Goal: Task Accomplishment & Management: Use online tool/utility

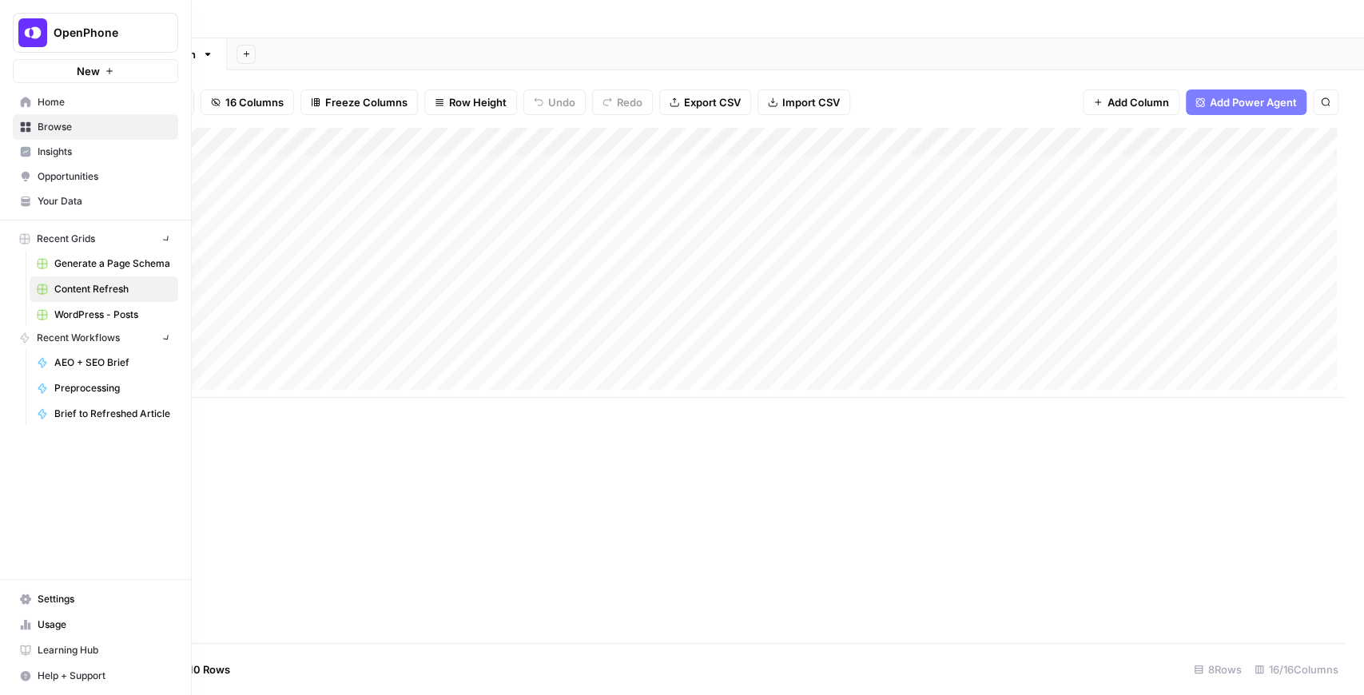
click at [34, 38] on img "Workspace: OpenPhone" at bounding box center [32, 32] width 29 height 29
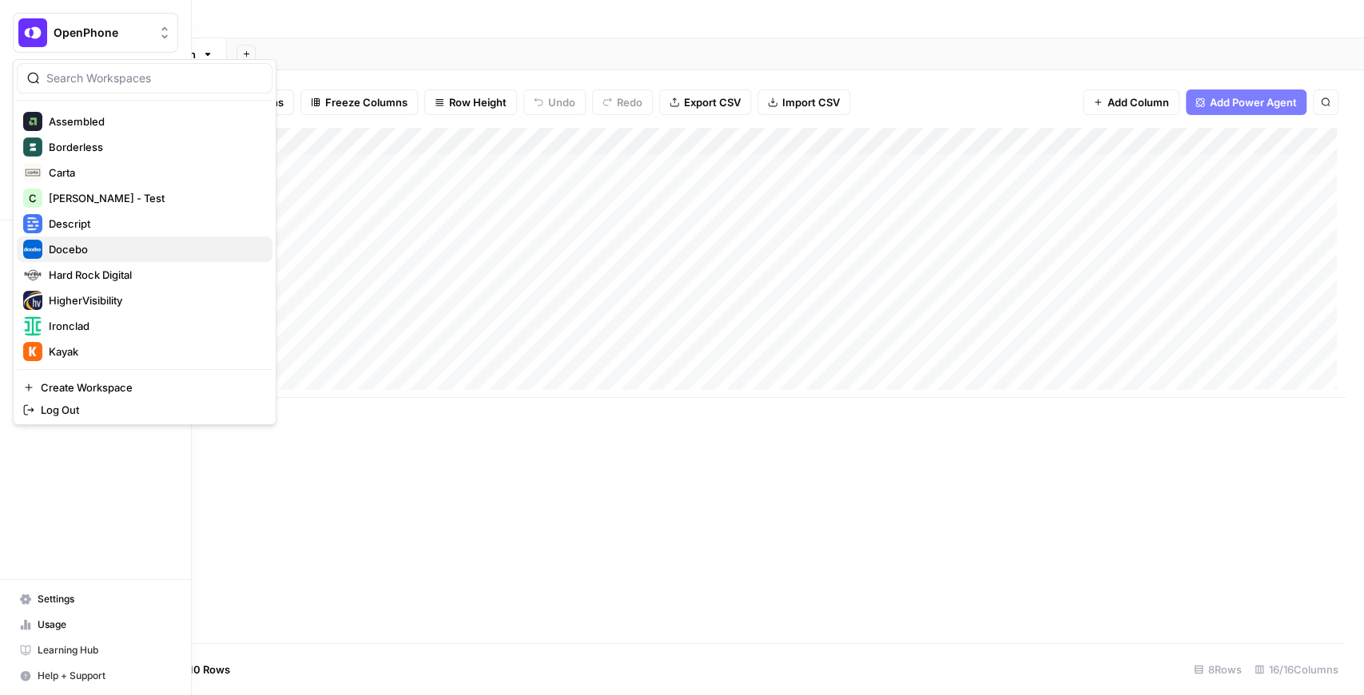
scroll to position [384, 0]
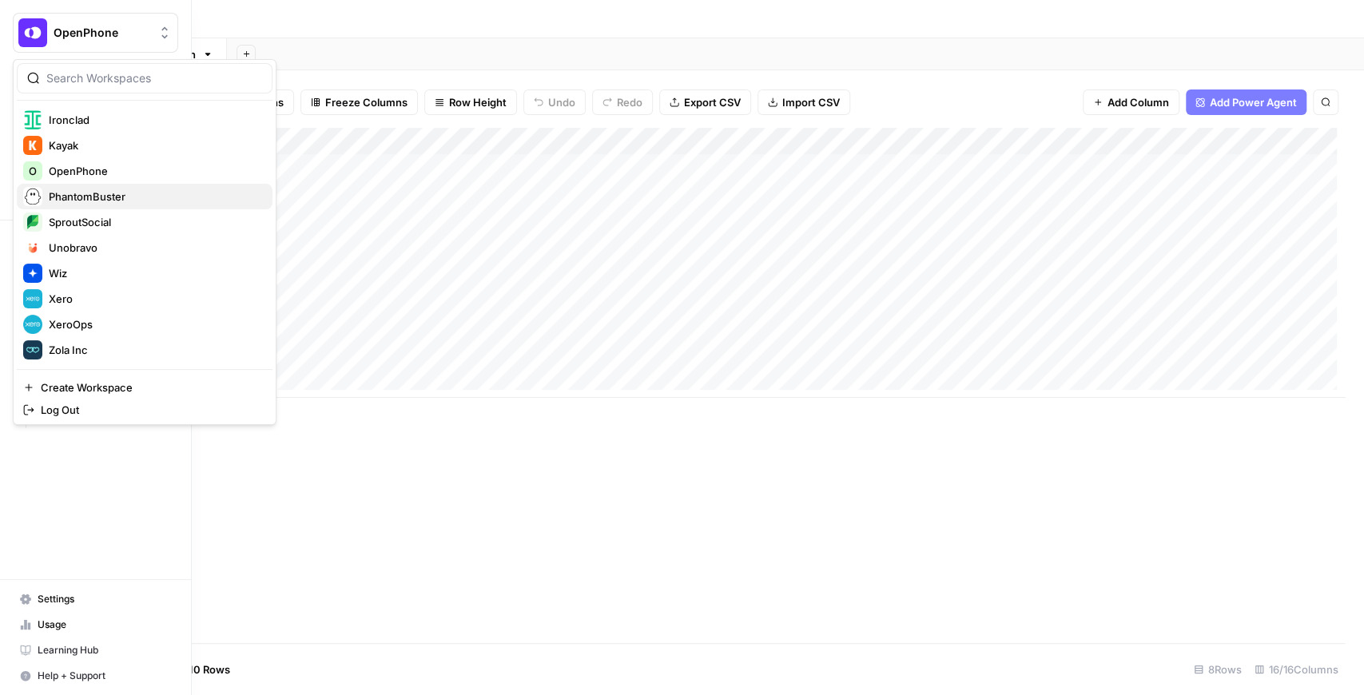
click at [107, 197] on span "PhantomBuster" at bounding box center [154, 197] width 211 height 16
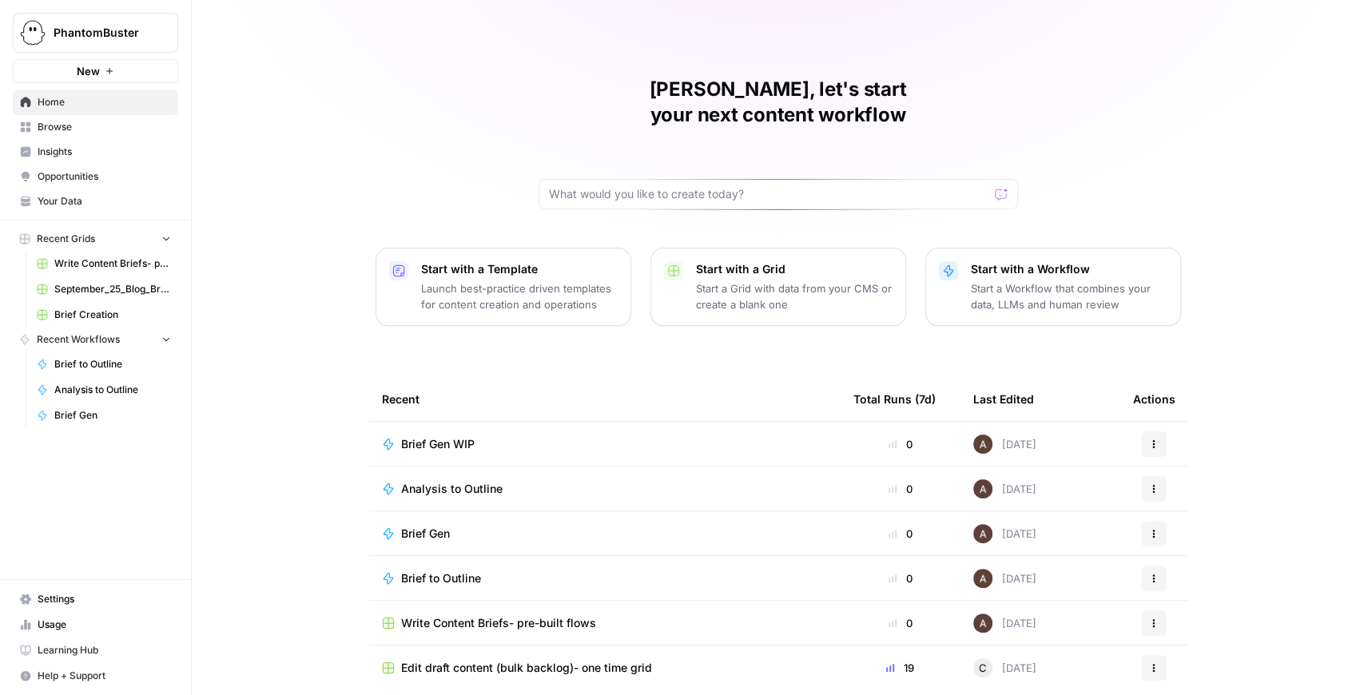
click at [121, 308] on span "Brief Creation" at bounding box center [112, 315] width 117 height 14
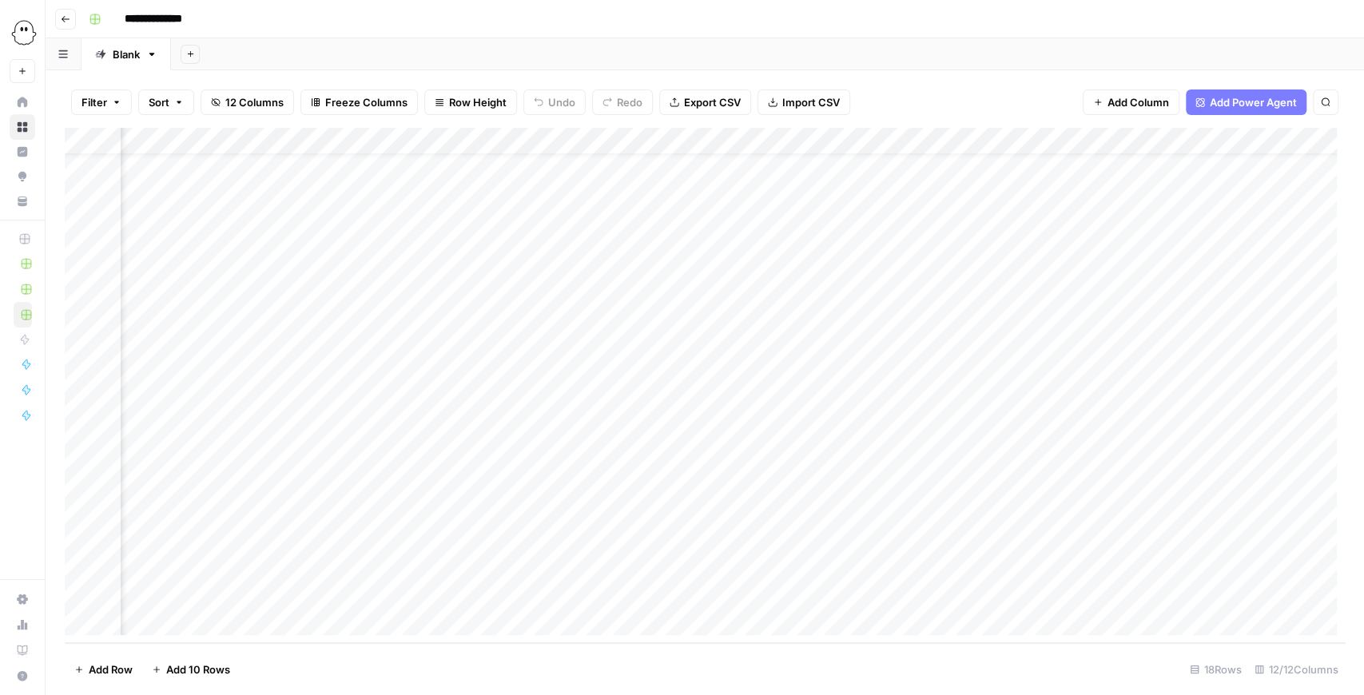
scroll to position [34, 0]
click at [1060, 378] on div "Add Column" at bounding box center [705, 385] width 1280 height 515
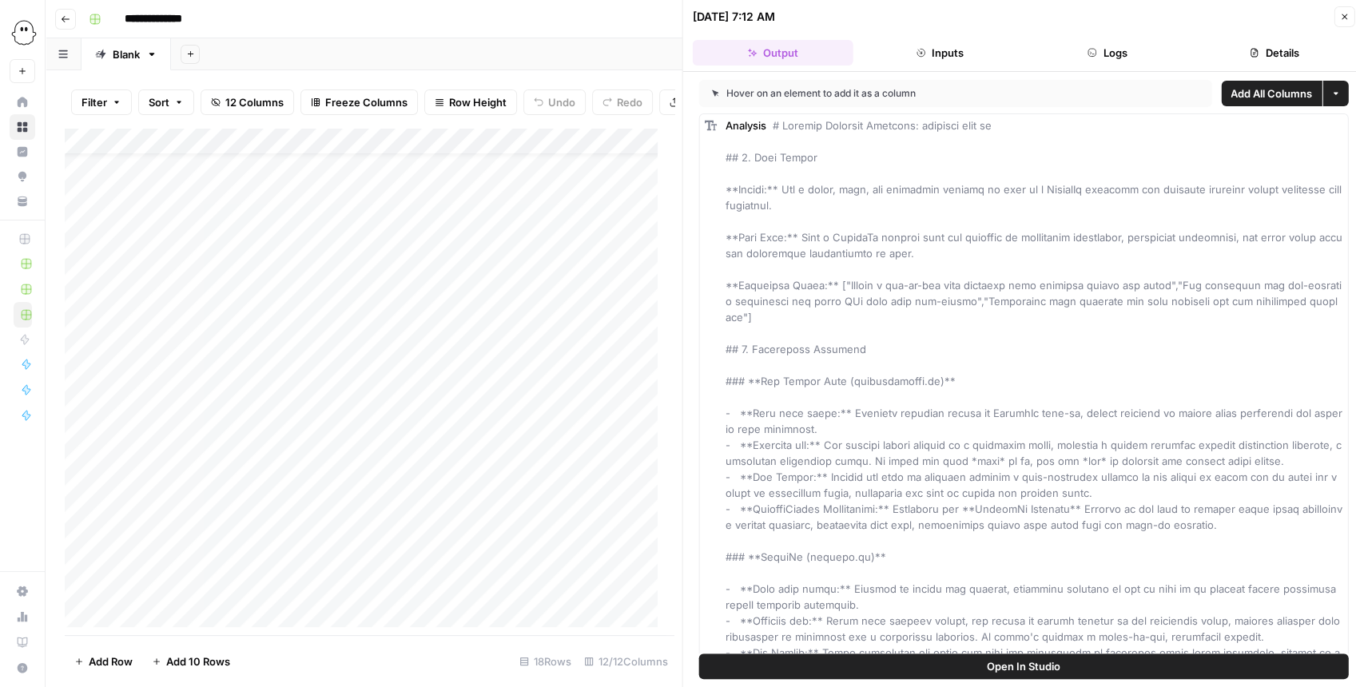
click at [1058, 666] on span "Open In Studio" at bounding box center [1024, 666] width 74 height 16
click at [1341, 16] on icon "button" at bounding box center [1344, 17] width 10 height 10
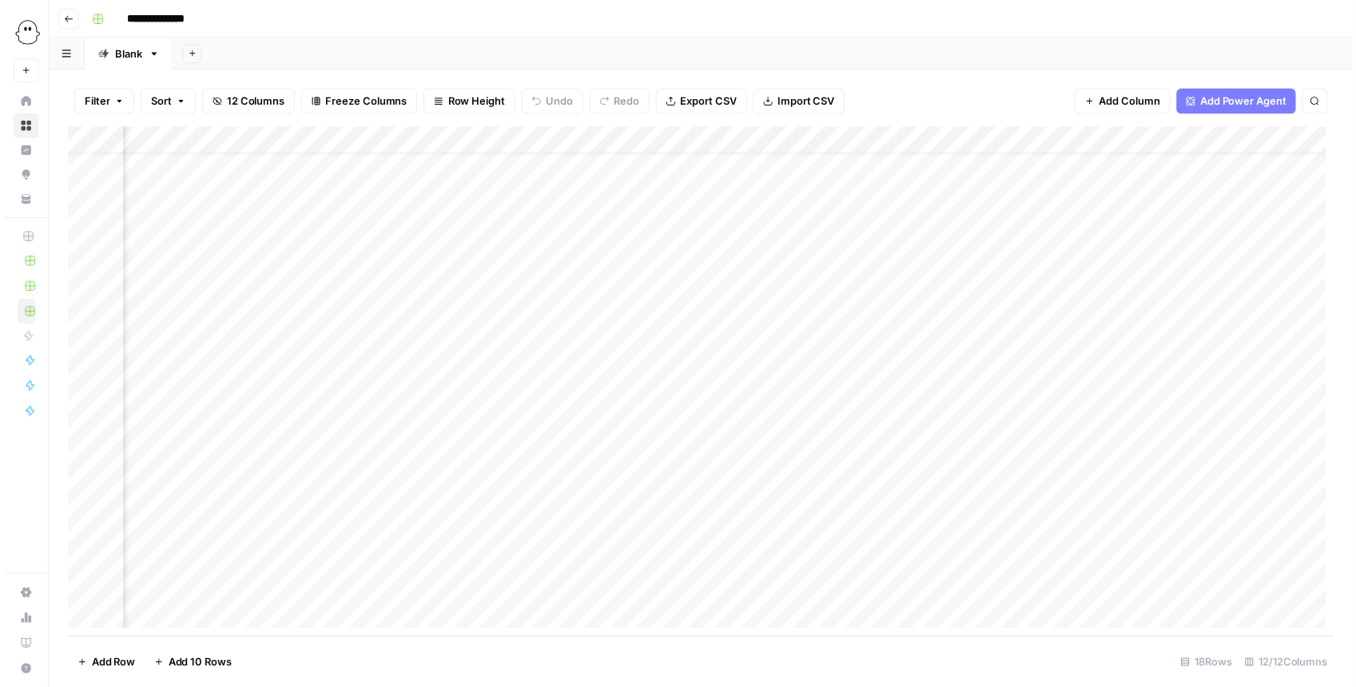
scroll to position [34, 628]
click at [878, 377] on div "Add Column" at bounding box center [705, 385] width 1280 height 515
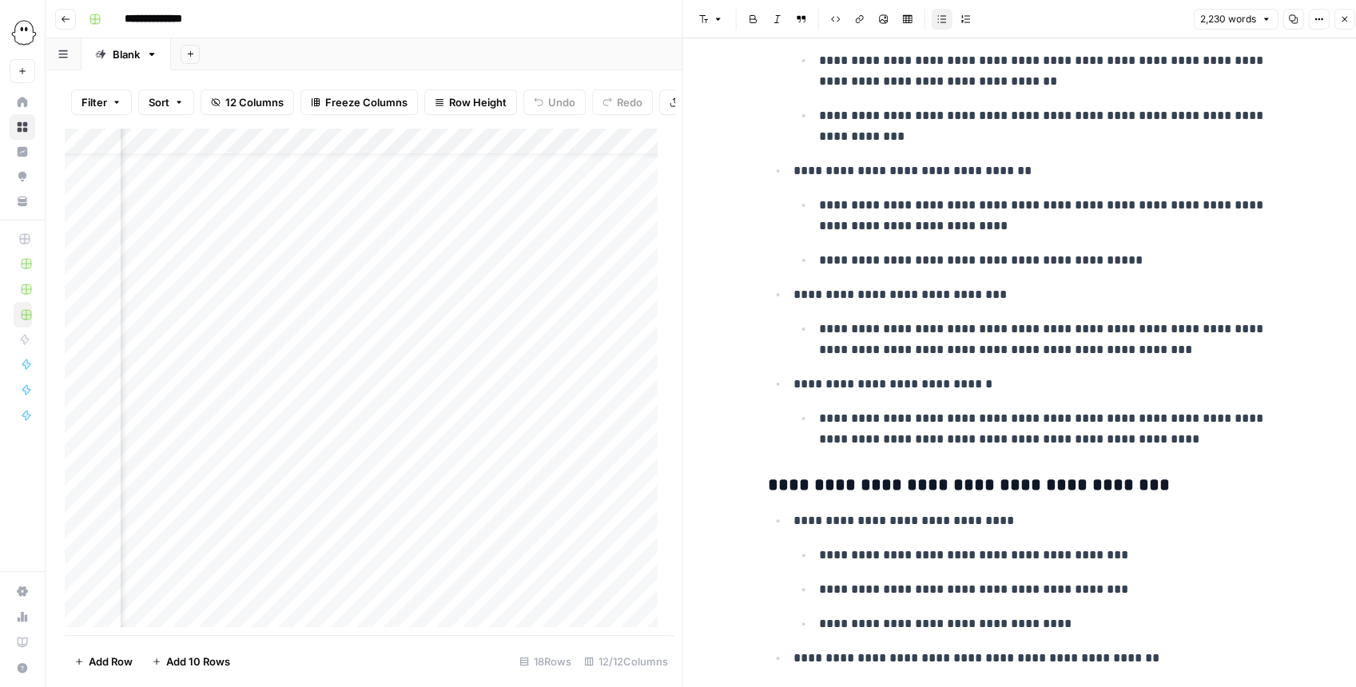
scroll to position [160, 0]
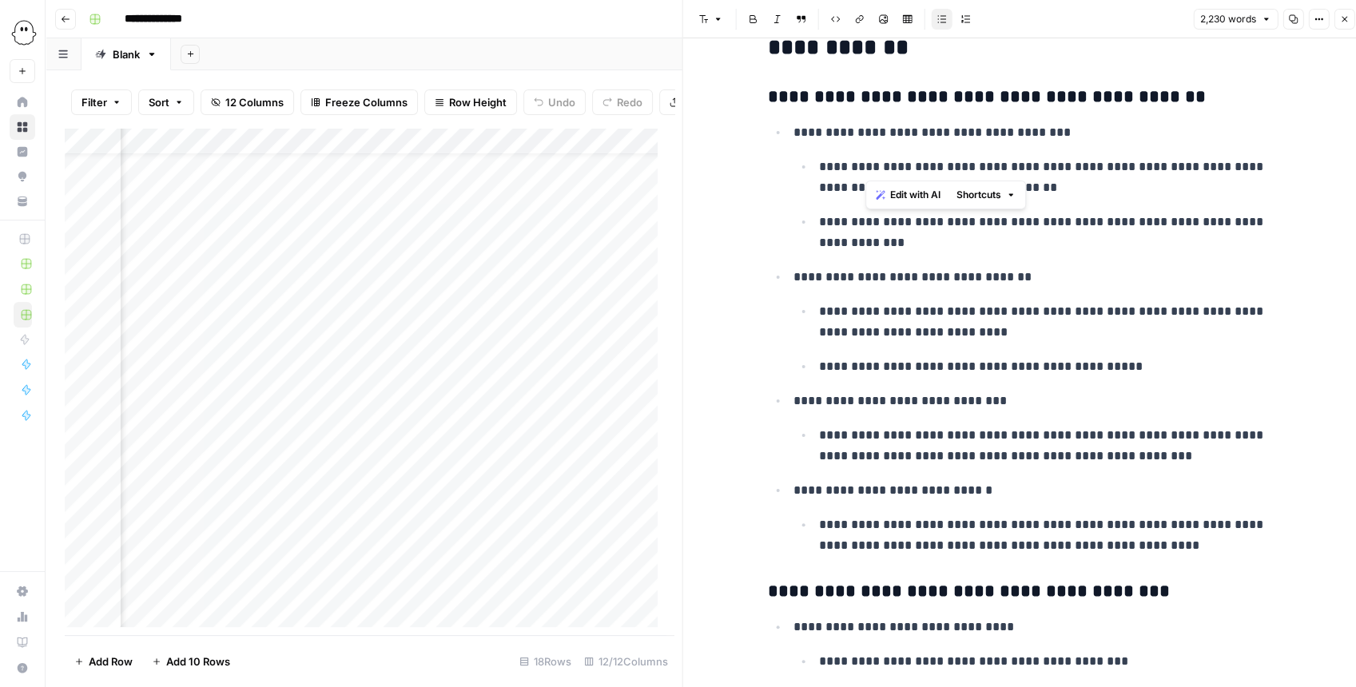
drag, startPoint x: 873, startPoint y: 147, endPoint x: 900, endPoint y: 221, distance: 79.1
click at [900, 221] on li "**********" at bounding box center [1034, 187] width 491 height 132
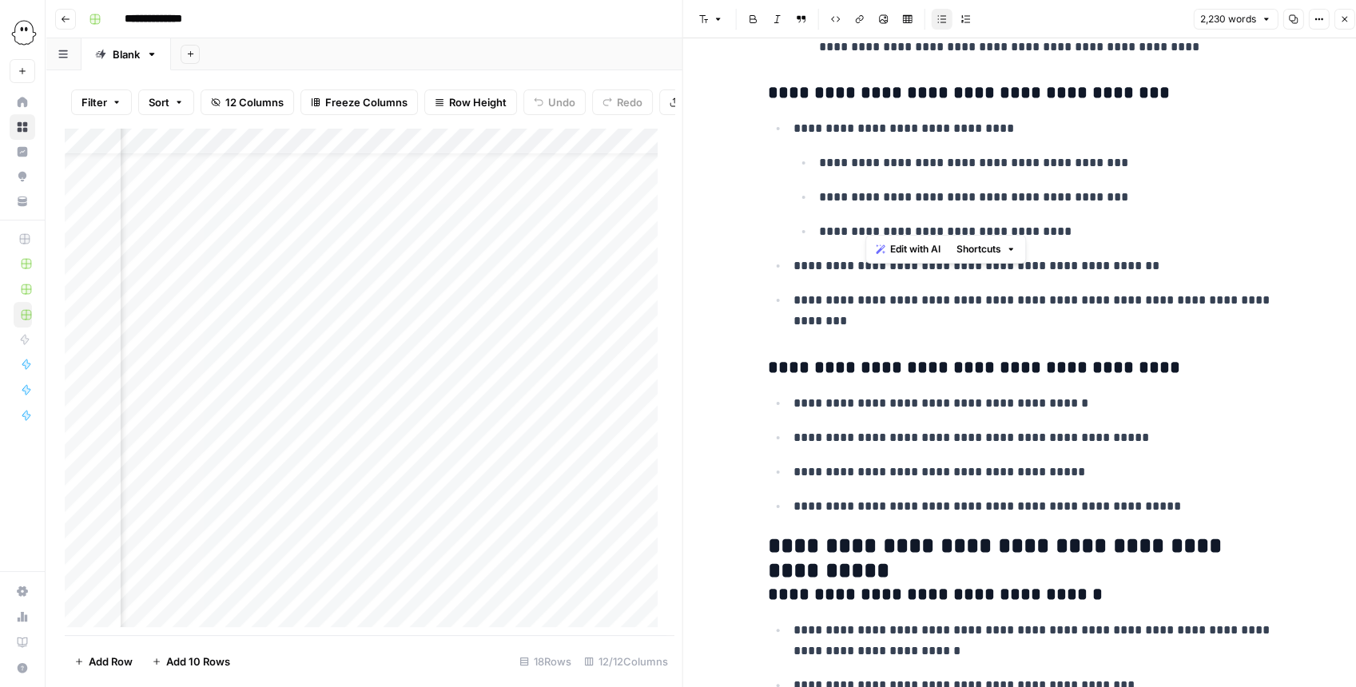
scroll to position [692, 0]
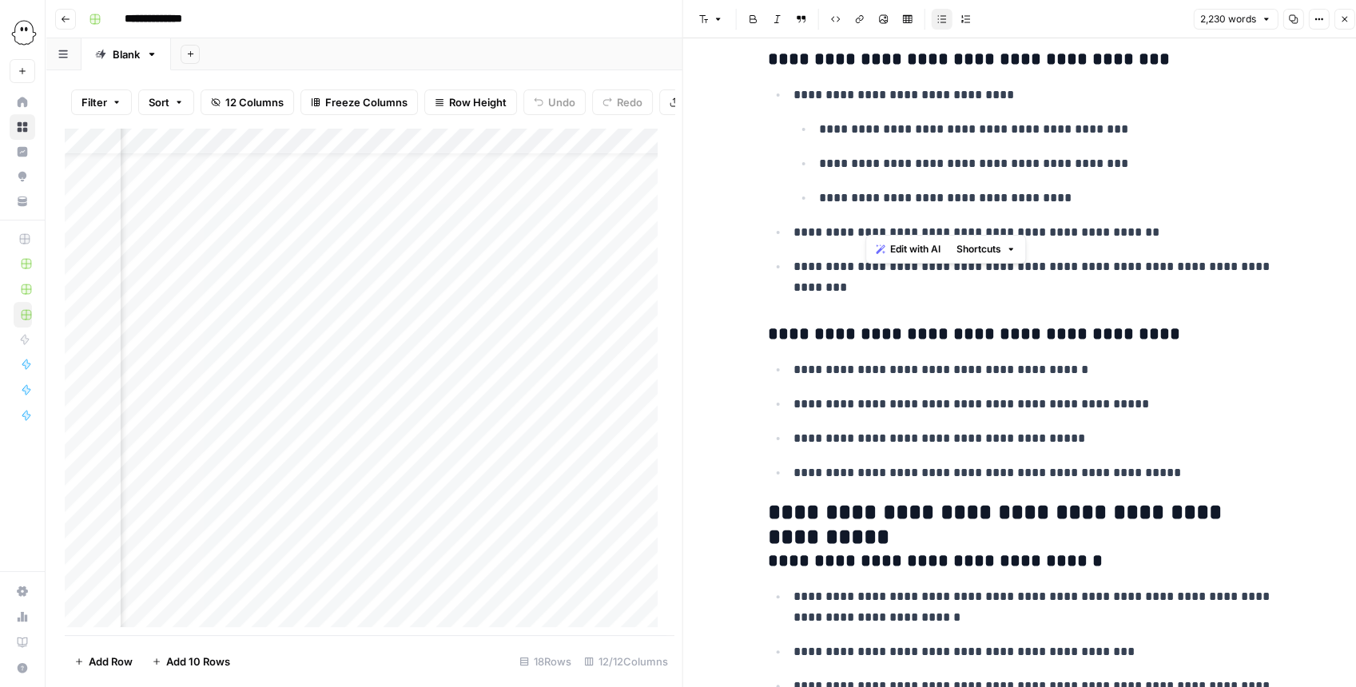
click at [1176, 288] on p "**********" at bounding box center [1036, 277] width 486 height 42
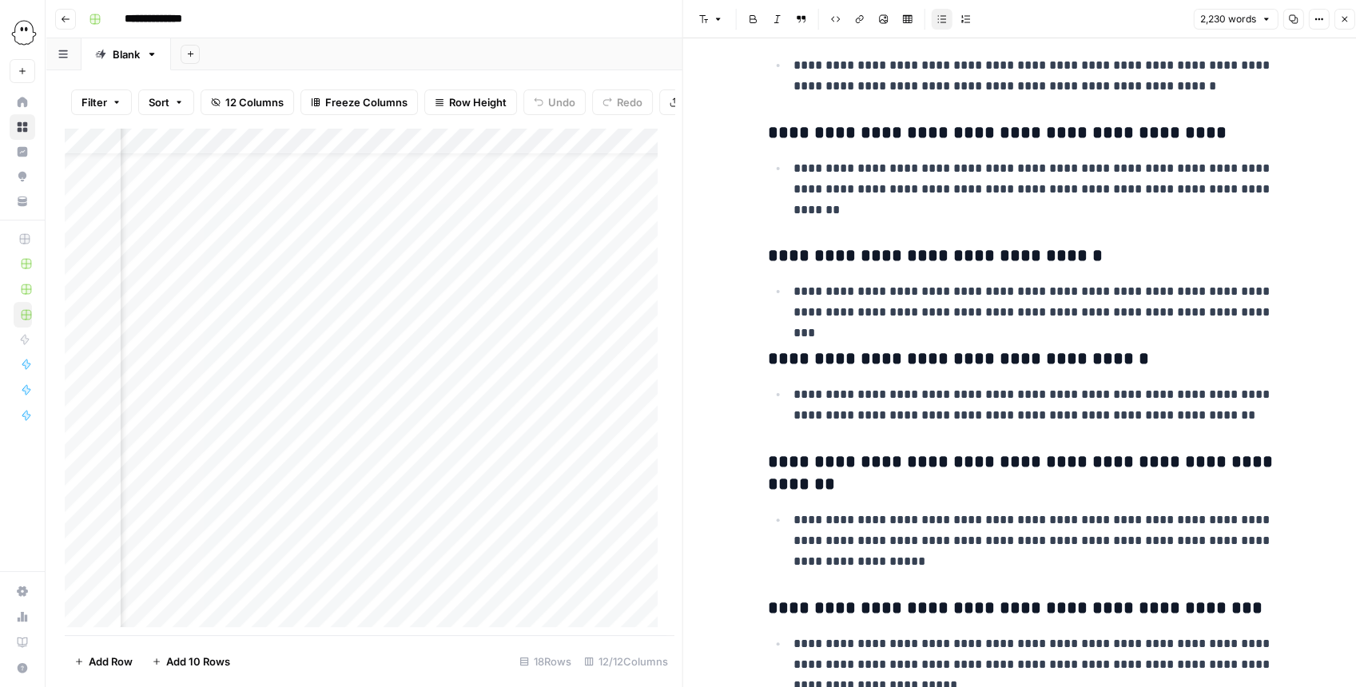
scroll to position [9613, 0]
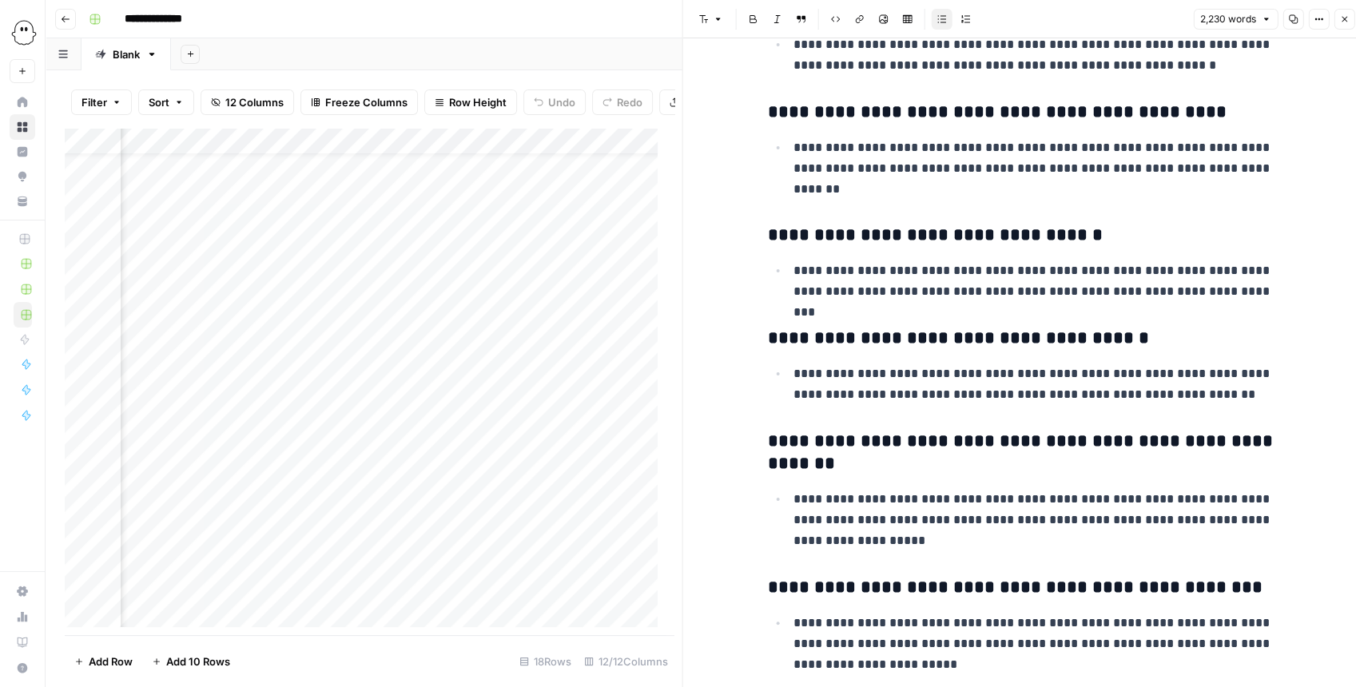
click at [1341, 23] on icon "button" at bounding box center [1344, 19] width 10 height 10
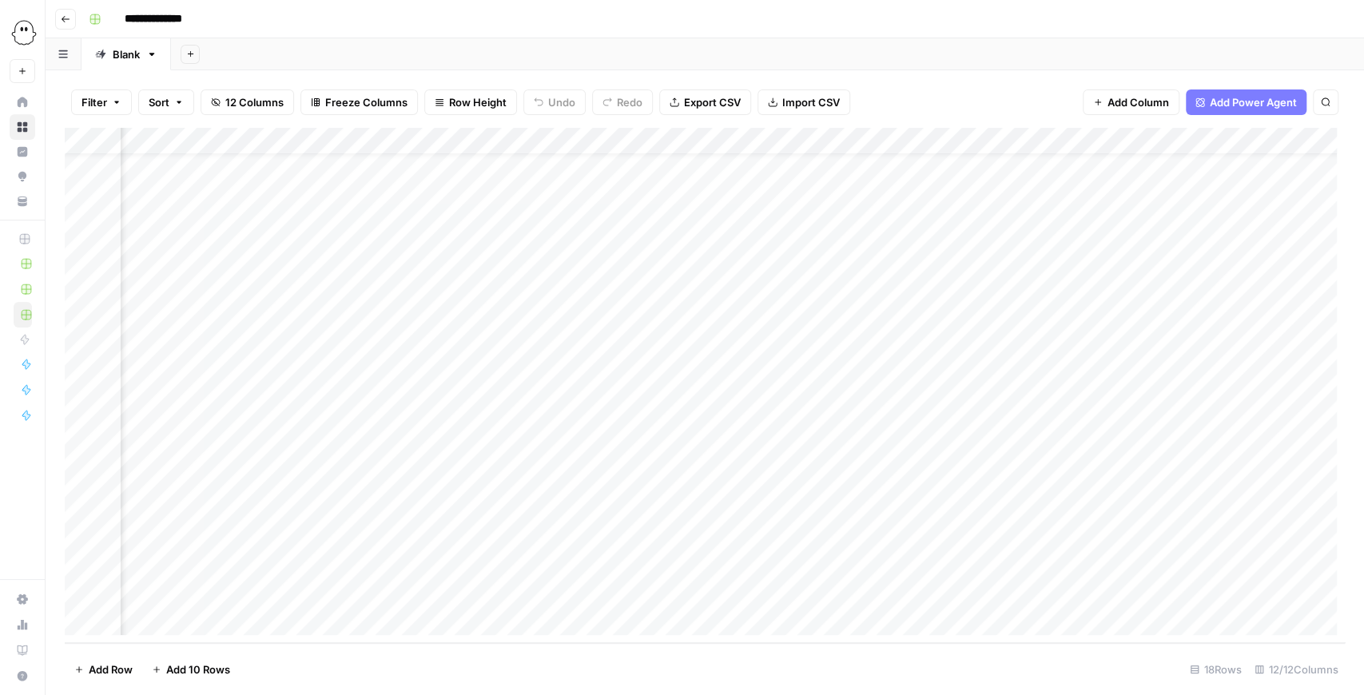
click at [874, 427] on div "Add Column" at bounding box center [705, 385] width 1280 height 515
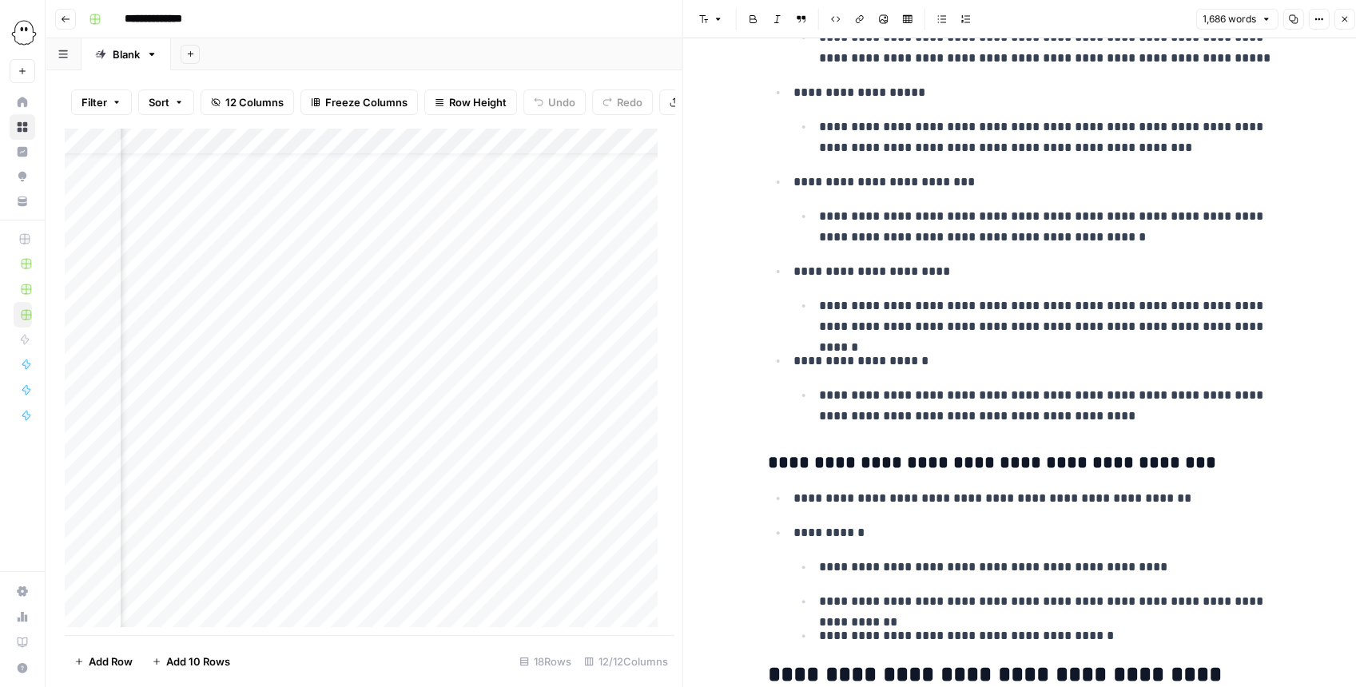
scroll to position [3622, 0]
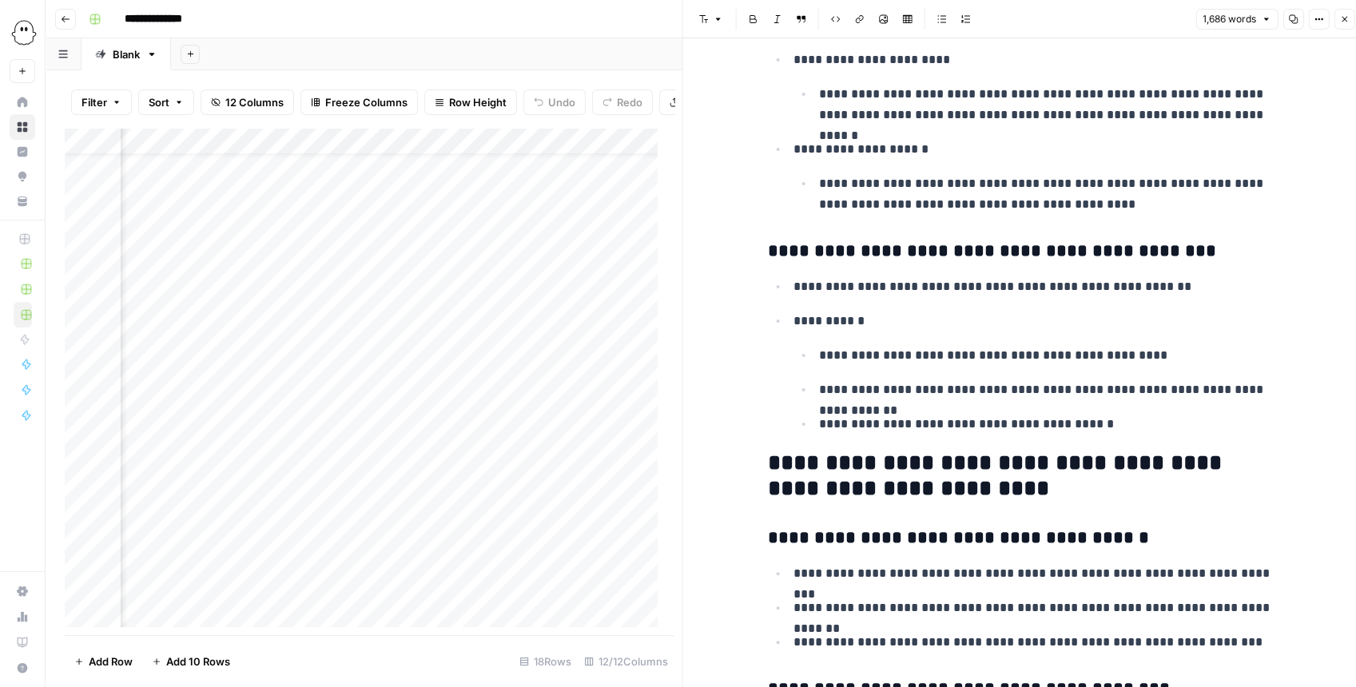
click at [1339, 19] on icon "button" at bounding box center [1344, 19] width 10 height 10
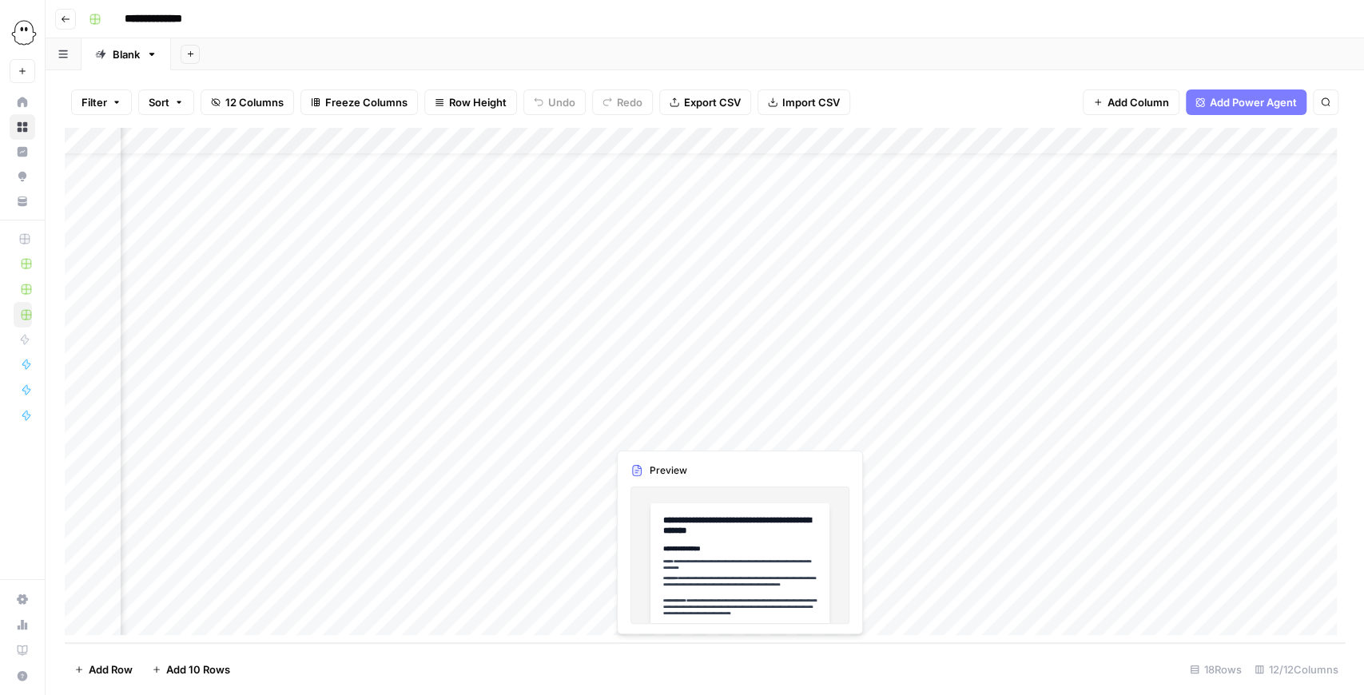
click at [736, 426] on div "Add Column" at bounding box center [705, 385] width 1280 height 515
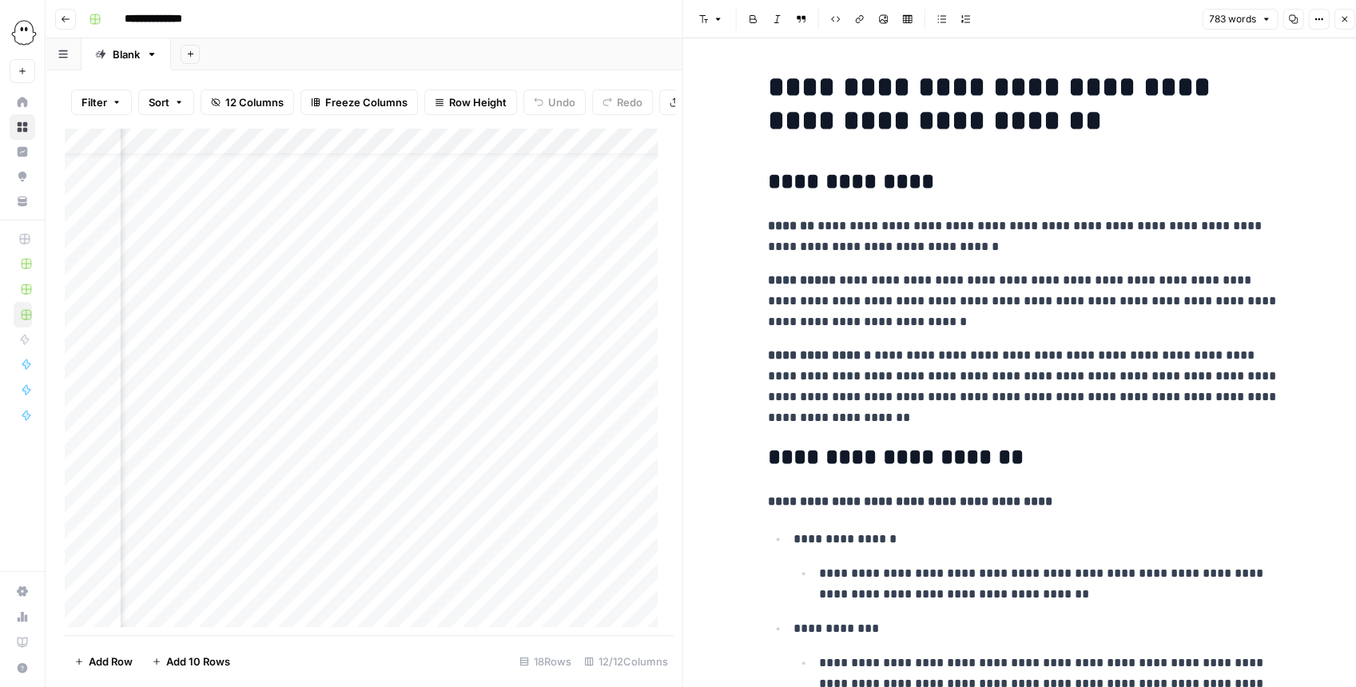
drag, startPoint x: 976, startPoint y: 237, endPoint x: 1027, endPoint y: 241, distance: 51.3
click at [1002, 240] on p "**********" at bounding box center [1023, 237] width 511 height 42
click at [1025, 237] on p "**********" at bounding box center [1023, 237] width 511 height 42
drag, startPoint x: 975, startPoint y: 286, endPoint x: 984, endPoint y: 324, distance: 38.8
click at [984, 322] on p "**********" at bounding box center [1023, 301] width 511 height 62
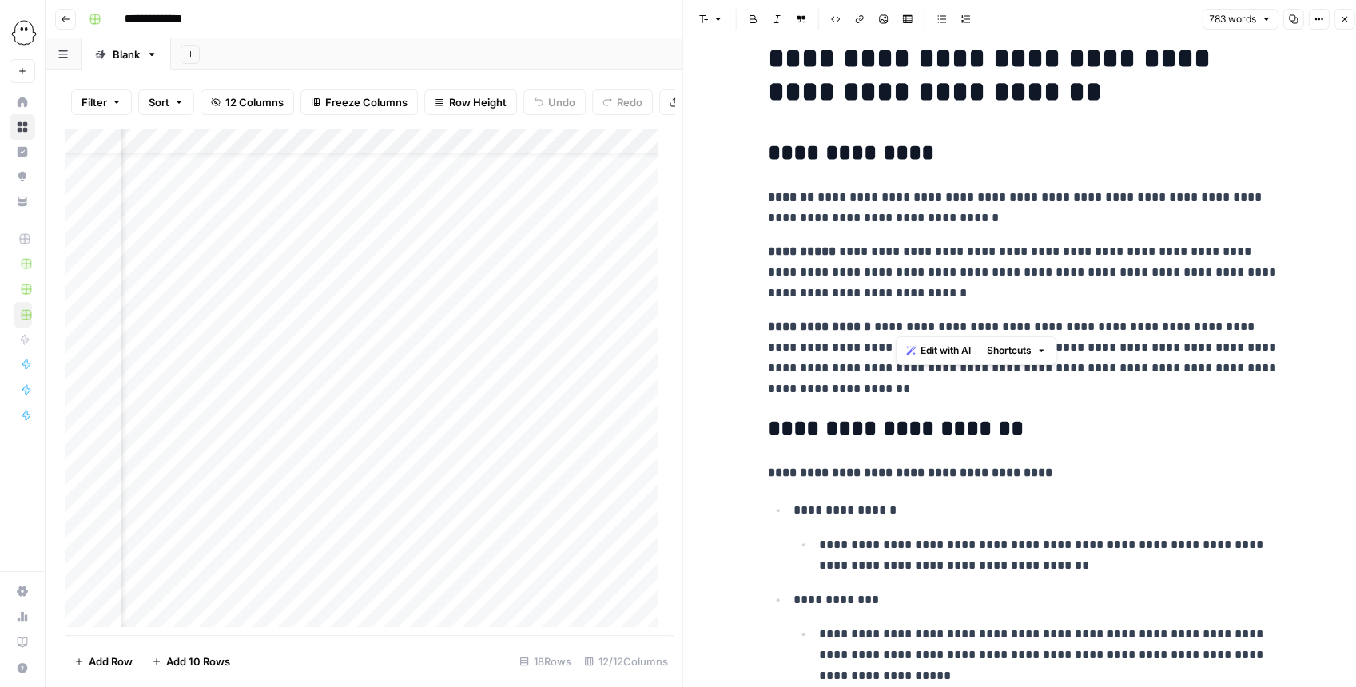
scroll to position [53, 0]
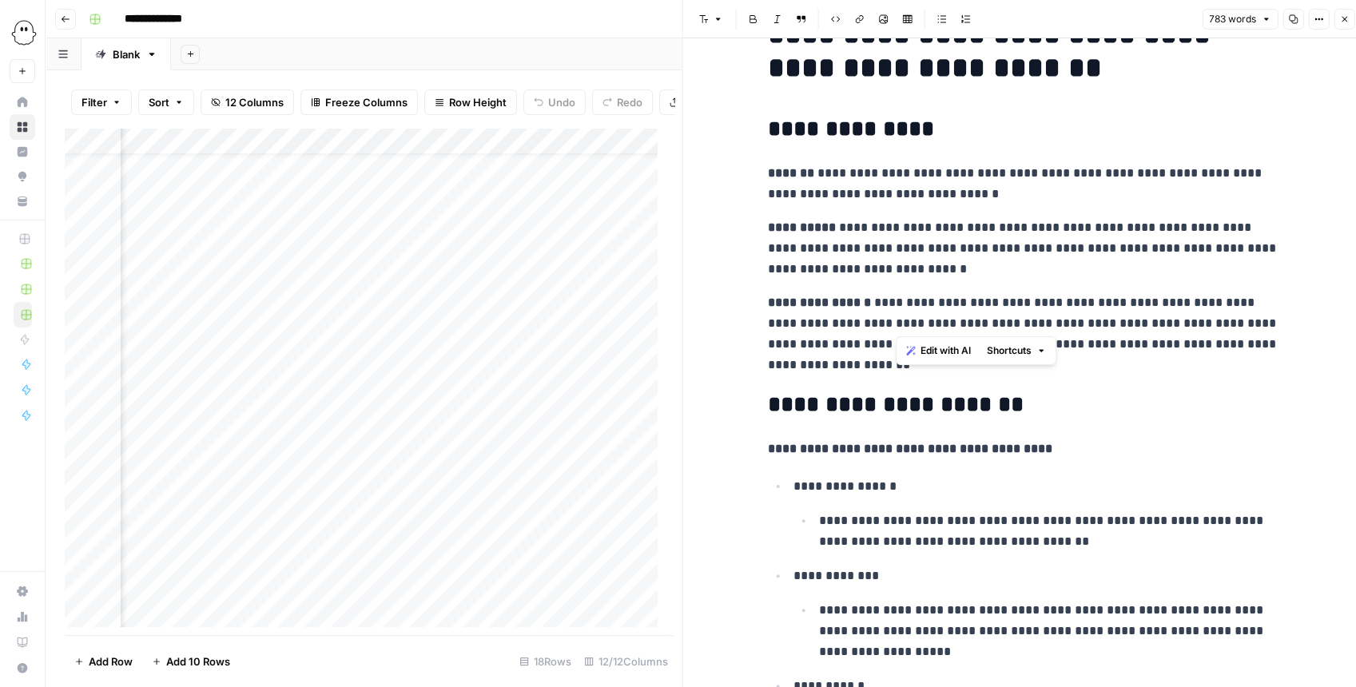
click at [1338, 16] on button "Close" at bounding box center [1344, 19] width 21 height 21
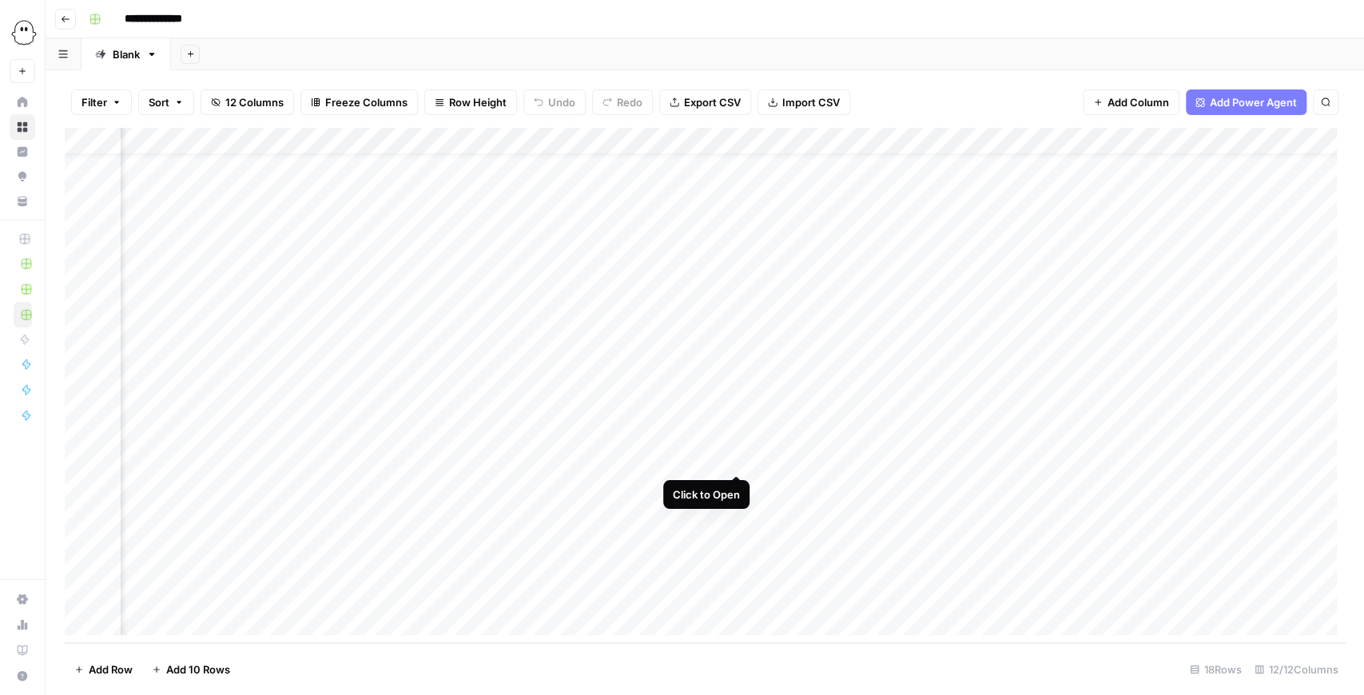
click at [737, 459] on div "Add Column" at bounding box center [705, 385] width 1280 height 515
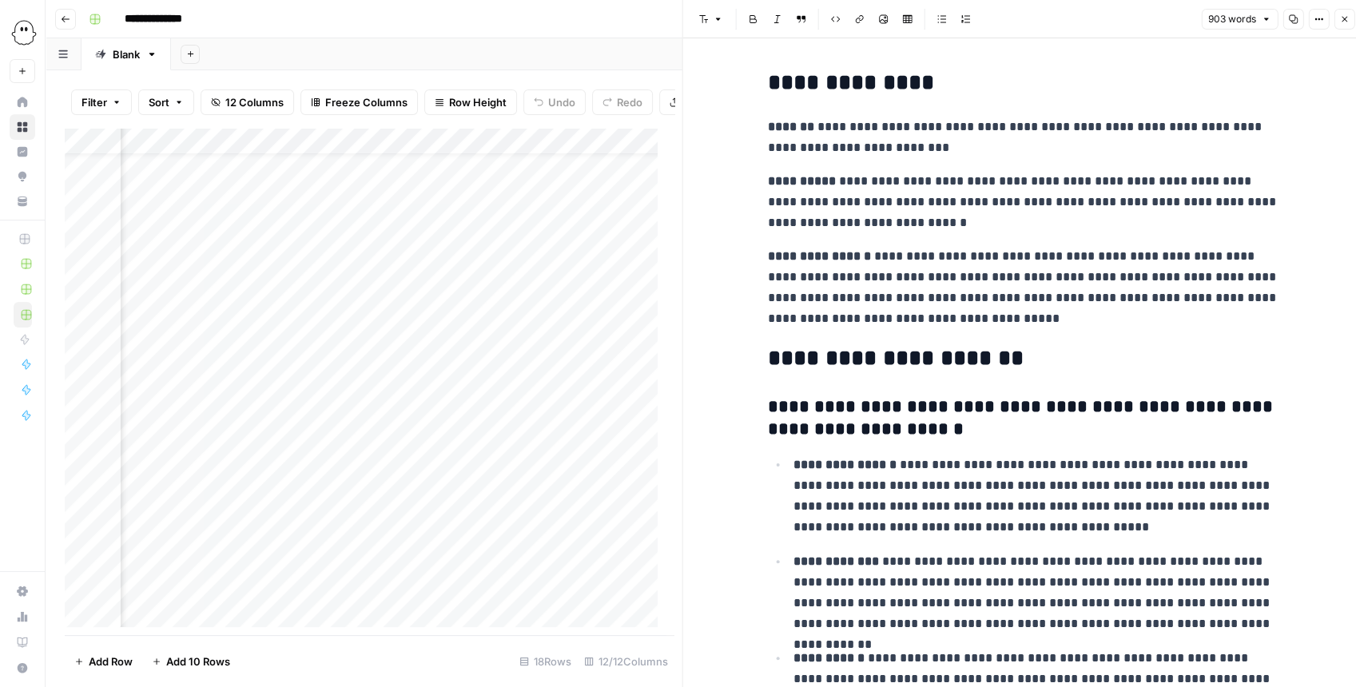
scroll to position [53, 0]
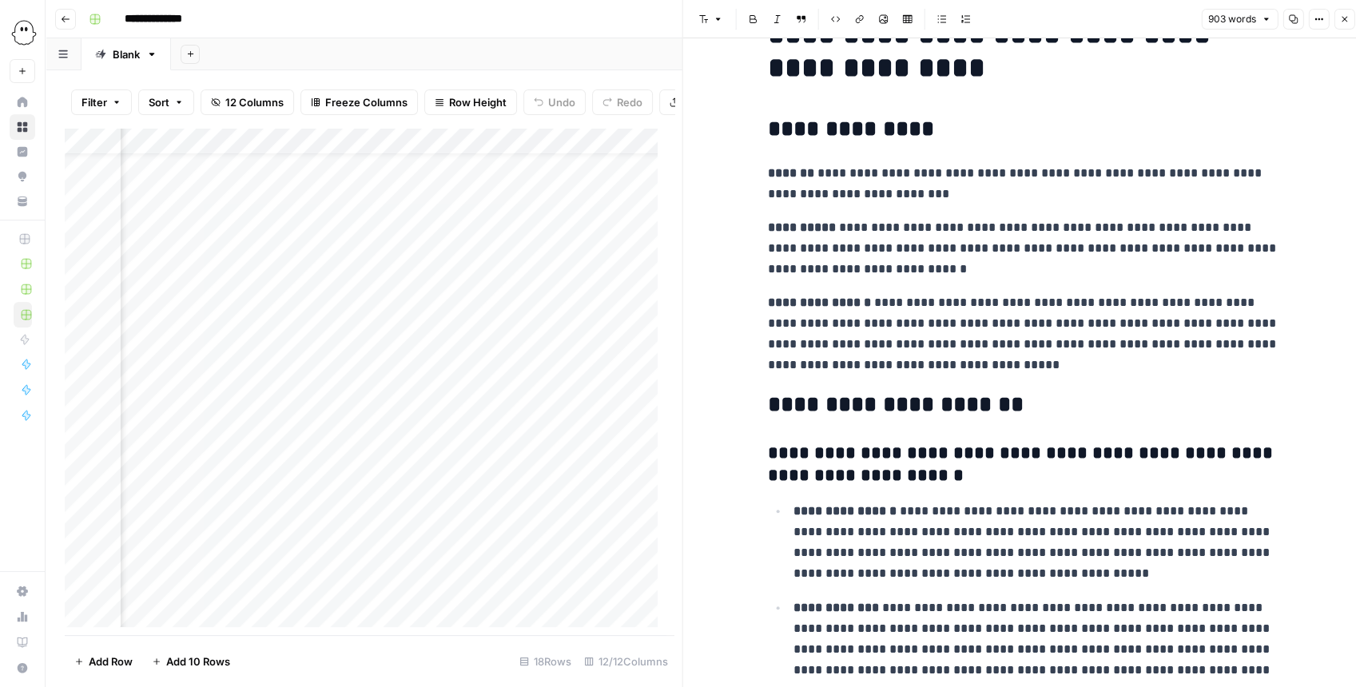
click at [1340, 21] on icon "button" at bounding box center [1344, 19] width 10 height 10
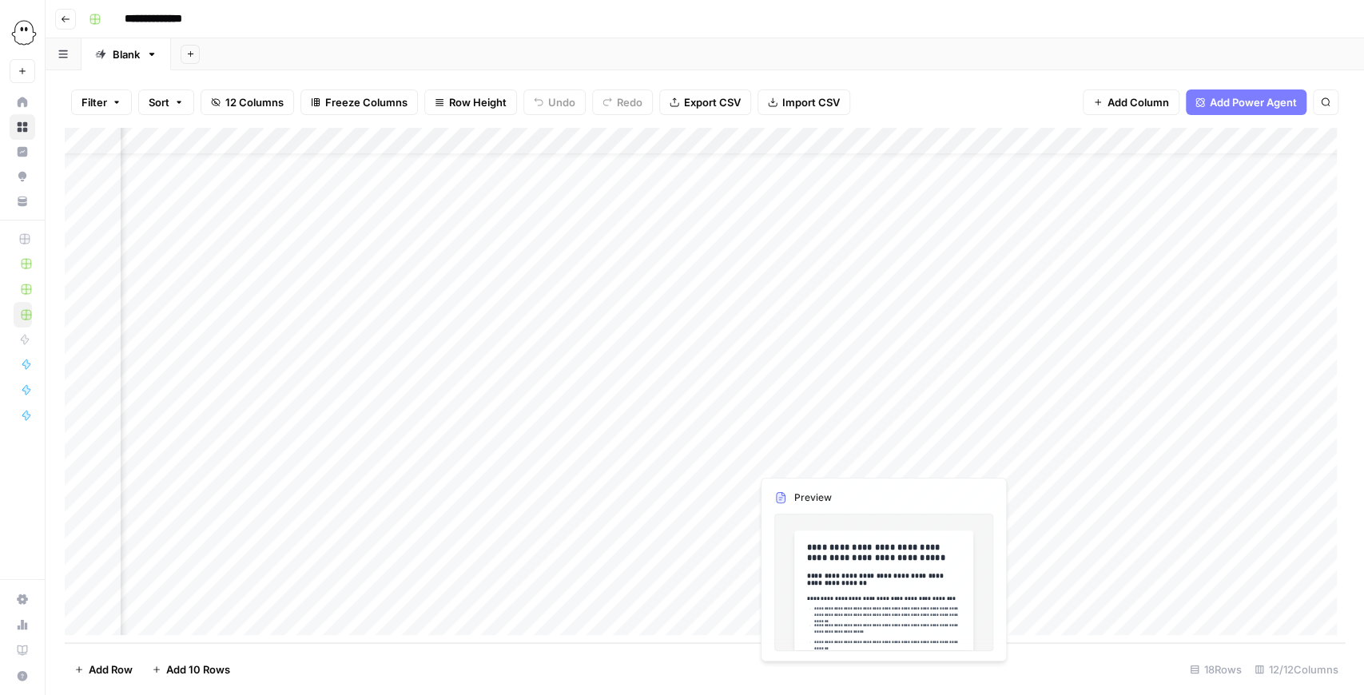
click at [871, 460] on div "Add Column" at bounding box center [705, 385] width 1280 height 515
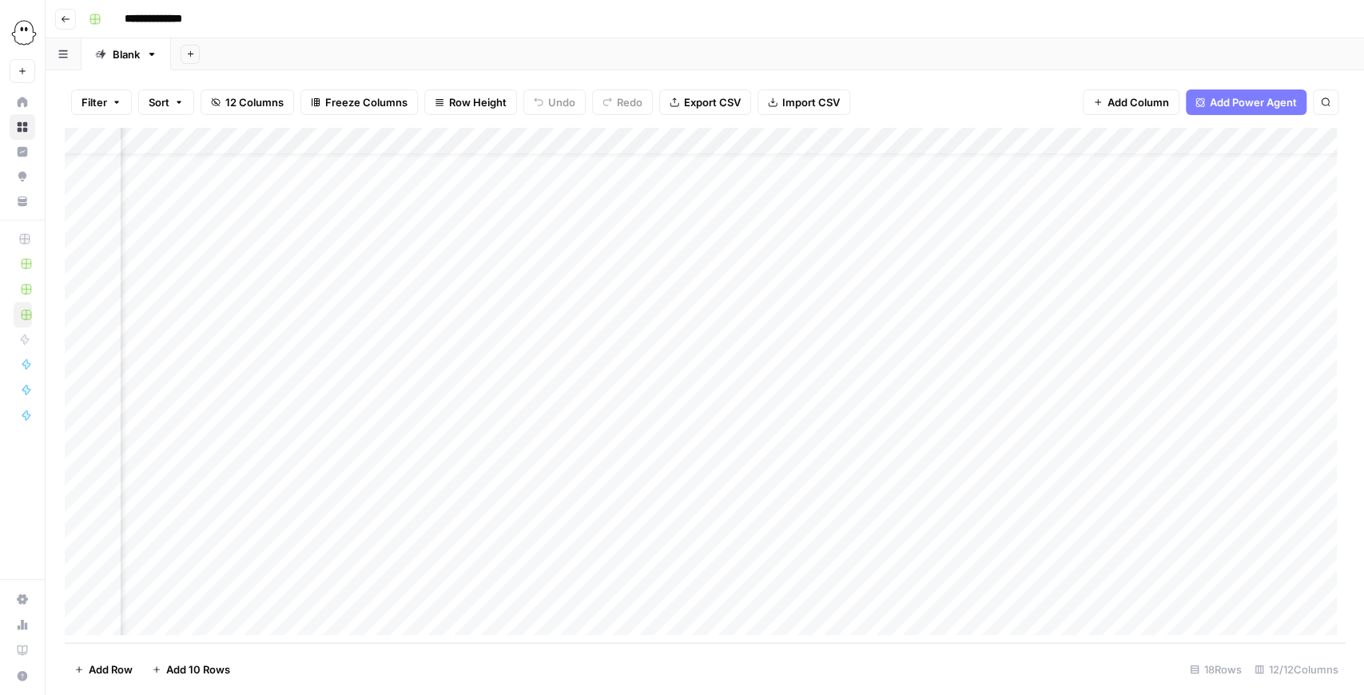
click at [875, 460] on div "Add Column" at bounding box center [705, 385] width 1280 height 515
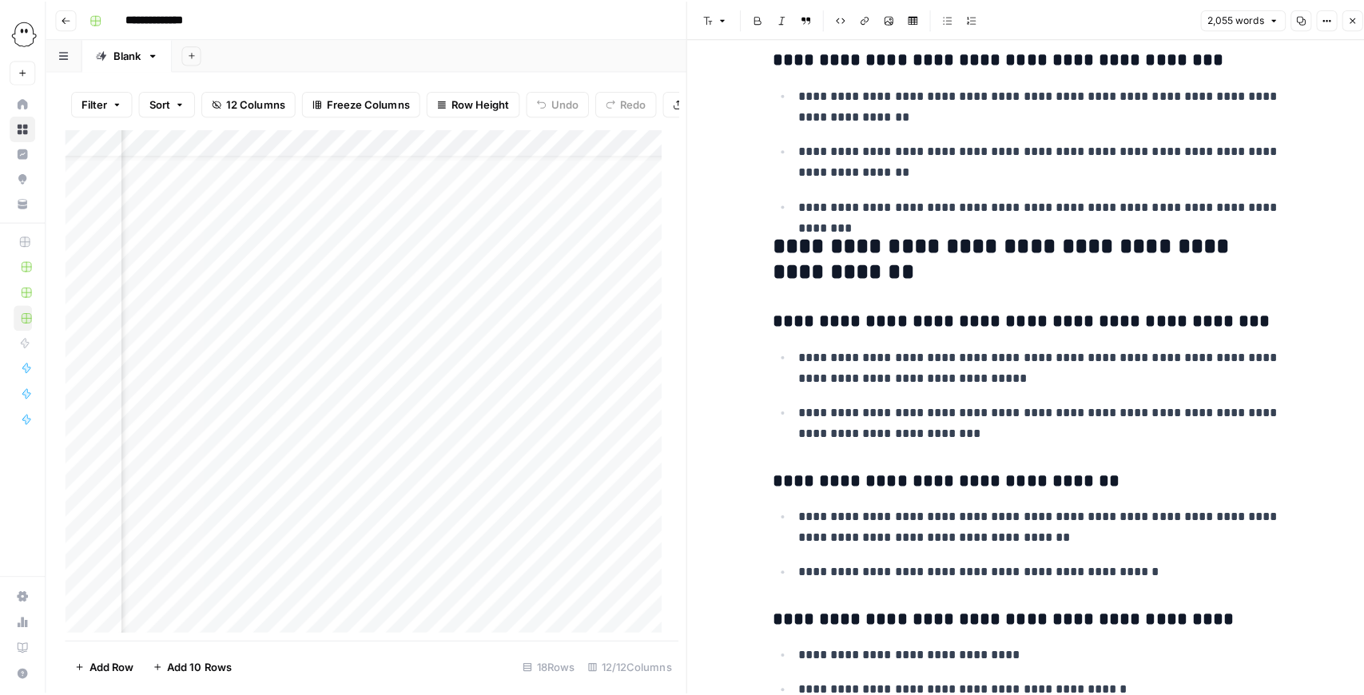
scroll to position [1864, 0]
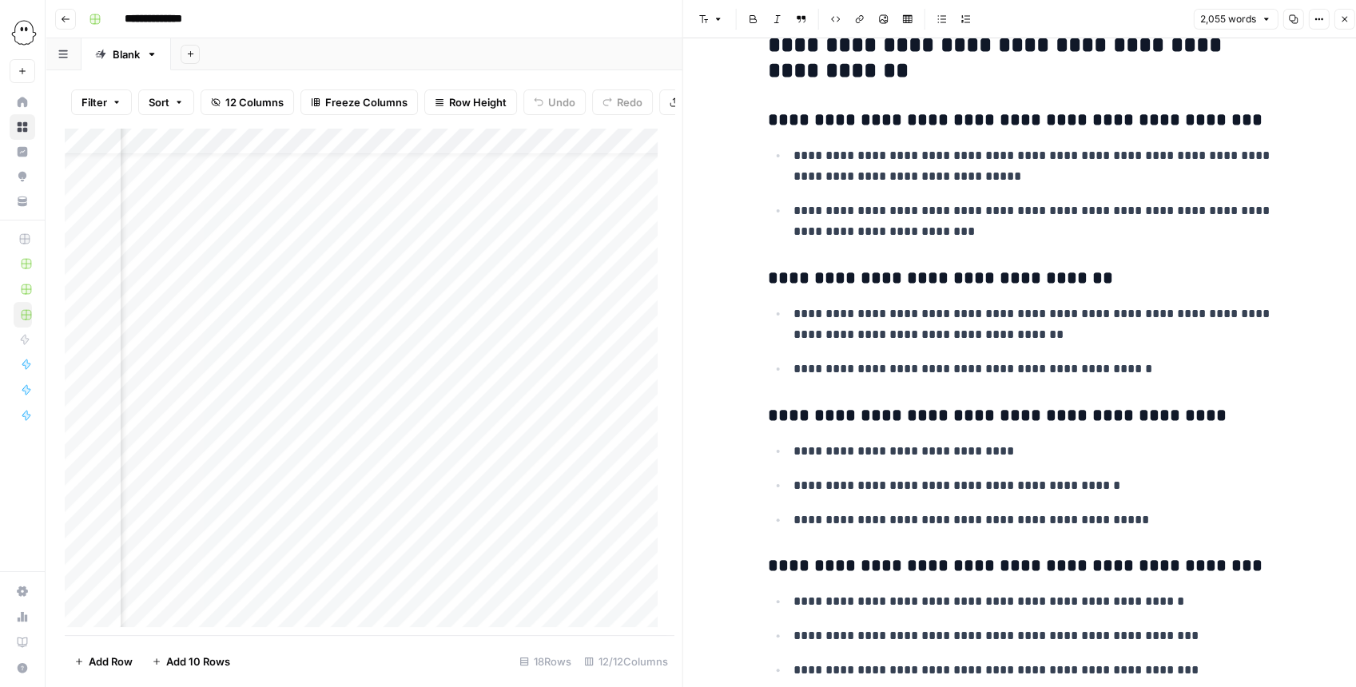
click at [1342, 22] on icon "button" at bounding box center [1345, 20] width 6 height 6
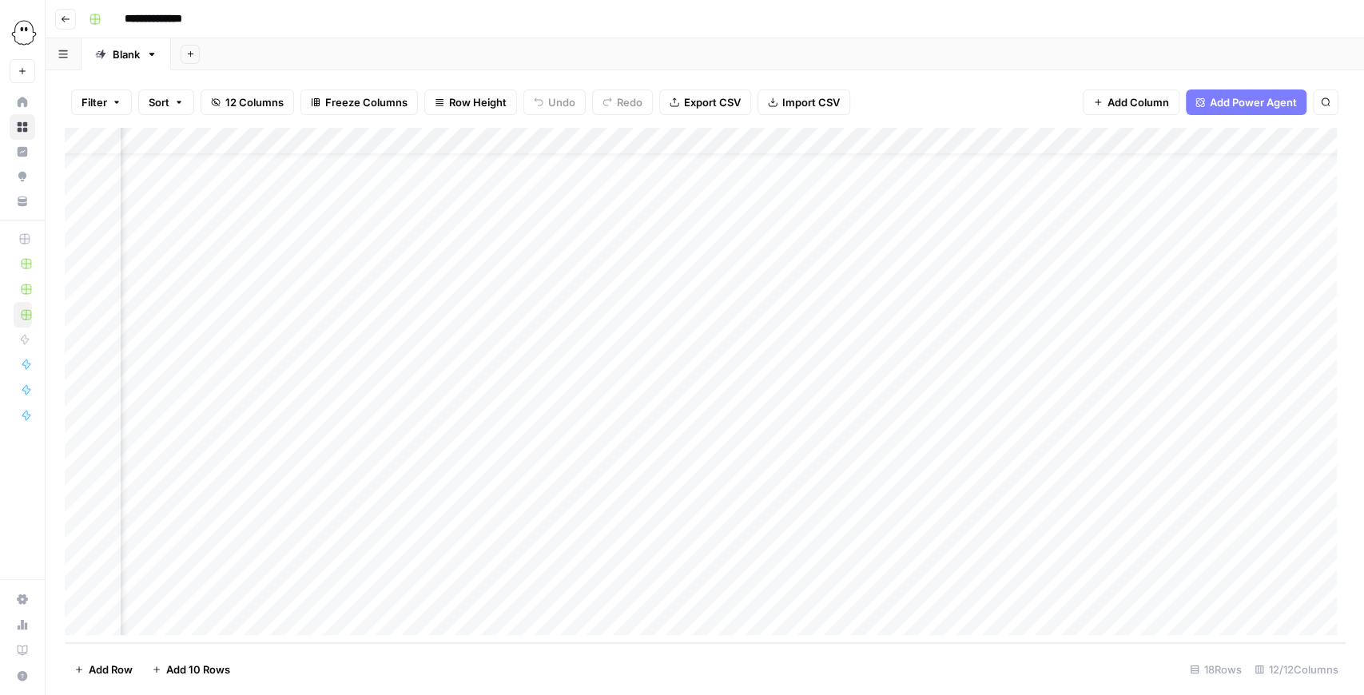
click at [738, 457] on div "Add Column" at bounding box center [705, 385] width 1280 height 515
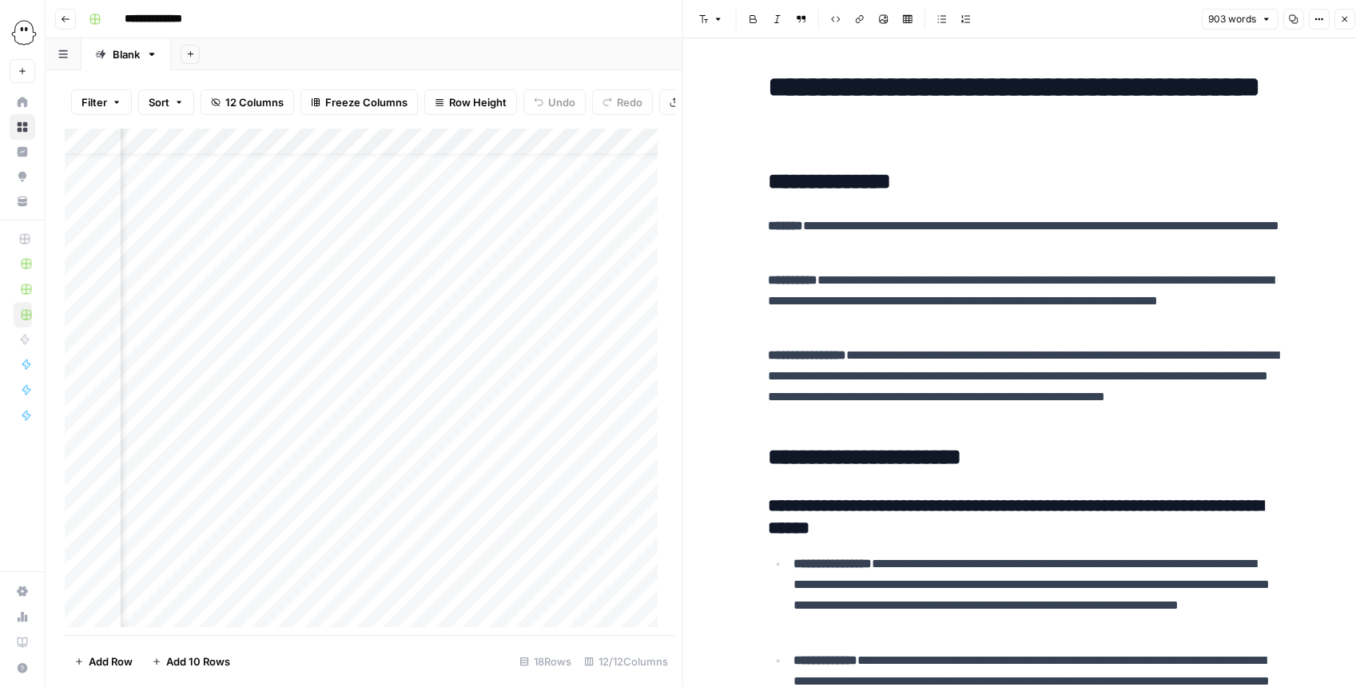
click at [1336, 22] on button "Close" at bounding box center [1344, 19] width 21 height 21
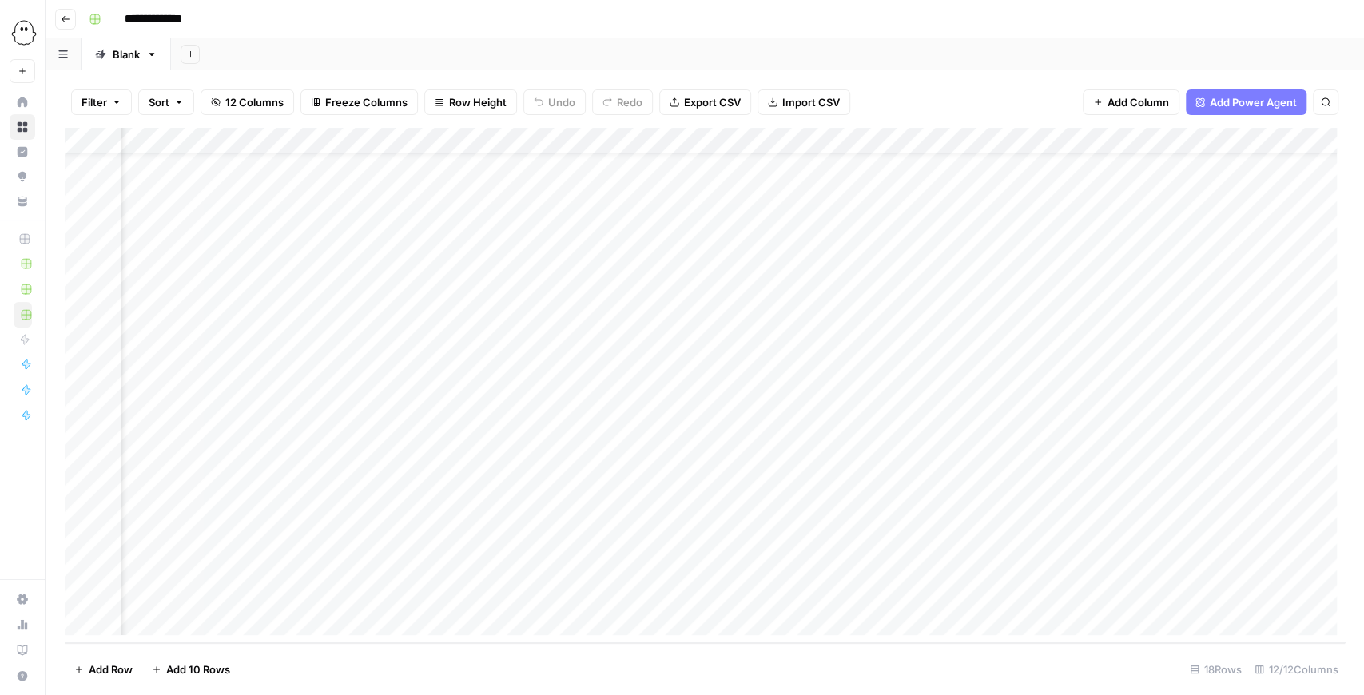
scroll to position [34, 155]
click at [922, 375] on div "Add Column" at bounding box center [705, 385] width 1280 height 515
click at [924, 404] on div "Add Column" at bounding box center [705, 385] width 1280 height 515
click at [921, 435] on div "Add Column" at bounding box center [705, 385] width 1280 height 515
click at [924, 459] on div "Add Column" at bounding box center [705, 385] width 1280 height 515
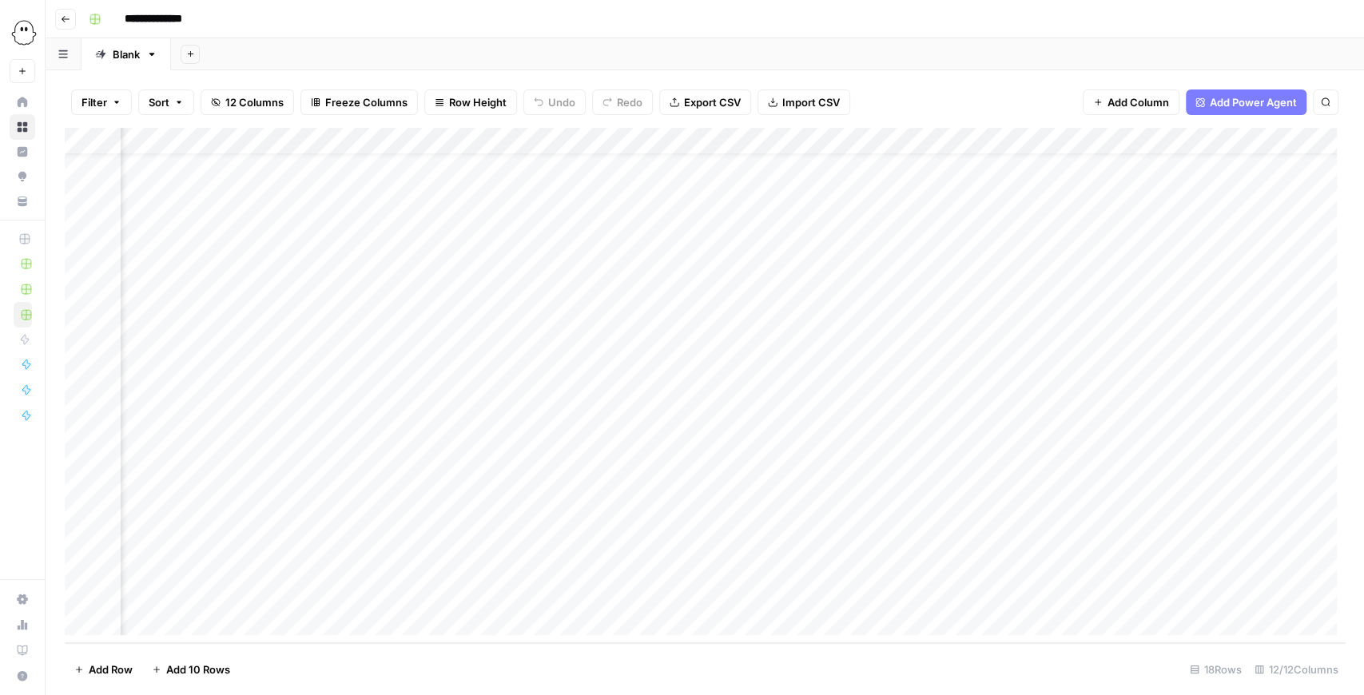
click at [925, 380] on div "Add Column" at bounding box center [705, 385] width 1280 height 515
click at [921, 400] on div "Add Column" at bounding box center [705, 385] width 1280 height 515
click at [922, 430] on div "Add Column" at bounding box center [705, 385] width 1280 height 515
click at [925, 370] on div "Add Column" at bounding box center [705, 385] width 1280 height 515
click at [919, 408] on div "Add Column" at bounding box center [705, 385] width 1280 height 515
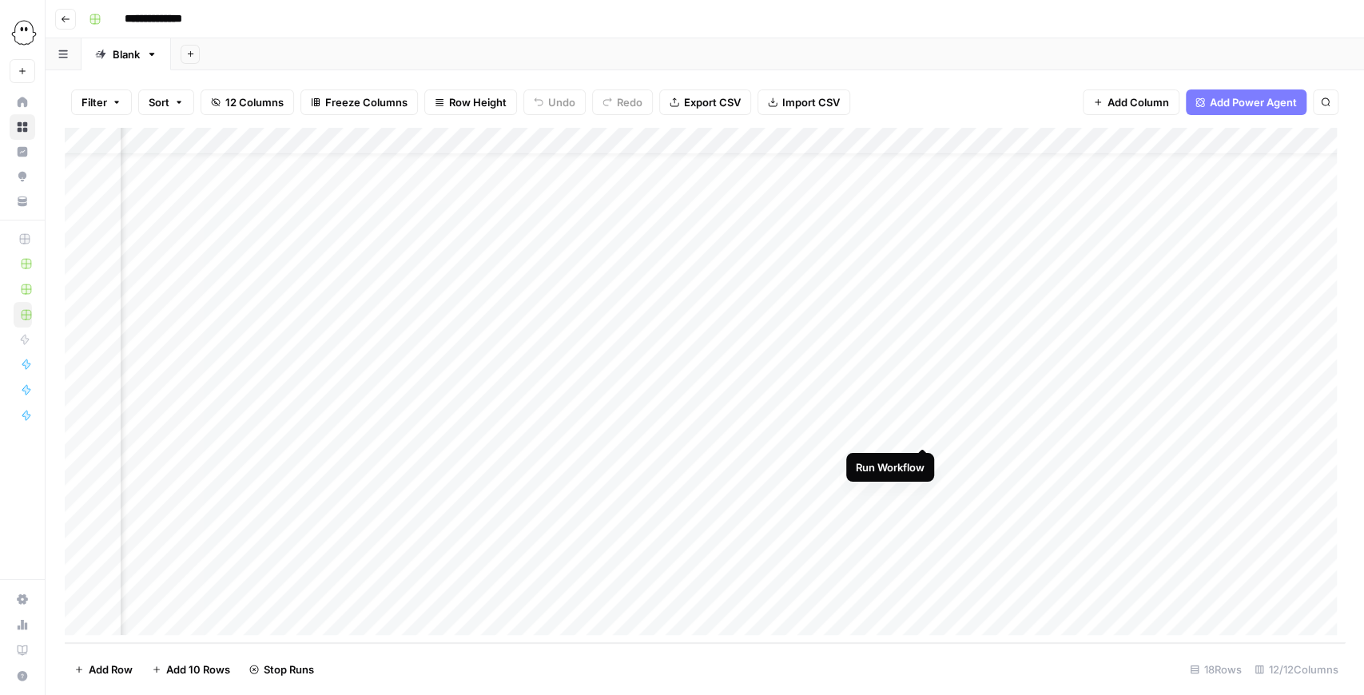
click at [921, 428] on div "Add Column" at bounding box center [705, 385] width 1280 height 515
drag, startPoint x: 740, startPoint y: 642, endPoint x: 852, endPoint y: 645, distance: 111.9
click at [852, 645] on footer "Add Row Add 10 Rows Stop Runs 18 Rows 12/12 Columns" at bounding box center [705, 669] width 1280 height 52
click at [875, 642] on div "Filter Sort 12 Columns Freeze Columns Row Height Undo Redo Export CSV Import CS…" at bounding box center [705, 382] width 1318 height 625
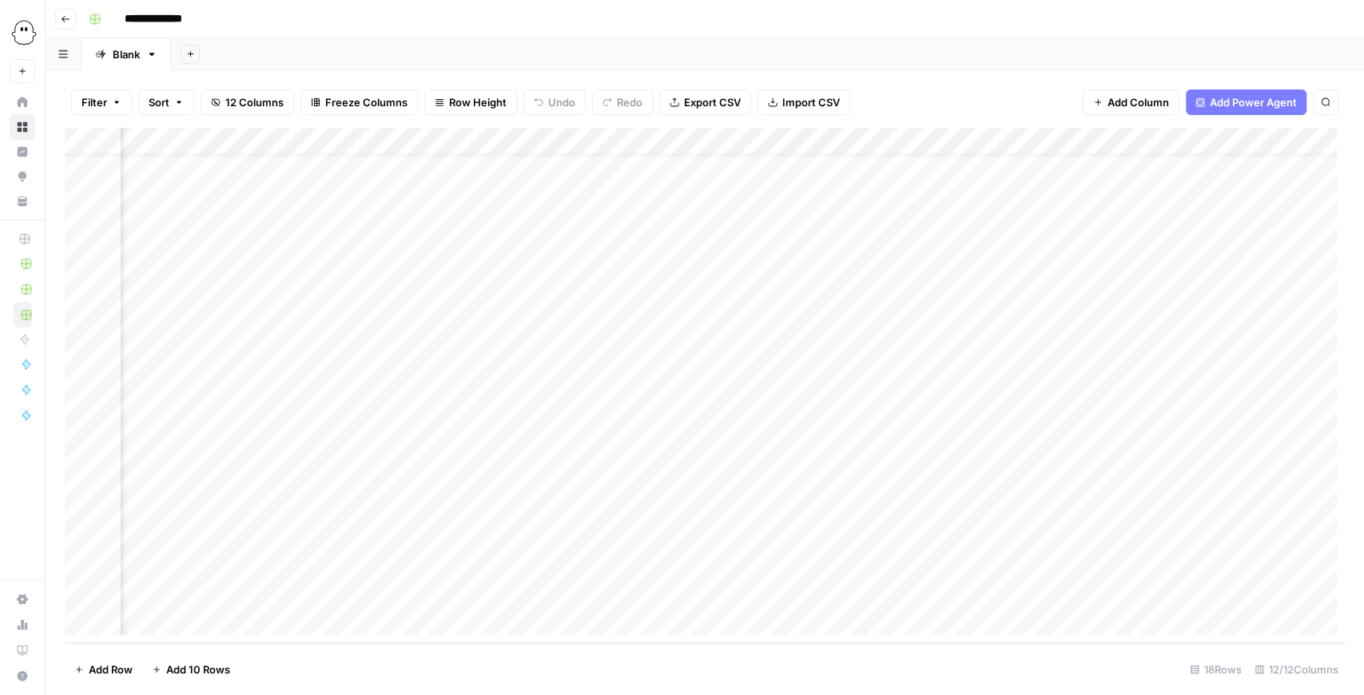
click at [702, 455] on div "Add Column" at bounding box center [705, 385] width 1280 height 515
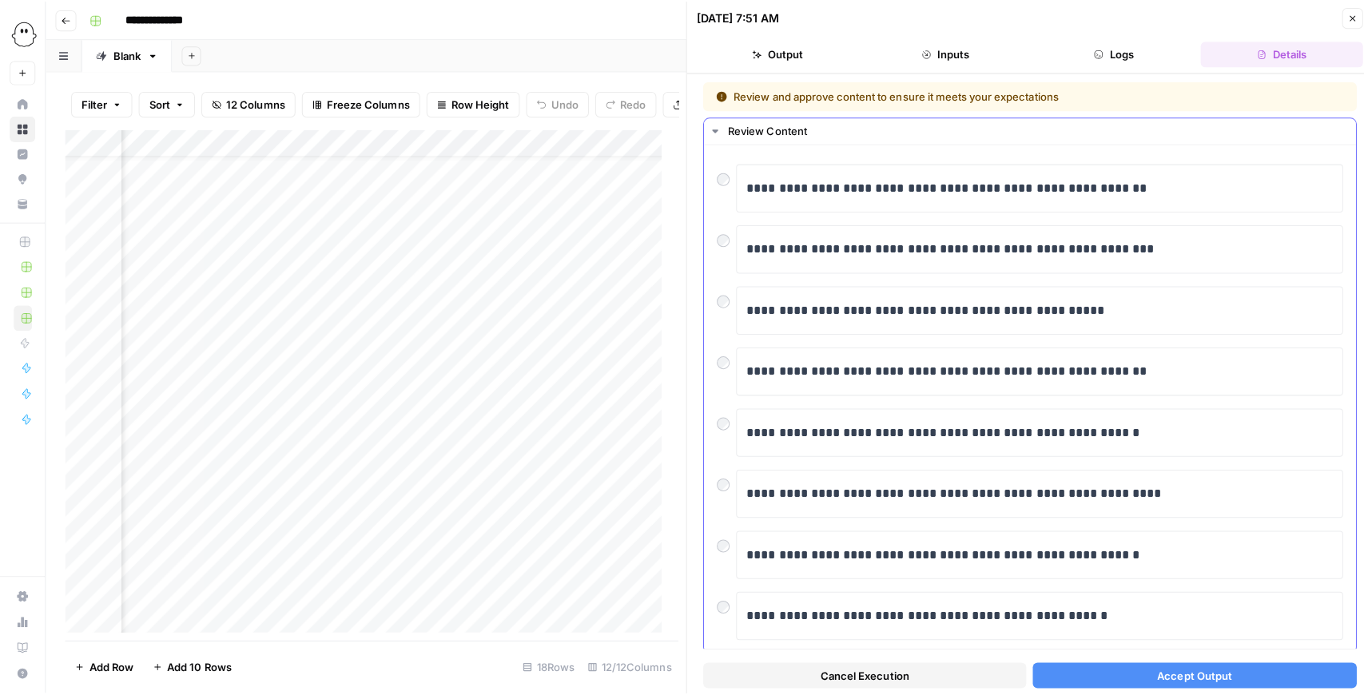
scroll to position [31, 0]
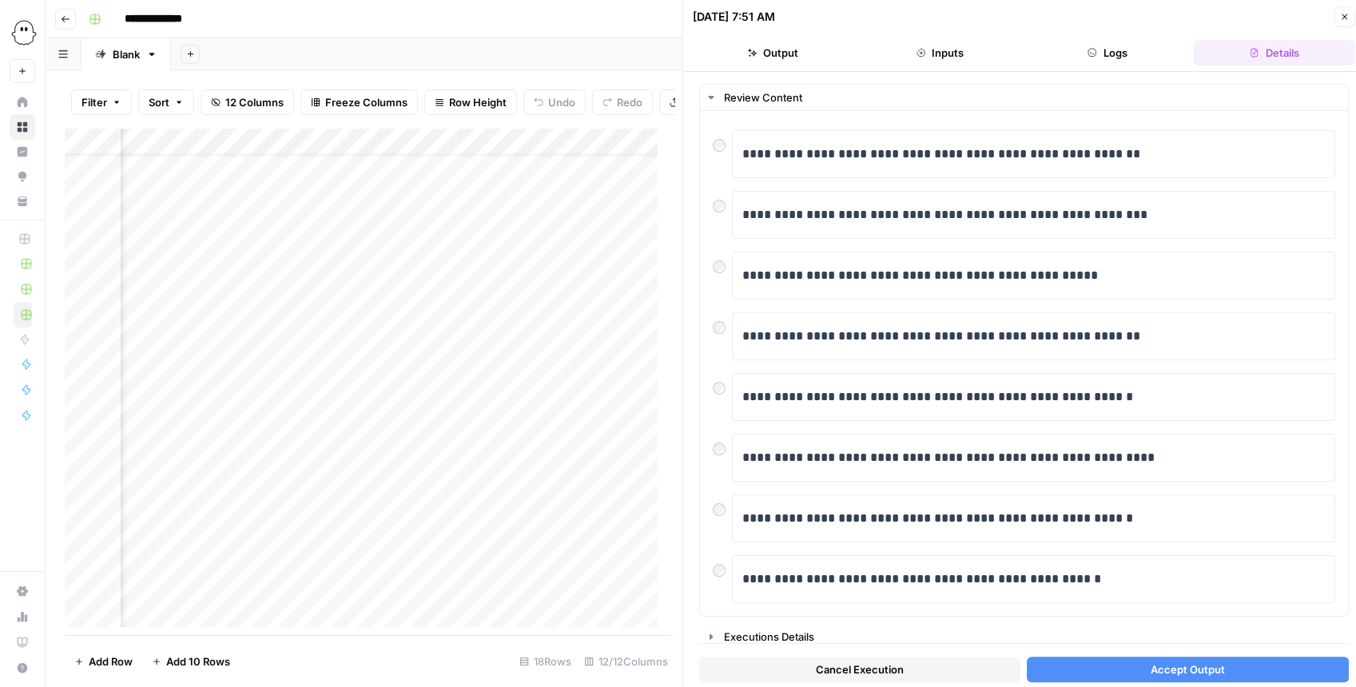
click at [1205, 666] on span "Accept Output" at bounding box center [1187, 670] width 74 height 16
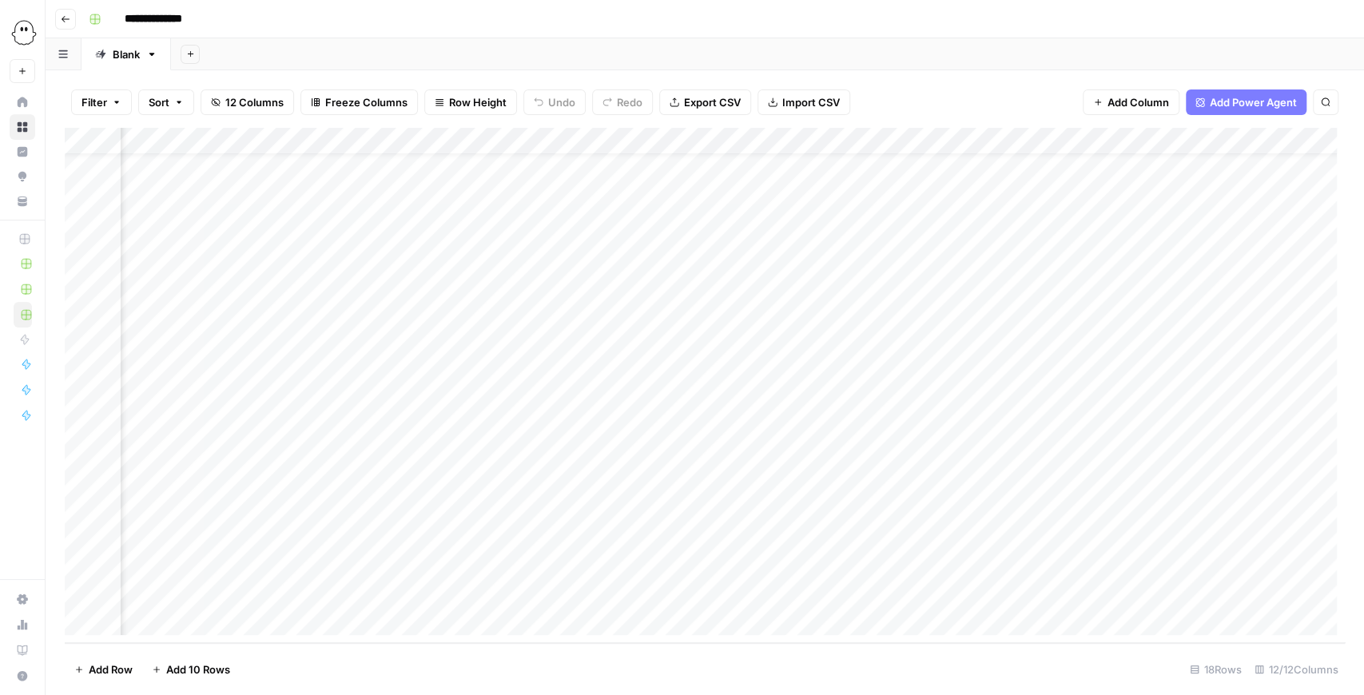
scroll to position [34, 674]
click at [980, 141] on div "Add Column" at bounding box center [705, 385] width 1280 height 515
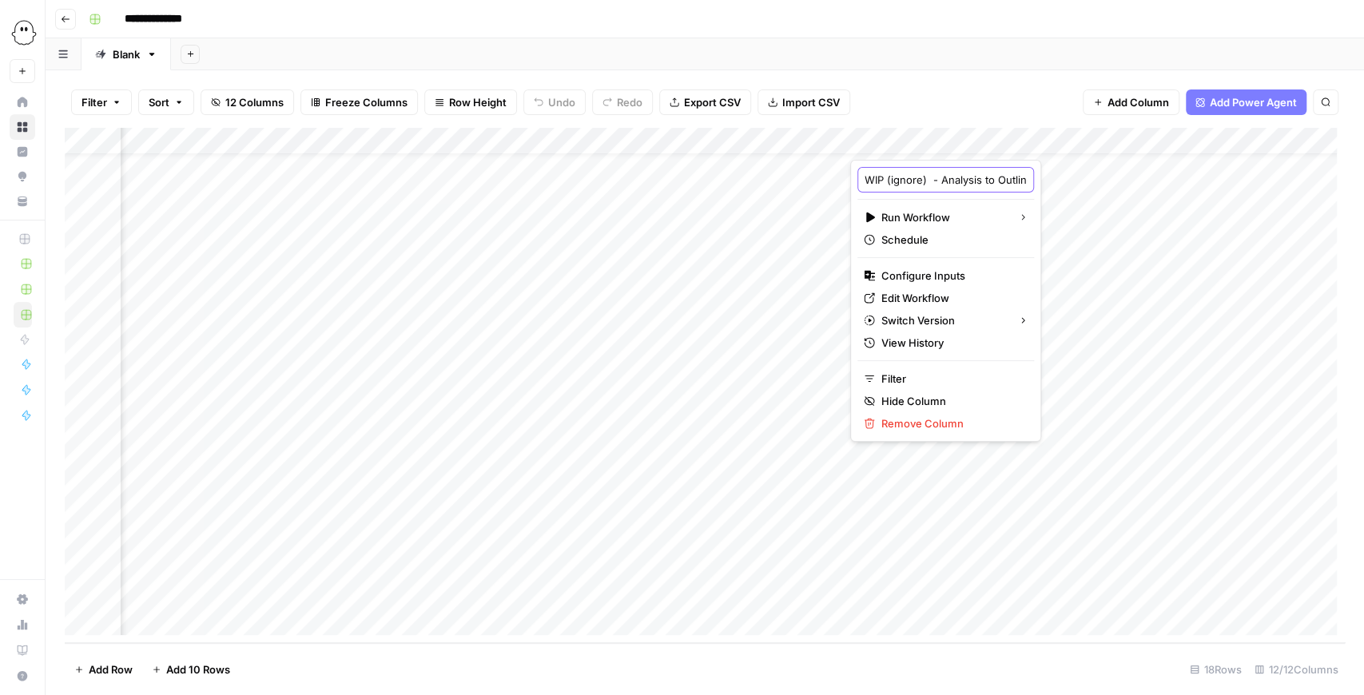
scroll to position [0, 26]
drag, startPoint x: 960, startPoint y: 177, endPoint x: 1066, endPoint y: 177, distance: 106.3
click at [1066, 177] on body "**********" at bounding box center [682, 347] width 1364 height 695
click at [913, 100] on div "Filter Sort 12 Columns Freeze Columns Row Height Undo Redo Export CSV Import CS…" at bounding box center [705, 102] width 1280 height 51
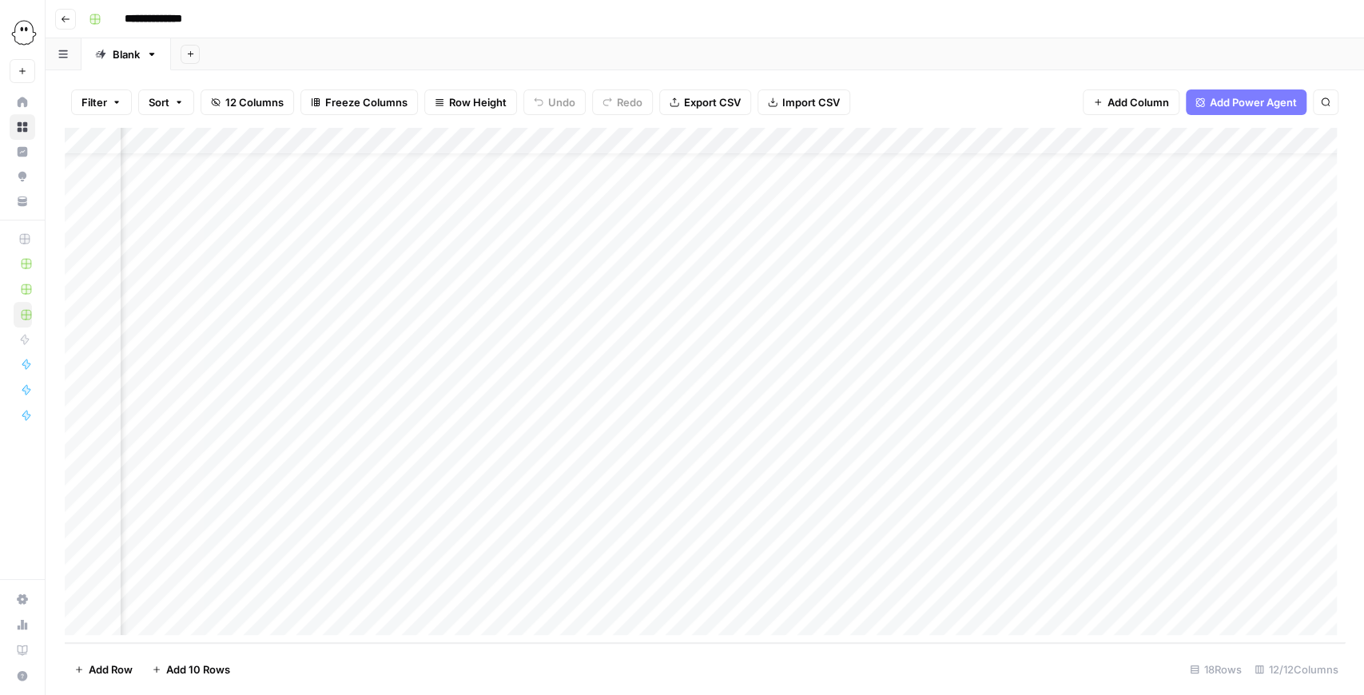
scroll to position [34, 874]
click at [1200, 139] on div "Add Column" at bounding box center [705, 385] width 1280 height 515
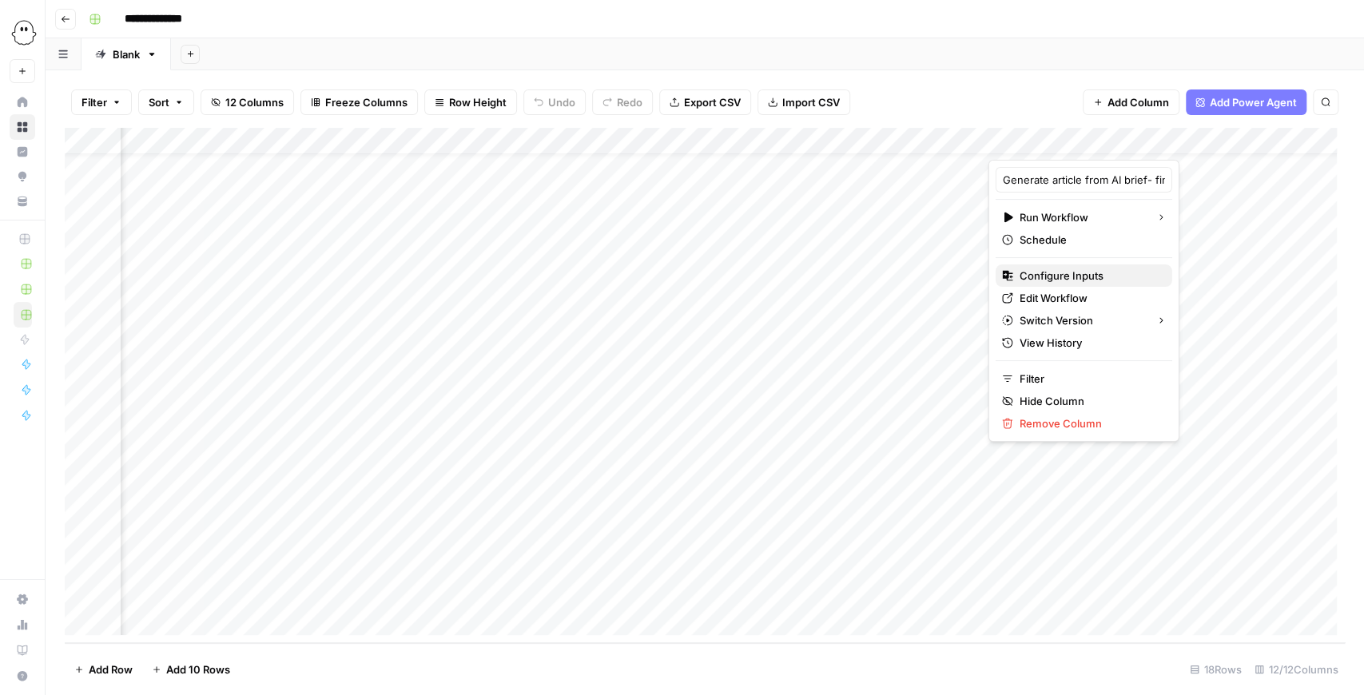
click at [1112, 278] on span "Configure Inputs" at bounding box center [1090, 276] width 140 height 16
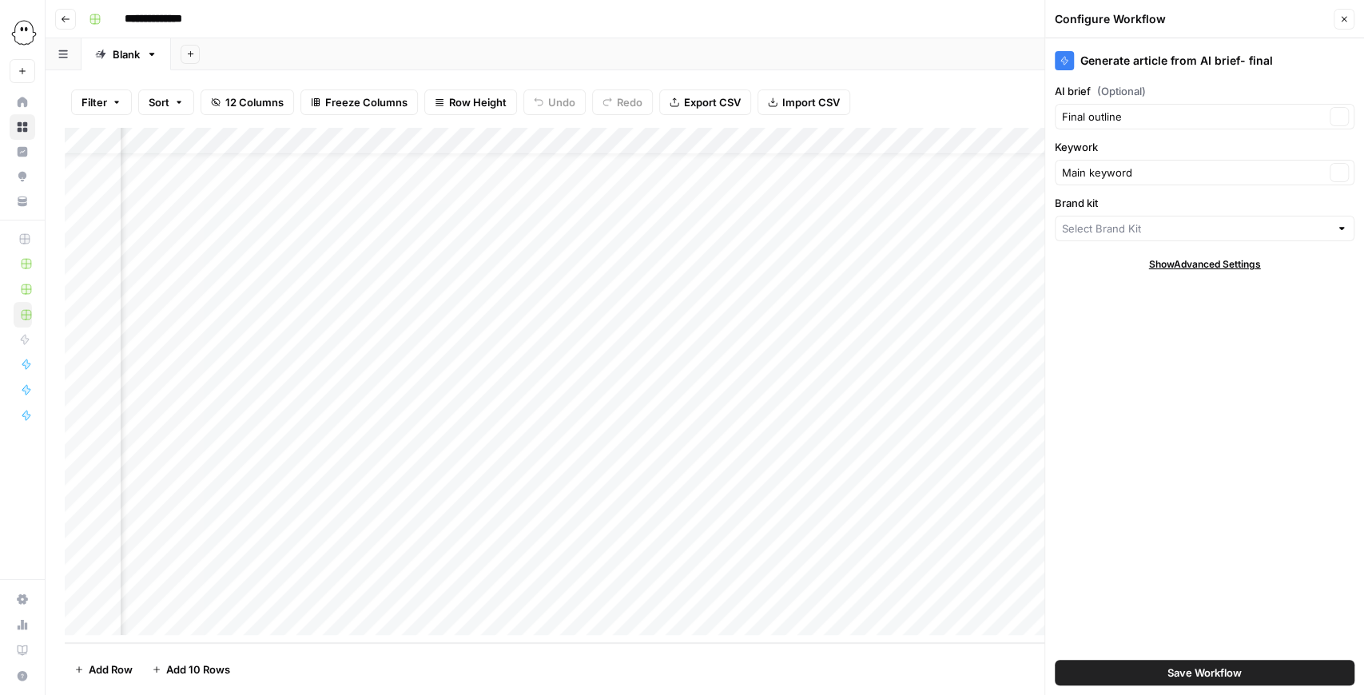
type input "PhantomBuster"
click at [1343, 21] on icon "button" at bounding box center [1344, 19] width 10 height 10
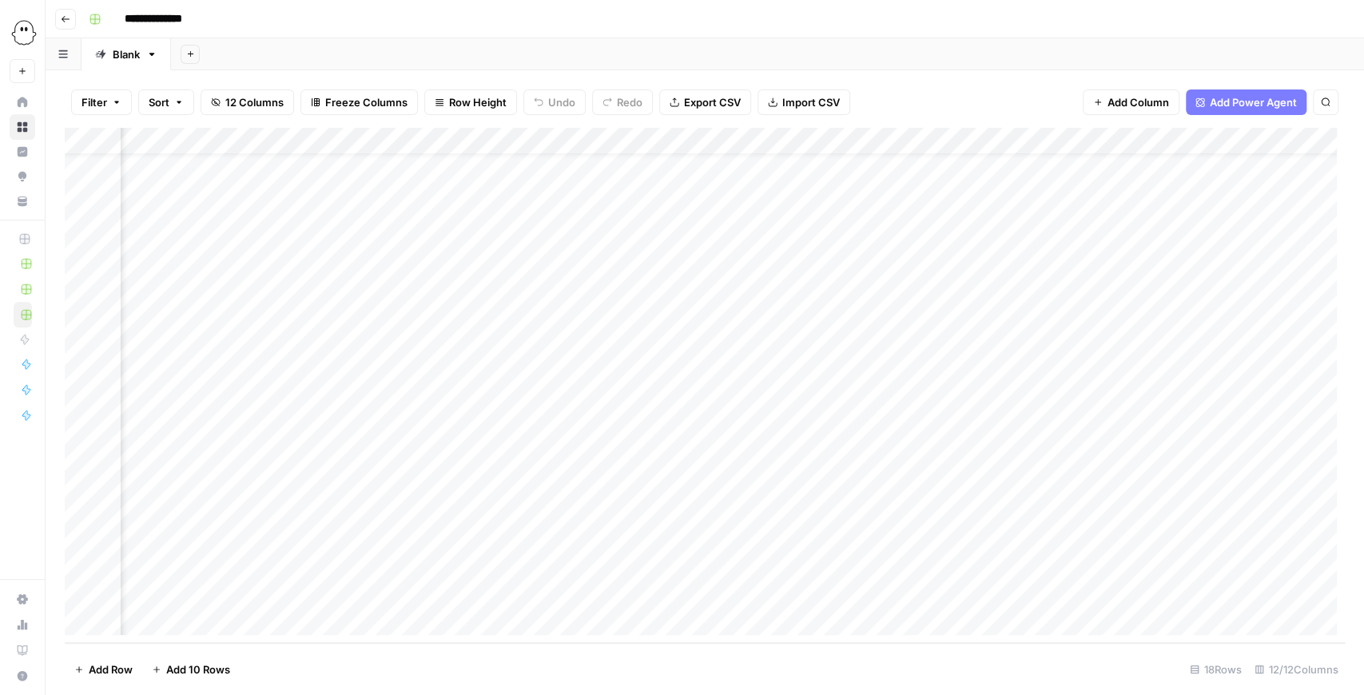
click at [812, 139] on div "Add Column" at bounding box center [705, 385] width 1280 height 515
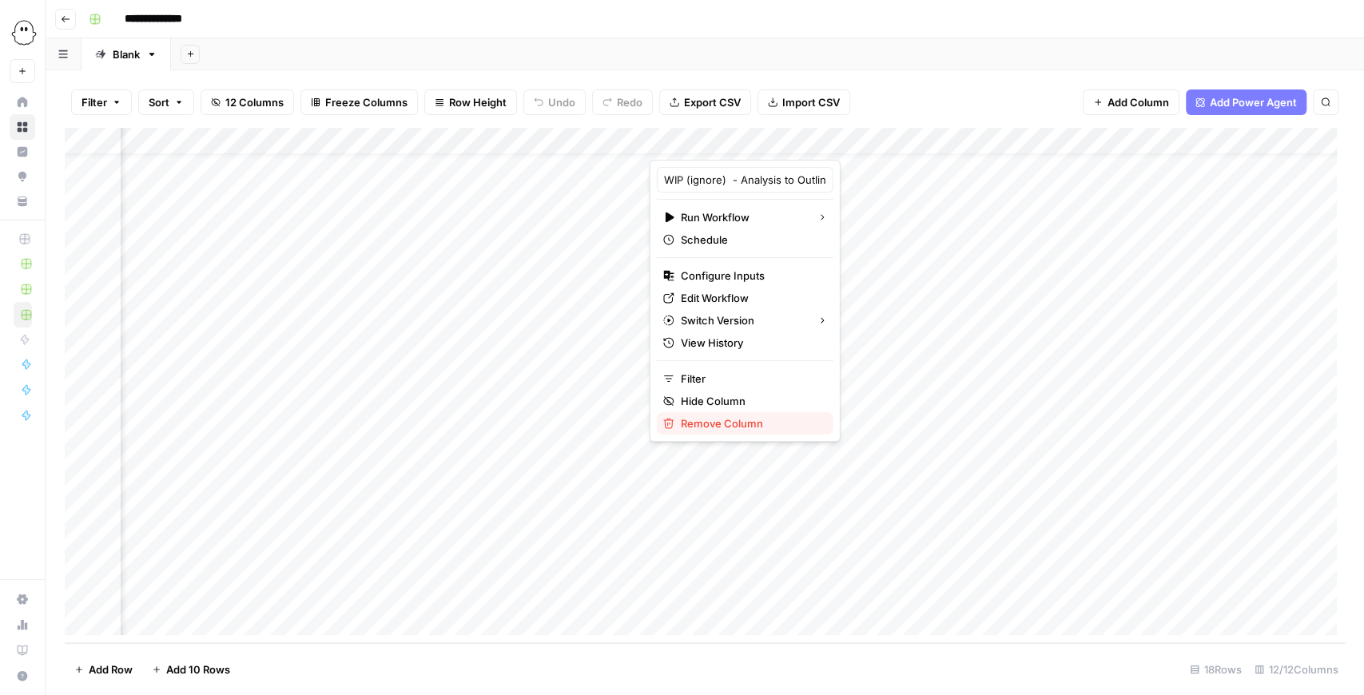
click at [722, 424] on span "Remove Column" at bounding box center [751, 424] width 140 height 16
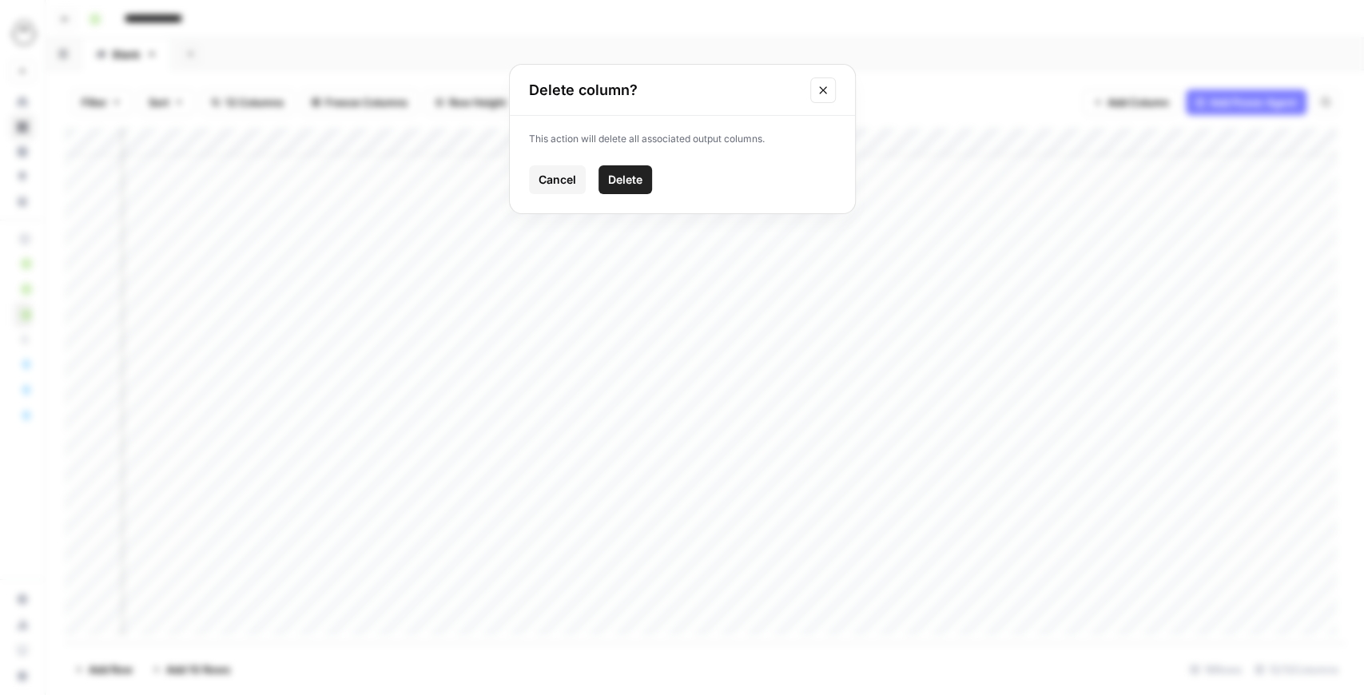
click at [629, 186] on span "Delete" at bounding box center [625, 180] width 34 height 16
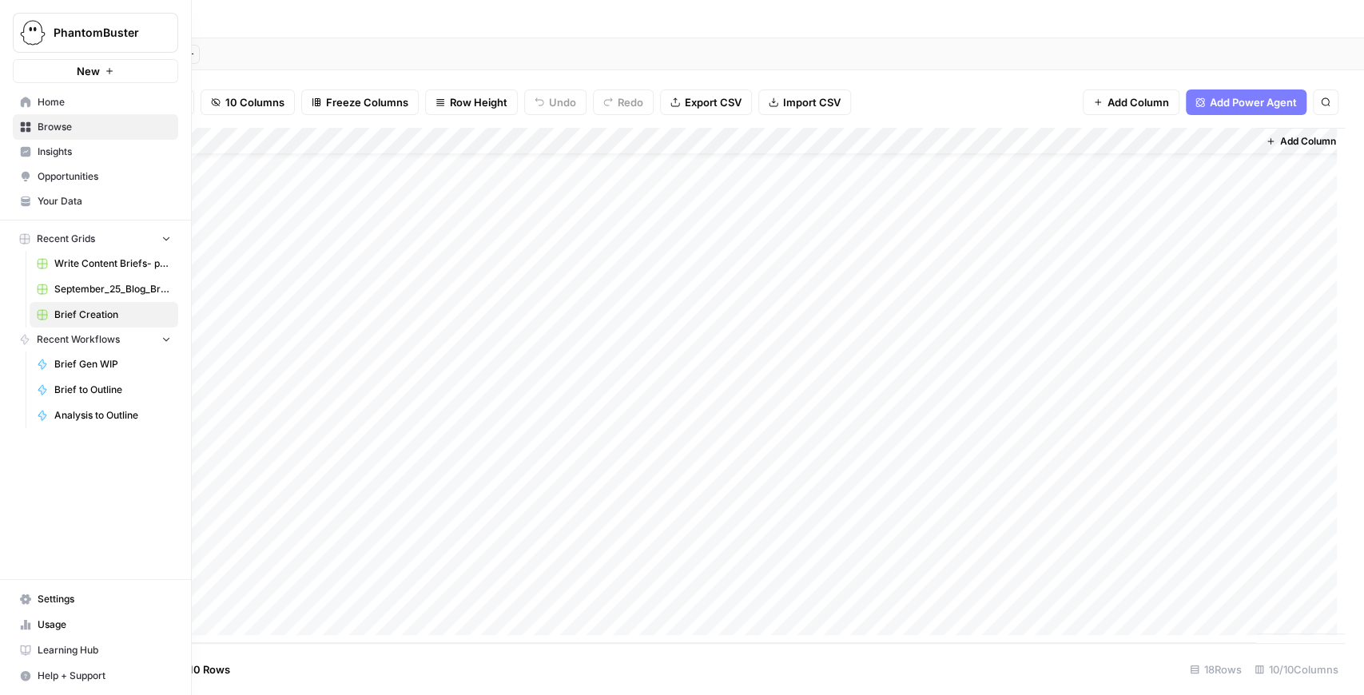
click at [61, 606] on span "Settings" at bounding box center [104, 599] width 133 height 14
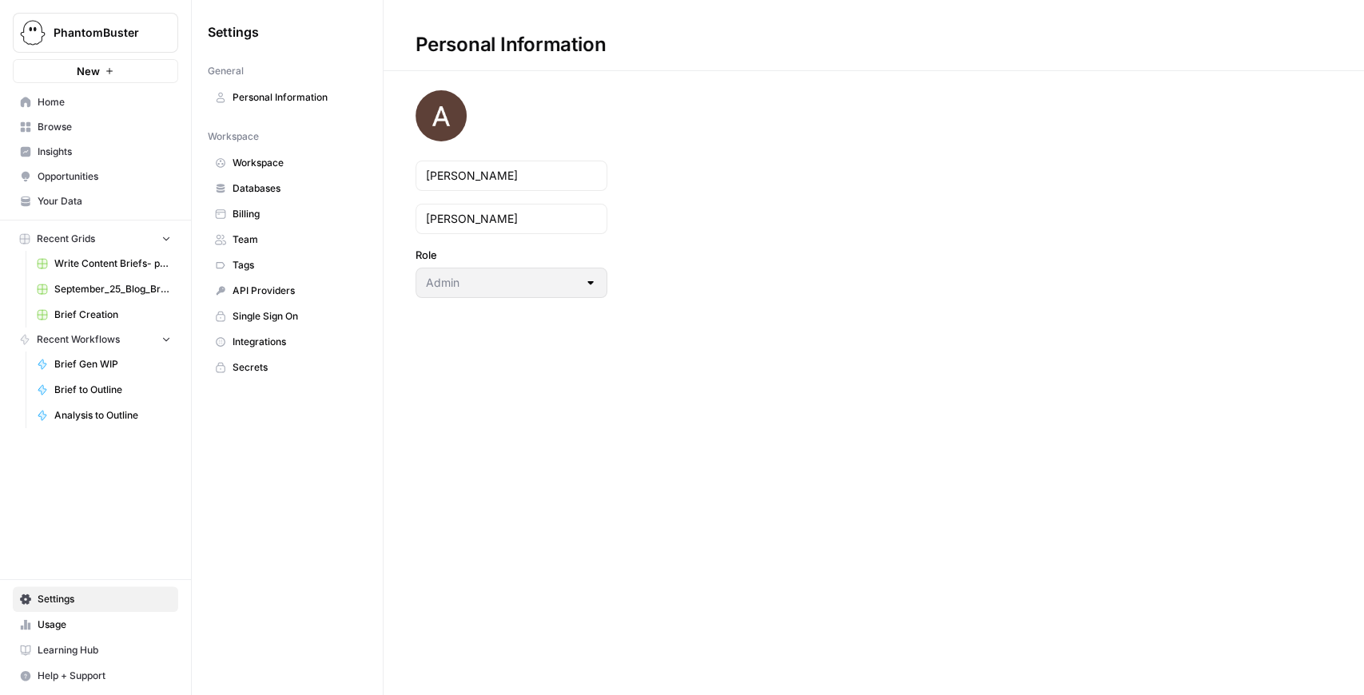
click at [274, 335] on span "Integrations" at bounding box center [296, 342] width 127 height 14
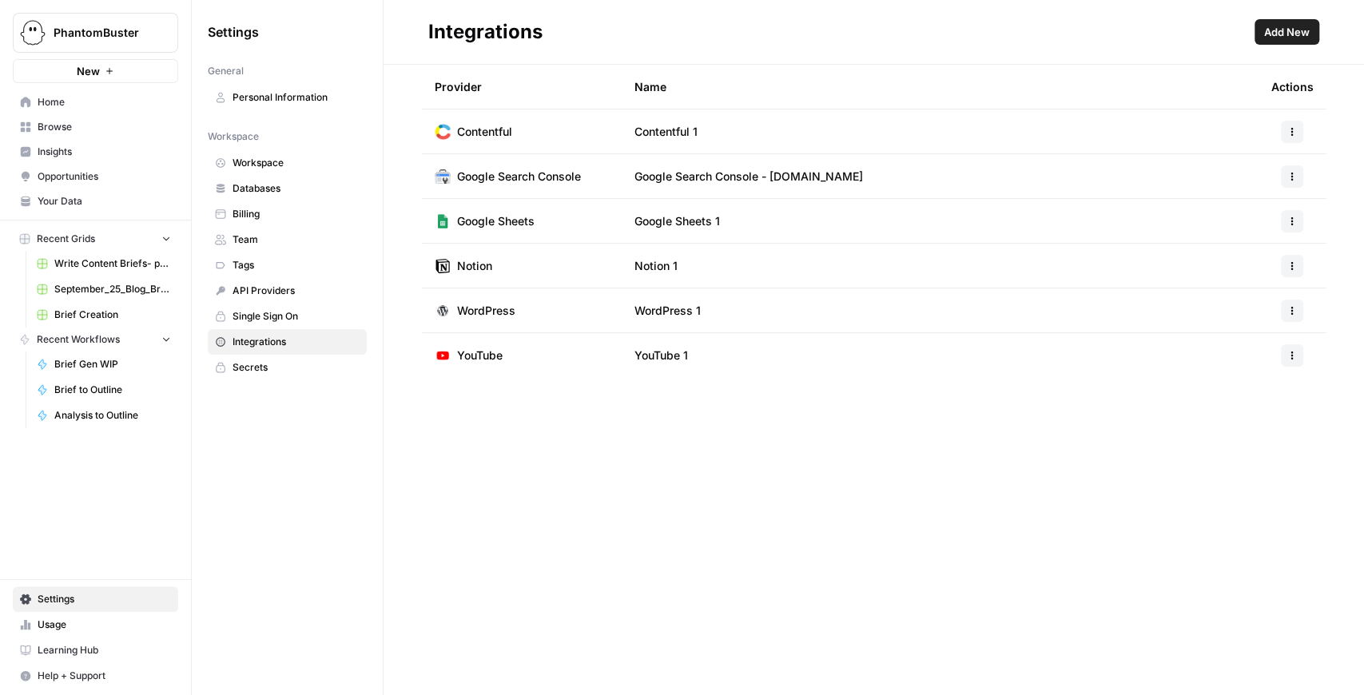
click at [58, 106] on span "Home" at bounding box center [104, 102] width 133 height 14
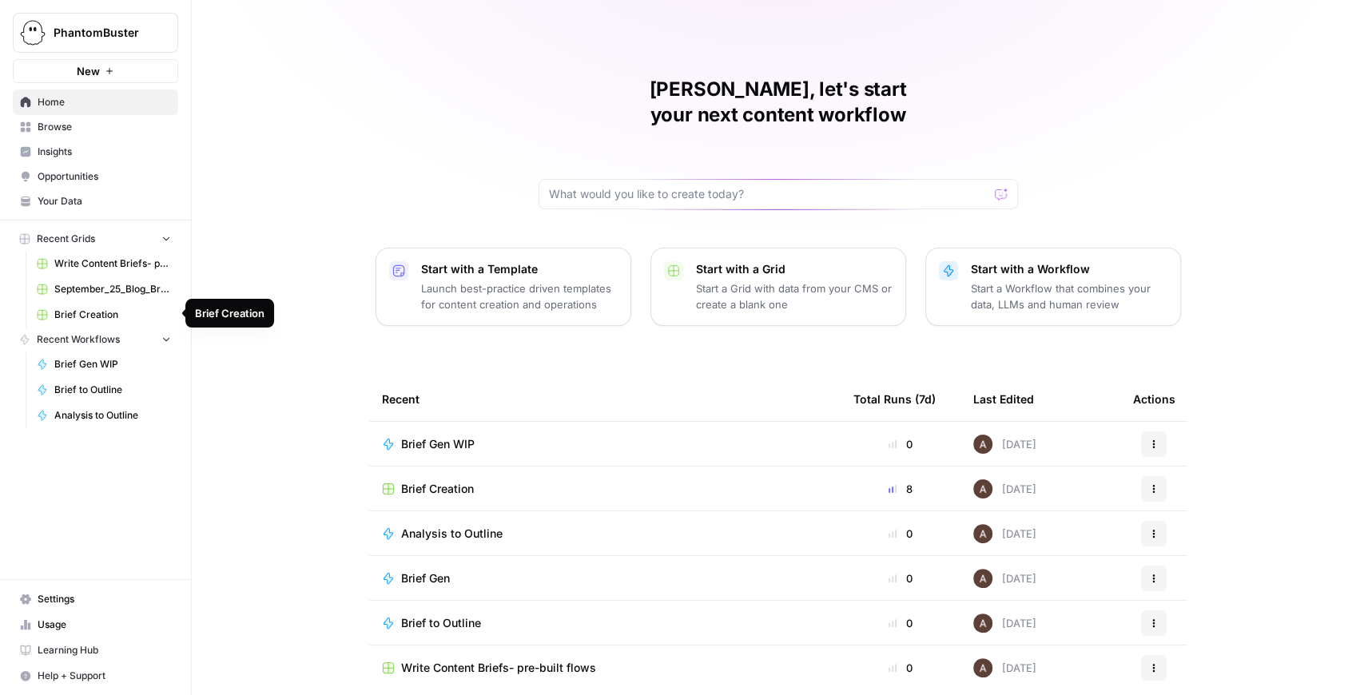
click at [121, 315] on span "Brief Creation" at bounding box center [112, 315] width 117 height 14
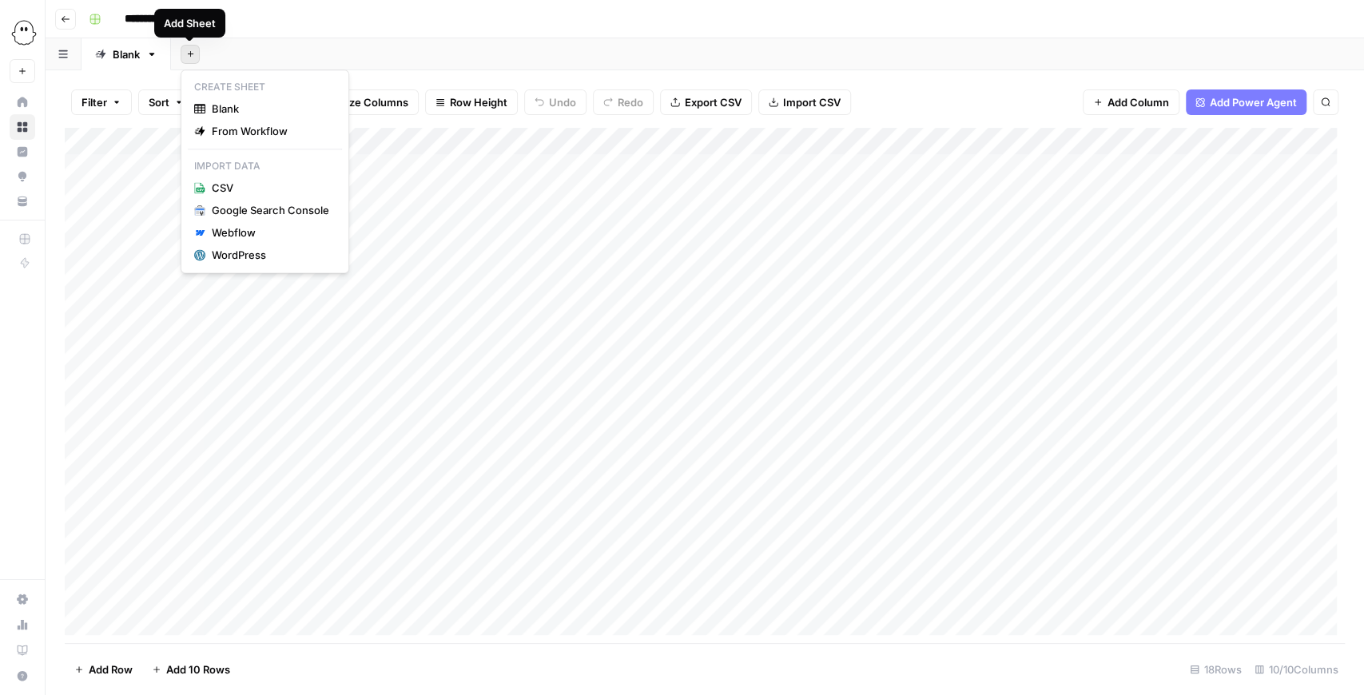
click at [193, 51] on icon "button" at bounding box center [190, 54] width 9 height 9
click at [247, 258] on div "WordPress" at bounding box center [270, 255] width 117 height 16
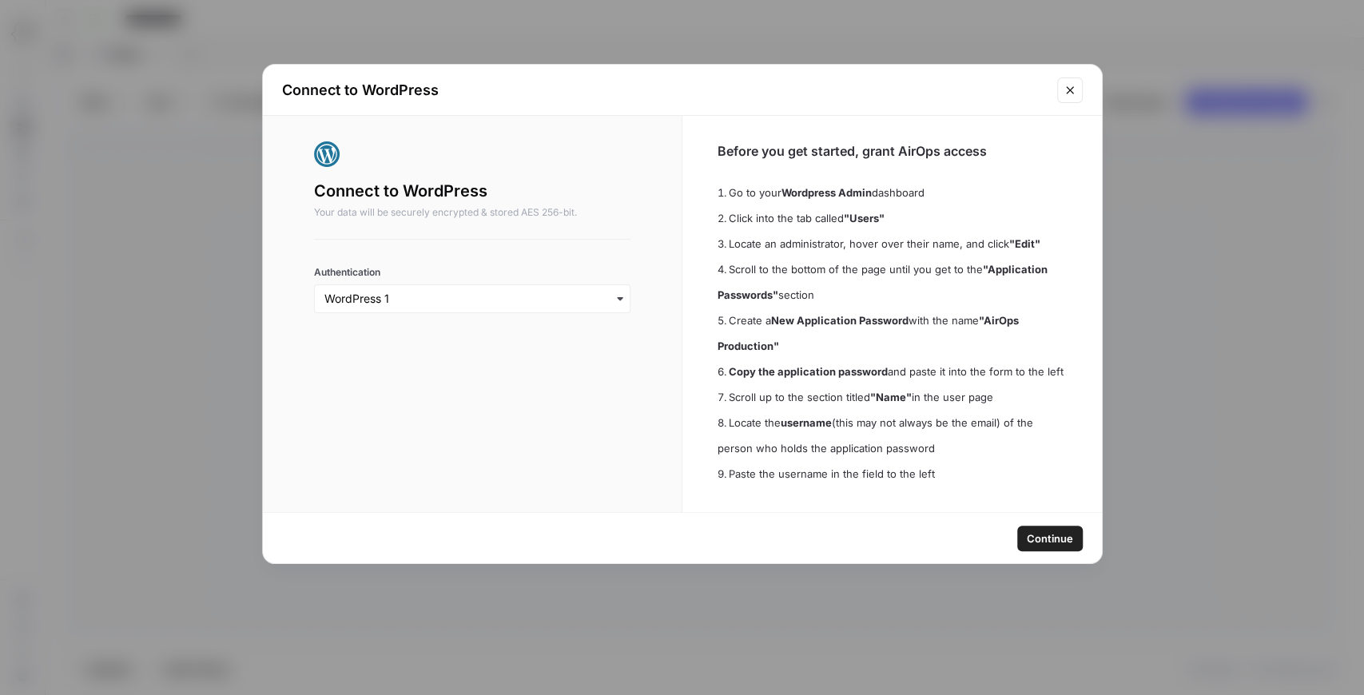
click at [1040, 542] on span "Continue" at bounding box center [1050, 539] width 46 height 16
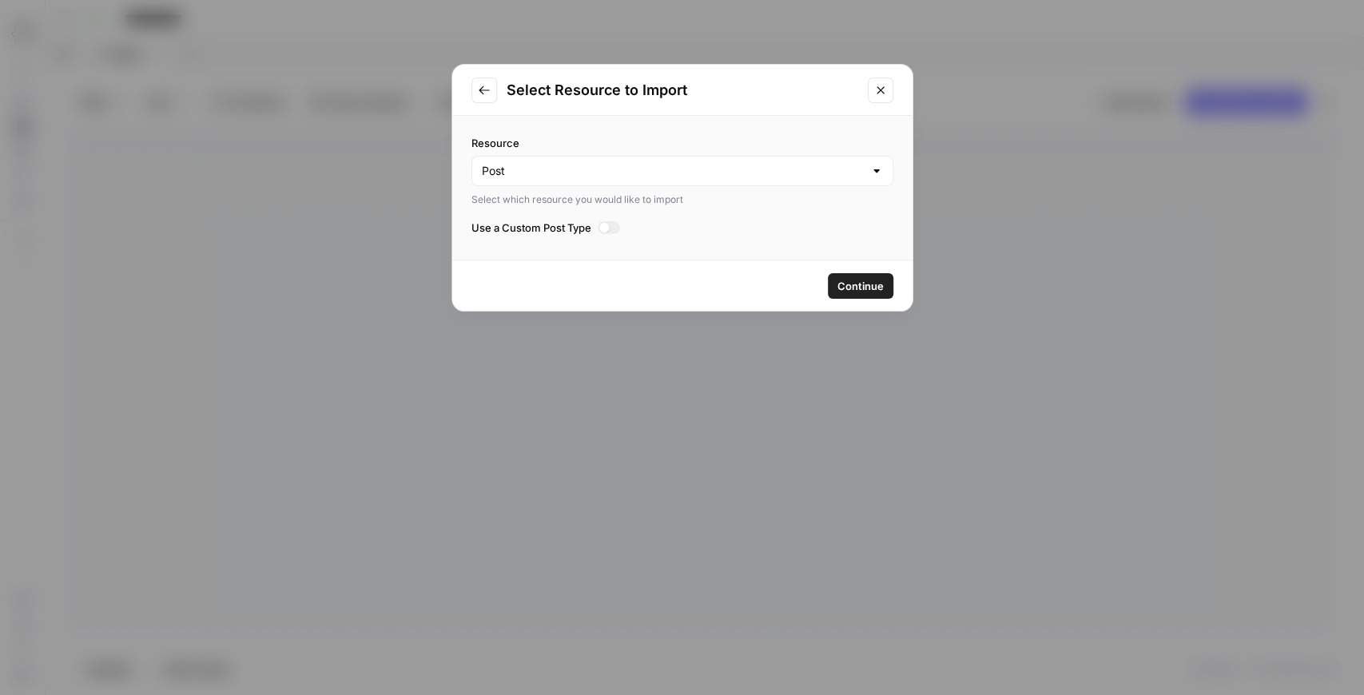
click at [845, 288] on span "Continue" at bounding box center [860, 286] width 46 height 16
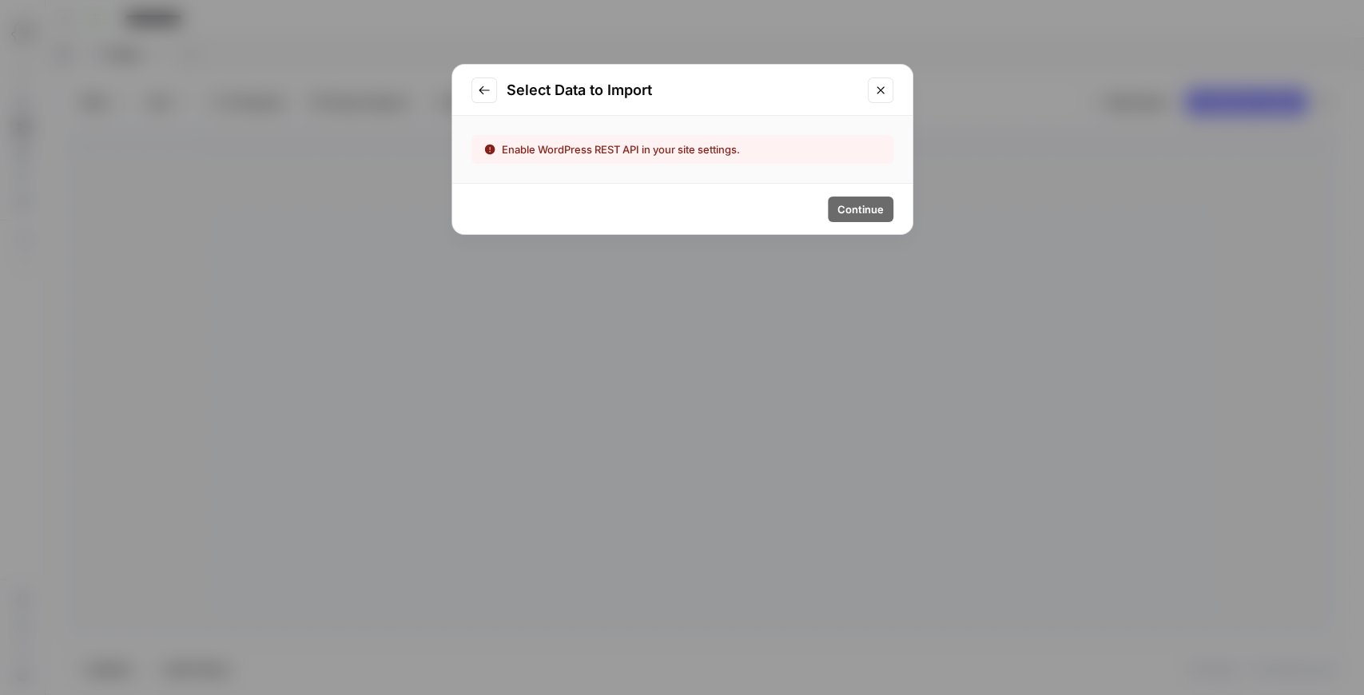
drag, startPoint x: 490, startPoint y: 147, endPoint x: 776, endPoint y: 157, distance: 286.2
click at [776, 157] on div "Enable WordPress REST API in your site settings." at bounding box center [682, 149] width 422 height 29
click at [602, 165] on div "Enable WordPress REST API in your site settings." at bounding box center [682, 149] width 460 height 67
drag, startPoint x: 537, startPoint y: 152, endPoint x: 654, endPoint y: 149, distance: 117.5
click at [654, 149] on div "Enable WordPress REST API in your site settings." at bounding box center [647, 149] width 326 height 16
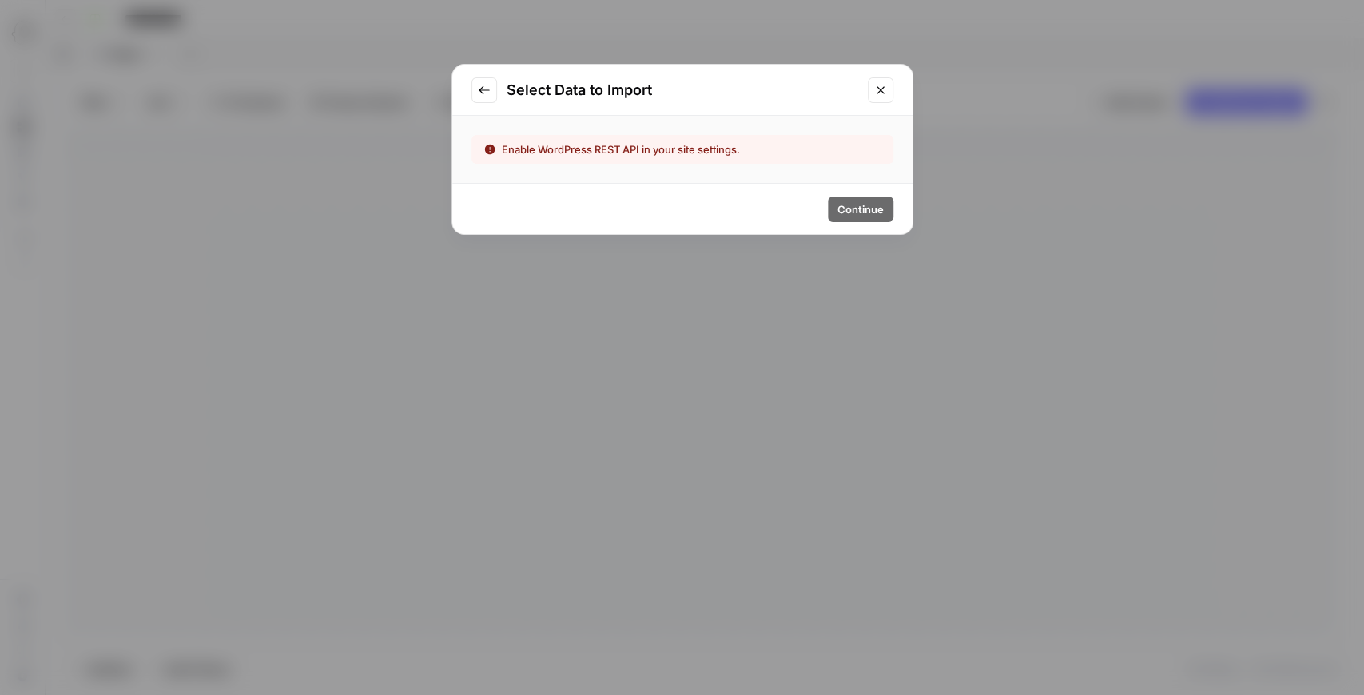
click at [869, 99] on button "Close modal" at bounding box center [881, 91] width 26 height 26
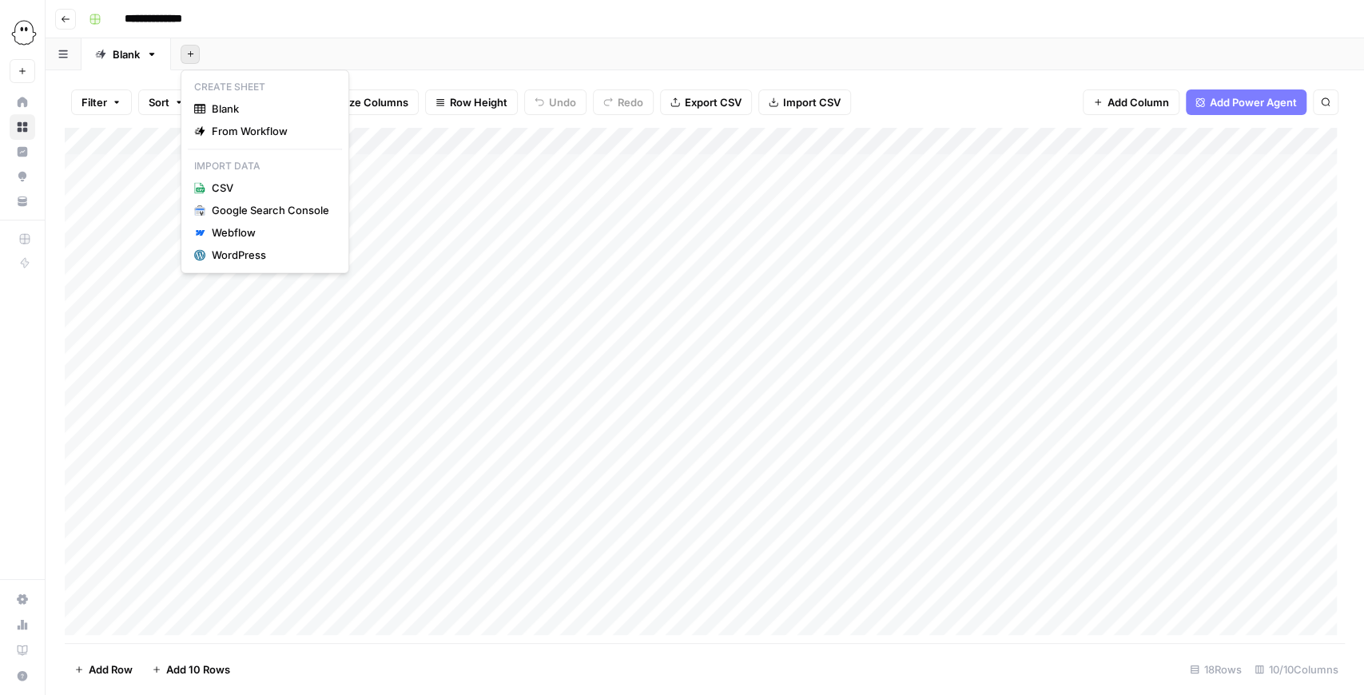
click at [191, 50] on icon "button" at bounding box center [190, 54] width 9 height 9
click at [242, 253] on div "WordPress" at bounding box center [270, 255] width 117 height 16
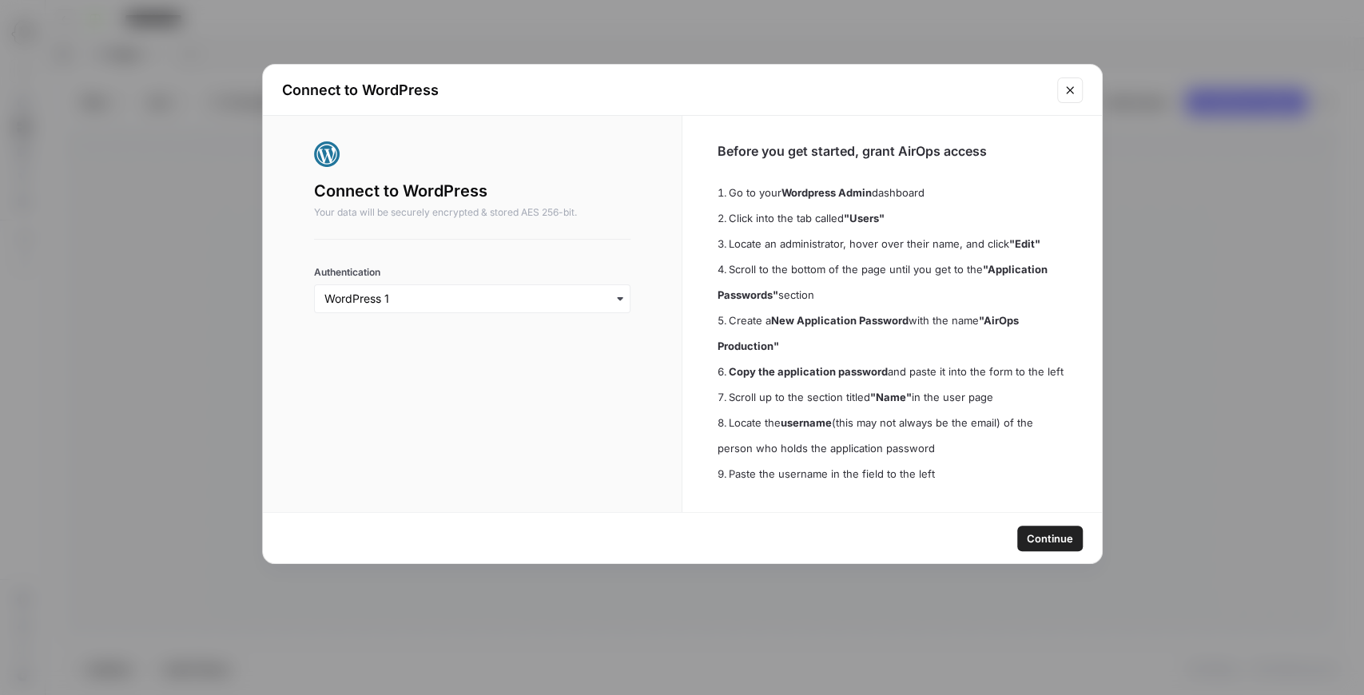
click at [1026, 532] on button "Continue" at bounding box center [1050, 539] width 66 height 26
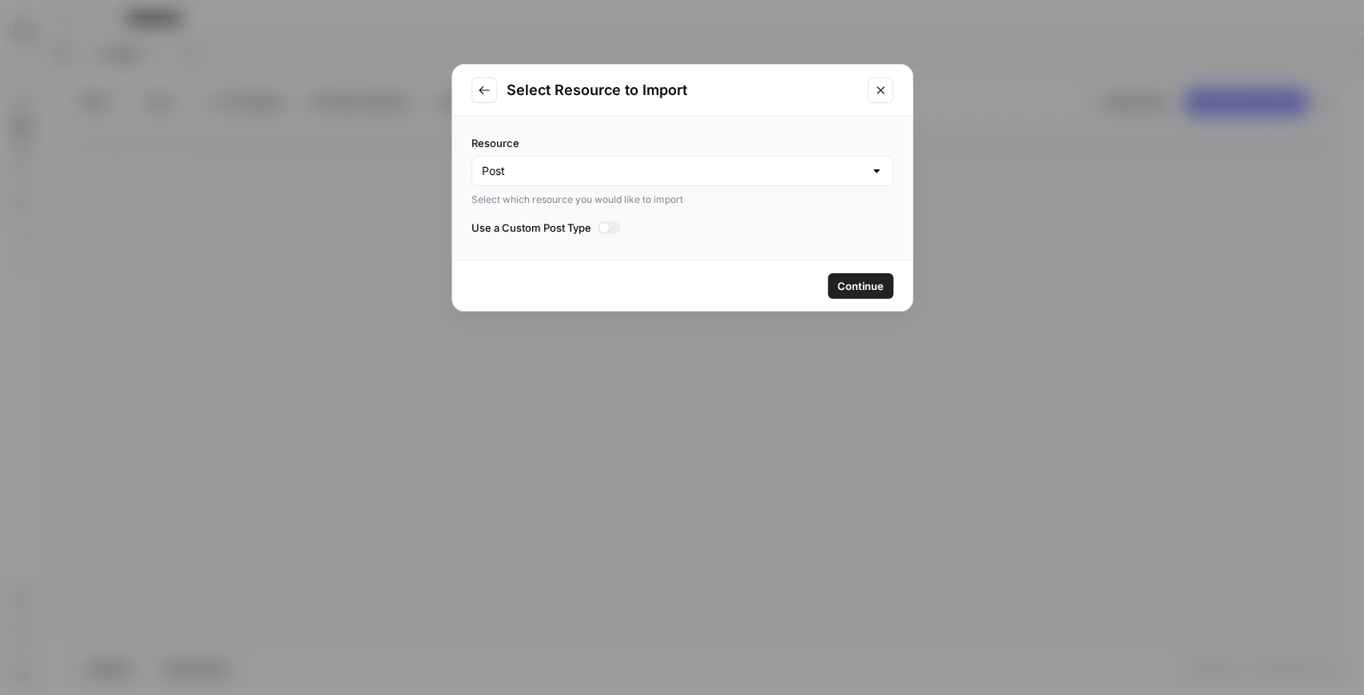
click at [877, 91] on icon "Close modal" at bounding box center [880, 90] width 13 height 13
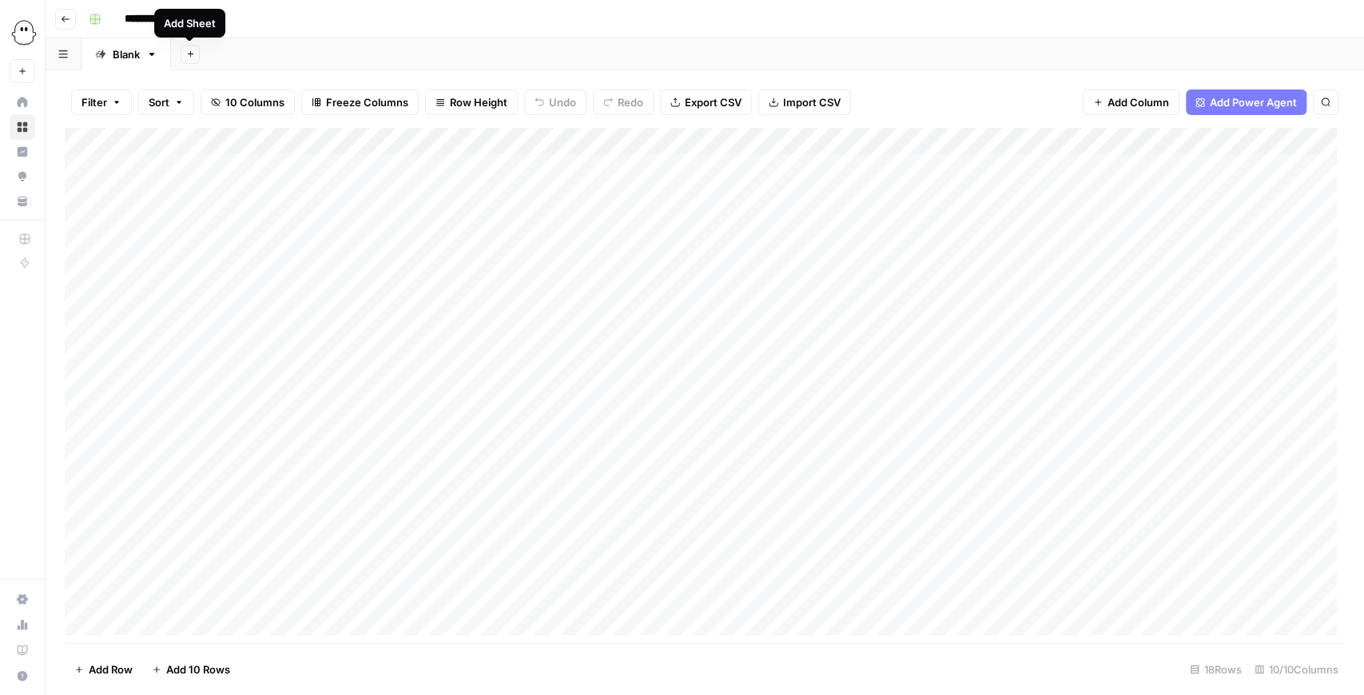
click at [190, 56] on icon "button" at bounding box center [190, 54] width 9 height 9
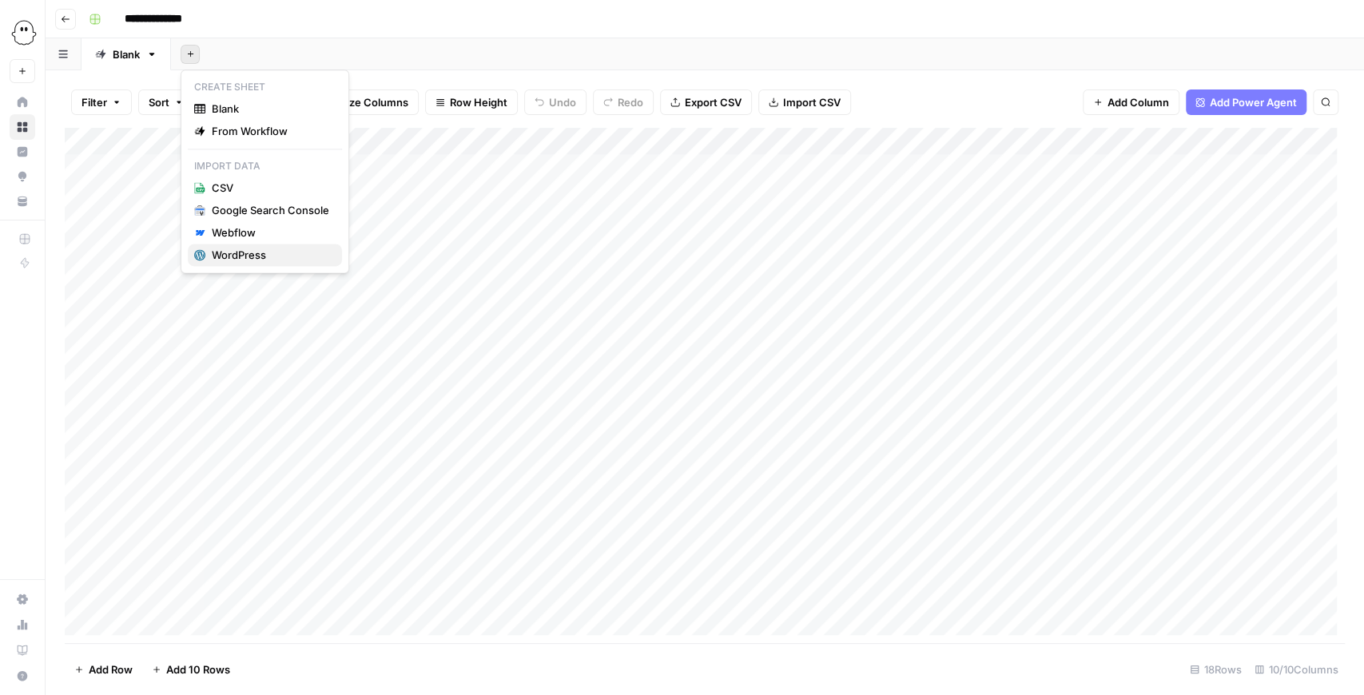
click at [259, 260] on div "WordPress" at bounding box center [270, 255] width 117 height 16
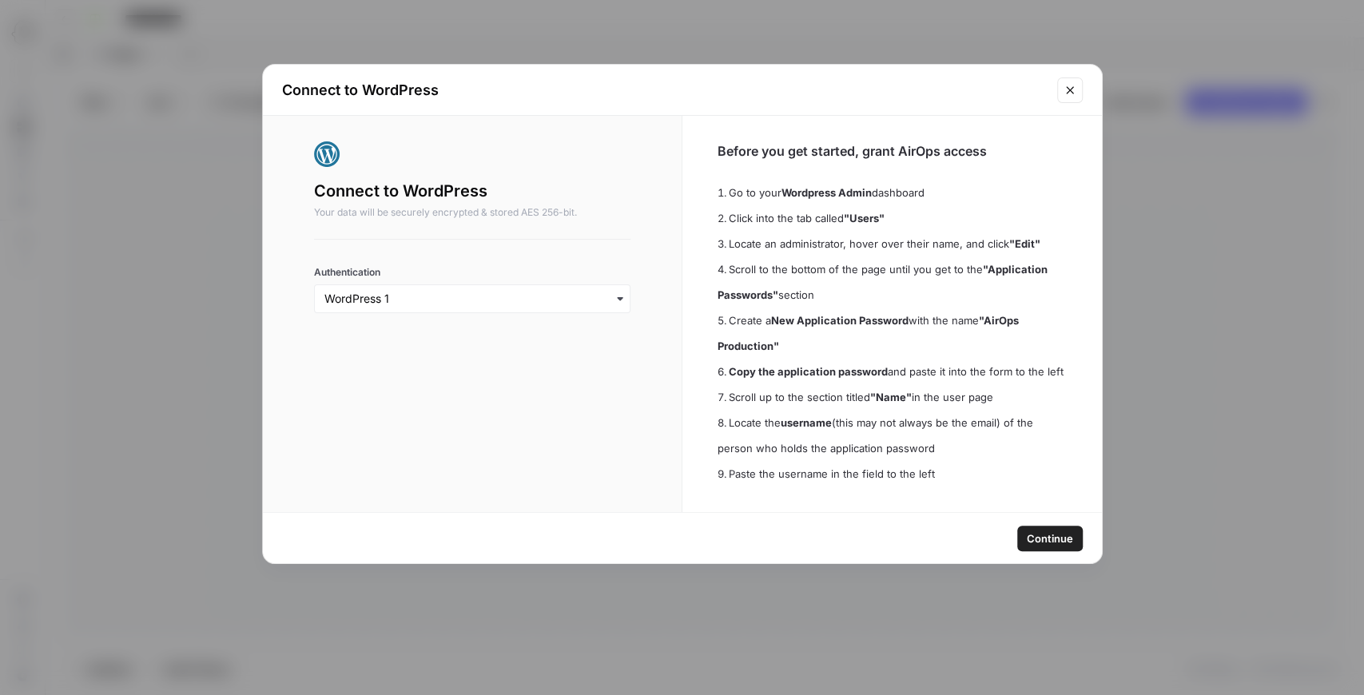
click at [1052, 542] on span "Continue" at bounding box center [1050, 539] width 46 height 16
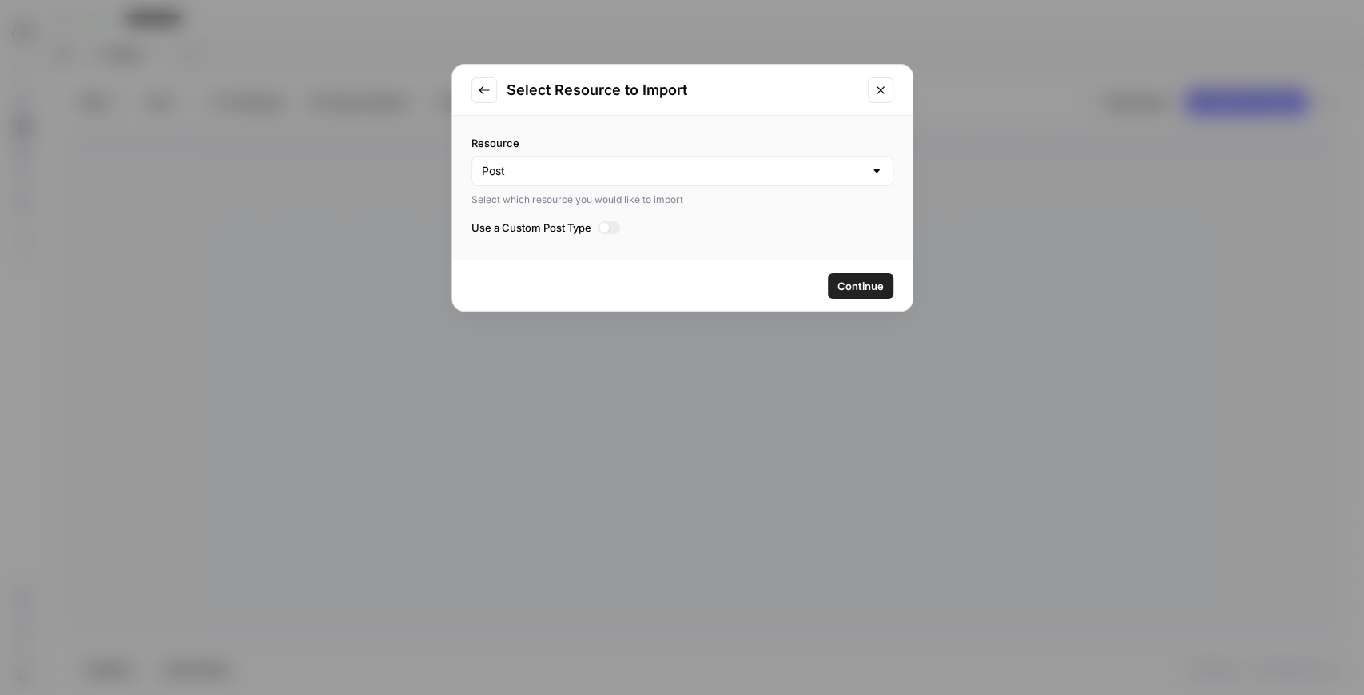
click at [858, 284] on span "Continue" at bounding box center [860, 286] width 46 height 16
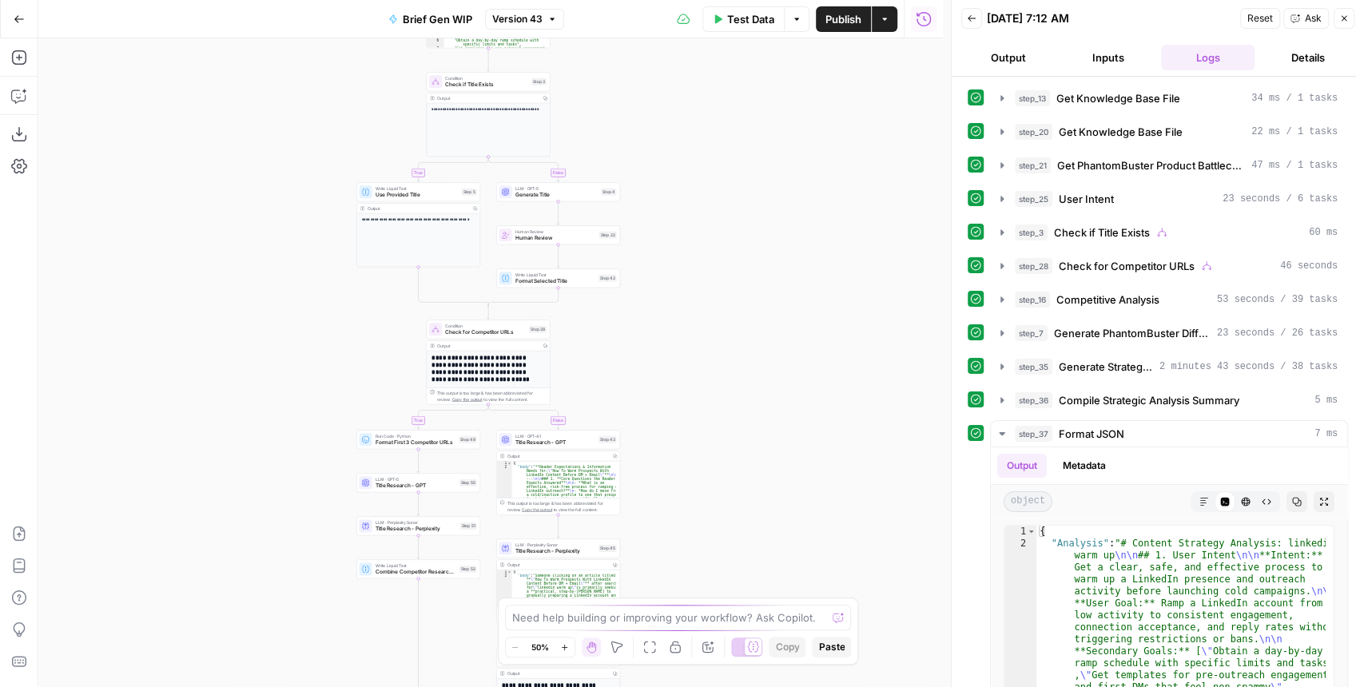
drag, startPoint x: 707, startPoint y: 247, endPoint x: 700, endPoint y: 325, distance: 78.6
click at [705, 324] on div "true false true false Workflow Input Settings Inputs Get Knowledge Base File Ge…" at bounding box center [490, 362] width 905 height 649
drag, startPoint x: 724, startPoint y: 188, endPoint x: 762, endPoint y: 318, distance: 135.8
click at [760, 312] on div "true false true false Workflow Input Settings Inputs Get Knowledge Base File Ge…" at bounding box center [490, 362] width 905 height 649
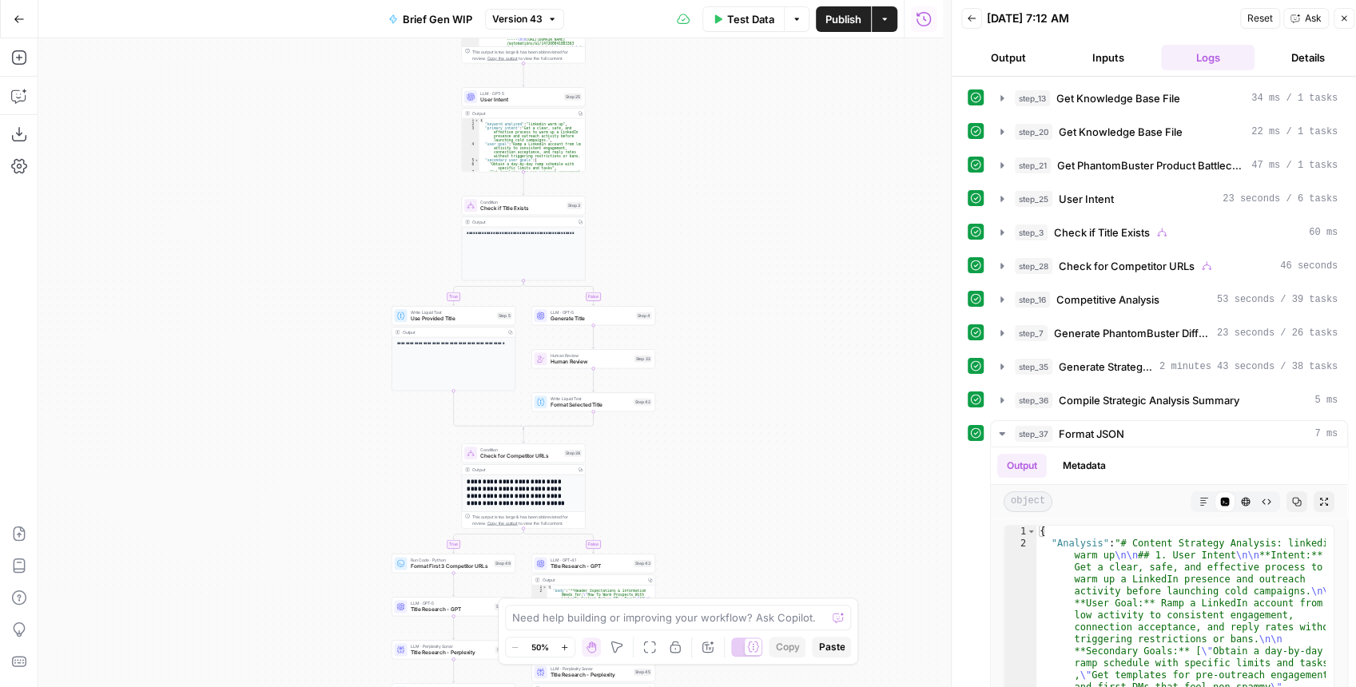
drag, startPoint x: 718, startPoint y: 296, endPoint x: 728, endPoint y: 184, distance: 112.4
click at [727, 192] on div "true false true false Workflow Input Settings Inputs Get Knowledge Base File Ge…" at bounding box center [490, 362] width 905 height 649
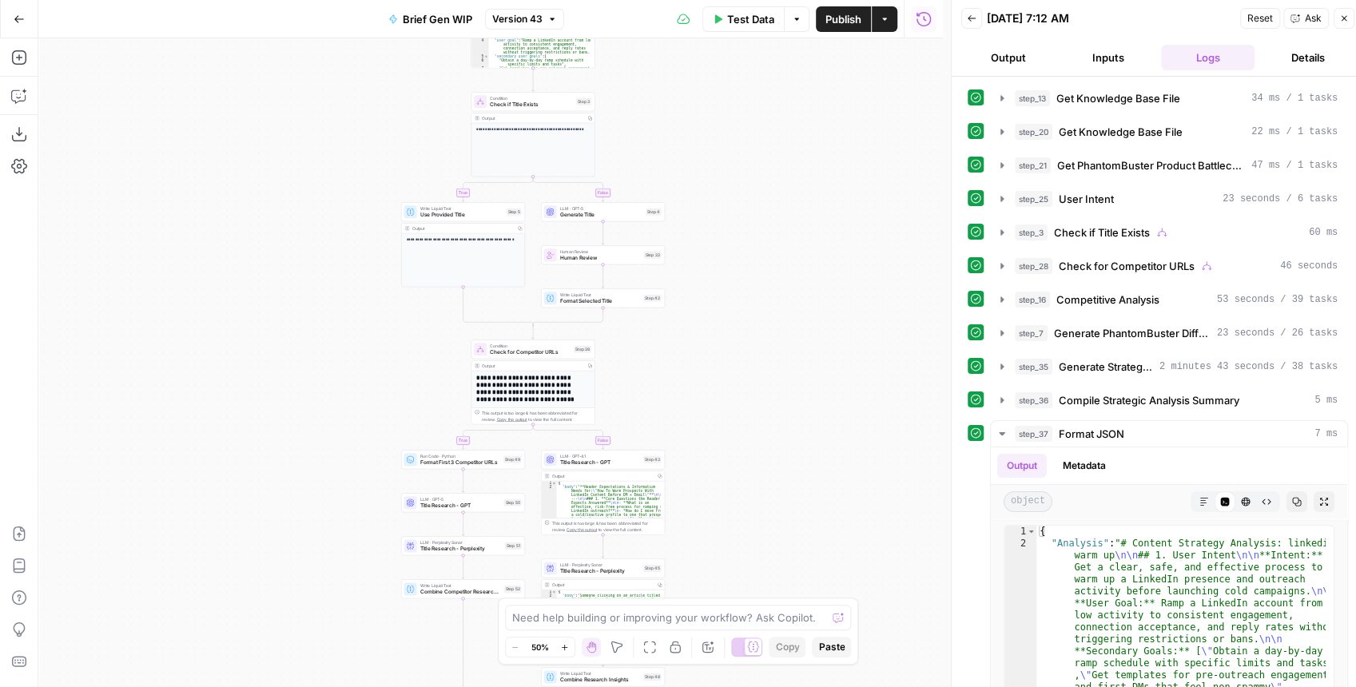
drag, startPoint x: 766, startPoint y: 363, endPoint x: 769, endPoint y: 161, distance: 201.4
click at [769, 161] on div "true false true false Workflow Input Settings Inputs Get Knowledge Base File Ge…" at bounding box center [490, 362] width 905 height 649
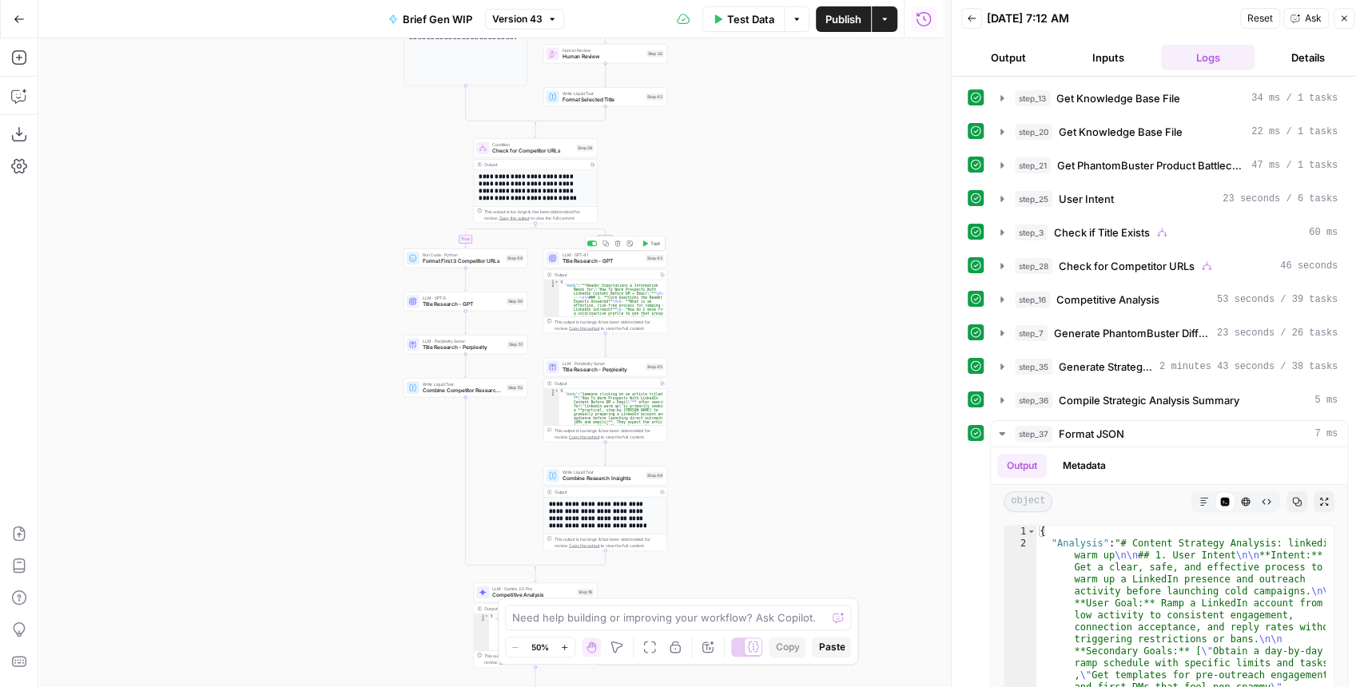
click at [590, 265] on div "LLM · GPT-4.1 Title Research - GPT Step 43 Copy step Delete step Add Note Test" at bounding box center [605, 258] width 124 height 19
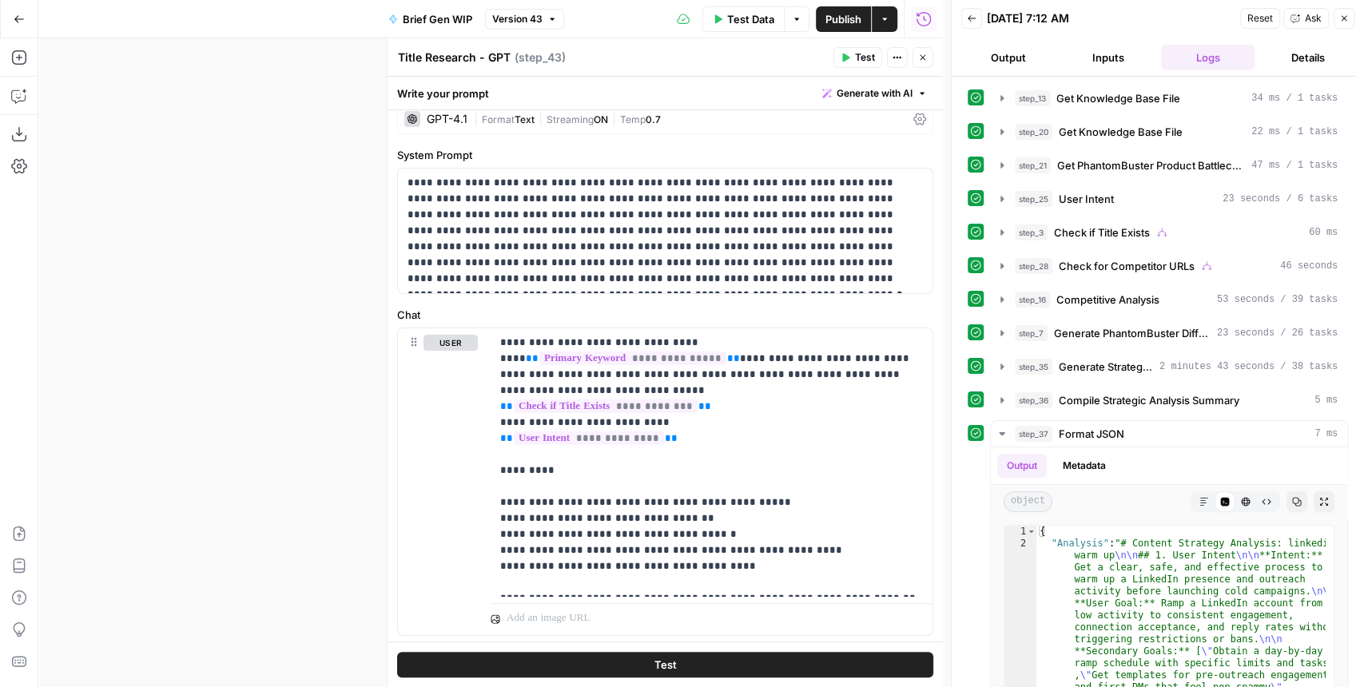
scroll to position [54, 0]
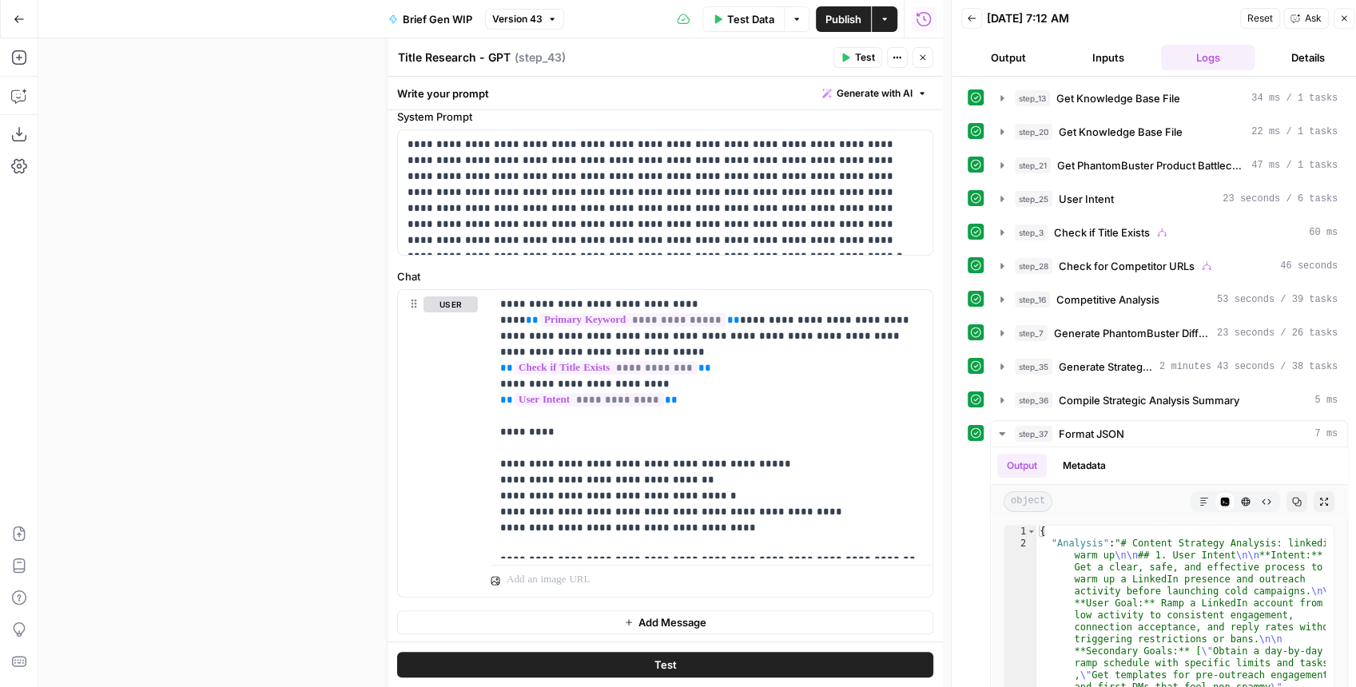
click at [923, 67] on button "Close" at bounding box center [923, 57] width 21 height 21
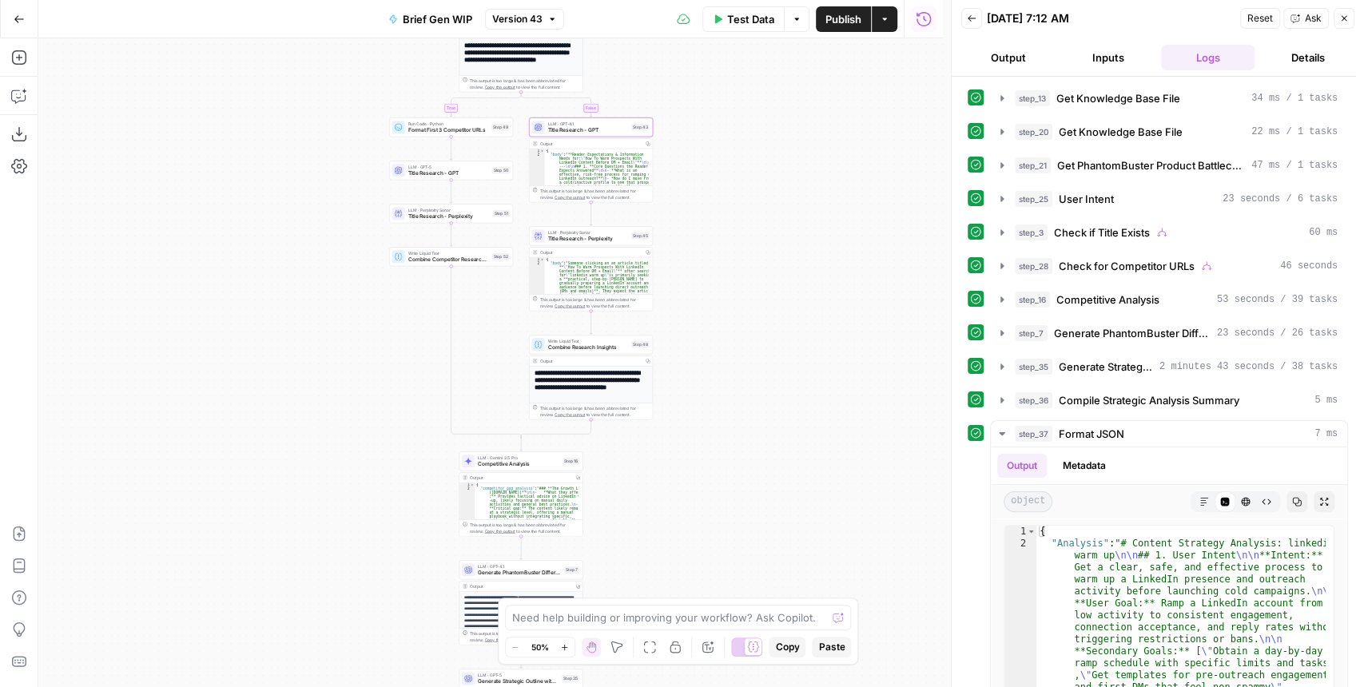
drag, startPoint x: 818, startPoint y: 387, endPoint x: 725, endPoint y: 267, distance: 152.0
click at [803, 253] on div "true false true false Workflow Input Settings Inputs Get Knowledge Base File Ge…" at bounding box center [490, 362] width 905 height 649
click at [577, 236] on span "Title Research - Perplexity" at bounding box center [587, 236] width 81 height 8
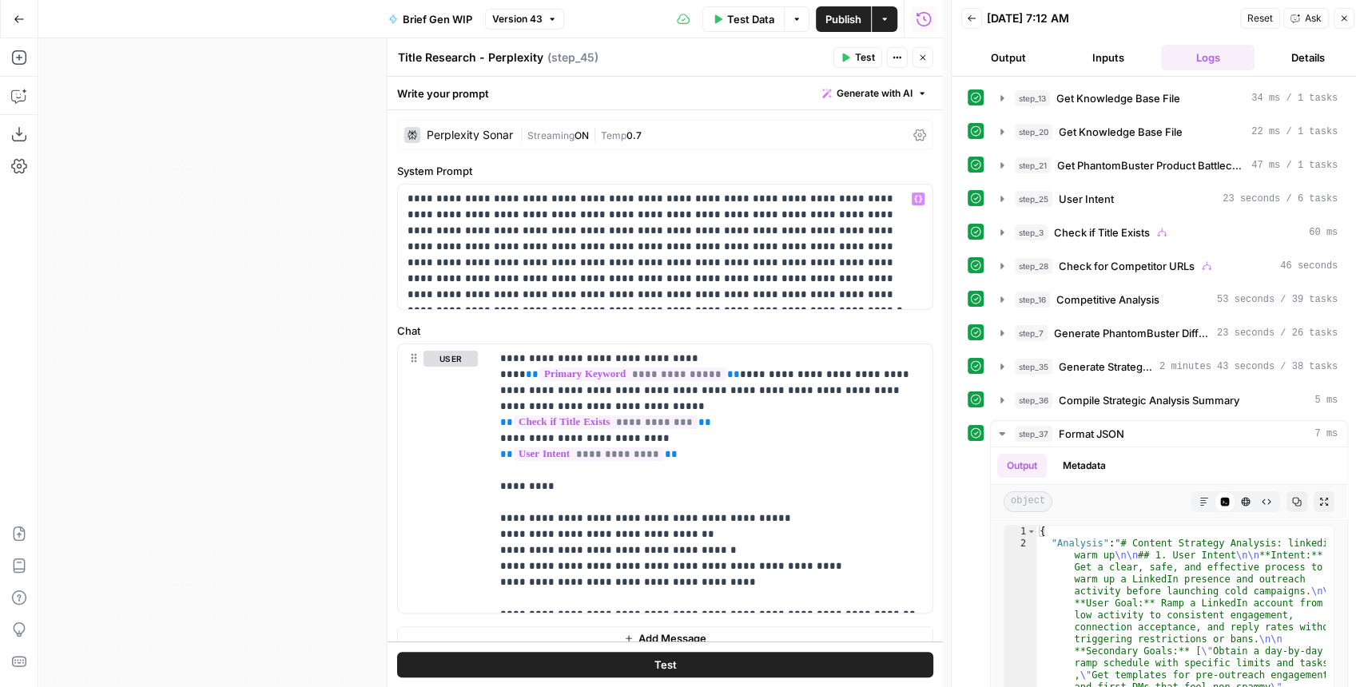
scroll to position [16, 0]
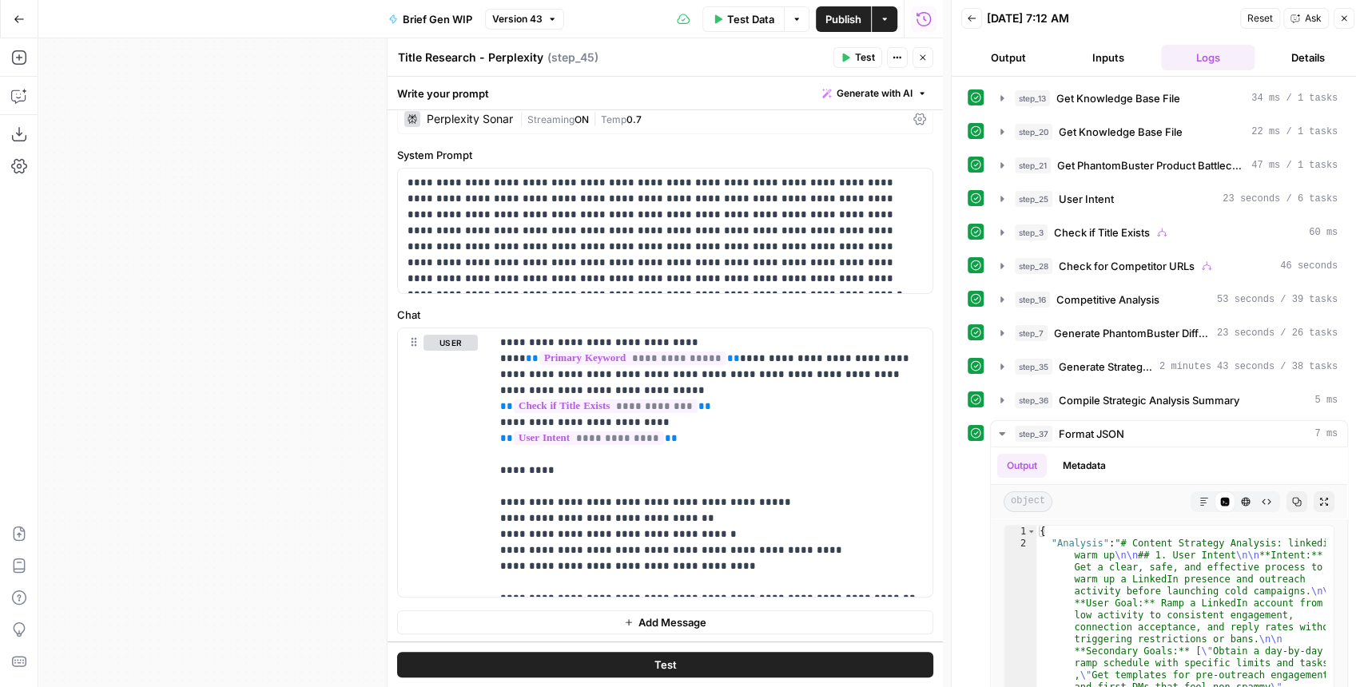
click at [921, 62] on icon "button" at bounding box center [923, 58] width 10 height 10
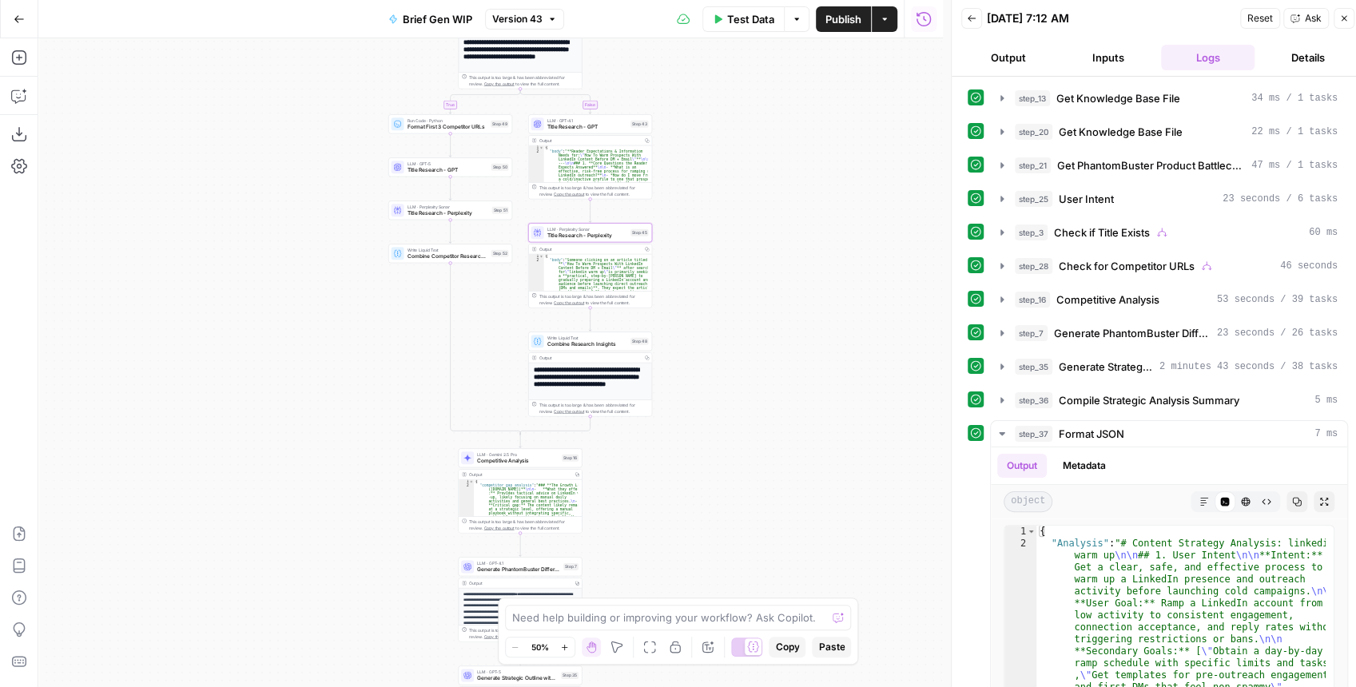
click at [588, 241] on div "LLM · Perplexity Sonar Title Research - Perplexity Step 45 Copy step Delete ste…" at bounding box center [590, 232] width 124 height 19
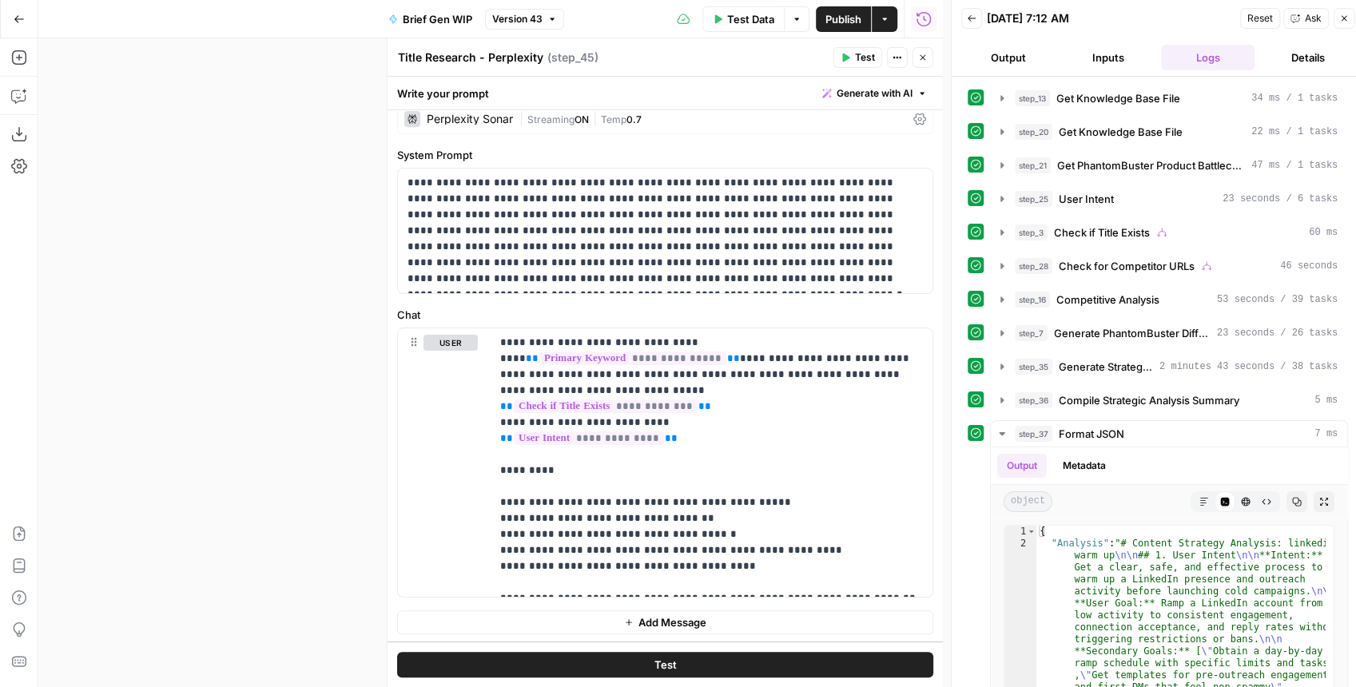
click at [921, 60] on icon "button" at bounding box center [923, 58] width 10 height 10
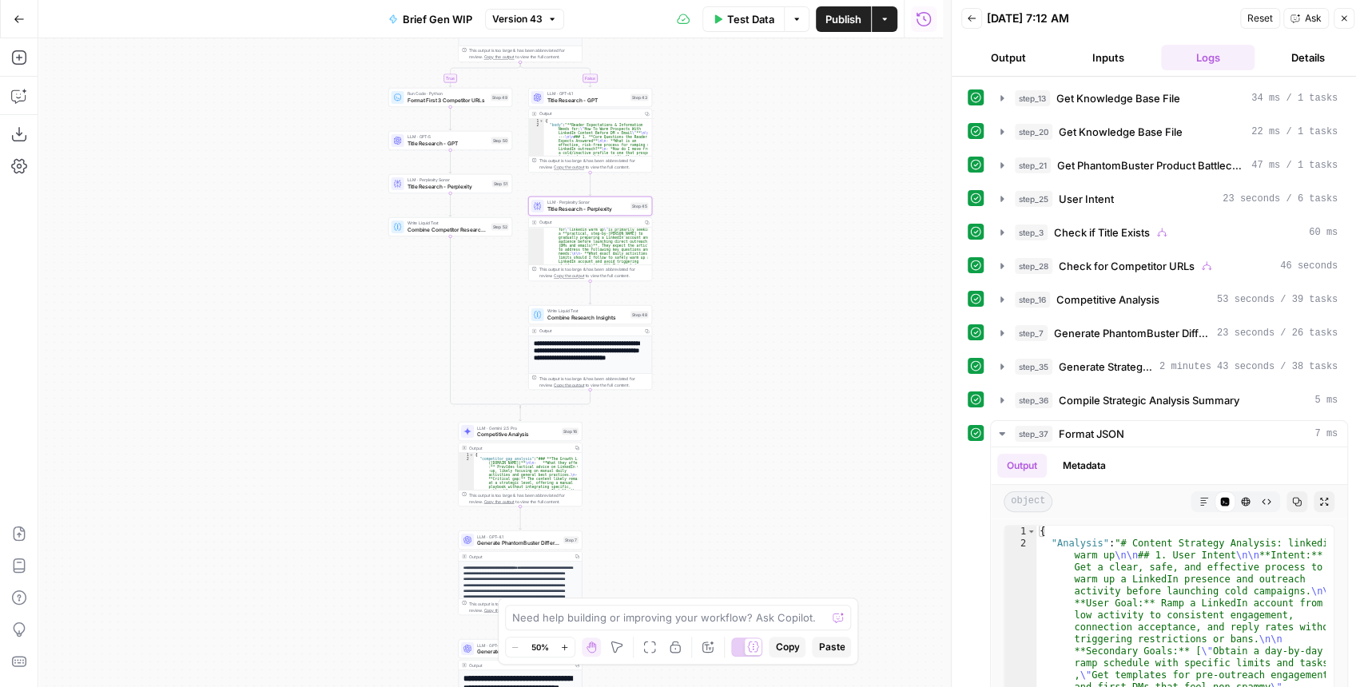
scroll to position [8, 0]
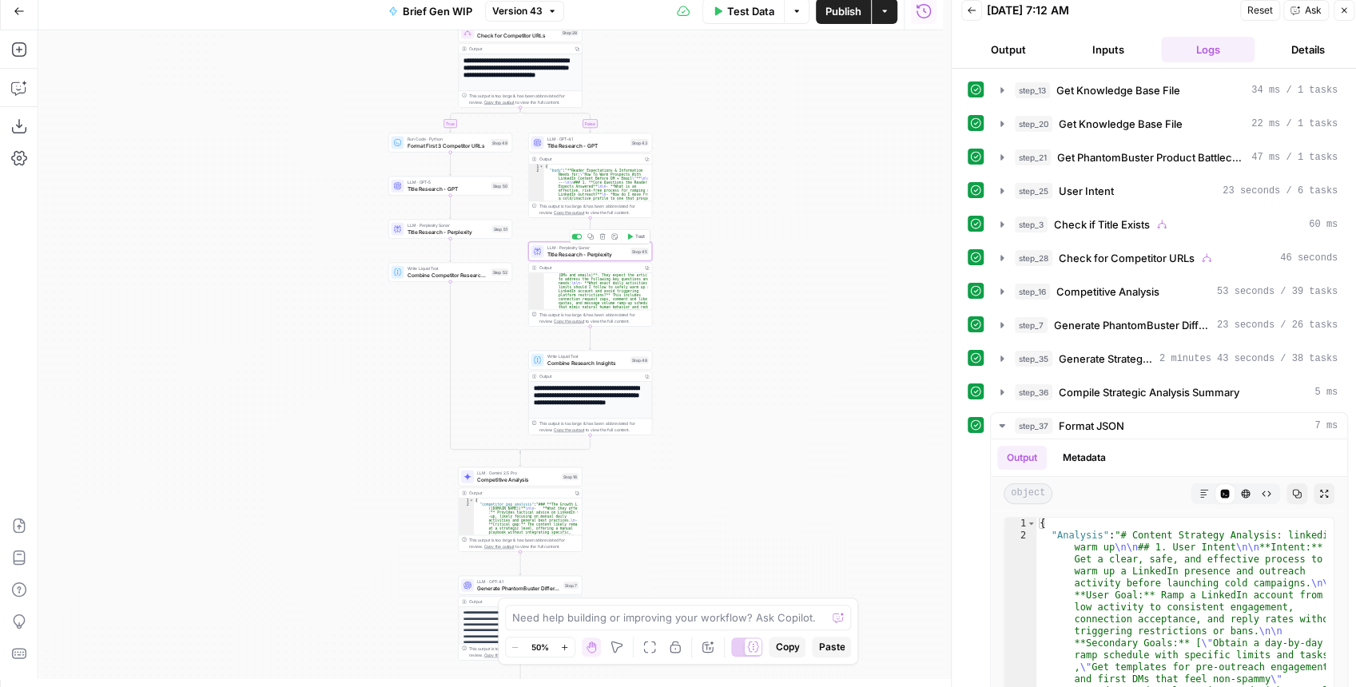
click at [563, 253] on span "Title Research - Perplexity" at bounding box center [587, 254] width 81 height 8
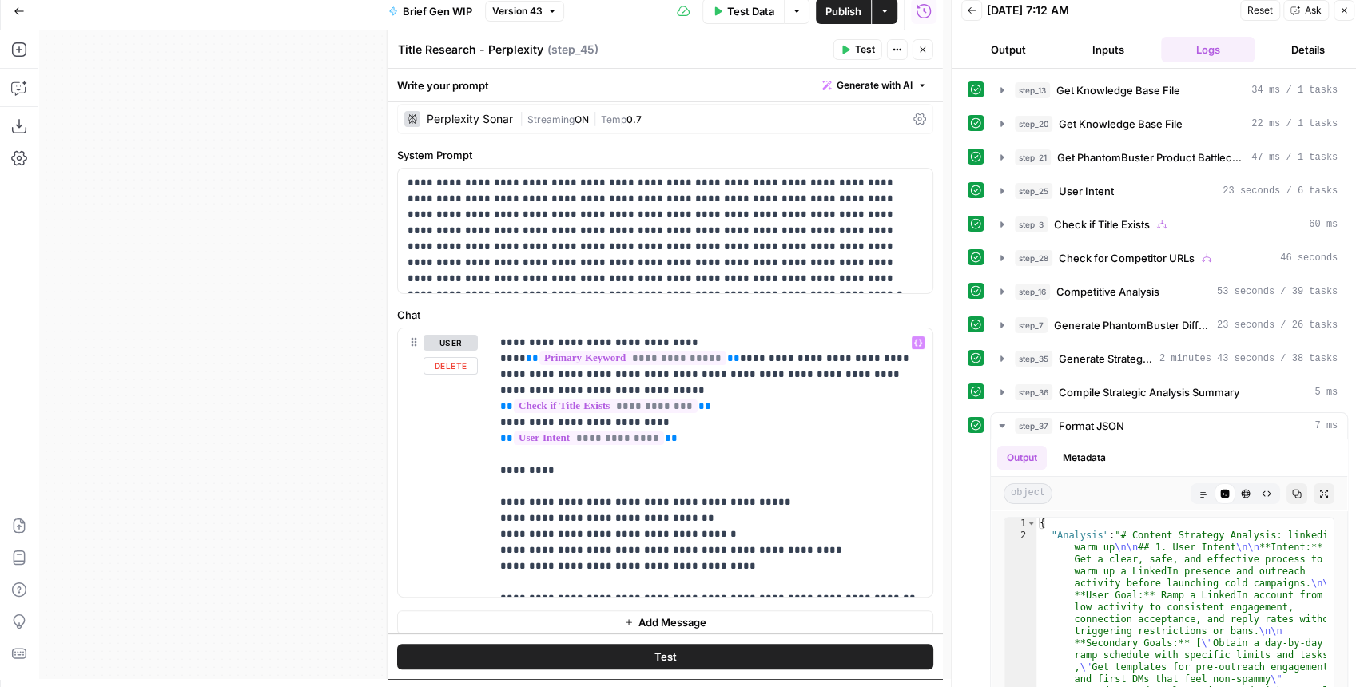
scroll to position [16, 0]
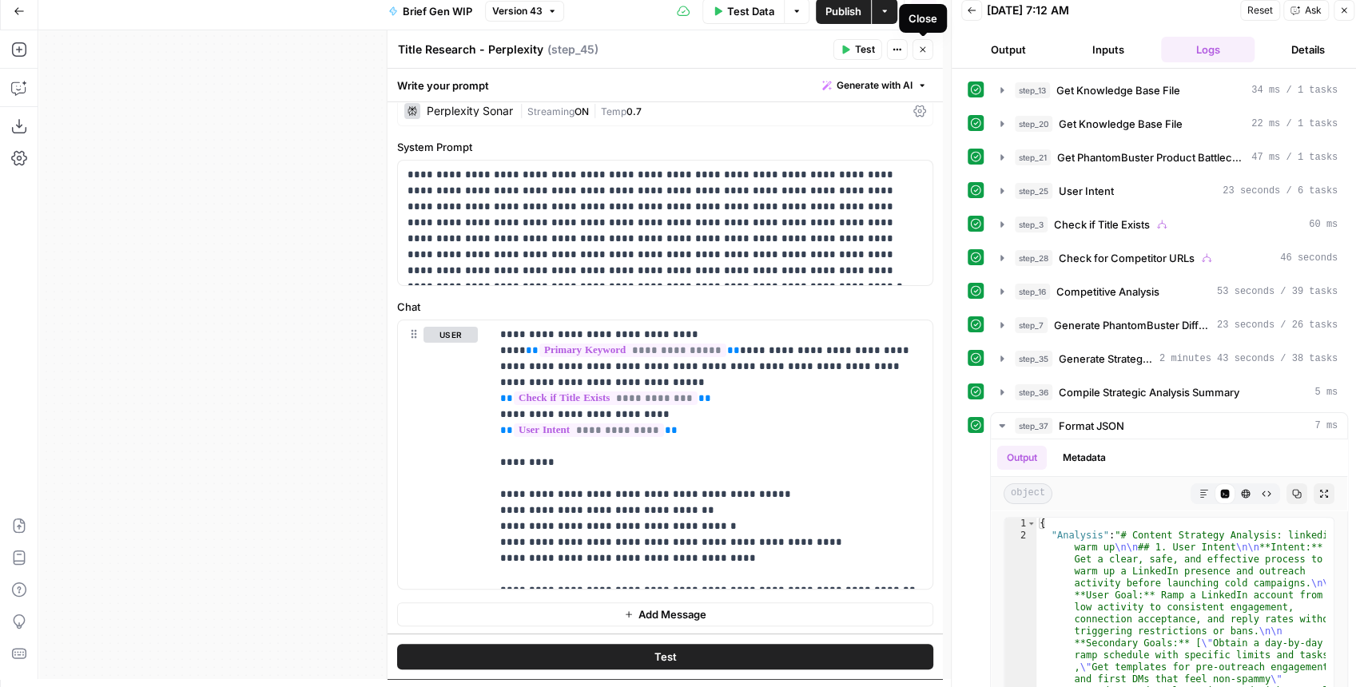
click at [924, 51] on icon "button" at bounding box center [923, 50] width 10 height 10
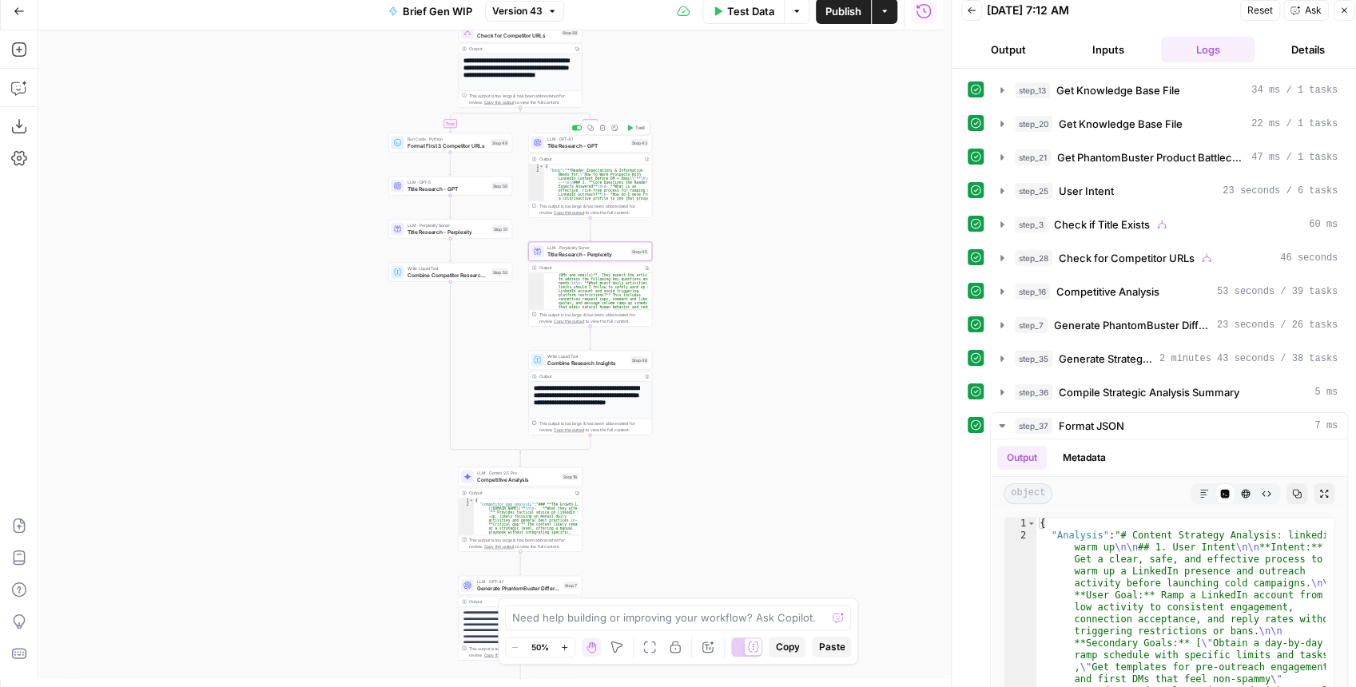
click at [596, 152] on div "LLM · GPT-4.1 Title Research - GPT Step 43 Copy step Delete step Add Note Test" at bounding box center [590, 142] width 124 height 19
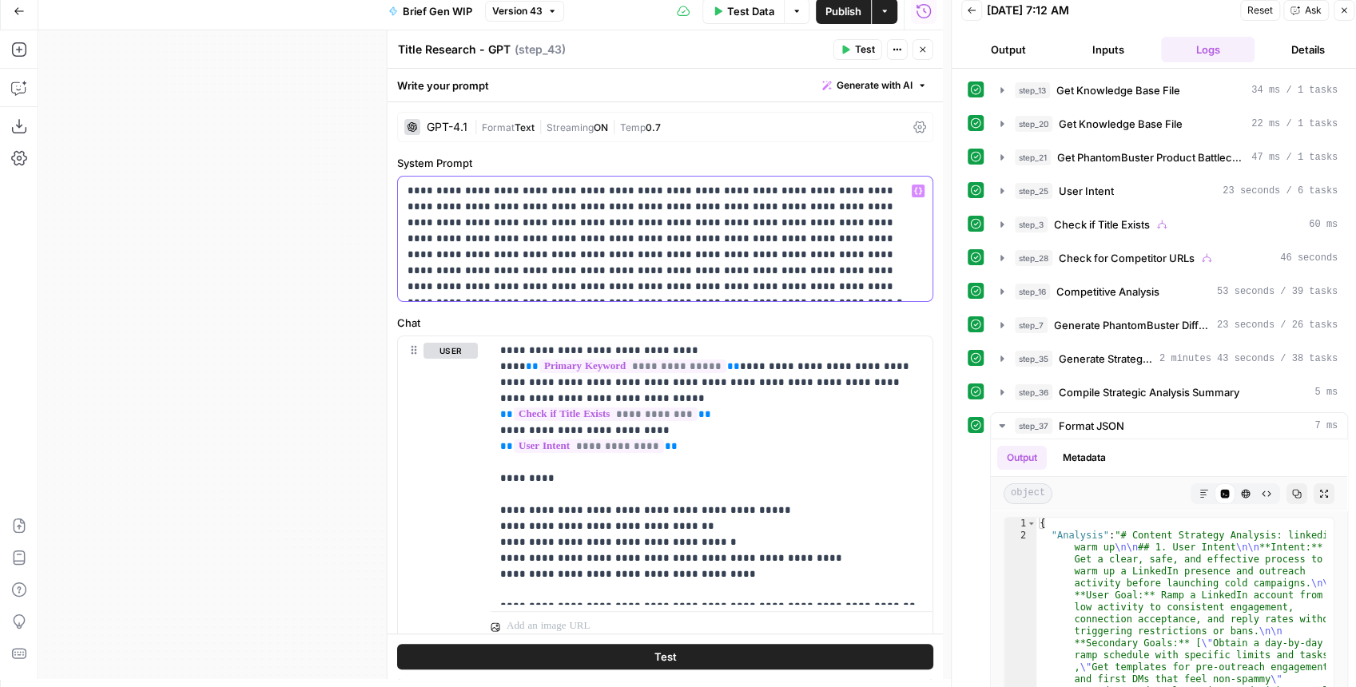
click at [648, 233] on p "**********" at bounding box center [662, 239] width 508 height 112
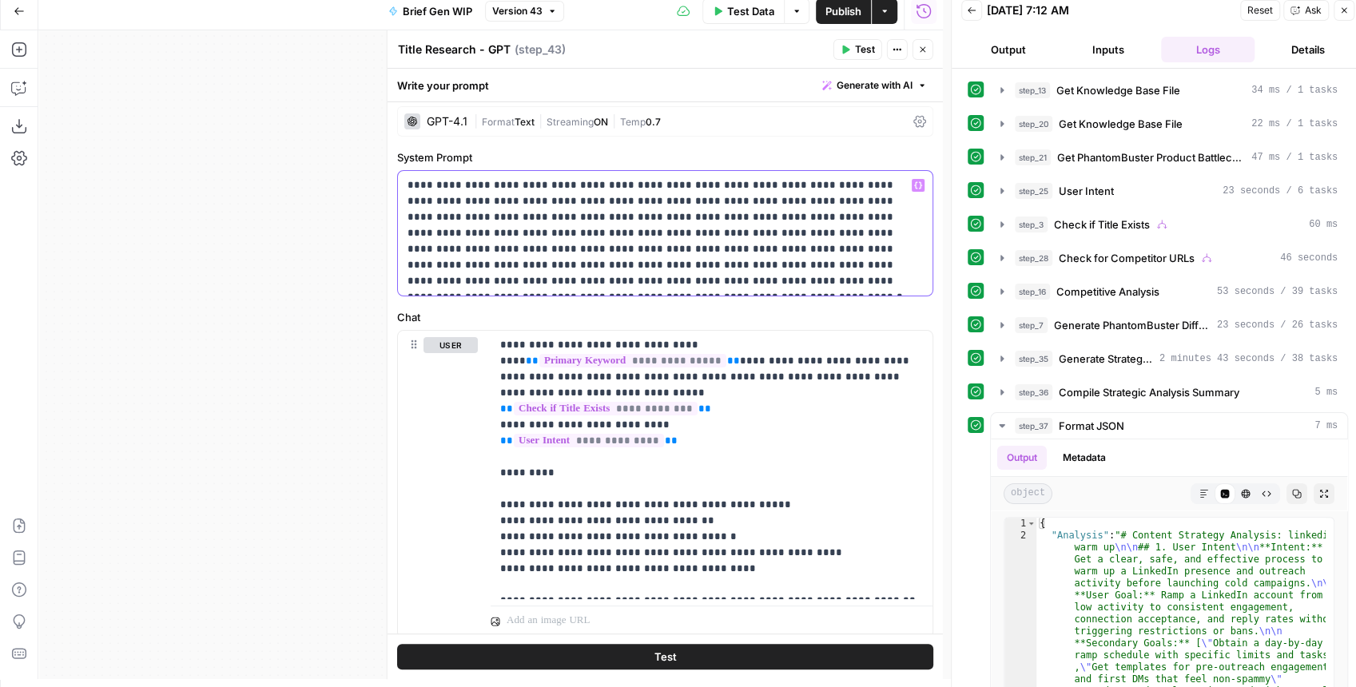
scroll to position [0, 0]
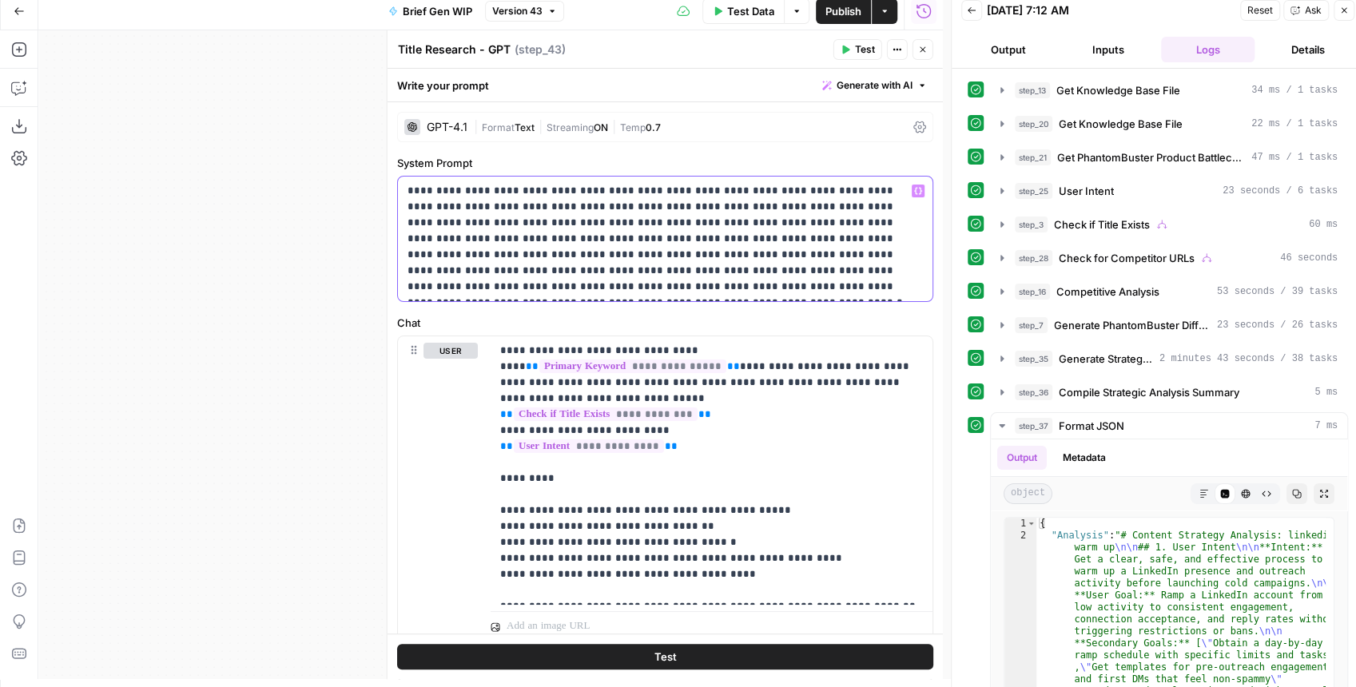
click at [634, 239] on p "**********" at bounding box center [662, 239] width 508 height 112
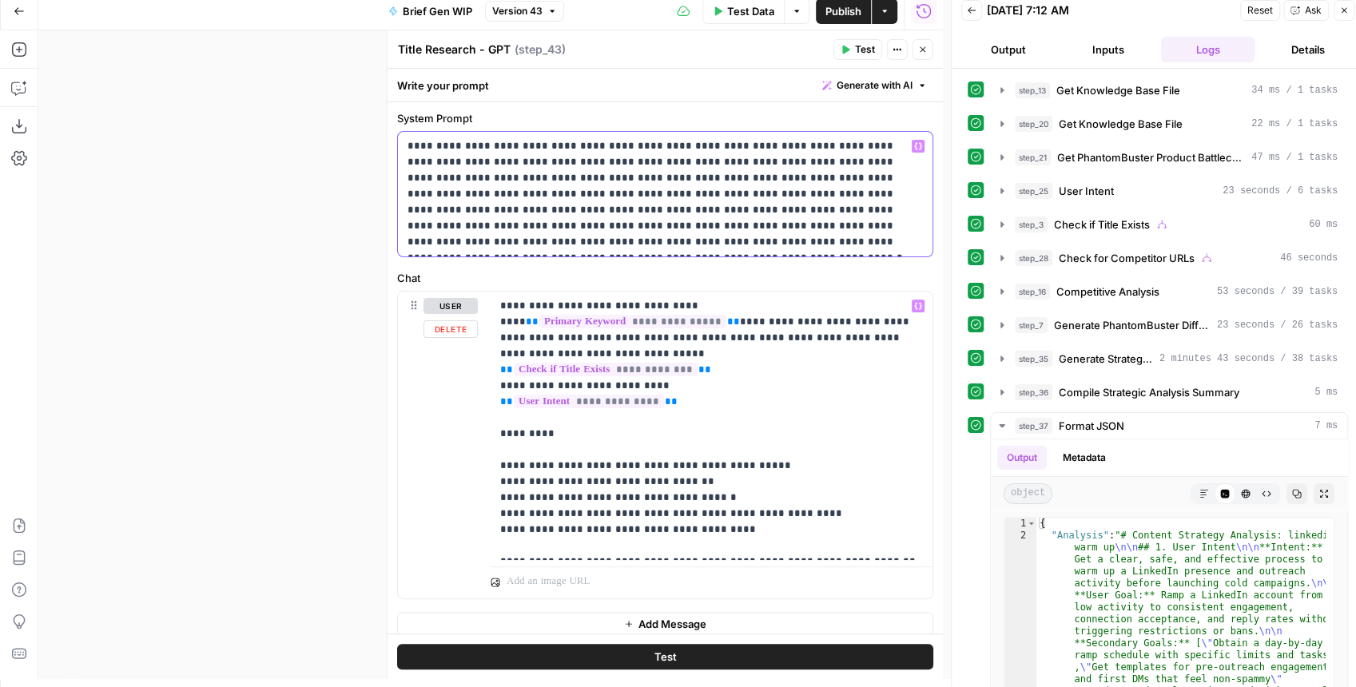
scroll to position [54, 0]
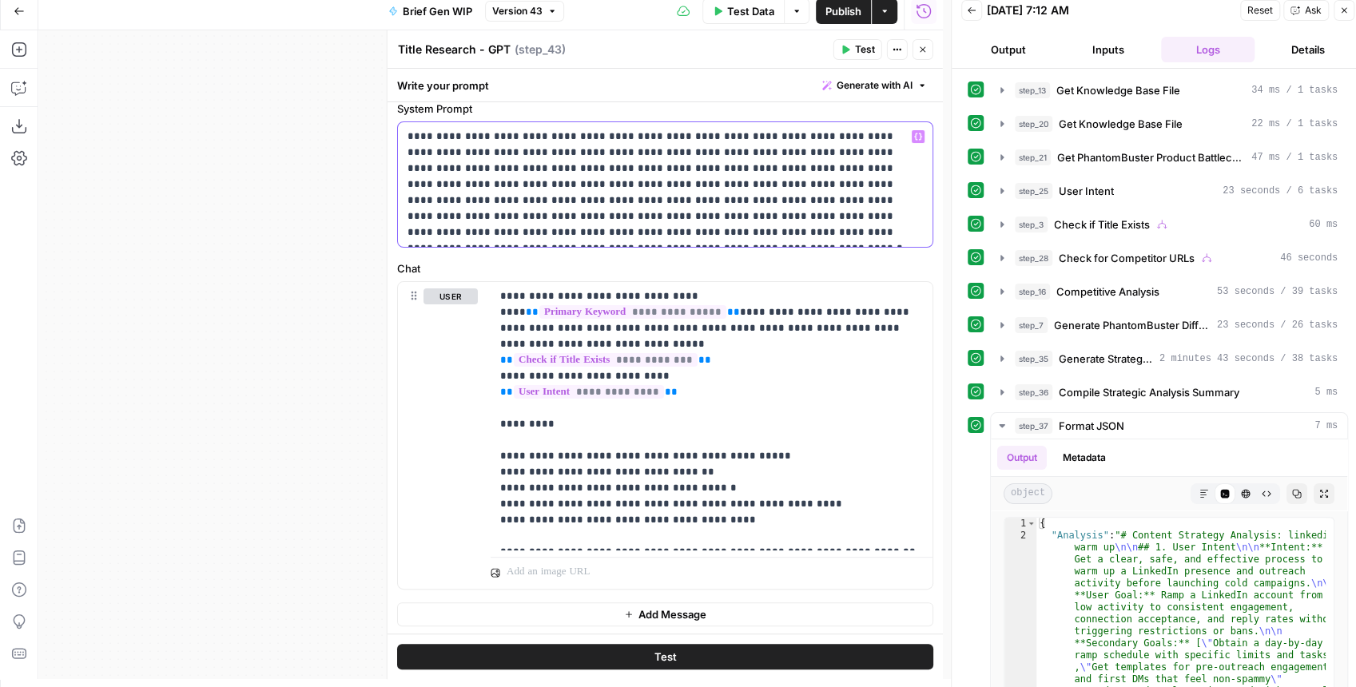
click at [674, 185] on p "**********" at bounding box center [662, 185] width 508 height 112
drag, startPoint x: 893, startPoint y: 232, endPoint x: 386, endPoint y: 125, distance: 518.4
click at [387, 125] on div "**********" at bounding box center [665, 354] width 556 height 649
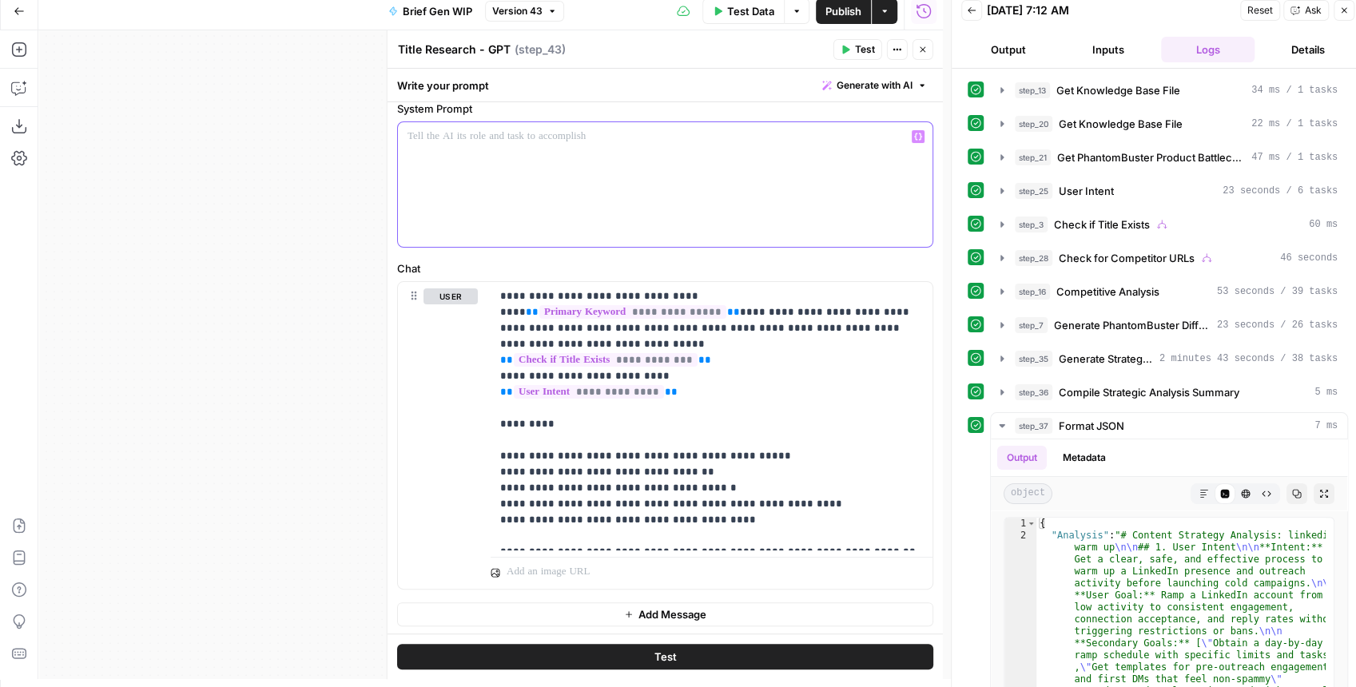
scroll to position [3, 0]
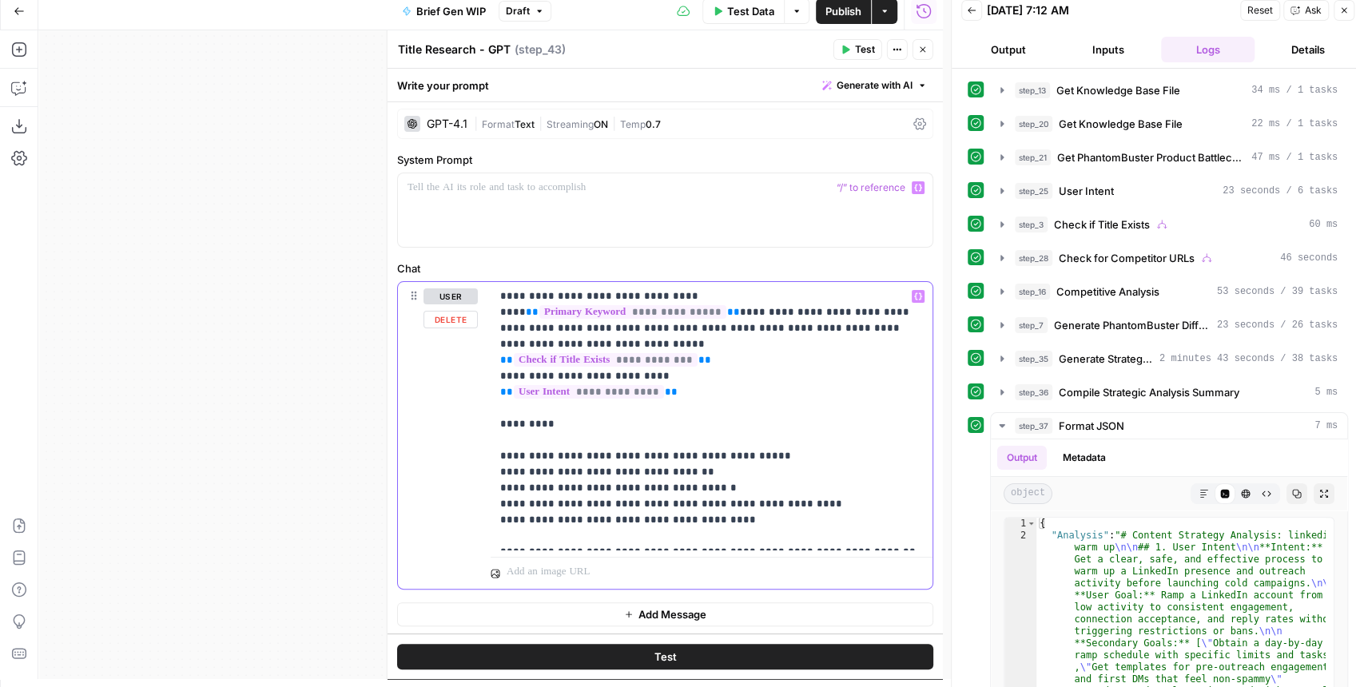
drag, startPoint x: 731, startPoint y: 326, endPoint x: 583, endPoint y: 313, distance: 148.4
click at [583, 313] on p "**********" at bounding box center [708, 416] width 416 height 256
drag, startPoint x: 496, startPoint y: 412, endPoint x: 745, endPoint y: 519, distance: 270.6
click at [745, 519] on div "**********" at bounding box center [665, 435] width 535 height 307
click at [740, 372] on p "**********" at bounding box center [708, 416] width 416 height 256
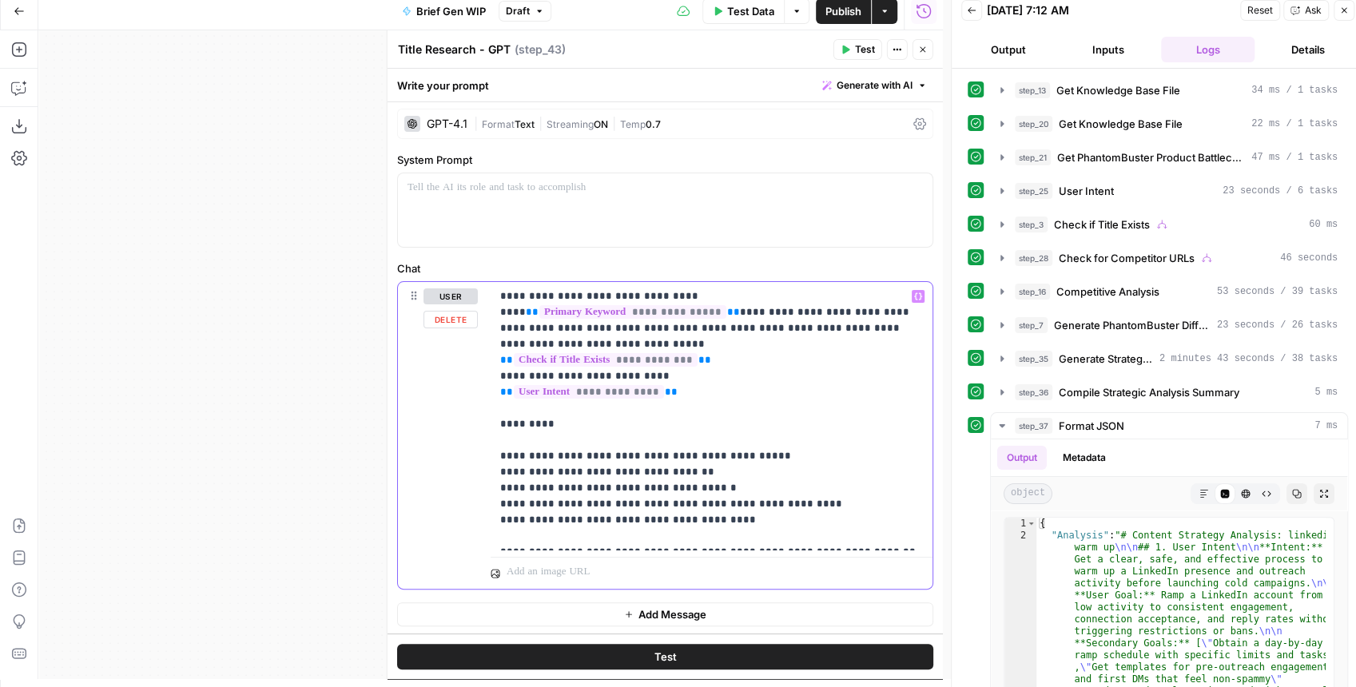
drag, startPoint x: 531, startPoint y: 415, endPoint x: 877, endPoint y: 534, distance: 365.9
click at [877, 534] on div "**********" at bounding box center [712, 416] width 442 height 268
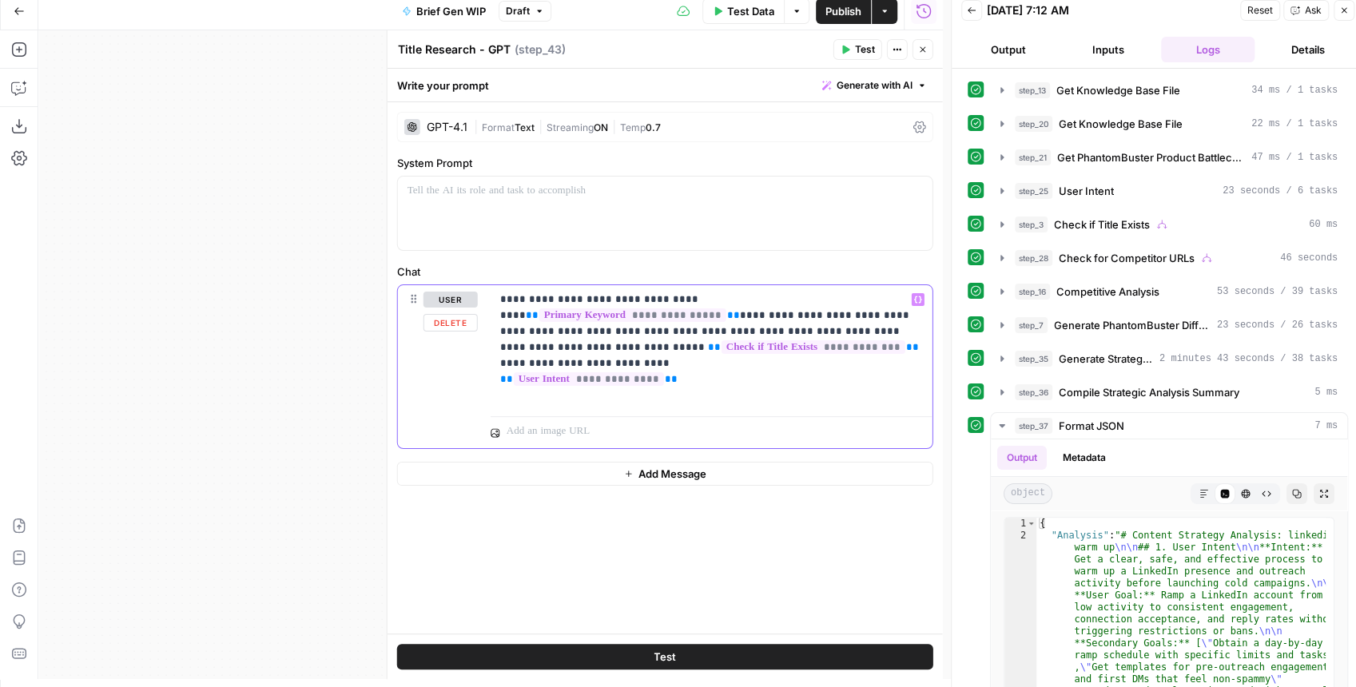
scroll to position [0, 0]
click at [868, 56] on span "Test" at bounding box center [865, 49] width 20 height 14
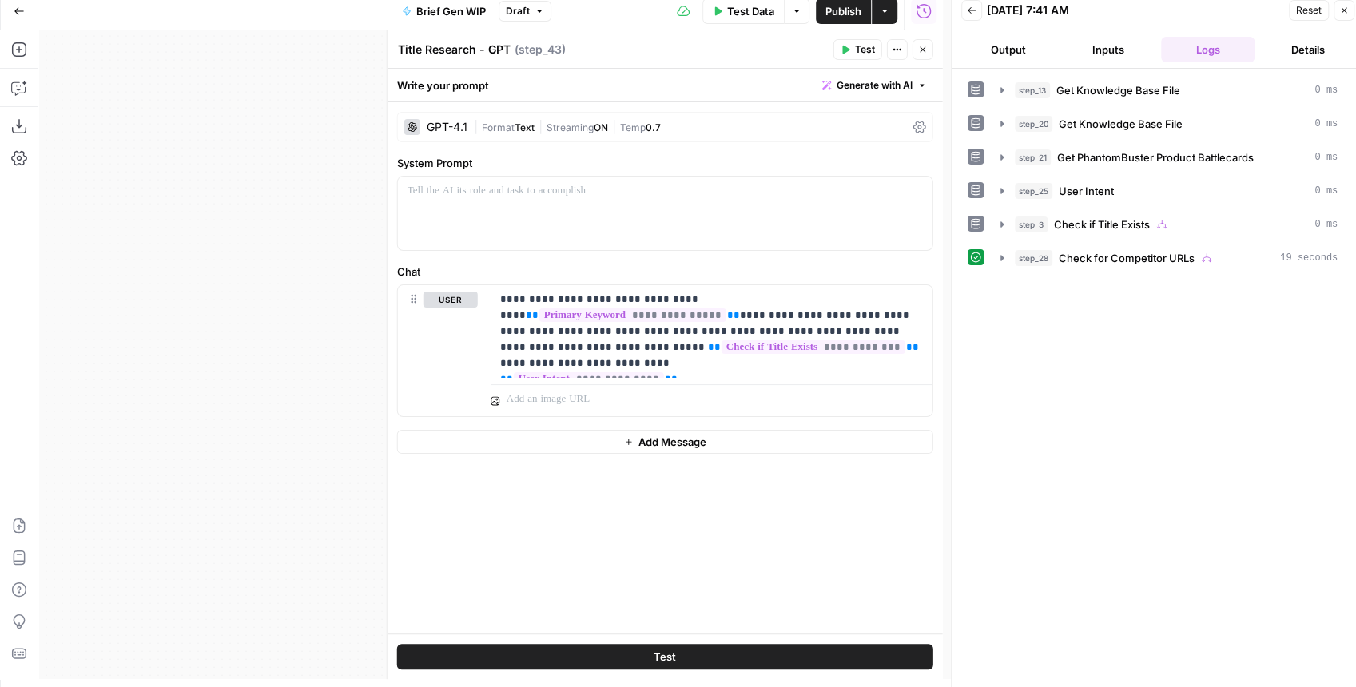
click at [921, 51] on icon "button" at bounding box center [923, 50] width 6 height 6
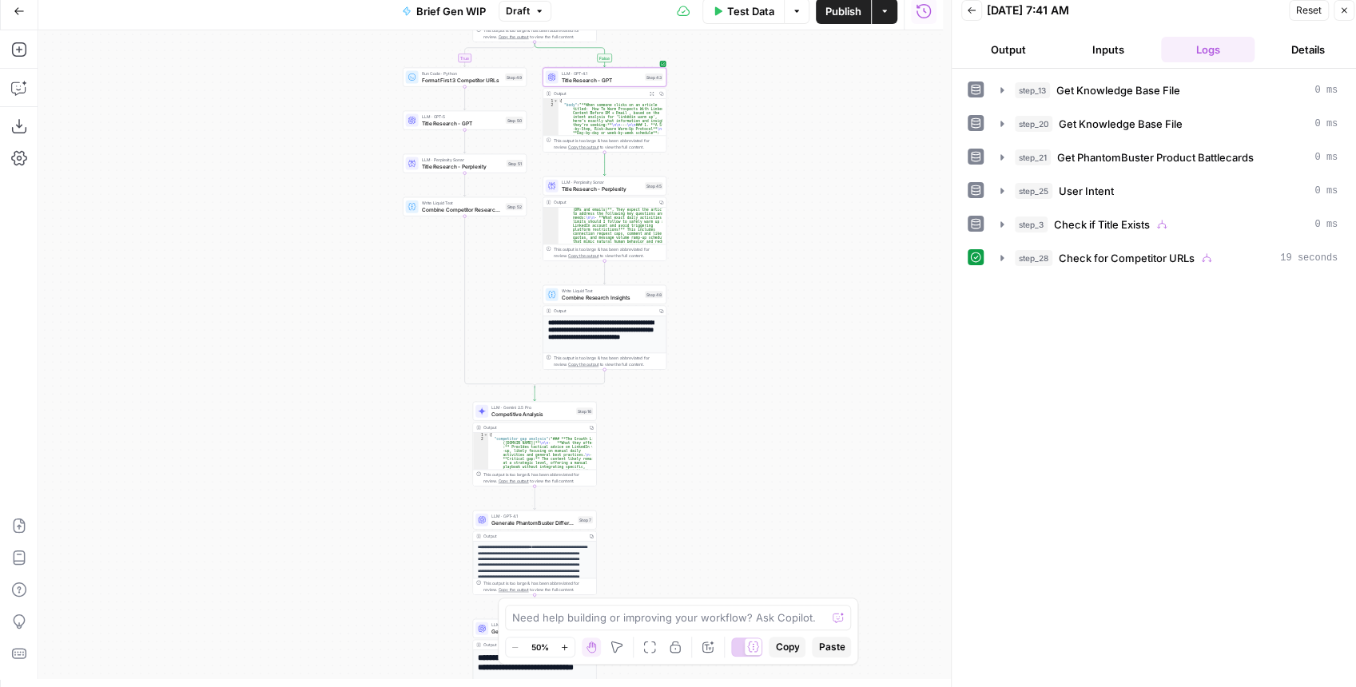
drag, startPoint x: 828, startPoint y: 296, endPoint x: 842, endPoint y: 230, distance: 67.1
click at [842, 230] on div "true false true false Workflow Input Settings Inputs Get Knowledge Base File Ge…" at bounding box center [490, 354] width 905 height 649
click at [598, 189] on span "Title Research - Perplexity" at bounding box center [602, 189] width 81 height 8
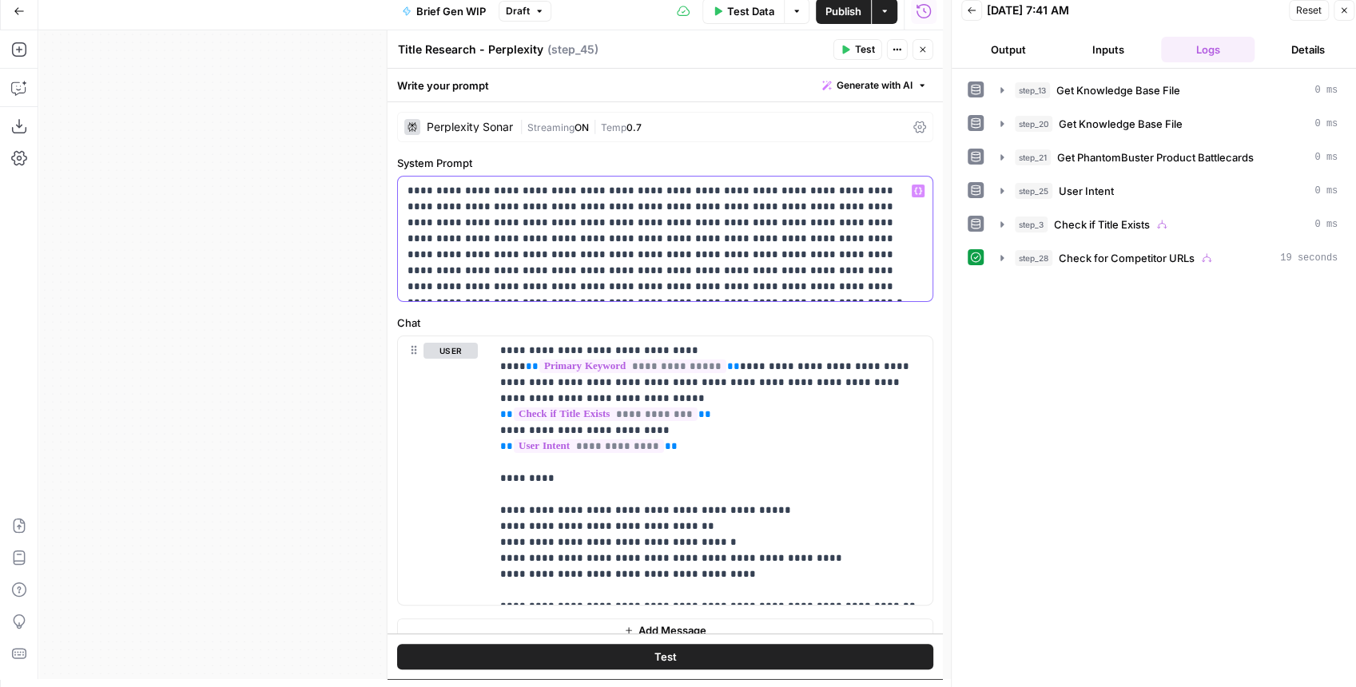
drag, startPoint x: 884, startPoint y: 288, endPoint x: 365, endPoint y: 179, distance: 530.0
click at [365, 179] on body "PhantomBuster New Home Browse Insights Opportunities Your Data Recent Grids Wri…" at bounding box center [678, 335] width 1356 height 687
click at [792, 254] on p "**********" at bounding box center [662, 239] width 508 height 112
drag, startPoint x: 892, startPoint y: 284, endPoint x: 405, endPoint y: 180, distance: 497.8
click at [405, 180] on div "**********" at bounding box center [665, 239] width 535 height 125
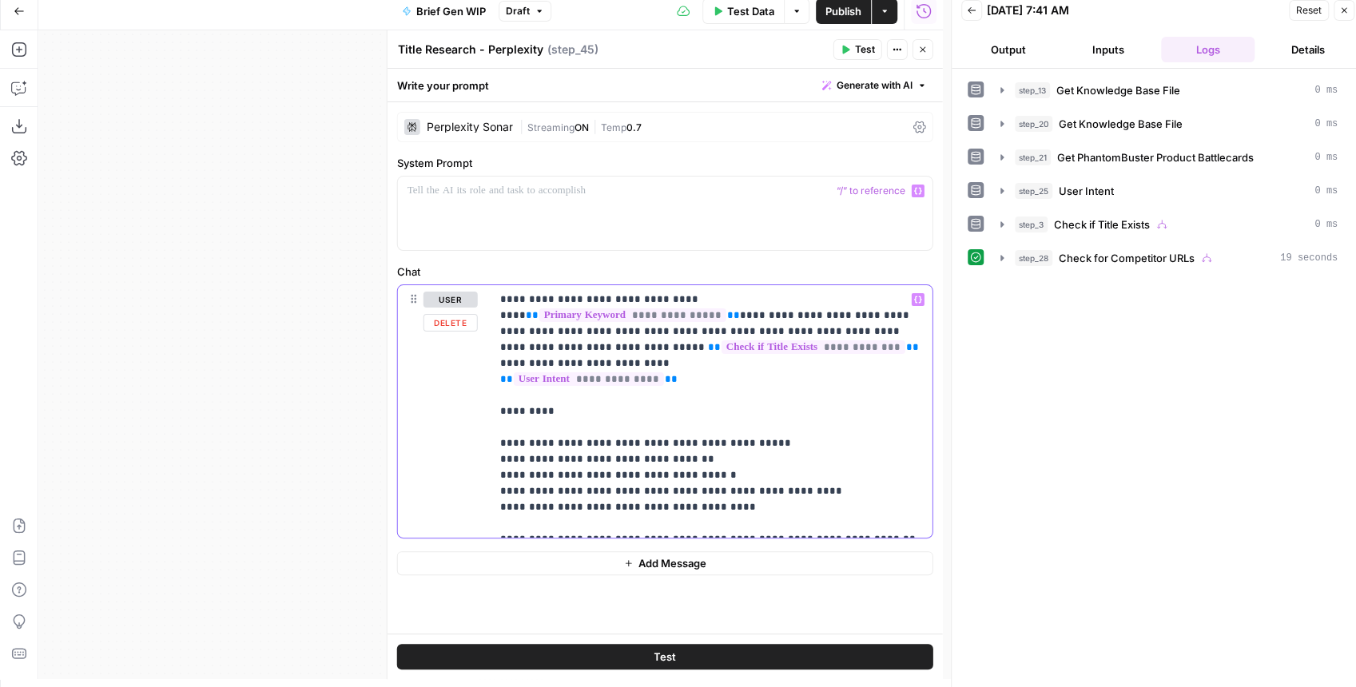
drag, startPoint x: 494, startPoint y: 392, endPoint x: 890, endPoint y: 527, distance: 419.0
click at [890, 527] on div "**********" at bounding box center [712, 411] width 442 height 253
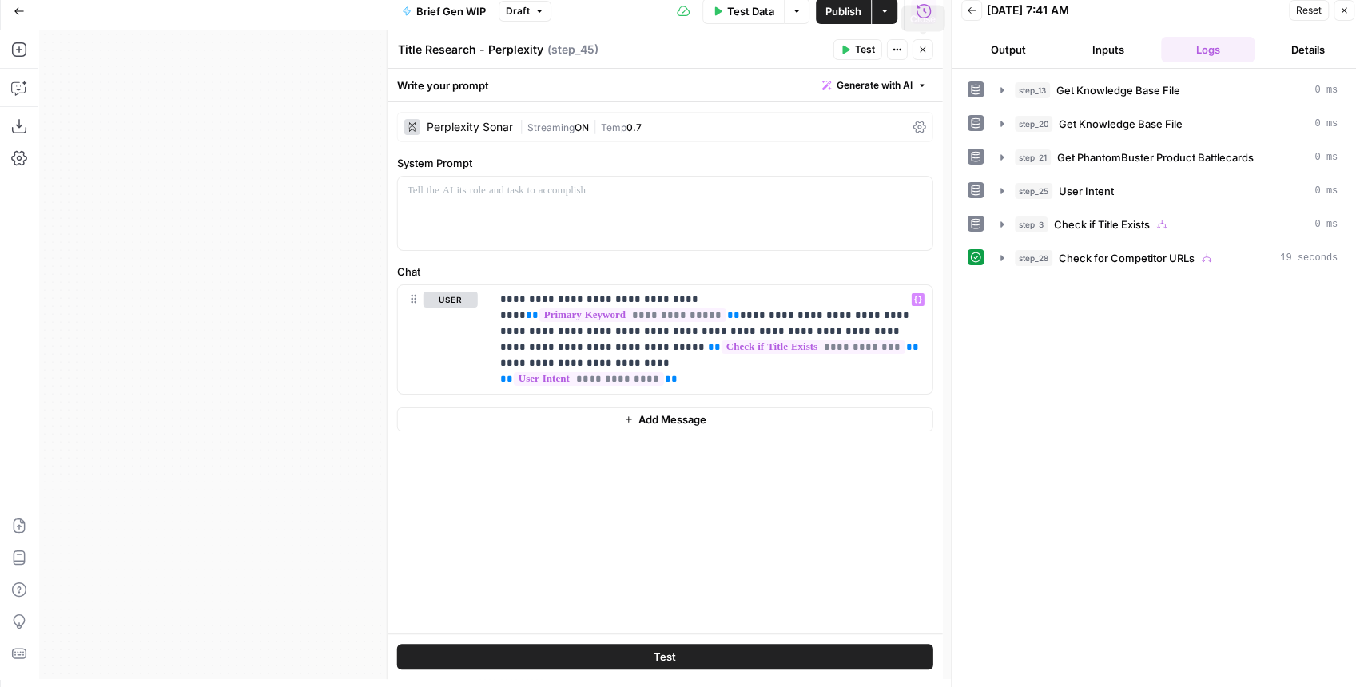
click at [920, 49] on icon "button" at bounding box center [923, 50] width 10 height 10
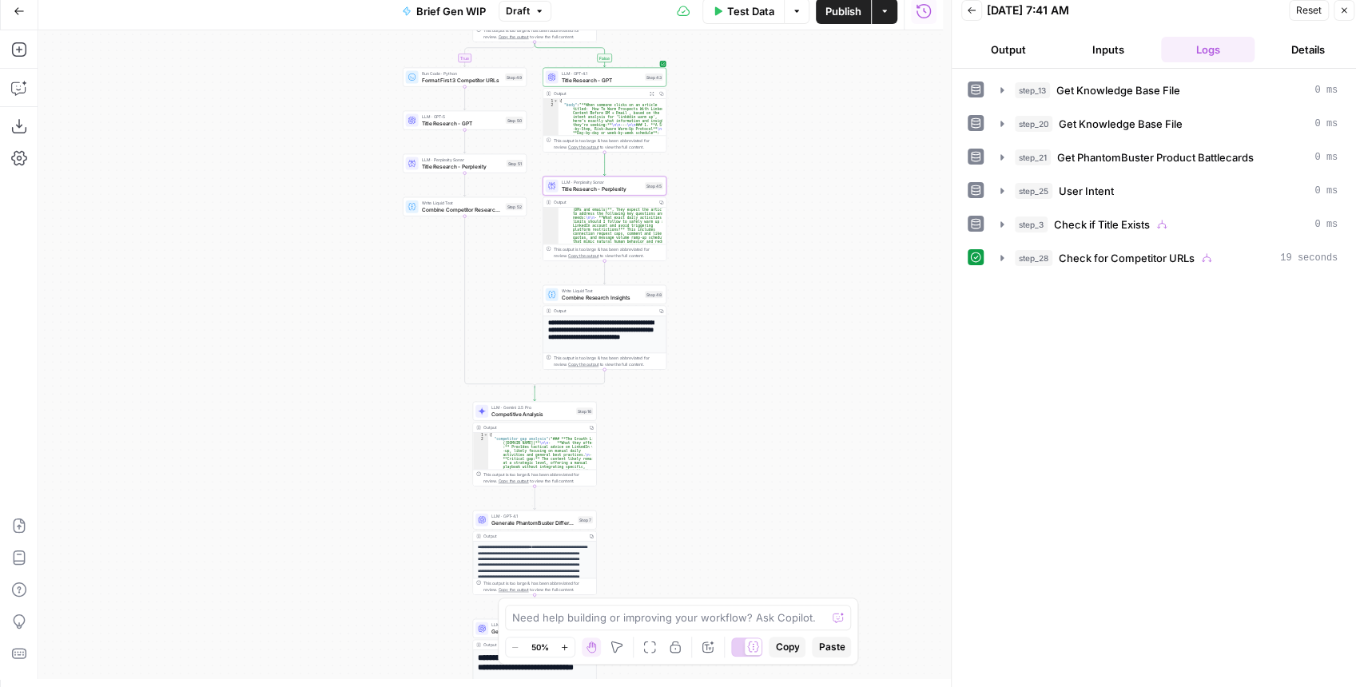
click at [595, 80] on span "Title Research - GPT" at bounding box center [602, 80] width 81 height 8
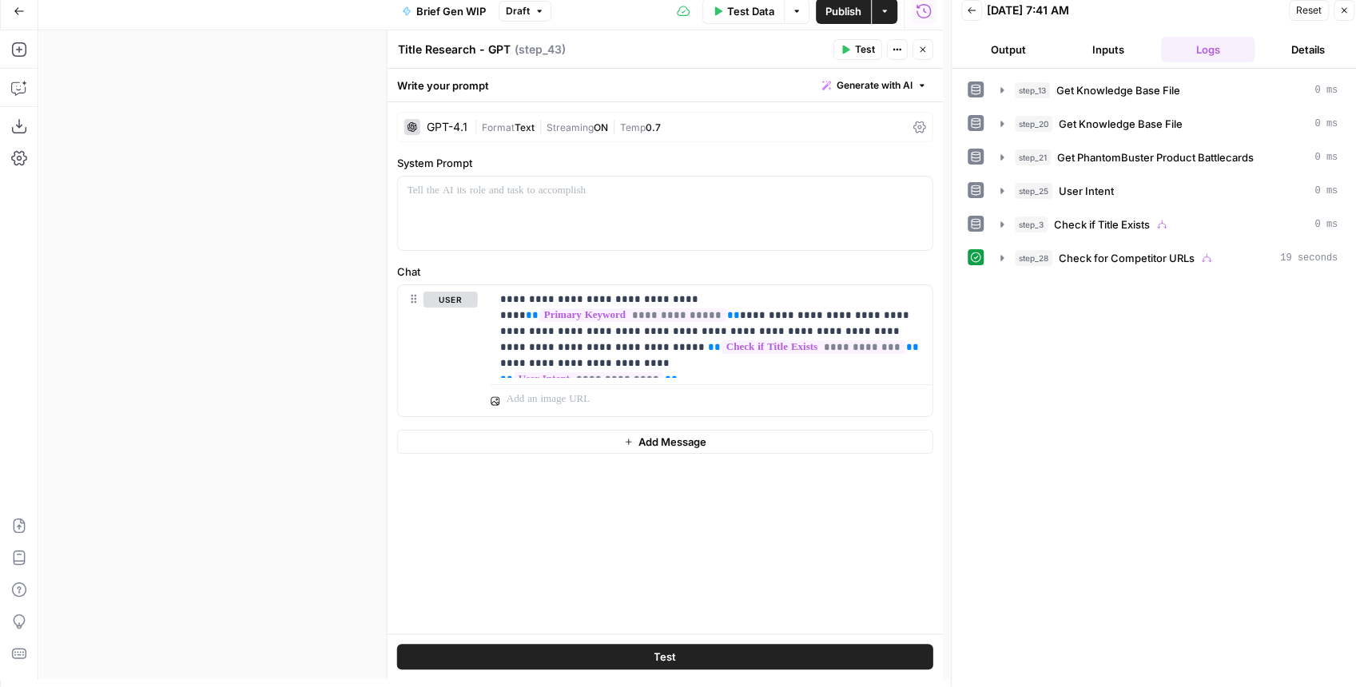
click at [919, 48] on icon "button" at bounding box center [923, 50] width 10 height 10
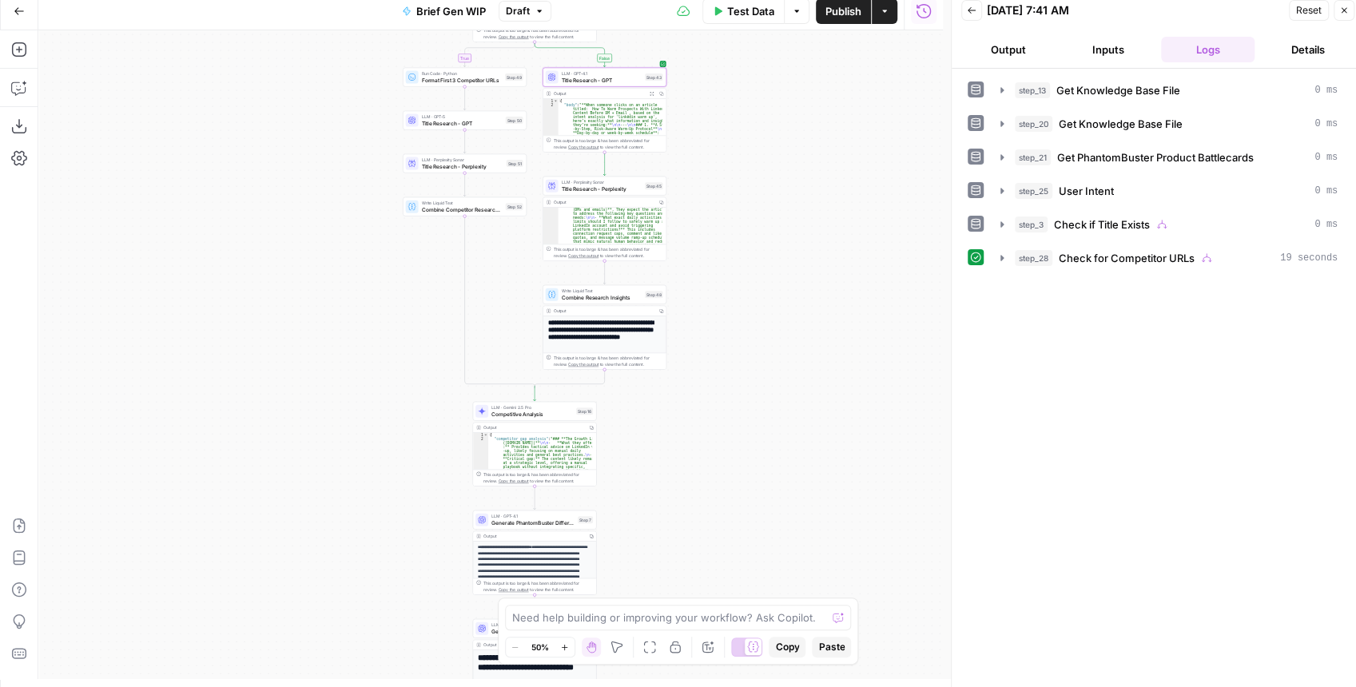
click at [968, 7] on icon "button" at bounding box center [972, 11] width 10 height 10
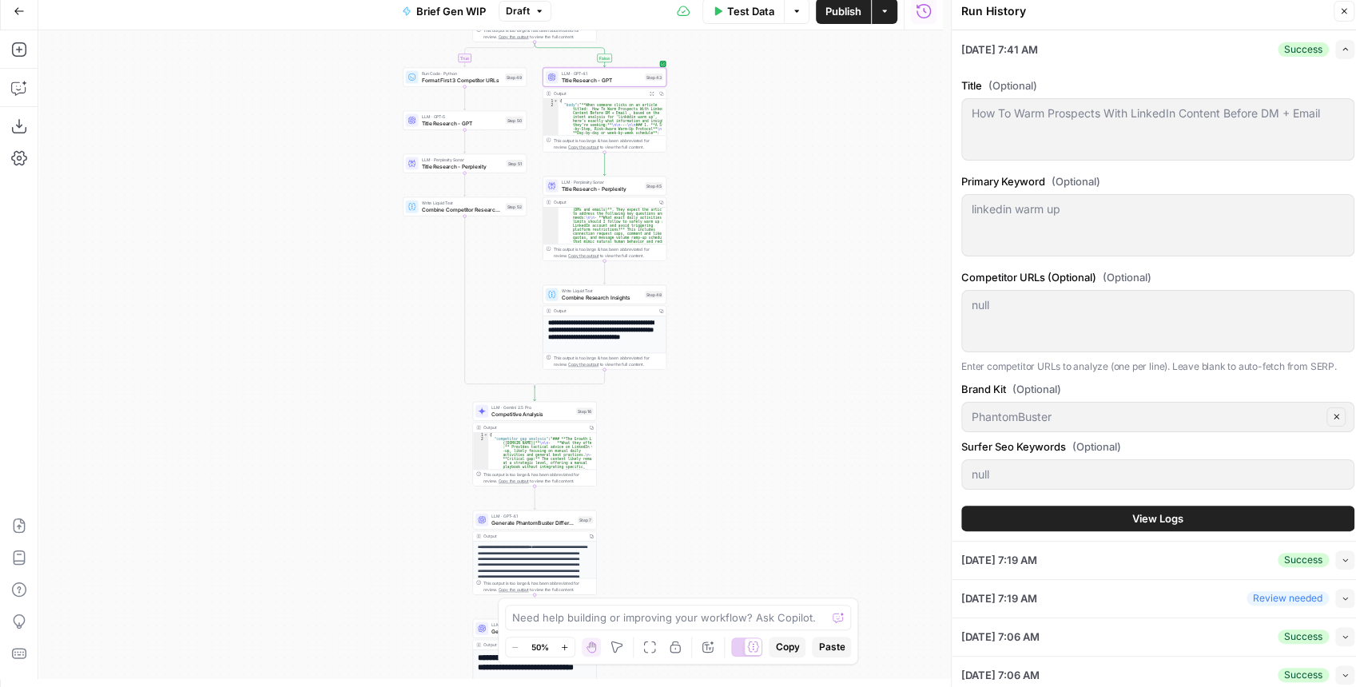
click at [1166, 519] on span "View Logs" at bounding box center [1157, 519] width 51 height 16
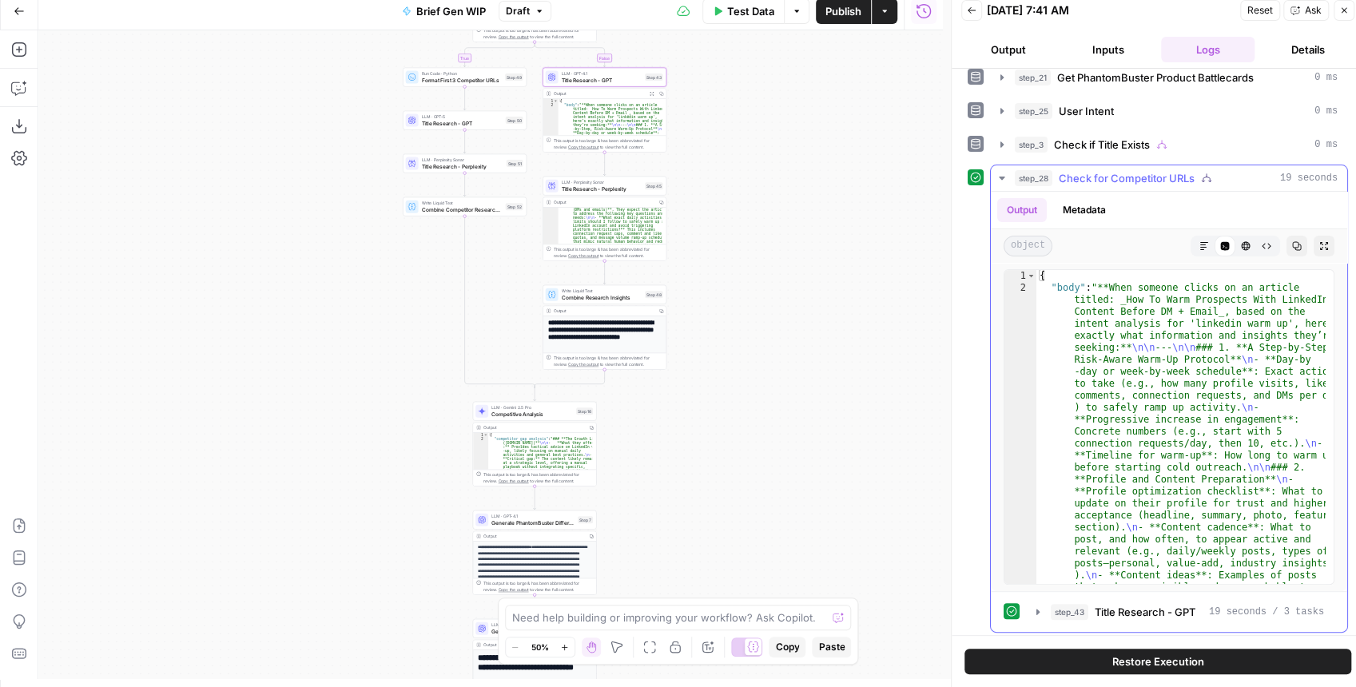
scroll to position [32, 0]
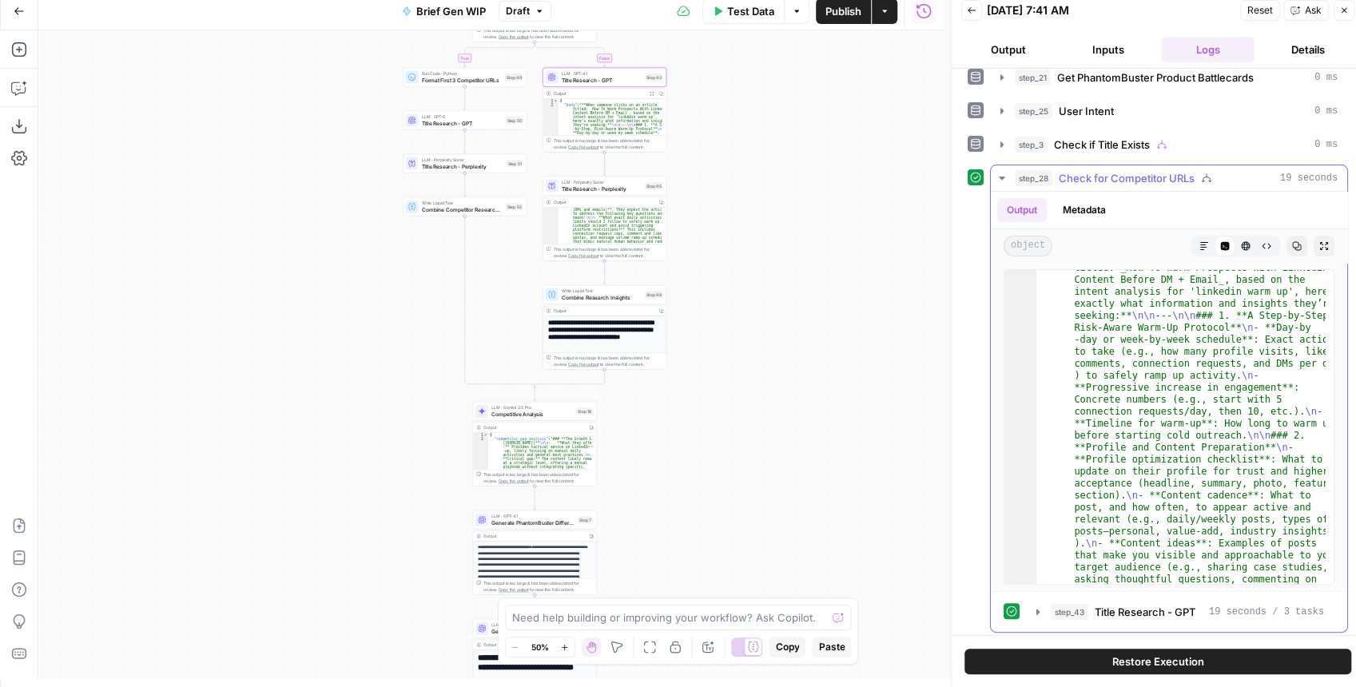
click at [1000, 177] on icon "button" at bounding box center [1002, 178] width 6 height 3
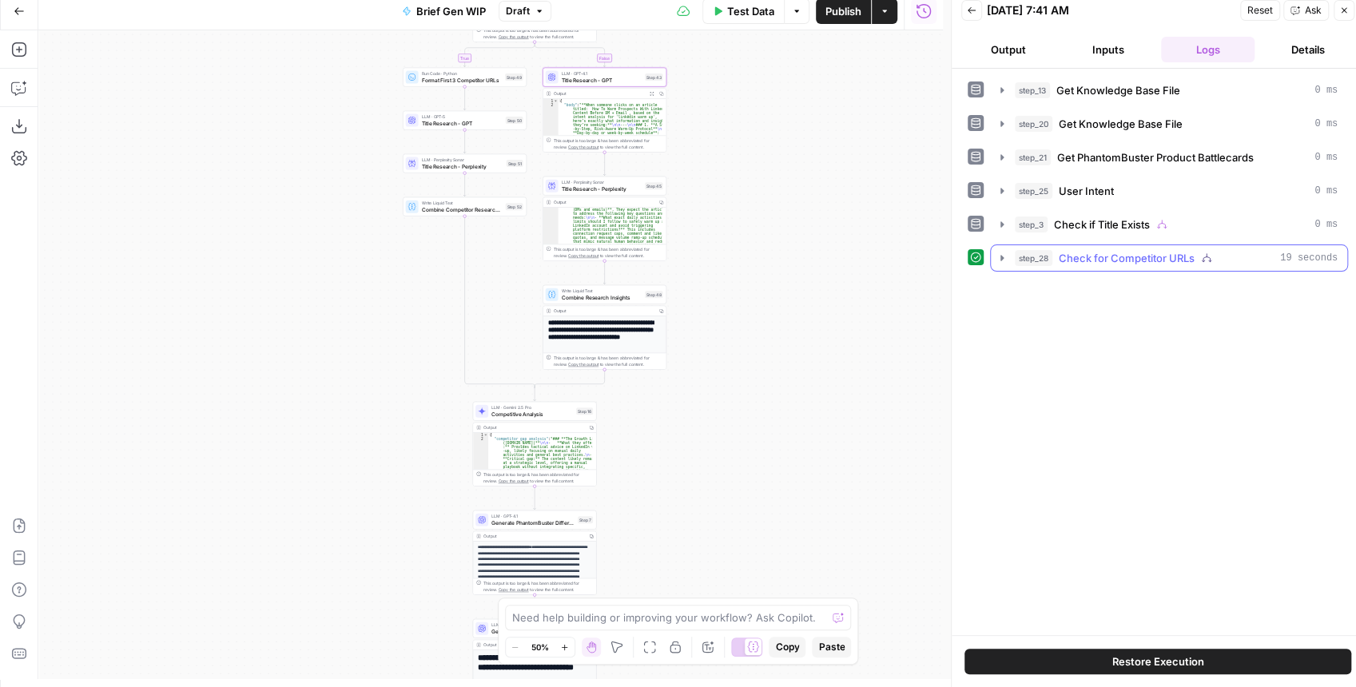
click at [1002, 258] on icon "button" at bounding box center [1002, 258] width 13 height 13
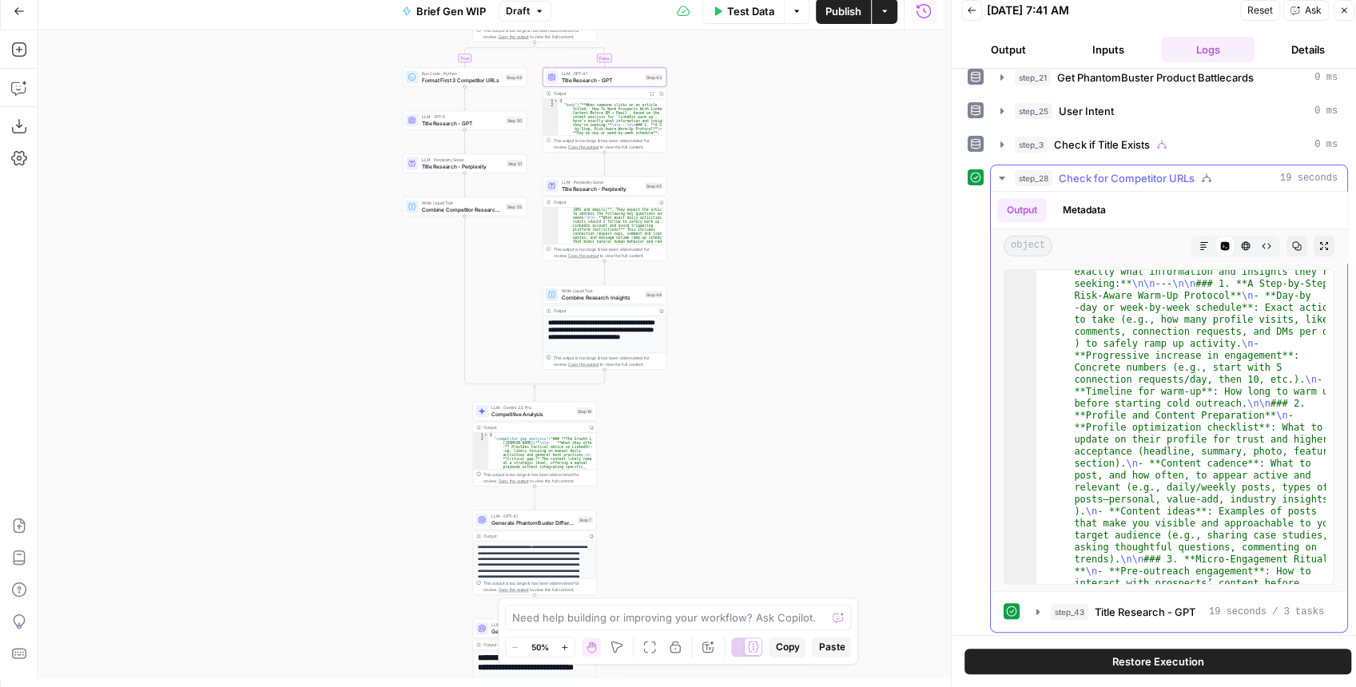
scroll to position [160, 0]
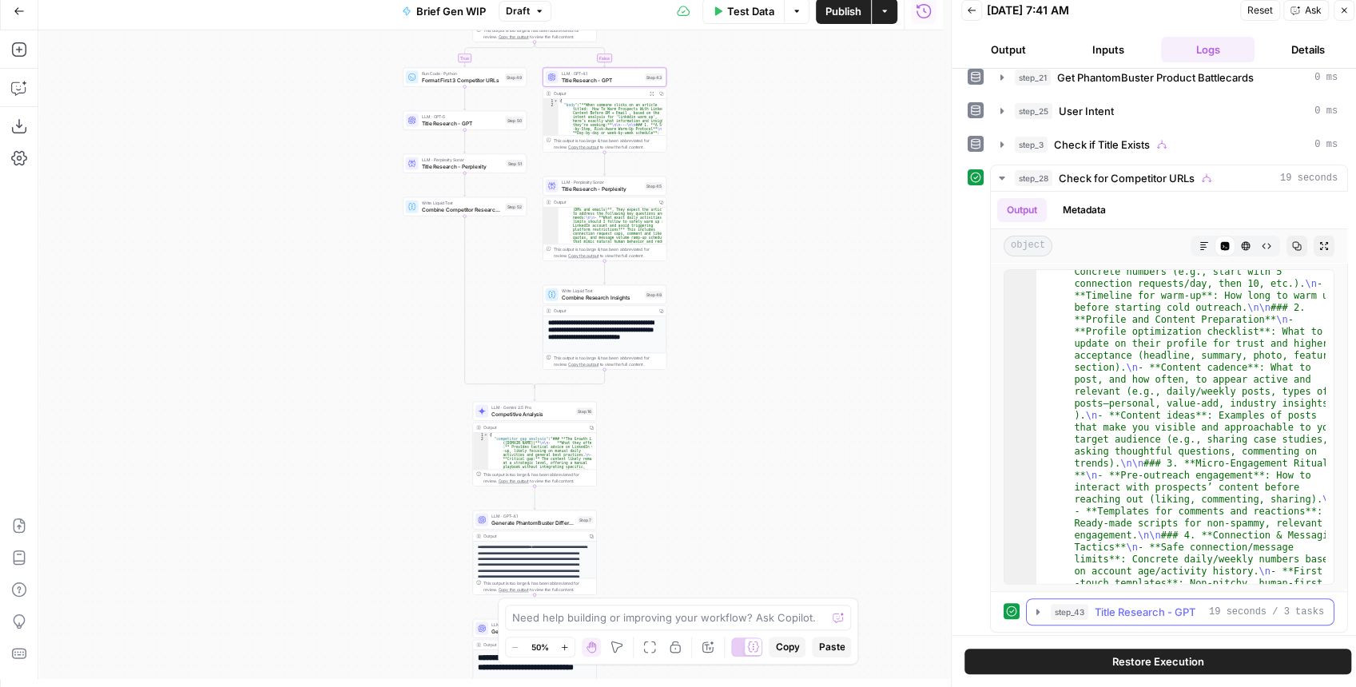
click at [1036, 612] on icon "button" at bounding box center [1038, 612] width 13 height 13
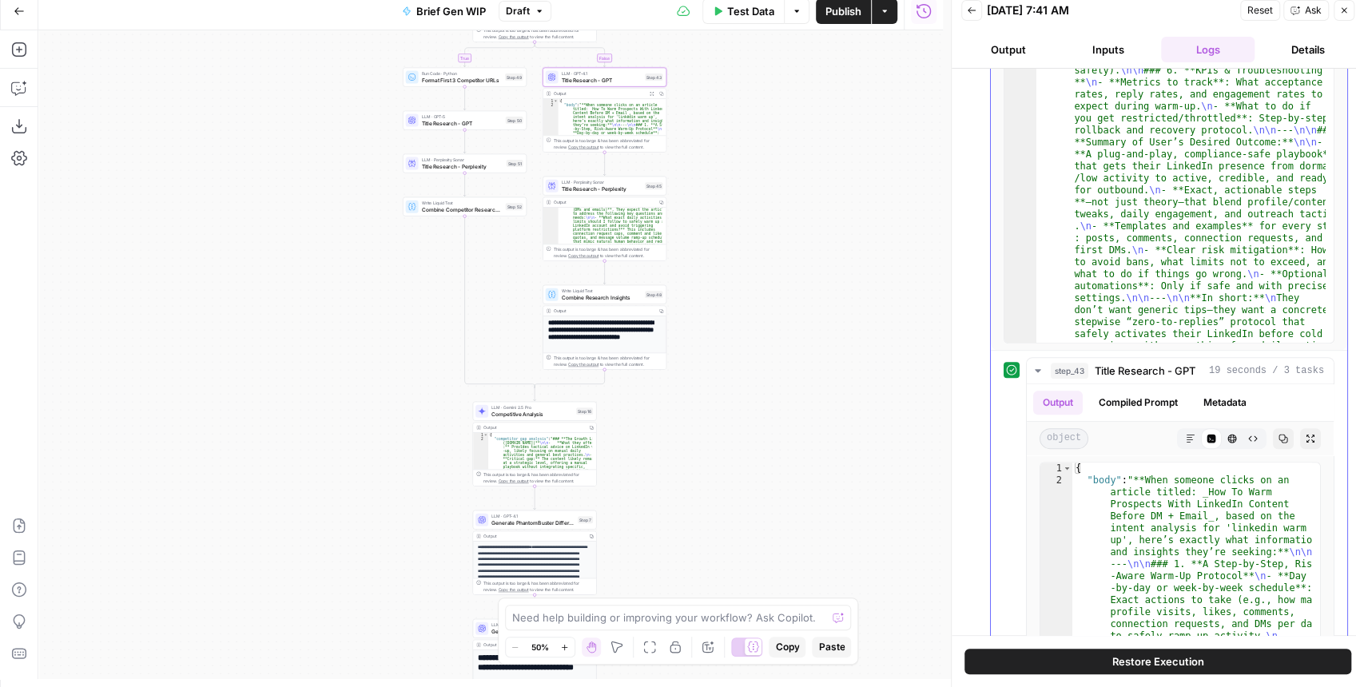
scroll to position [346, 0]
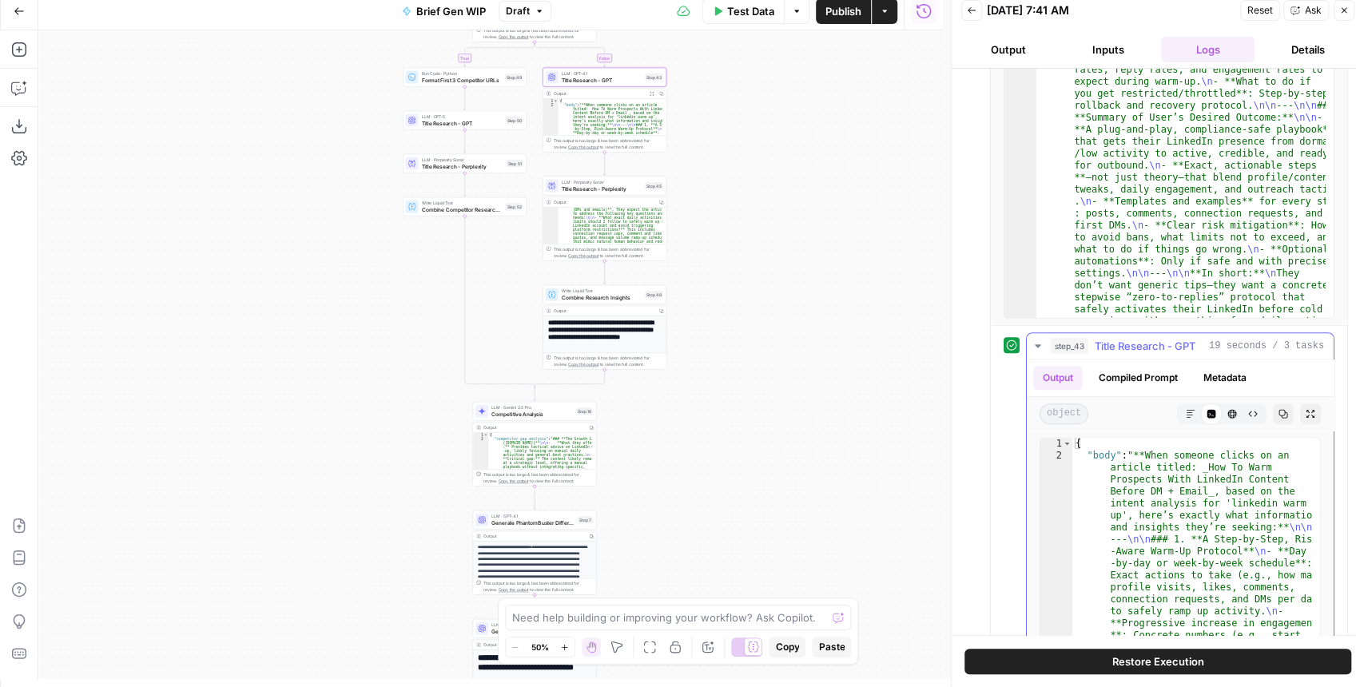
click at [1300, 411] on button "Expand Output" at bounding box center [1310, 414] width 21 height 21
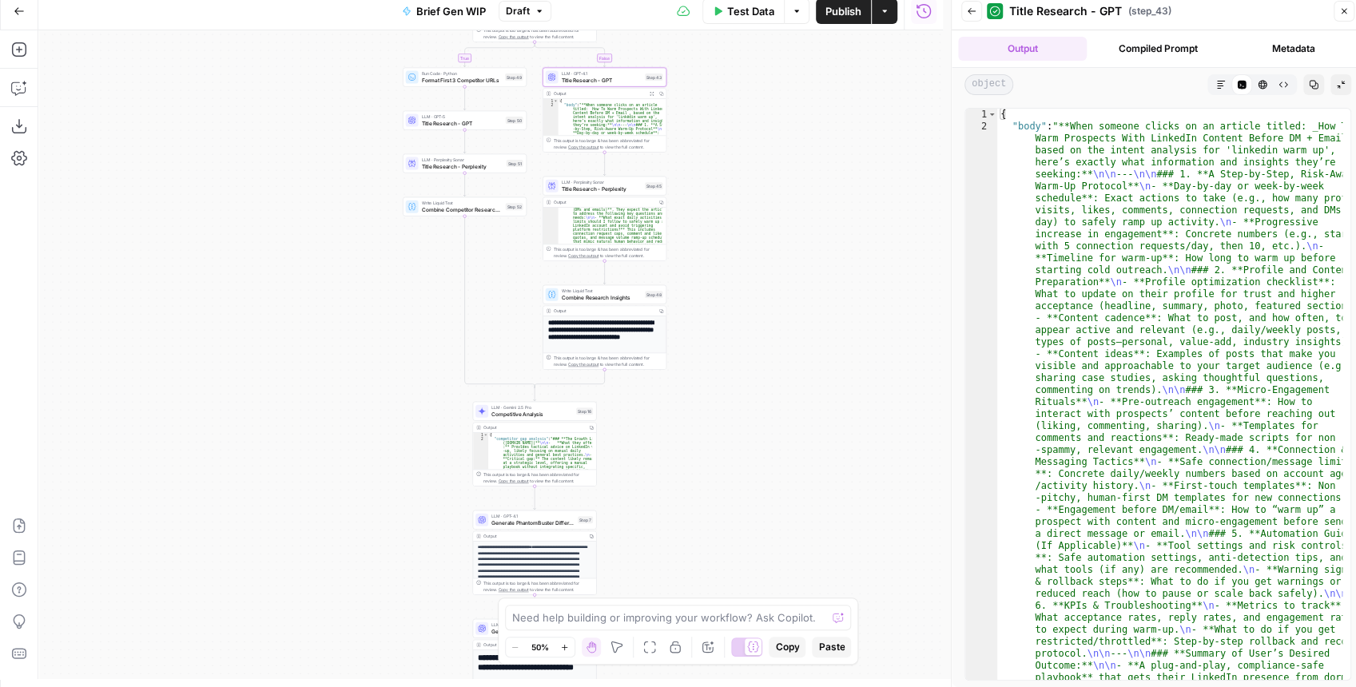
click at [1213, 86] on button "Markdown" at bounding box center [1221, 84] width 21 height 21
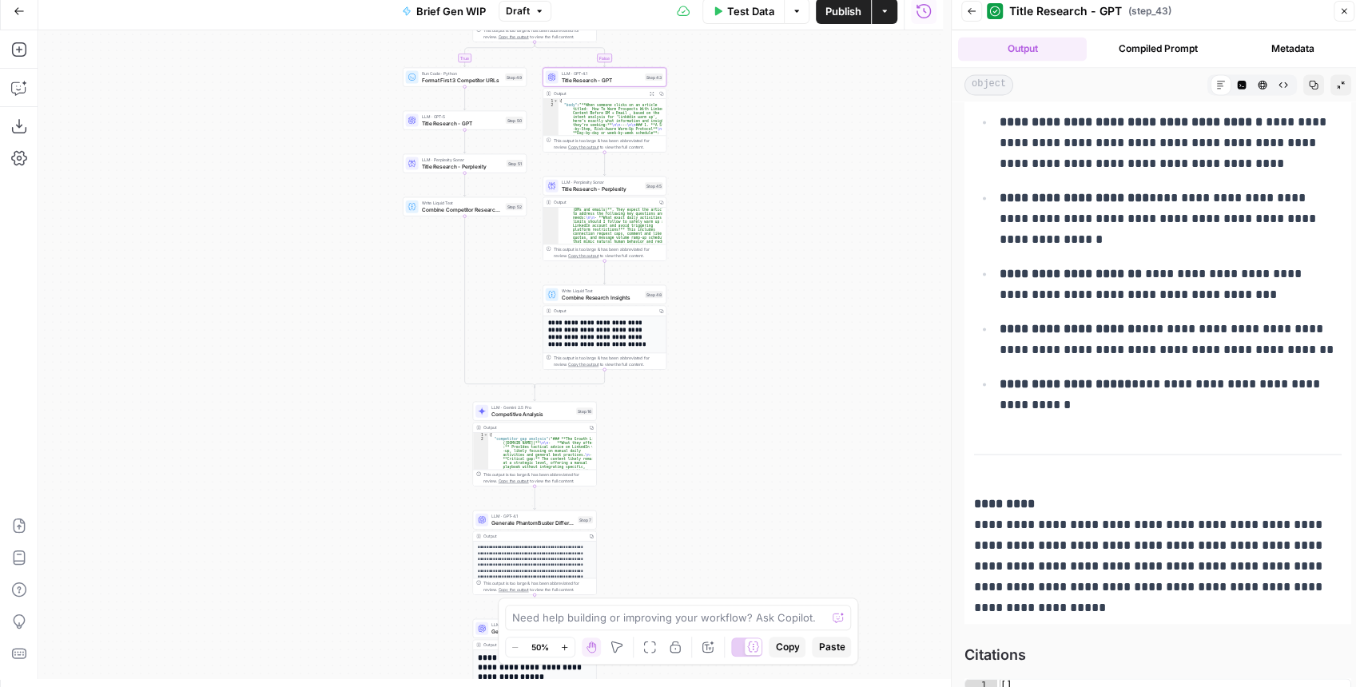
scroll to position [1663, 0]
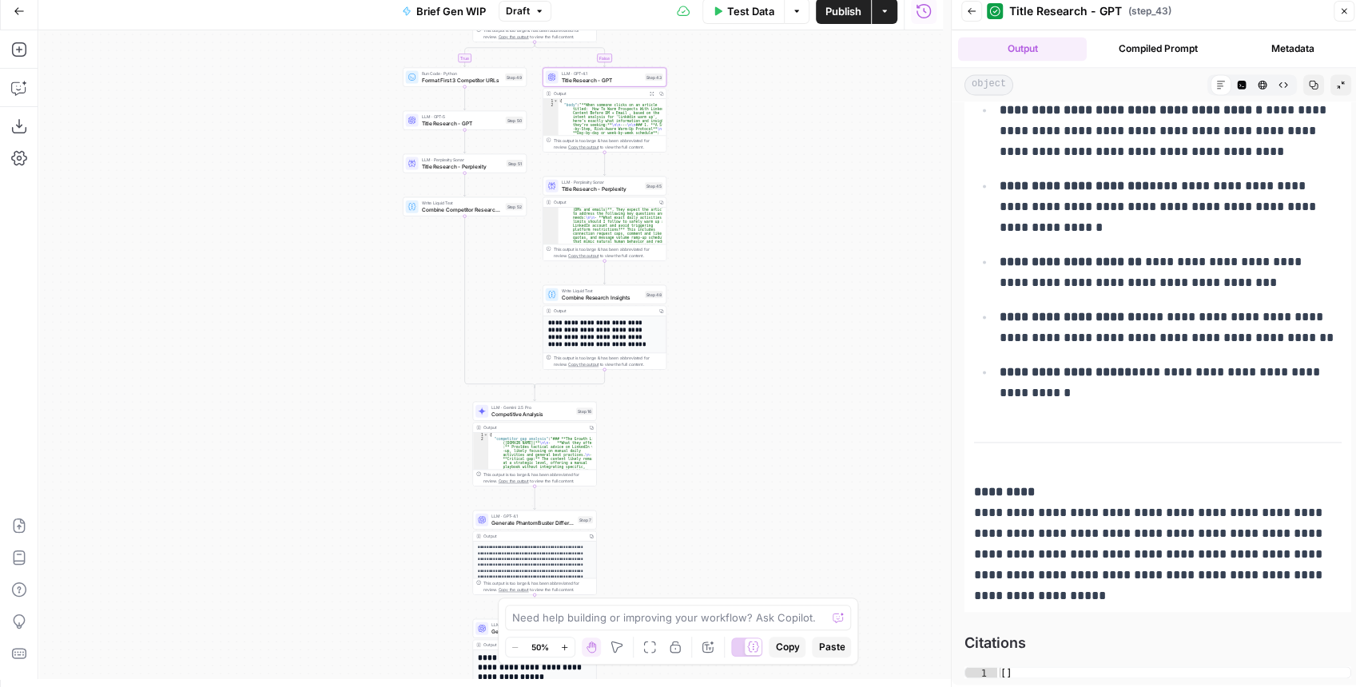
drag, startPoint x: 1012, startPoint y: 503, endPoint x: 1135, endPoint y: 561, distance: 135.1
click at [1135, 561] on p "**********" at bounding box center [1154, 543] width 360 height 125
click at [623, 80] on span "Title Research - GPT" at bounding box center [602, 80] width 81 height 8
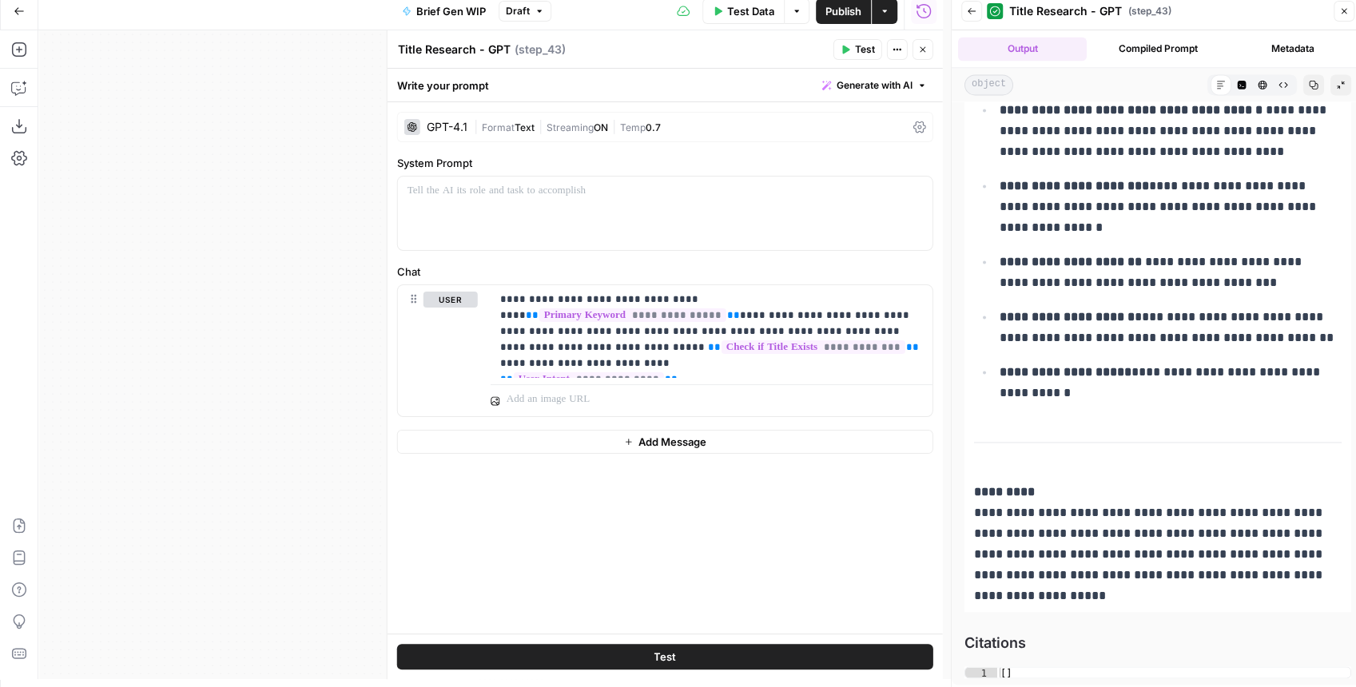
click at [460, 126] on div "GPT-4.1" at bounding box center [447, 126] width 41 height 11
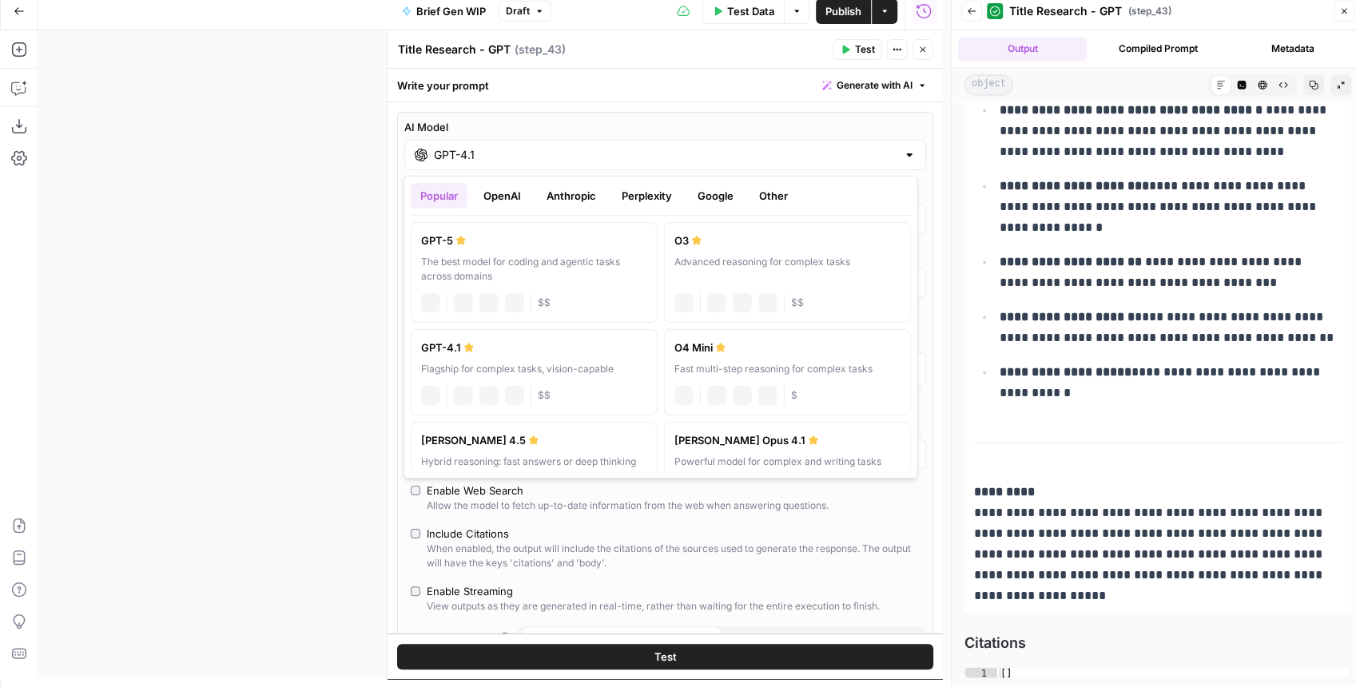
click at [493, 168] on div "GPT-4.1" at bounding box center [665, 155] width 522 height 30
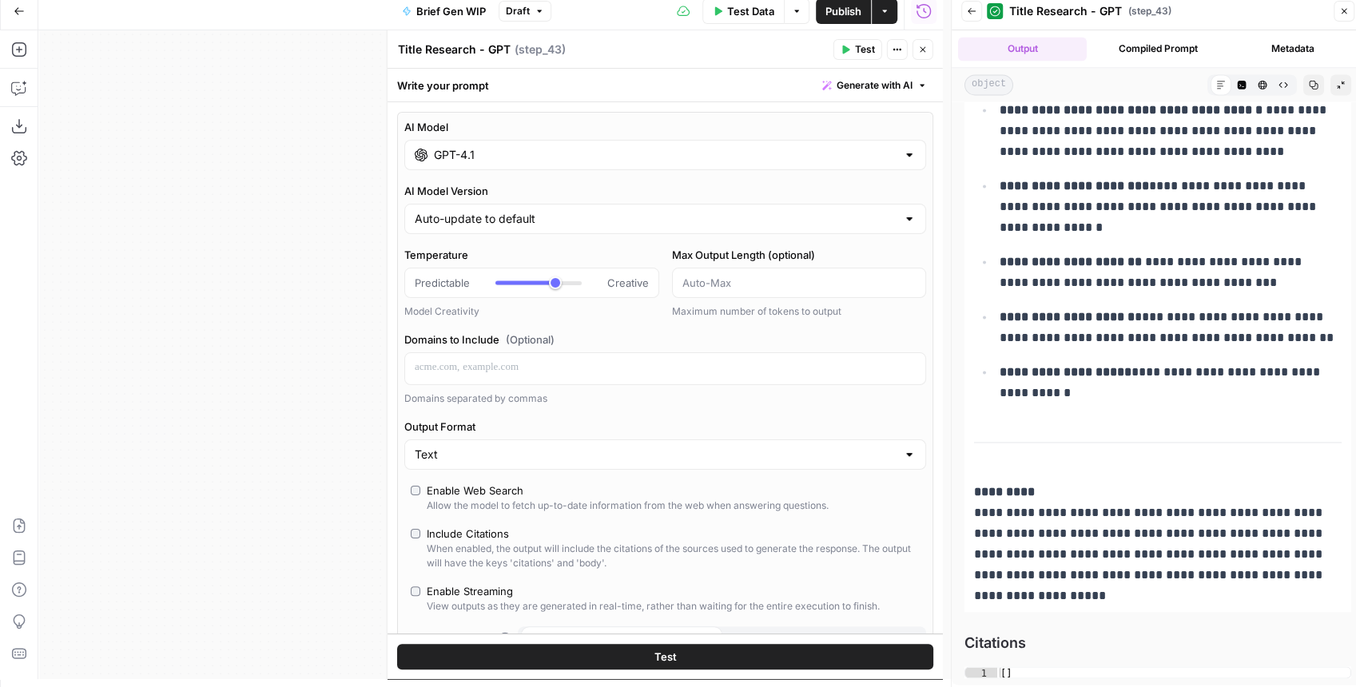
click at [493, 166] on div "GPT-4.1" at bounding box center [665, 155] width 522 height 30
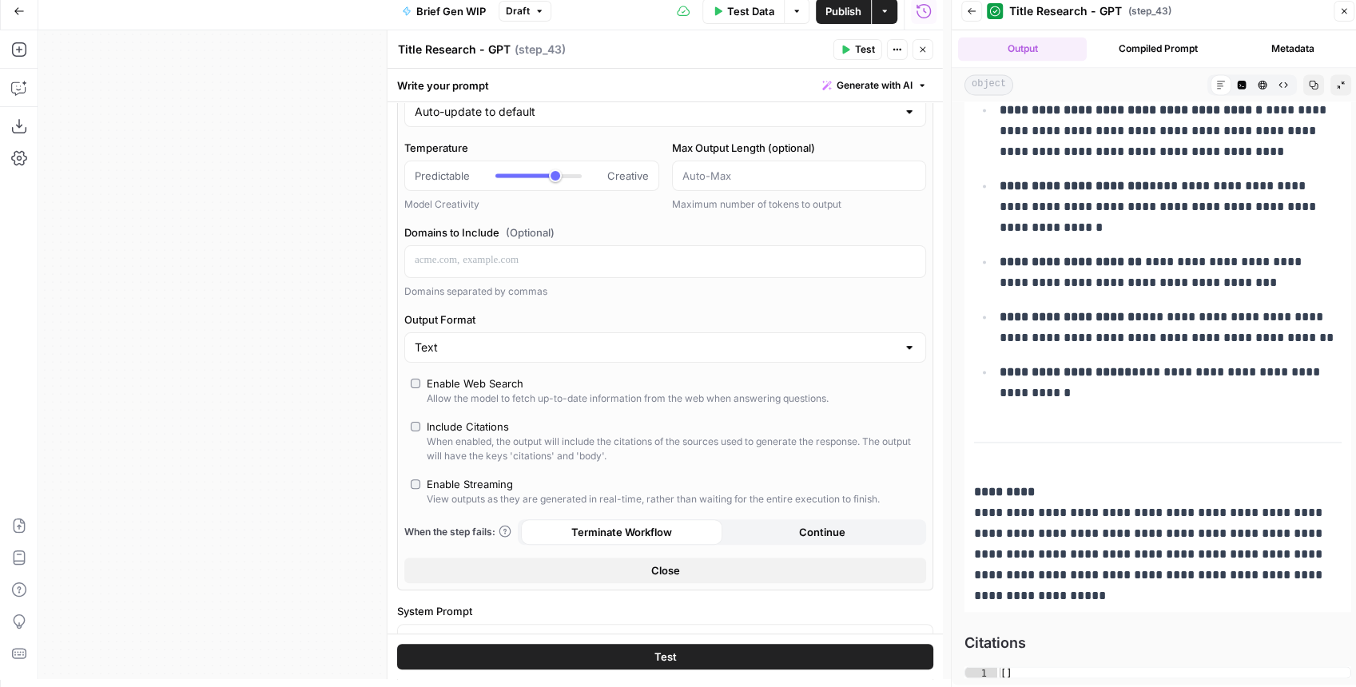
scroll to position [160, 0]
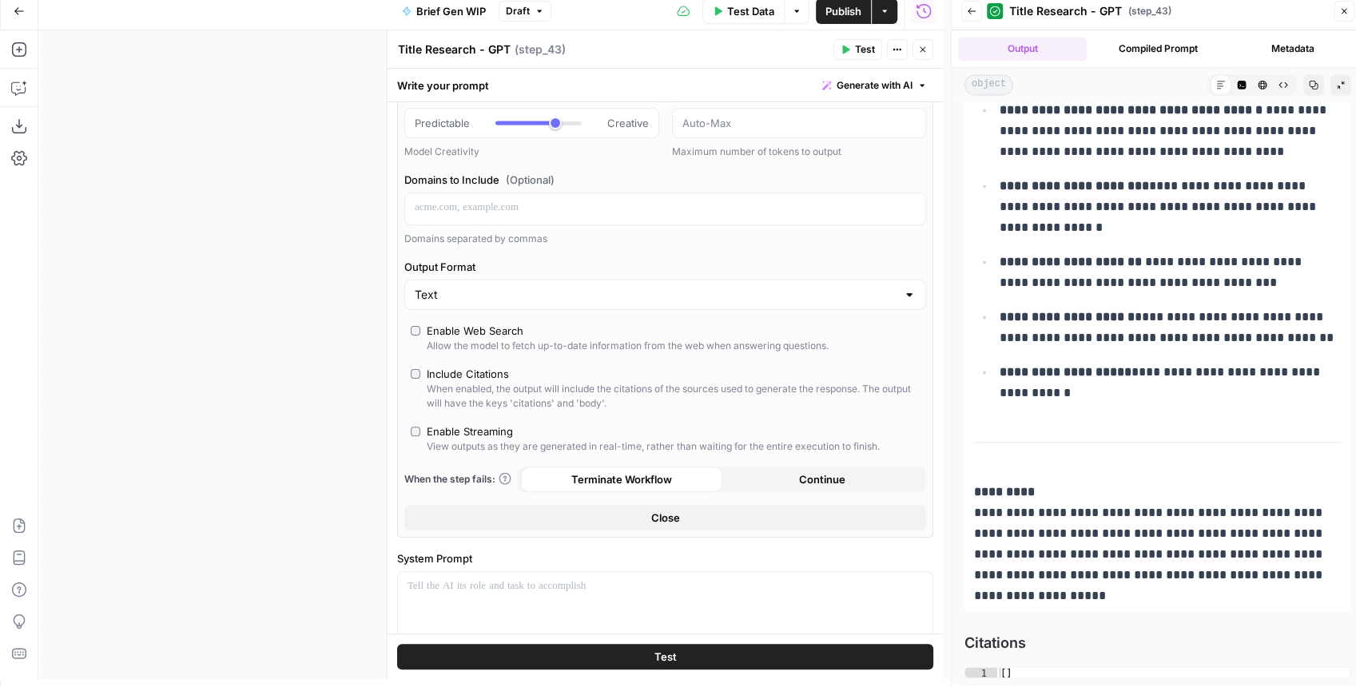
click at [921, 49] on icon "button" at bounding box center [923, 50] width 10 height 10
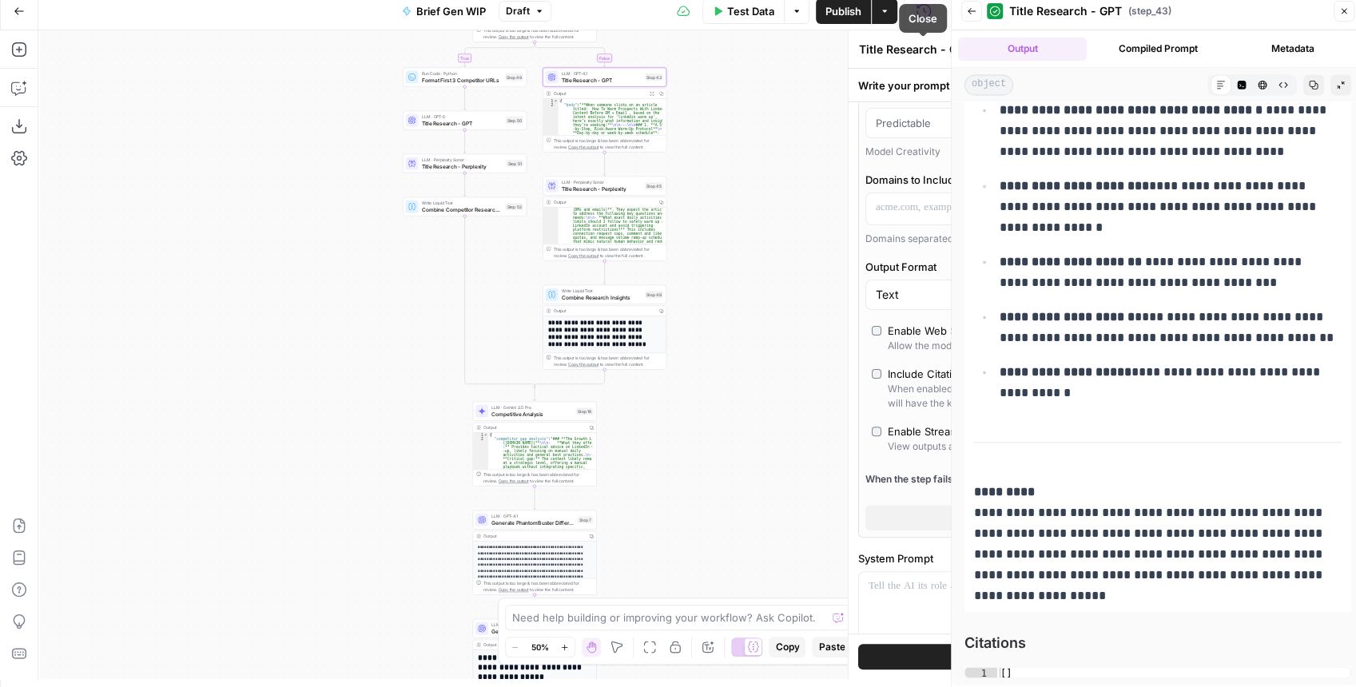
scroll to position [1642, 0]
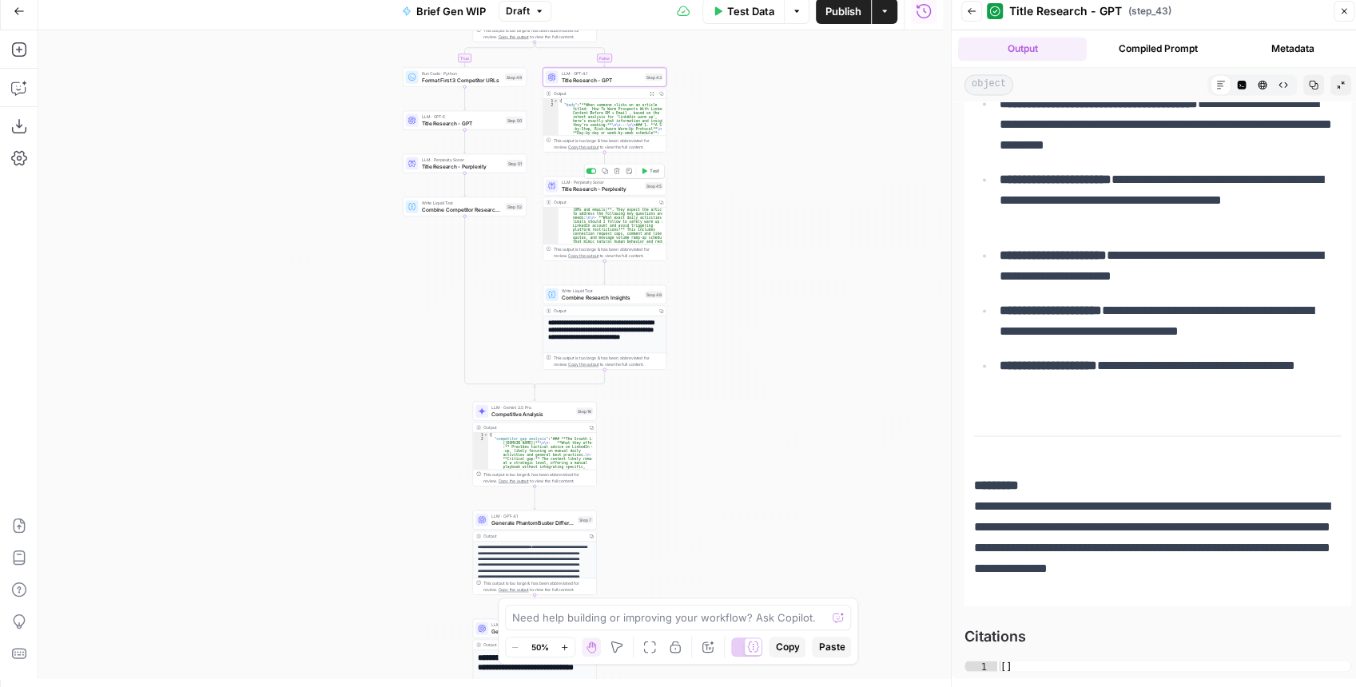
click at [644, 171] on icon "button" at bounding box center [644, 171] width 5 height 6
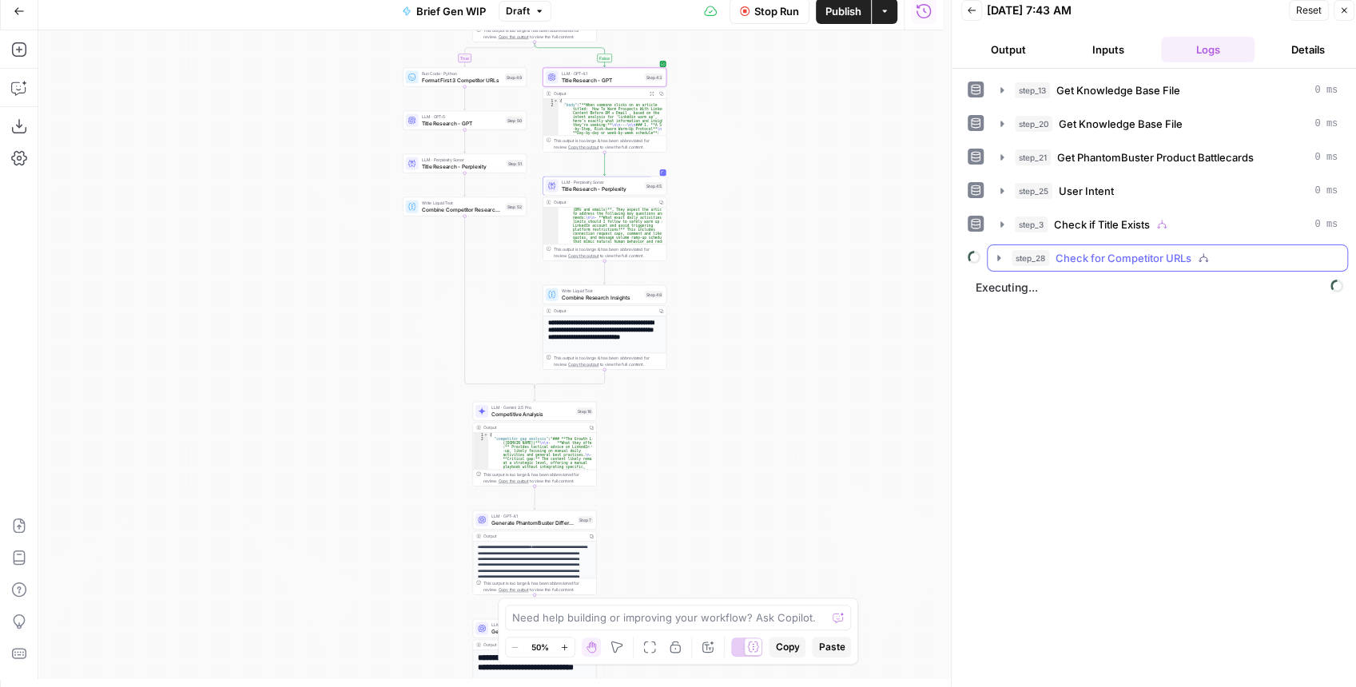
click at [998, 257] on icon "button" at bounding box center [998, 258] width 13 height 13
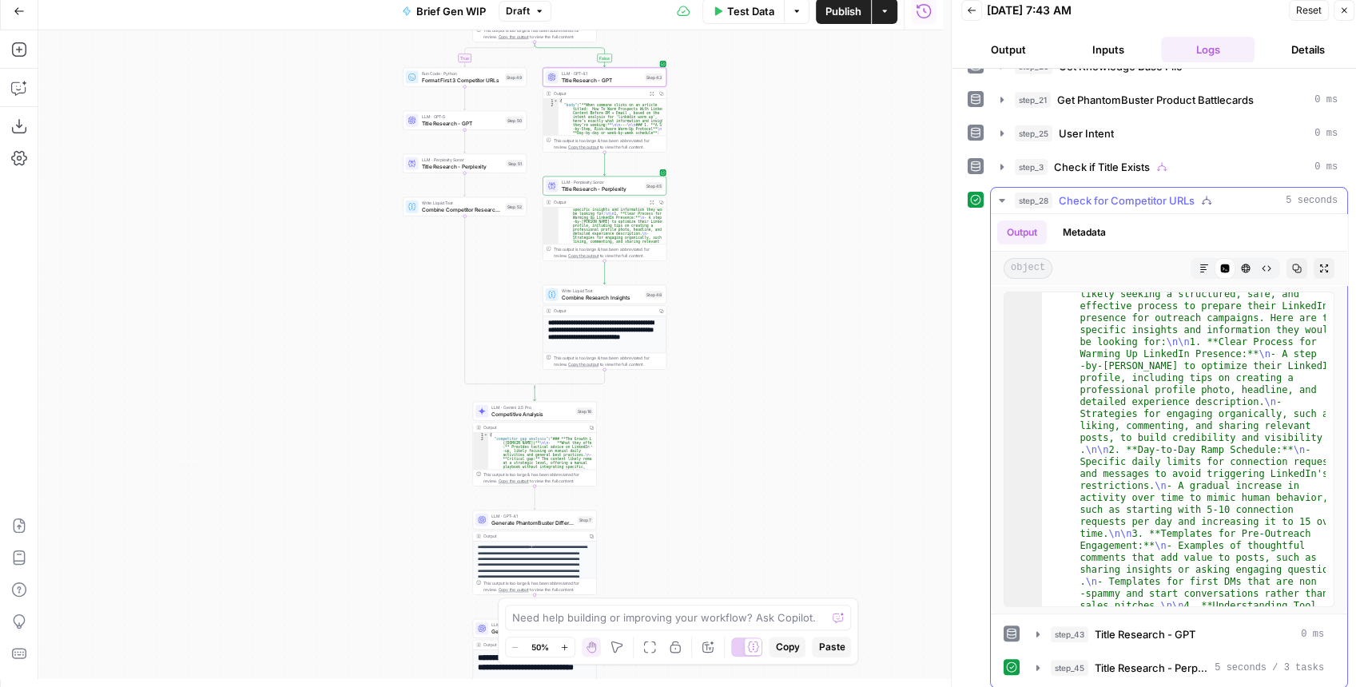
scroll to position [61, 0]
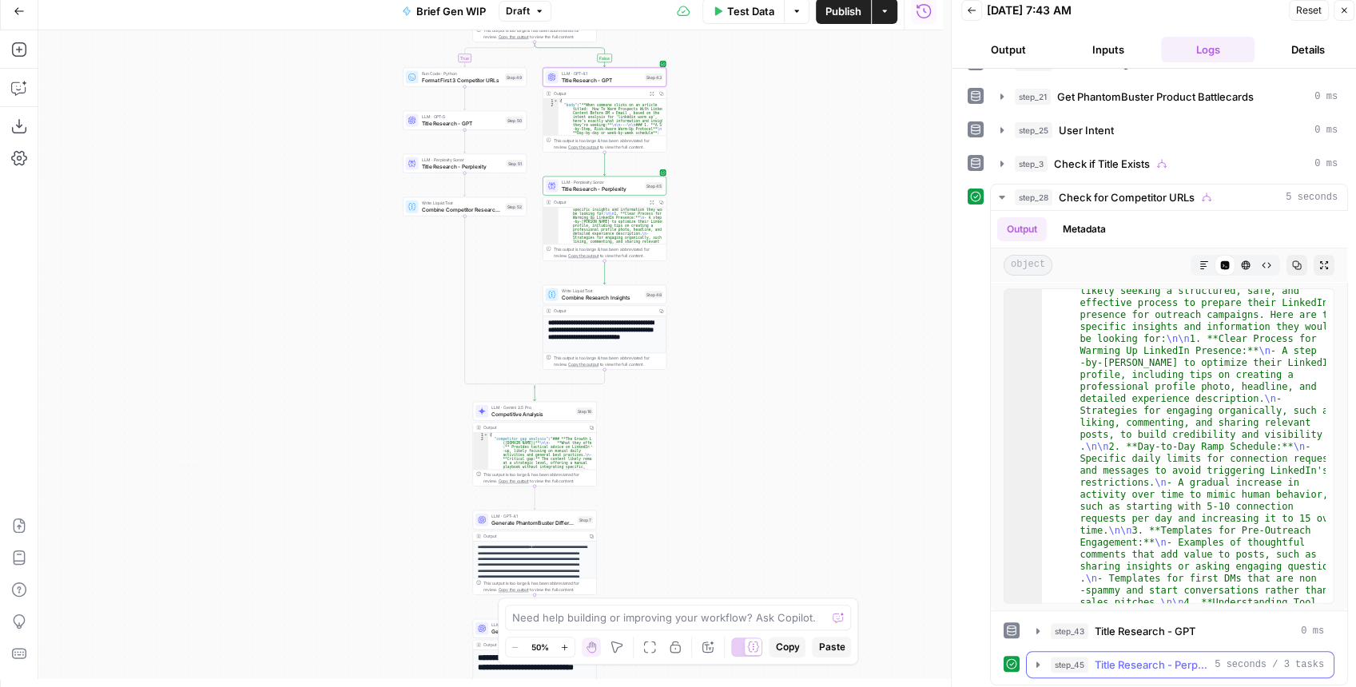
click at [1039, 665] on icon "button" at bounding box center [1038, 664] width 13 height 13
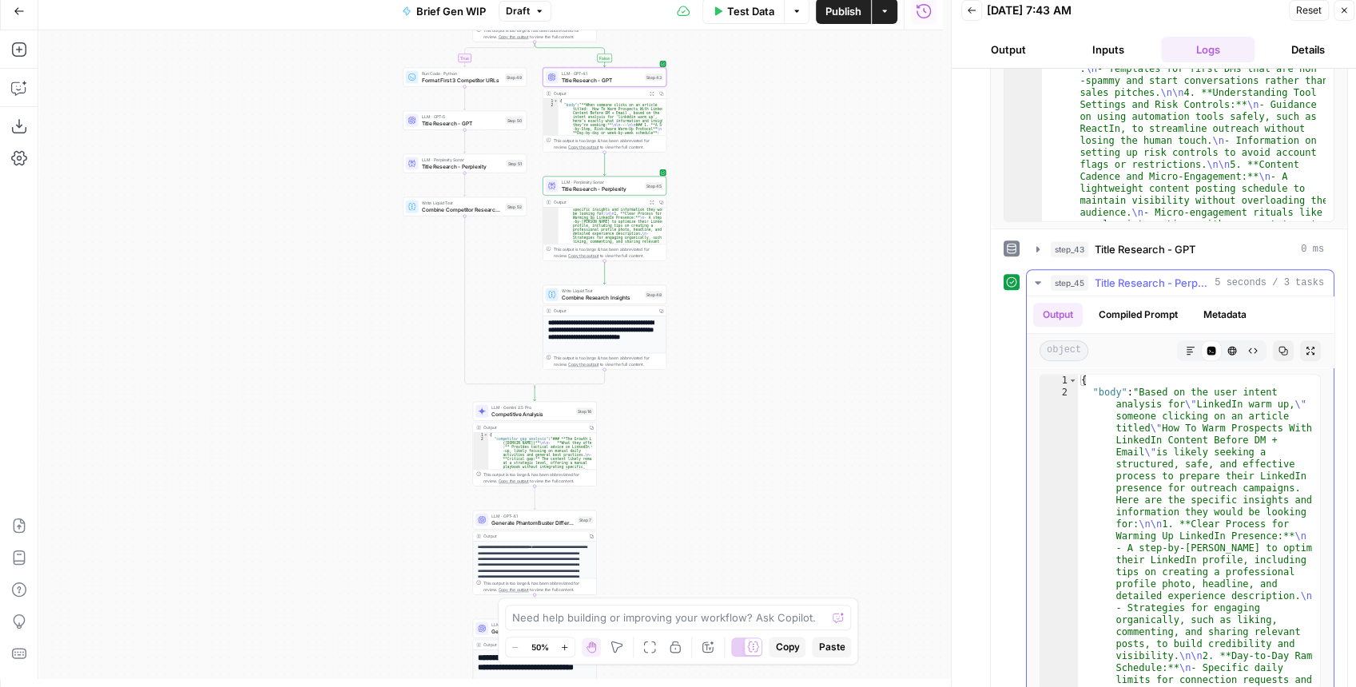
scroll to position [461, 0]
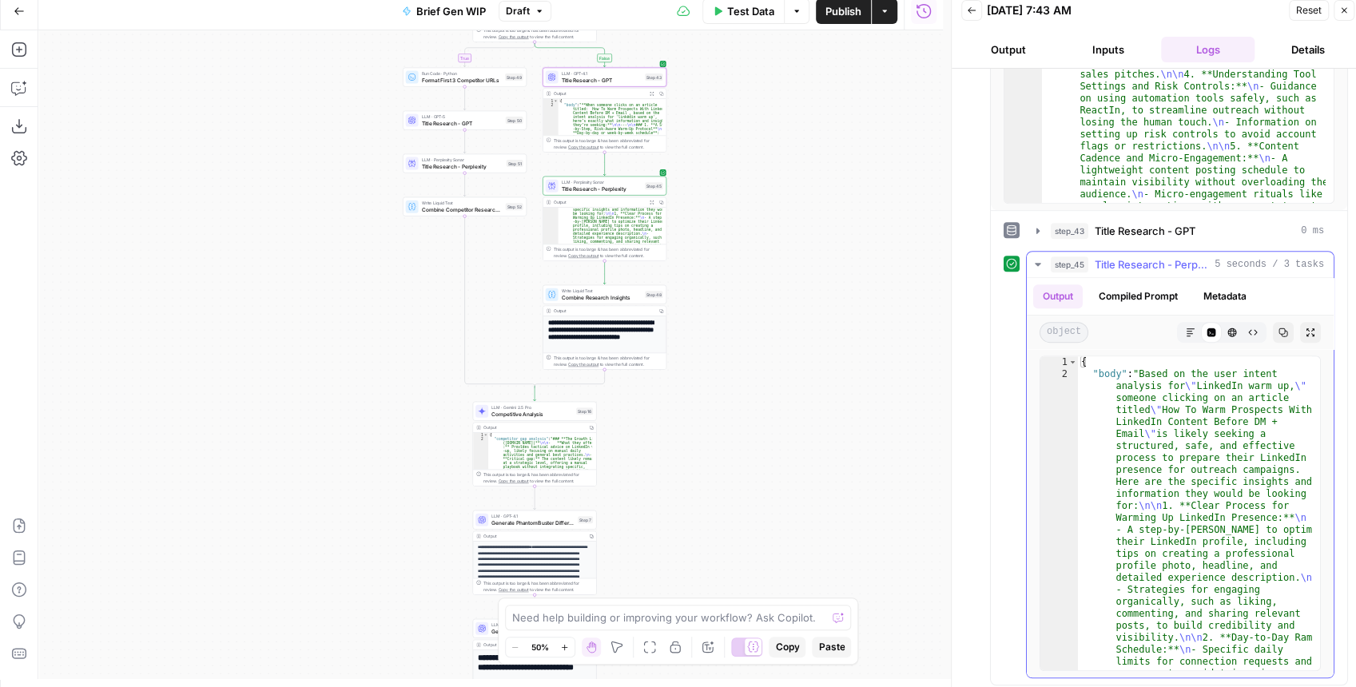
click at [1310, 328] on button "Expand Output" at bounding box center [1310, 332] width 21 height 21
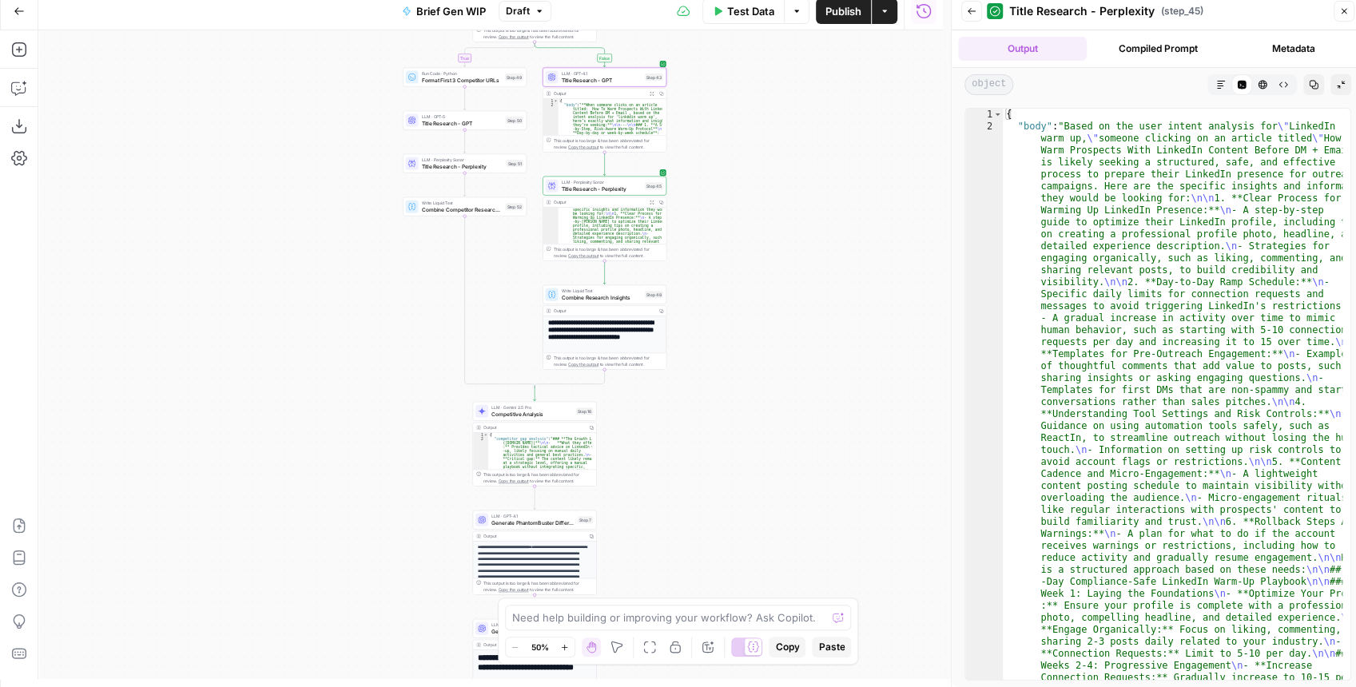
click at [1213, 89] on button "Markdown" at bounding box center [1221, 84] width 21 height 21
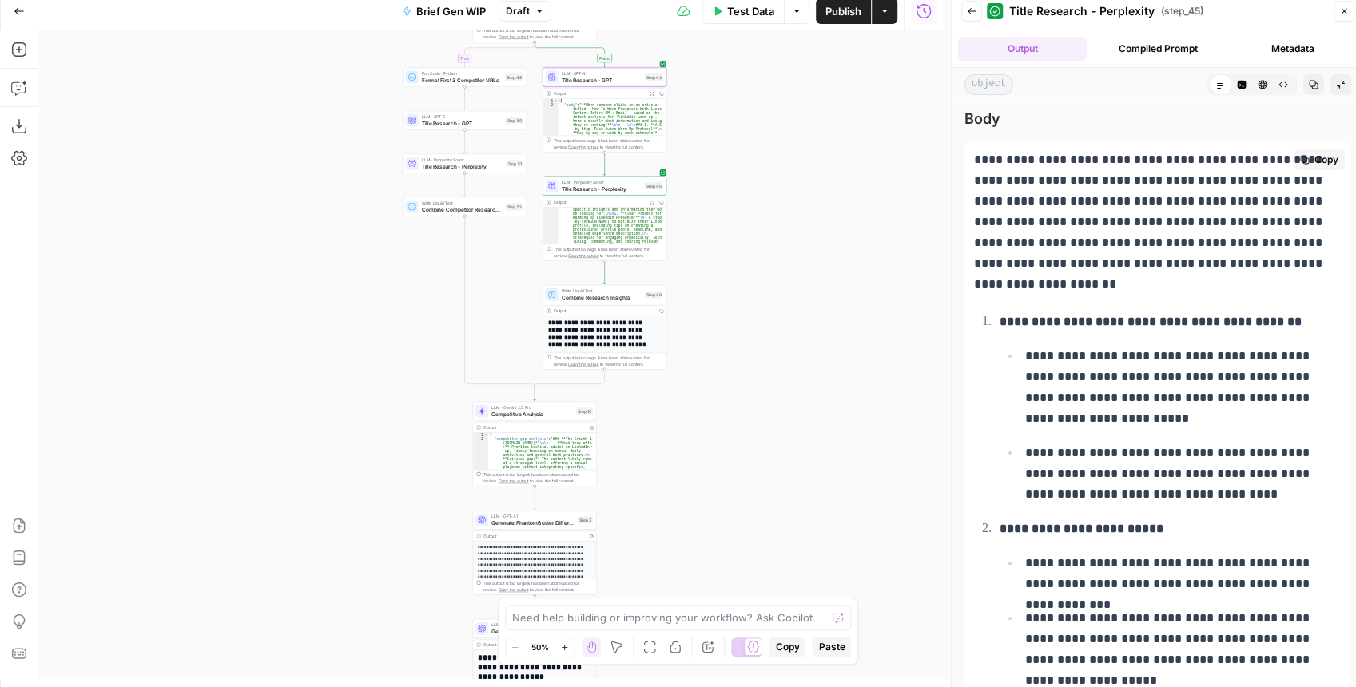
drag, startPoint x: 1106, startPoint y: 157, endPoint x: 1109, endPoint y: 235, distance: 78.4
click at [1109, 235] on p "**********" at bounding box center [1154, 221] width 360 height 145
click at [1110, 237] on p "**********" at bounding box center [1154, 221] width 360 height 145
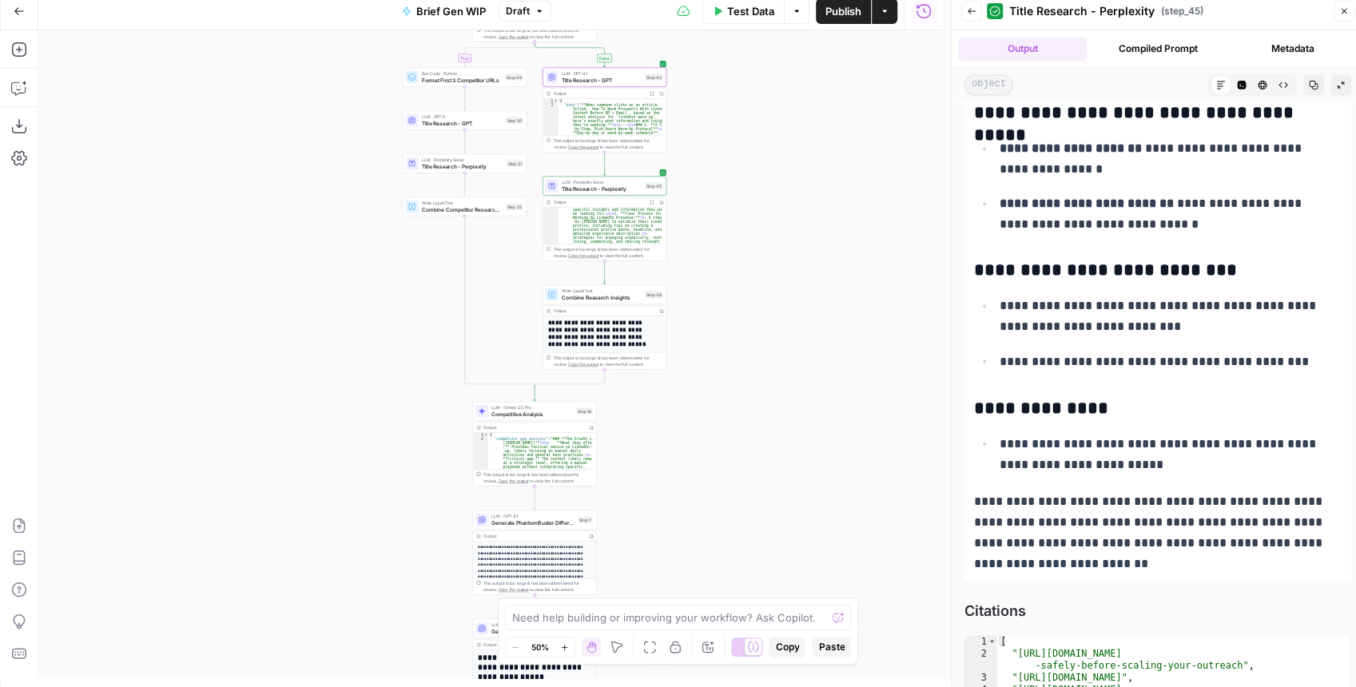
scroll to position [1809, 0]
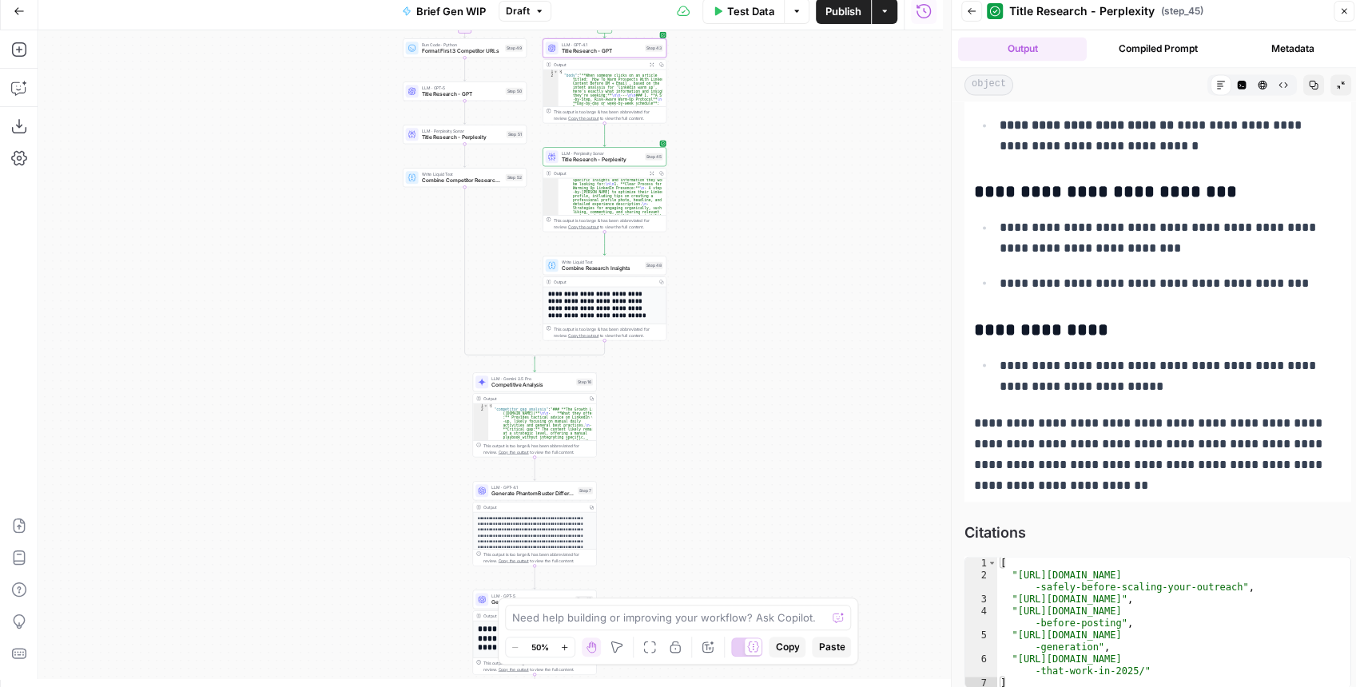
drag, startPoint x: 661, startPoint y: 410, endPoint x: 679, endPoint y: 303, distance: 108.6
click at [679, 305] on div "true false true false Workflow Input Settings Inputs Get Knowledge Base File Ge…" at bounding box center [490, 354] width 905 height 649
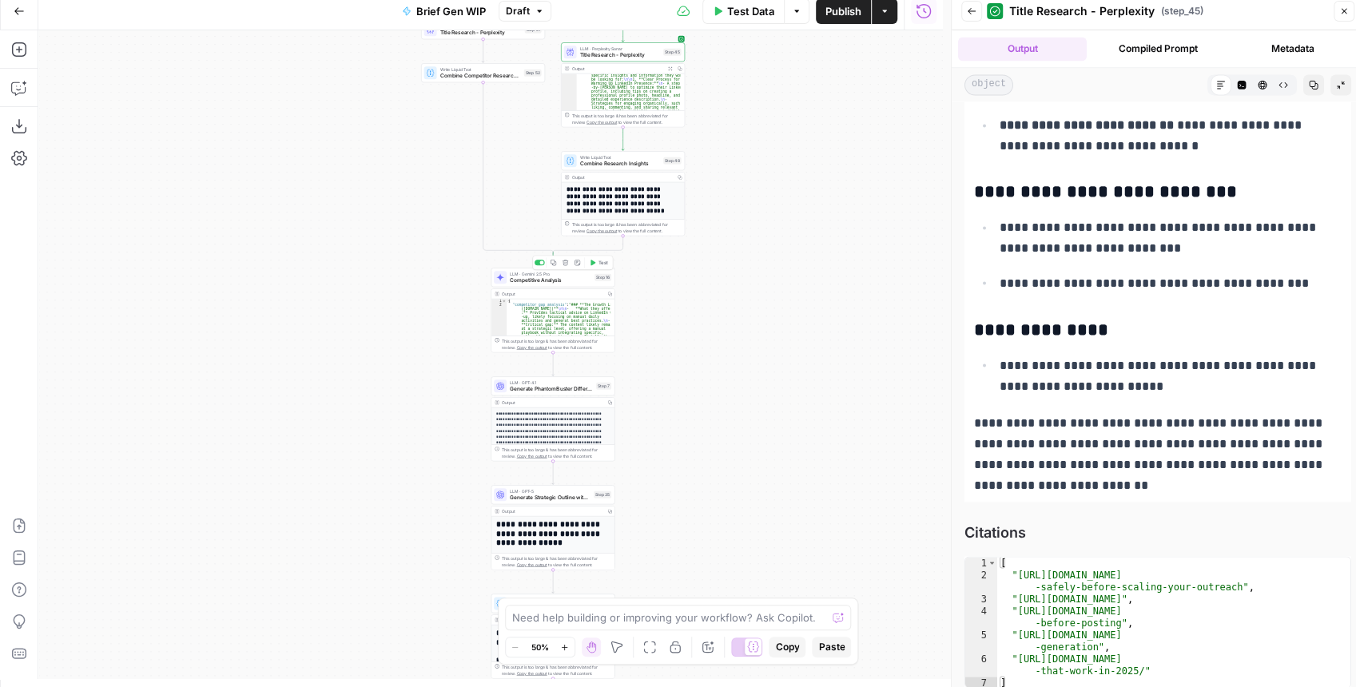
click at [569, 281] on span "Competitive Analysis" at bounding box center [551, 280] width 82 height 8
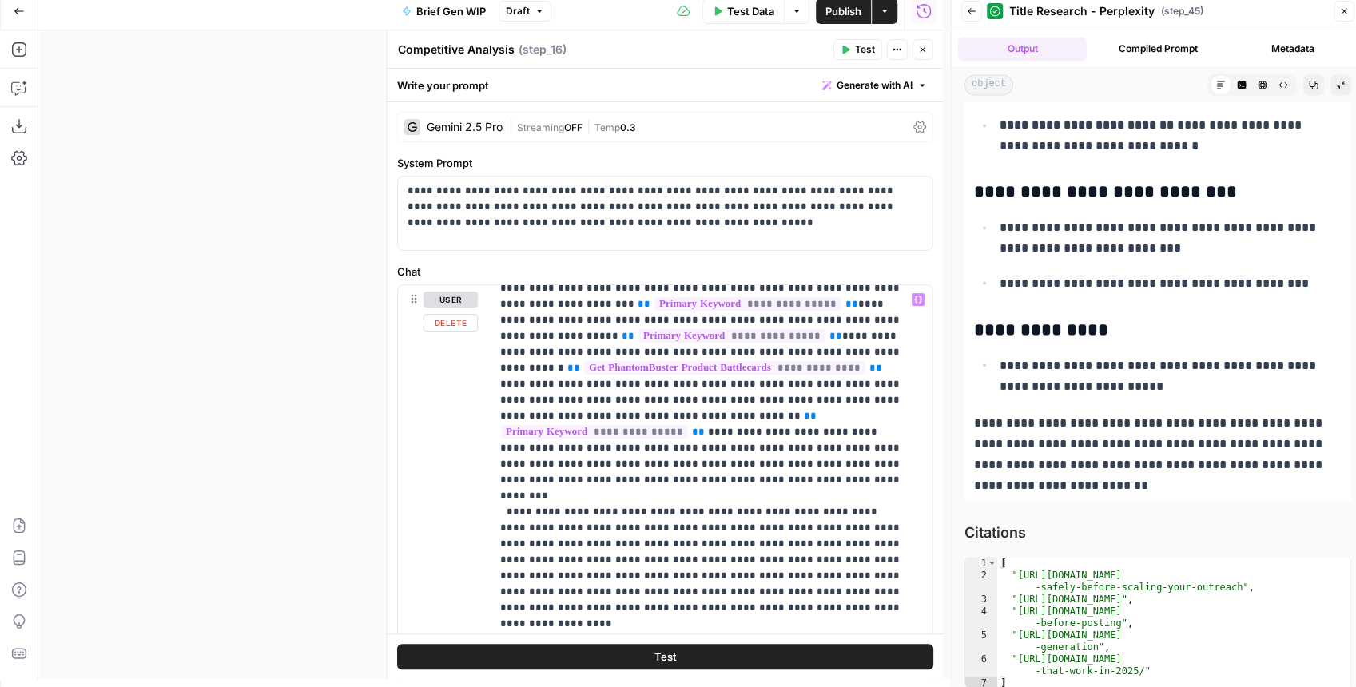
scroll to position [656, 0]
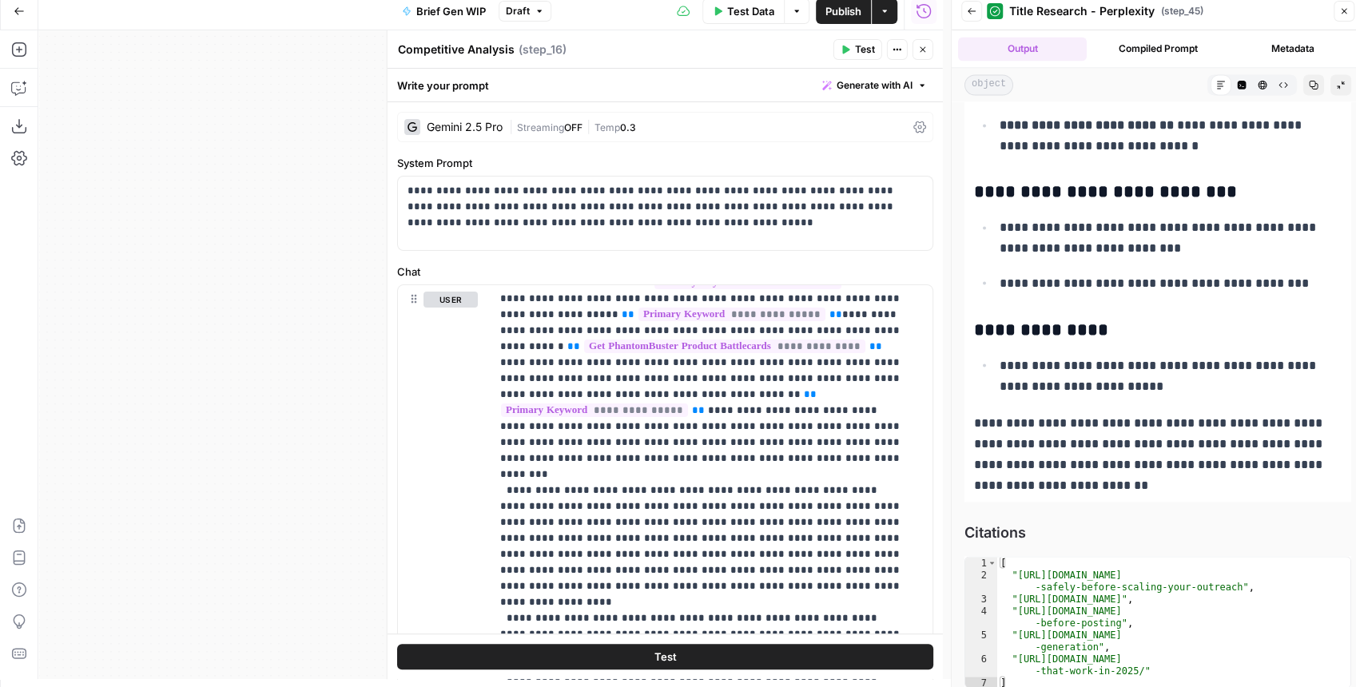
click at [932, 45] on button "Close" at bounding box center [923, 49] width 21 height 21
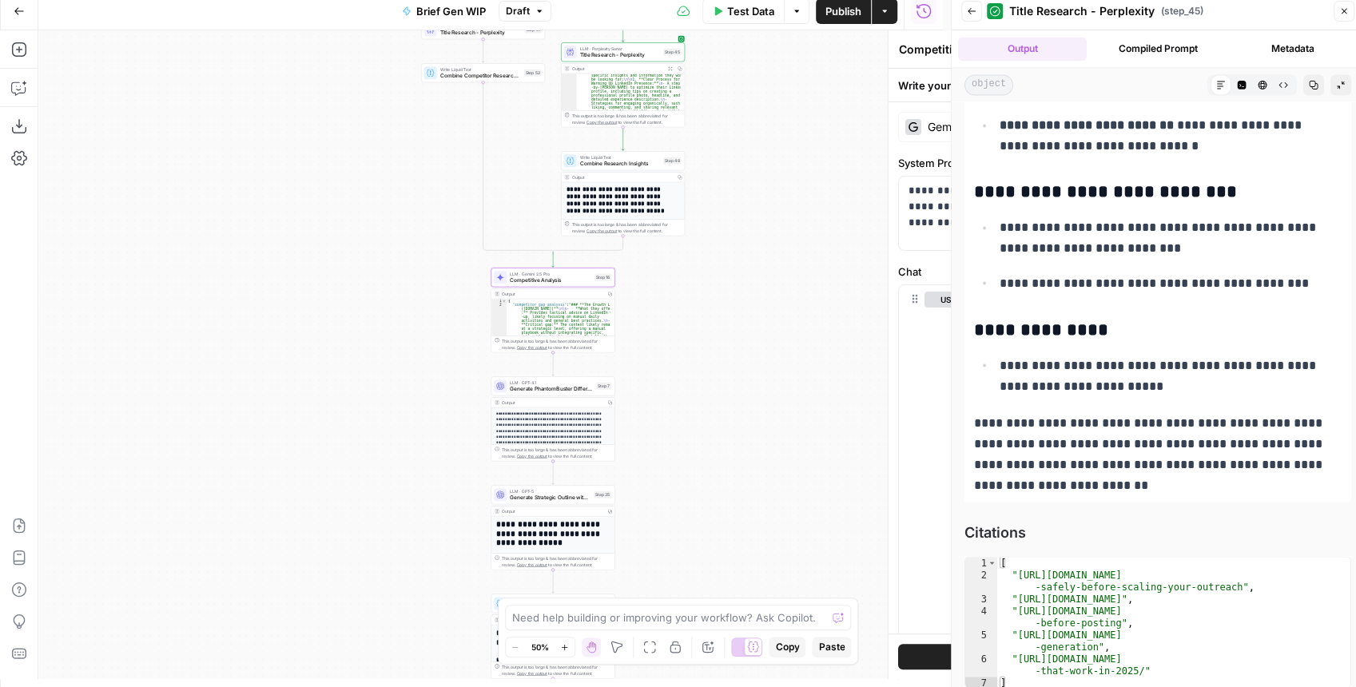
scroll to position [1788, 0]
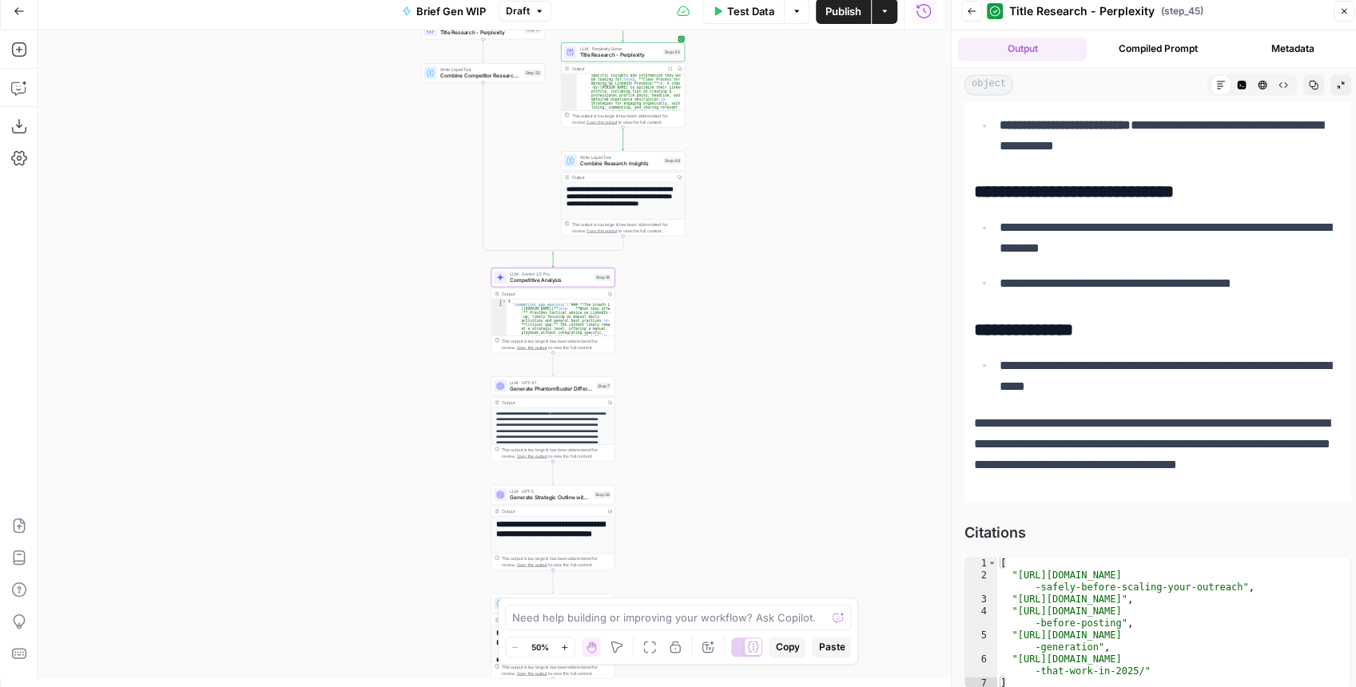
drag, startPoint x: 742, startPoint y: 304, endPoint x: 740, endPoint y: 220, distance: 84.7
click at [740, 221] on div "true false true false Workflow Input Settings Inputs Get Knowledge Base File Ge…" at bounding box center [490, 354] width 905 height 649
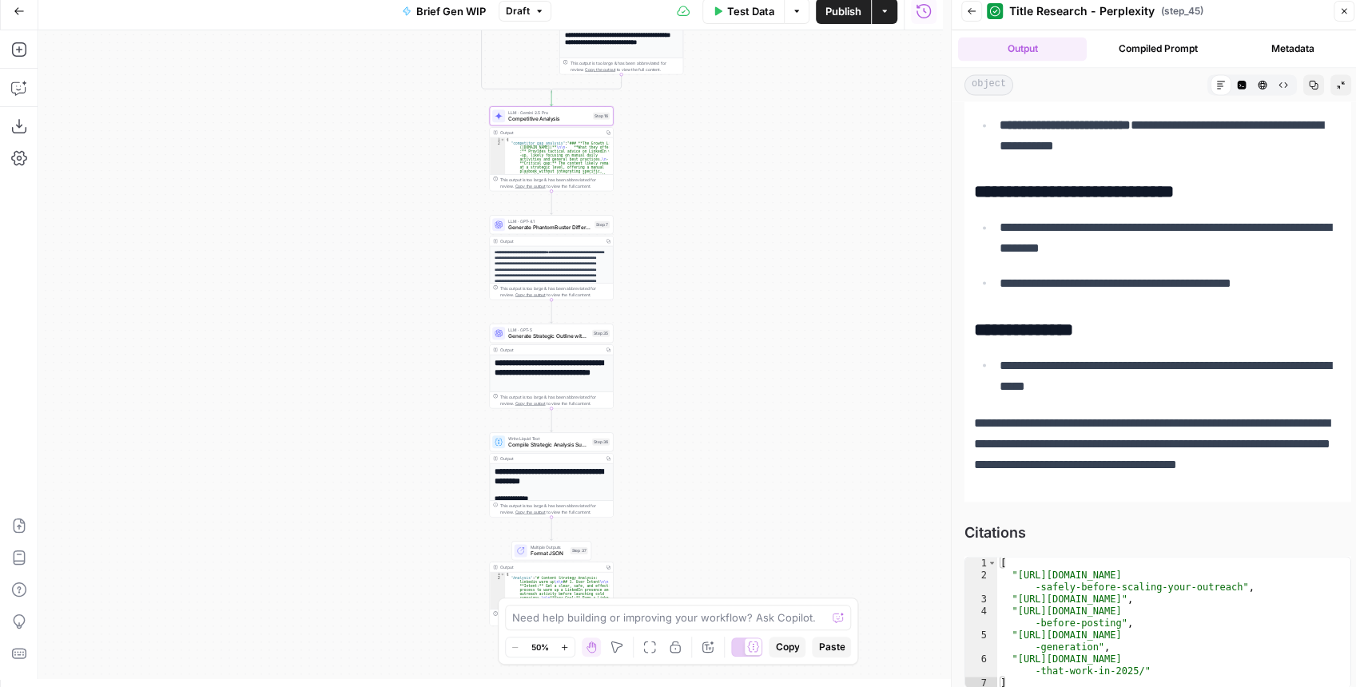
drag, startPoint x: 706, startPoint y: 353, endPoint x: 702, endPoint y: 189, distance: 164.6
click at [703, 189] on div "true false true false Workflow Input Settings Inputs Get Knowledge Base File Ge…" at bounding box center [490, 354] width 905 height 649
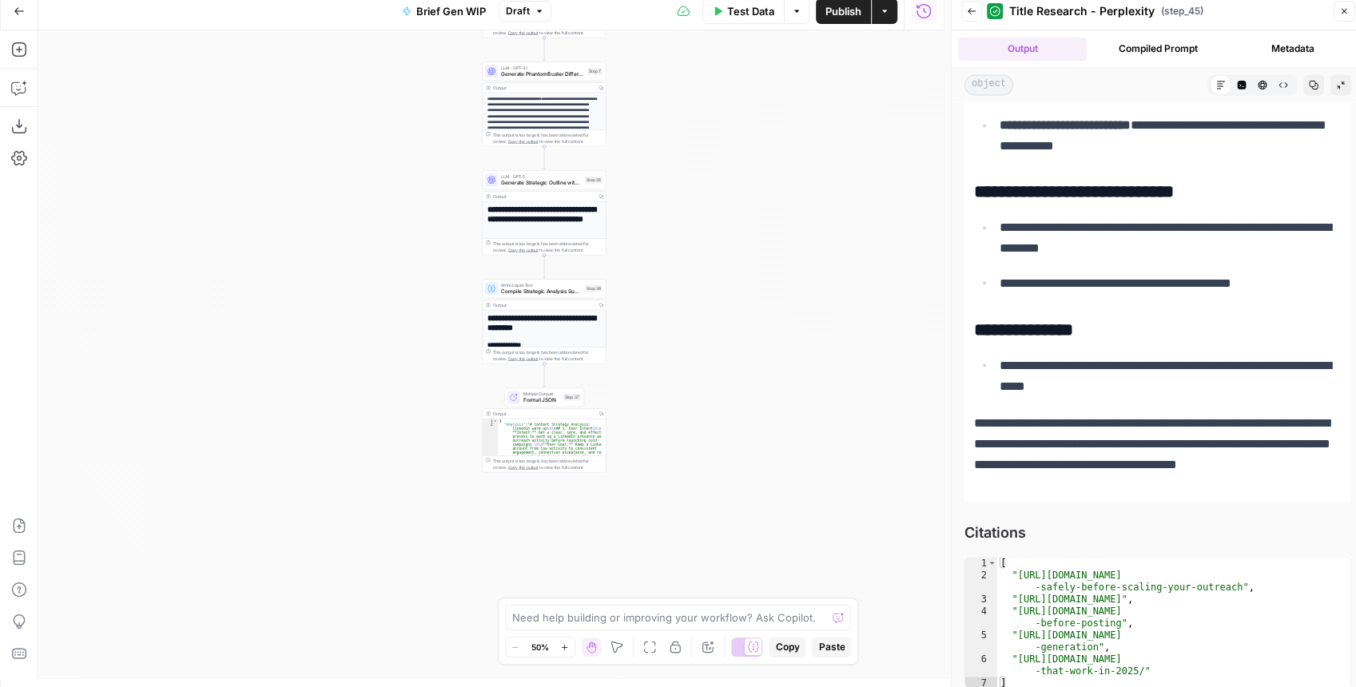
drag, startPoint x: 693, startPoint y: 272, endPoint x: 674, endPoint y: 298, distance: 32.6
click at [676, 296] on div "true false true false Workflow Input Settings Inputs Get Knowledge Base File Ge…" at bounding box center [490, 354] width 905 height 649
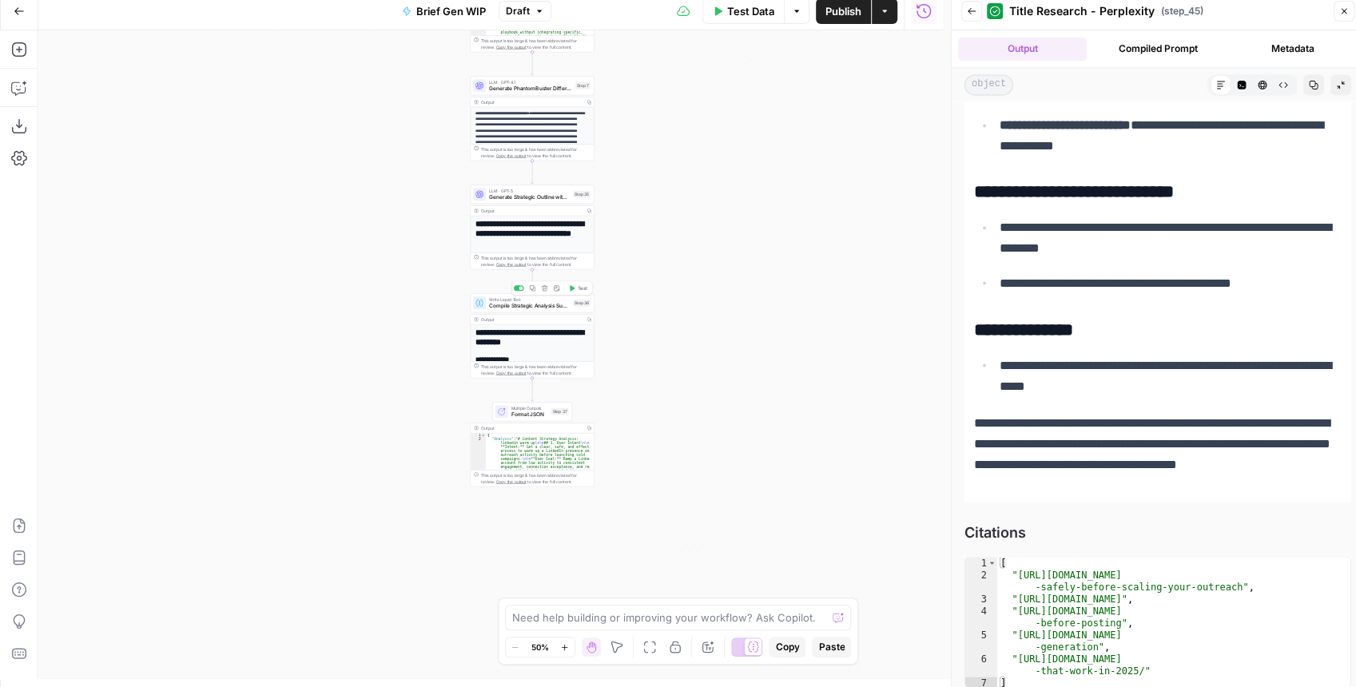
click at [567, 291] on button "Test" at bounding box center [578, 288] width 25 height 10
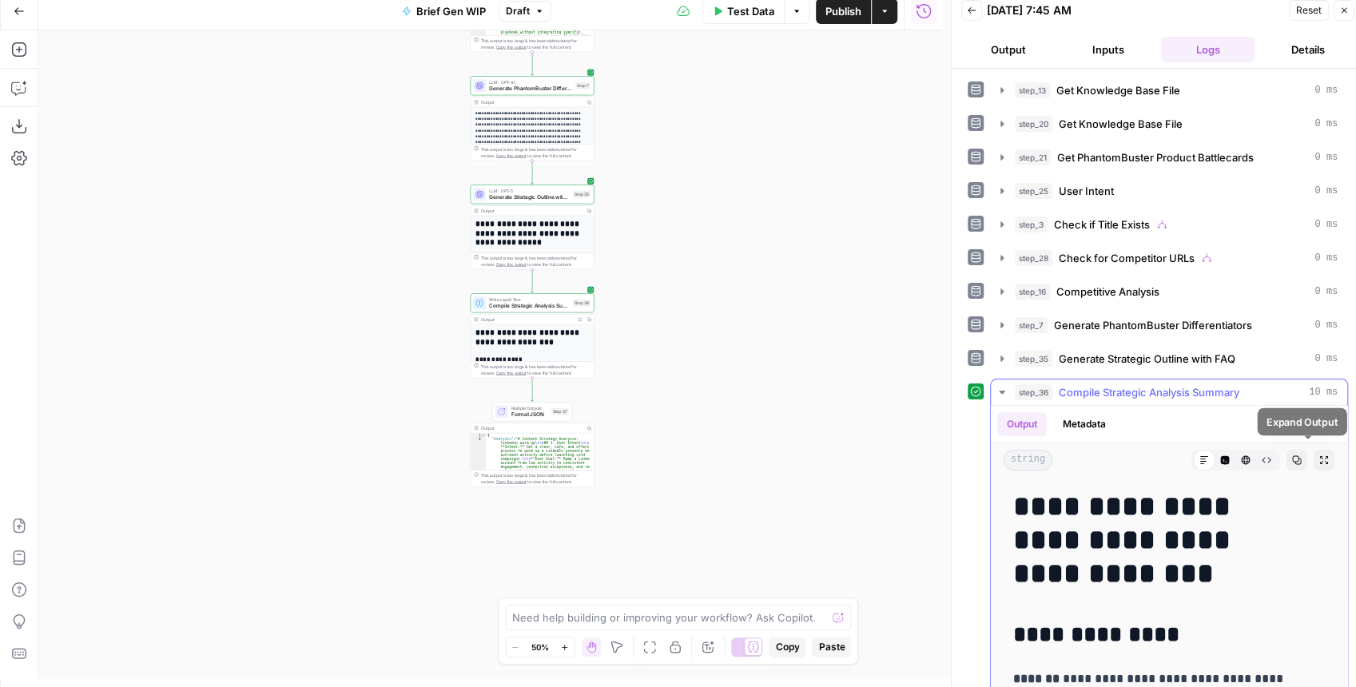
click at [1319, 457] on icon "button" at bounding box center [1324, 460] width 10 height 10
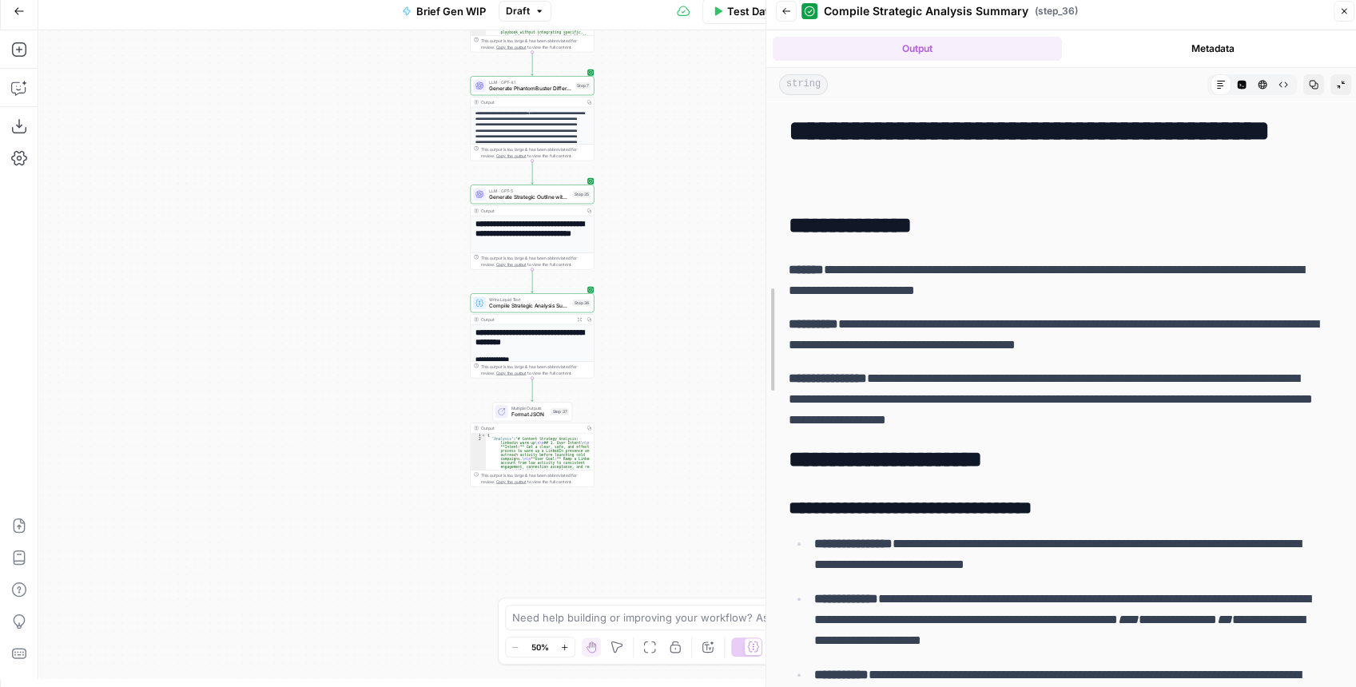
drag, startPoint x: 952, startPoint y: 229, endPoint x: 759, endPoint y: 241, distance: 193.8
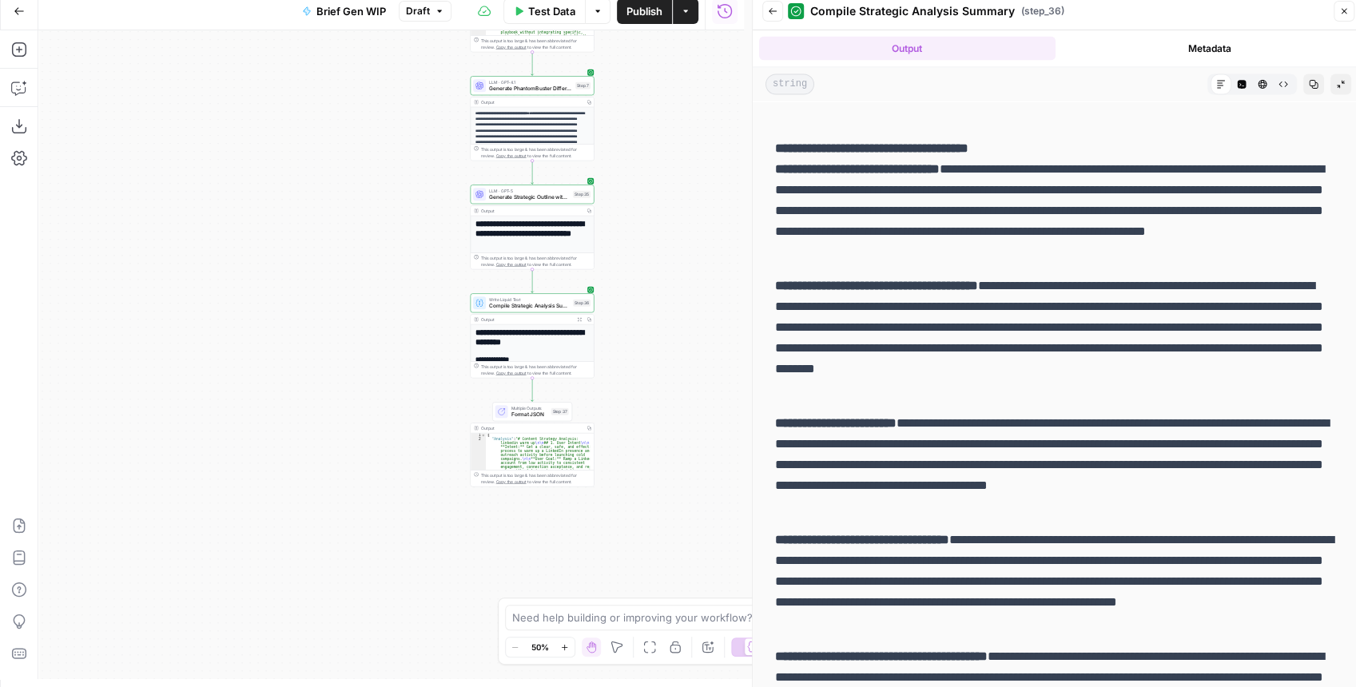
scroll to position [2191, 0]
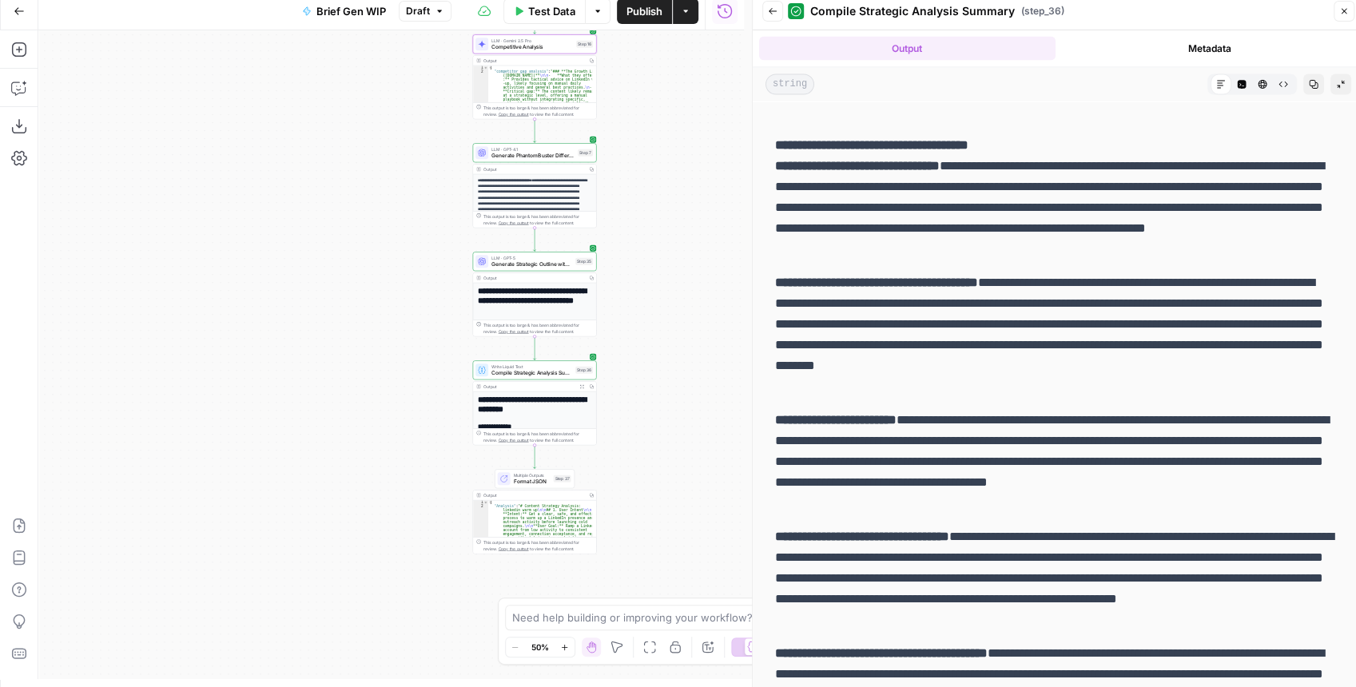
drag, startPoint x: 642, startPoint y: 213, endPoint x: 645, endPoint y: 280, distance: 67.2
click at [645, 280] on div "true false true false Workflow Input Settings Inputs Get Knowledge Base File Ge…" at bounding box center [391, 354] width 706 height 649
click at [580, 249] on span "Test" at bounding box center [585, 246] width 10 height 7
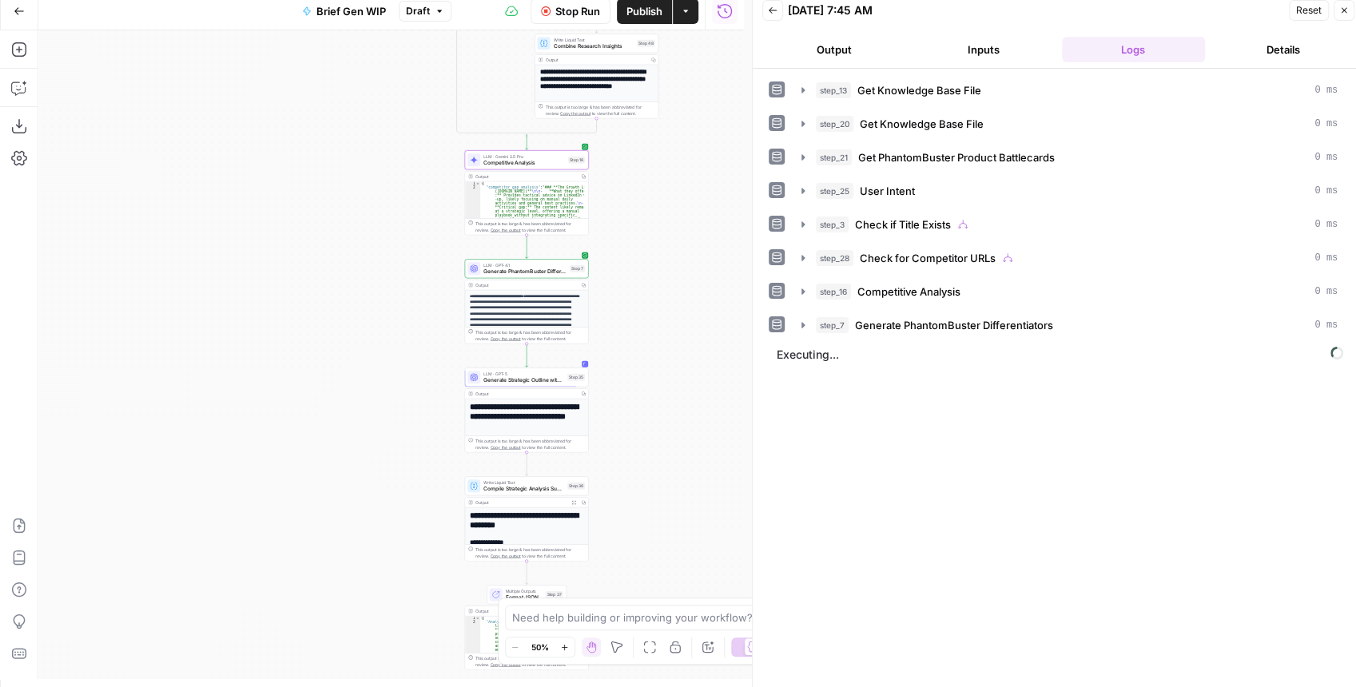
drag, startPoint x: 706, startPoint y: 260, endPoint x: 682, endPoint y: 517, distance: 257.5
click at [682, 517] on div "true false true false Workflow Input Settings Inputs Get Knowledge Base File Ge…" at bounding box center [391, 354] width 706 height 649
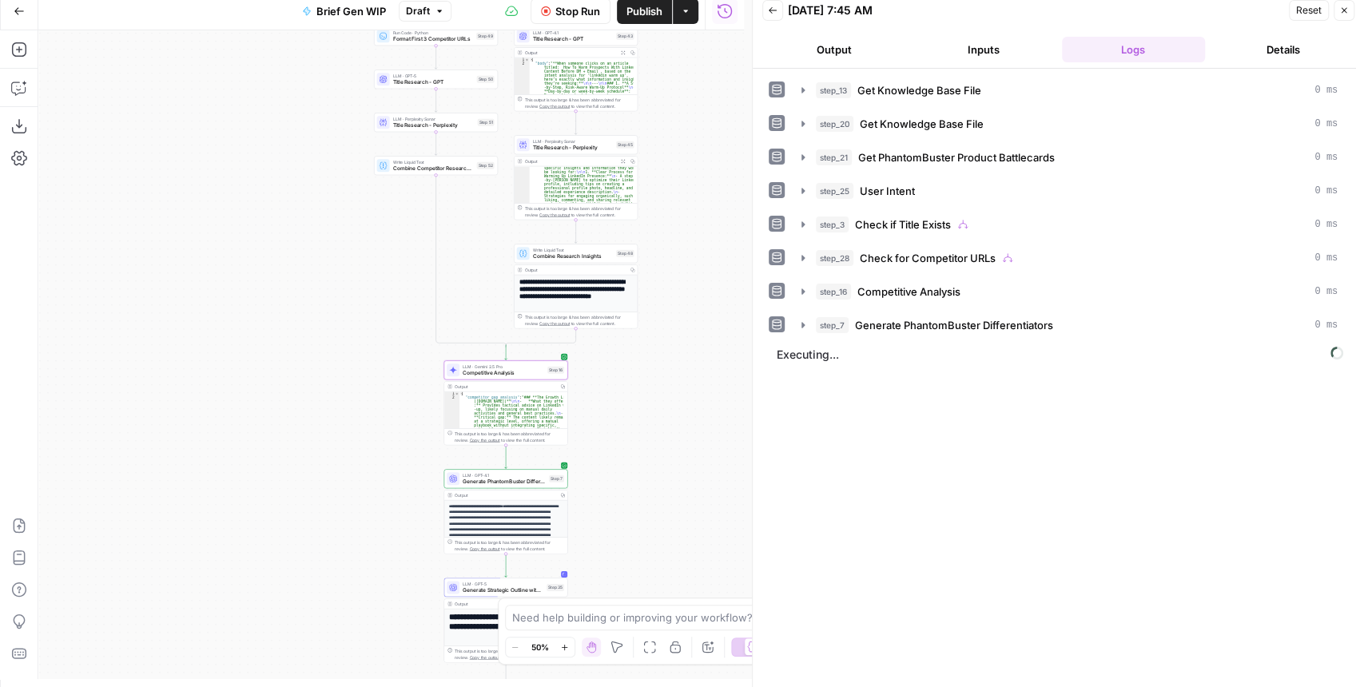
drag, startPoint x: 681, startPoint y: 384, endPoint x: 674, endPoint y: 443, distance: 59.5
click at [674, 444] on div "true false true false Workflow Input Settings Inputs Get Knowledge Base File Ge…" at bounding box center [391, 354] width 706 height 649
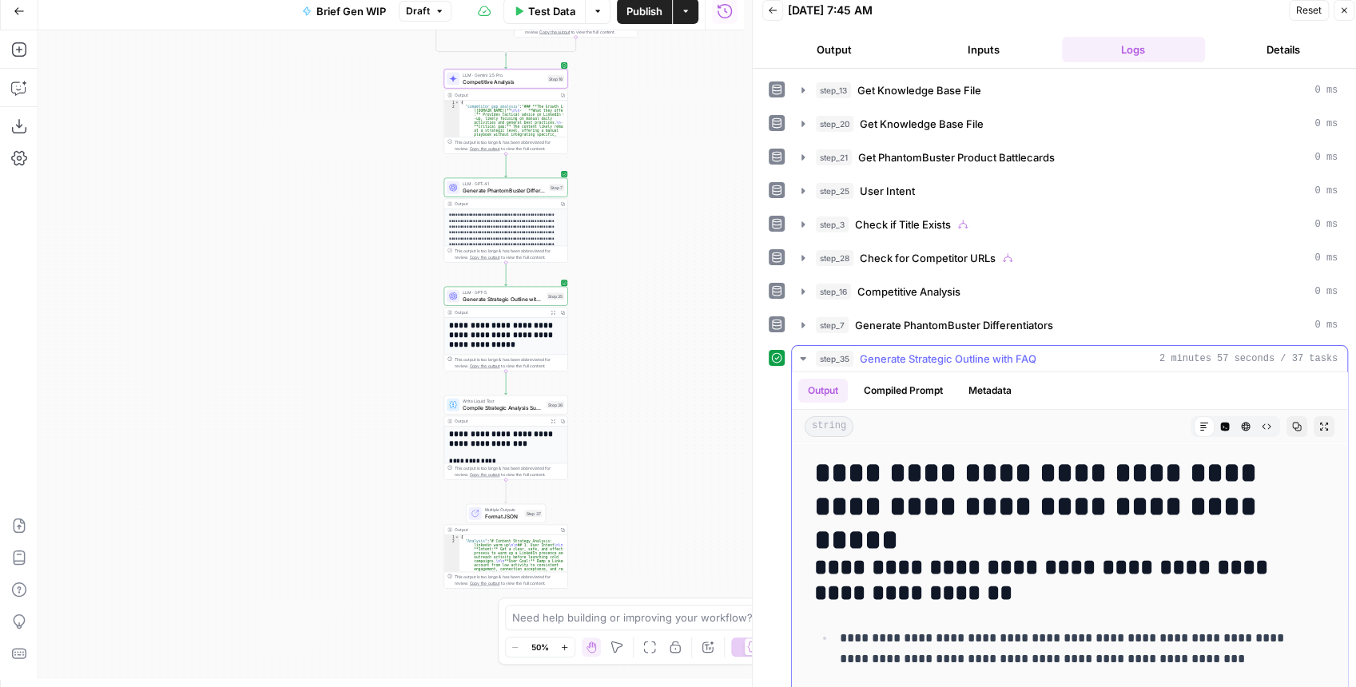
click at [1314, 419] on button "Expand Output" at bounding box center [1324, 426] width 21 height 21
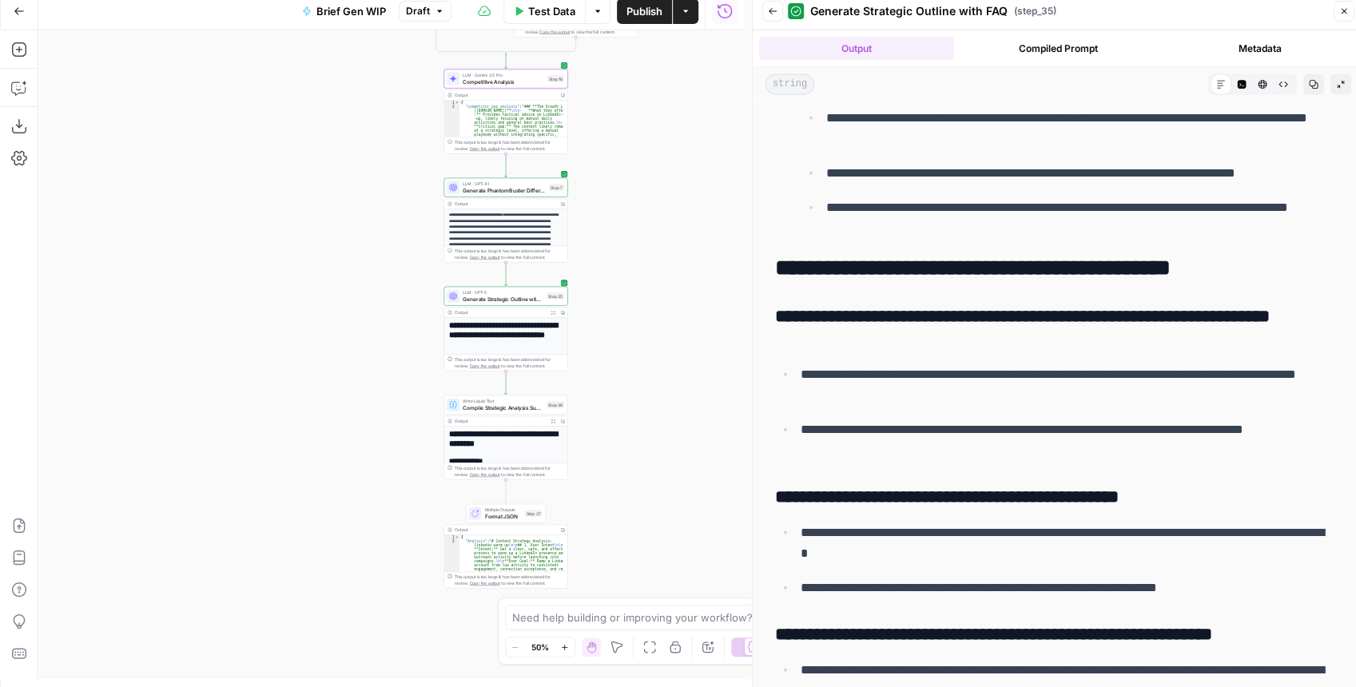
scroll to position [6445, 0]
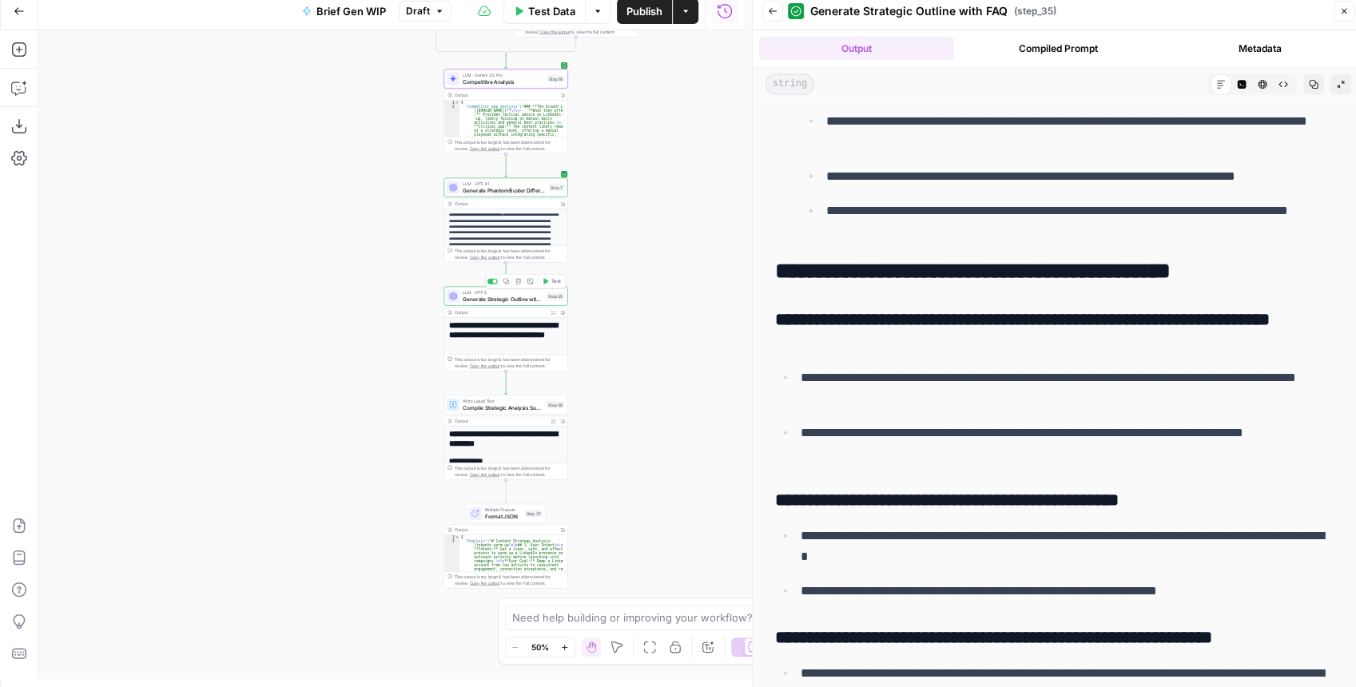
click at [532, 301] on span "Generate Strategic Outline with FAQ" at bounding box center [503, 299] width 81 height 8
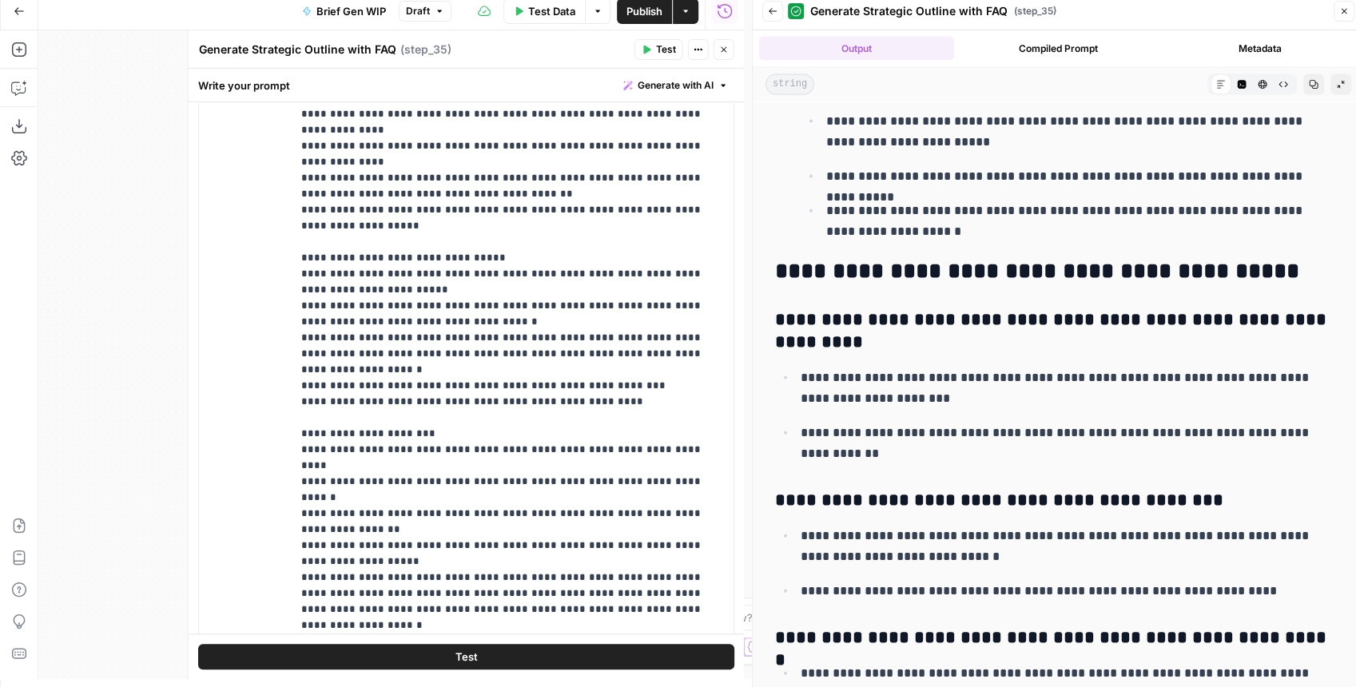
scroll to position [1331, 0]
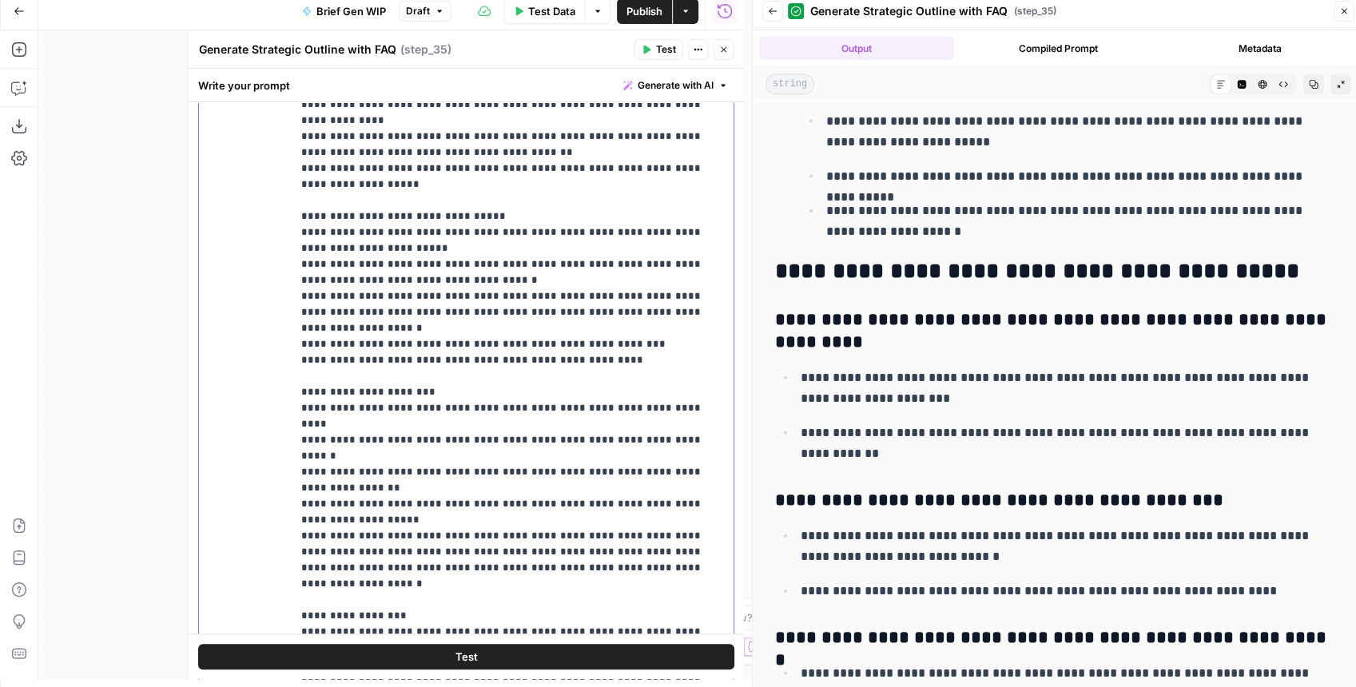
click at [454, 256] on p "**********" at bounding box center [505, 48] width 408 height 2685
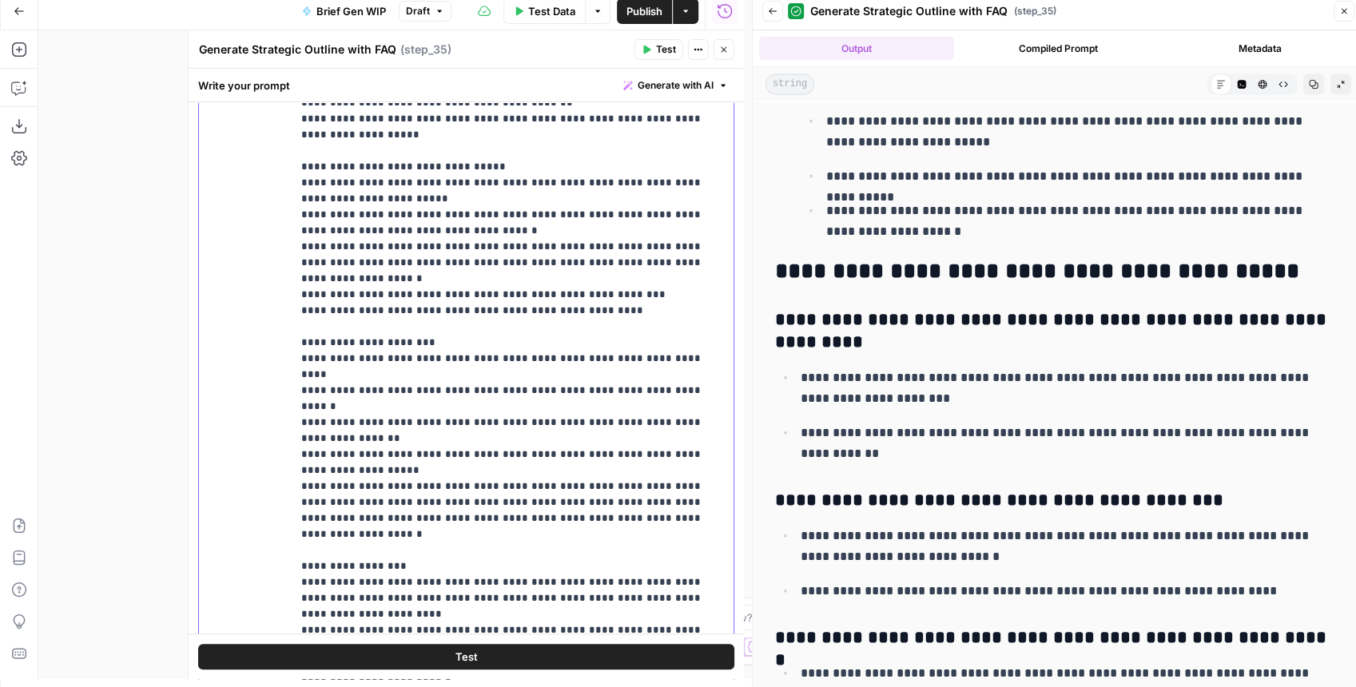
scroll to position [1385, 0]
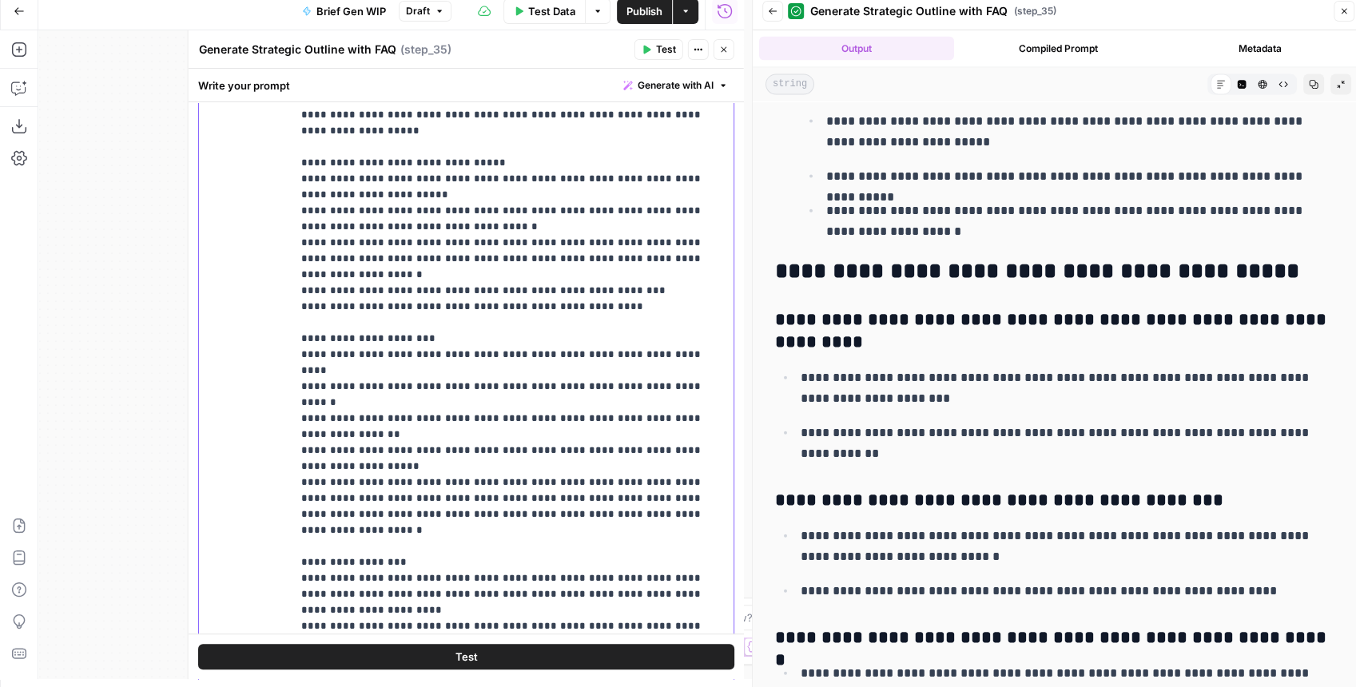
drag, startPoint x: 409, startPoint y: 303, endPoint x: 590, endPoint y: 290, distance: 181.0
drag, startPoint x: 348, startPoint y: 287, endPoint x: 603, endPoint y: 278, distance: 255.1
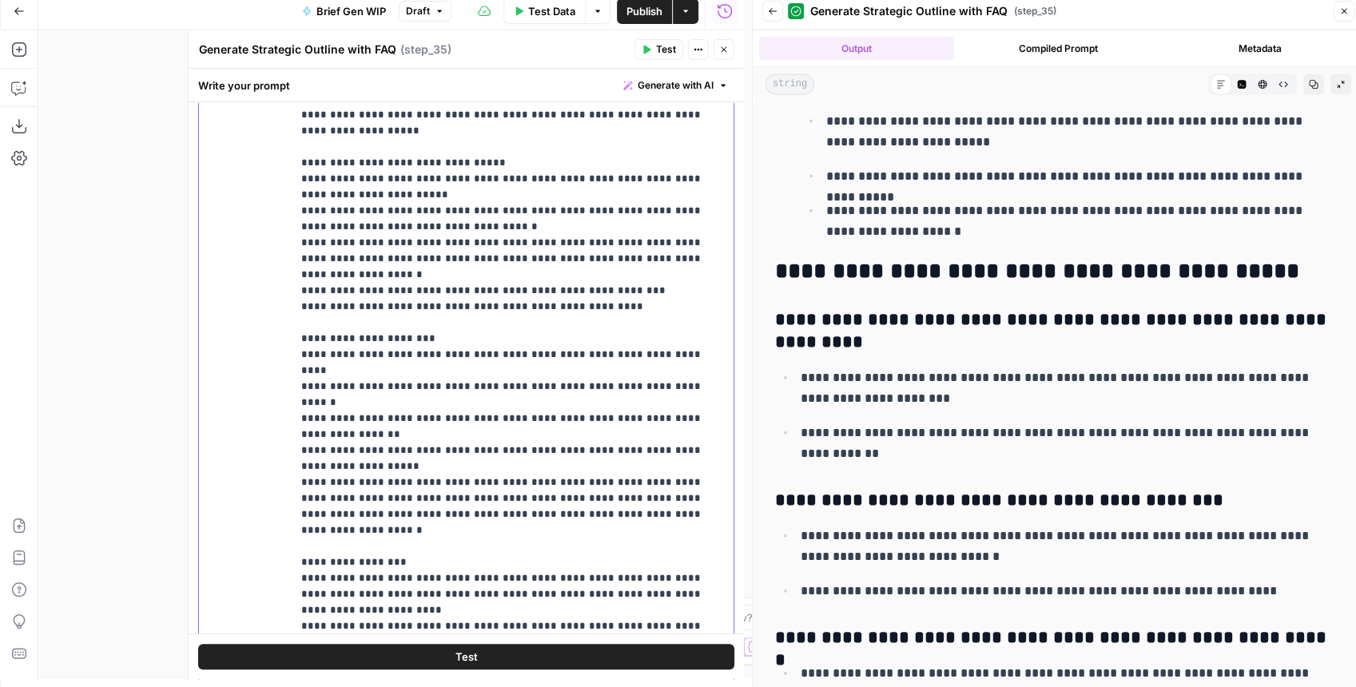
drag, startPoint x: 413, startPoint y: 368, endPoint x: 270, endPoint y: 358, distance: 143.4
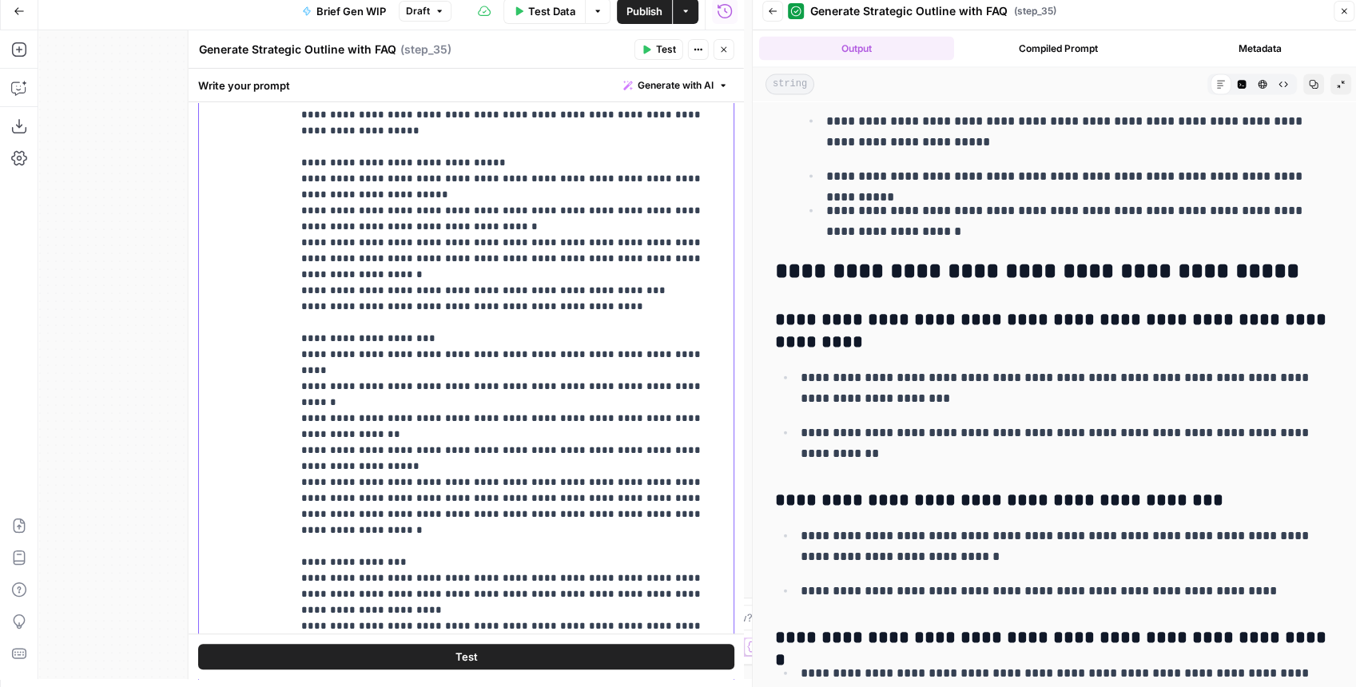
click at [270, 358] on div "**********" at bounding box center [466, 375] width 535 height 689
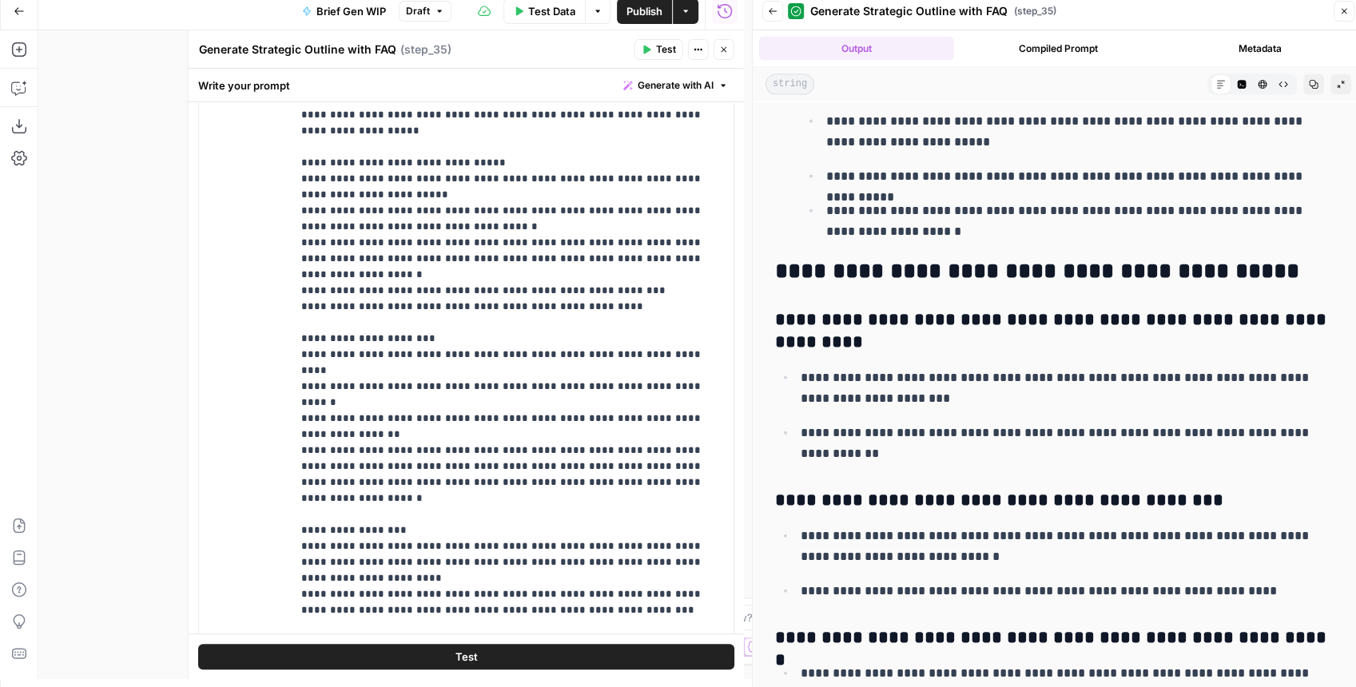
click at [666, 56] on span "Test" at bounding box center [666, 49] width 20 height 14
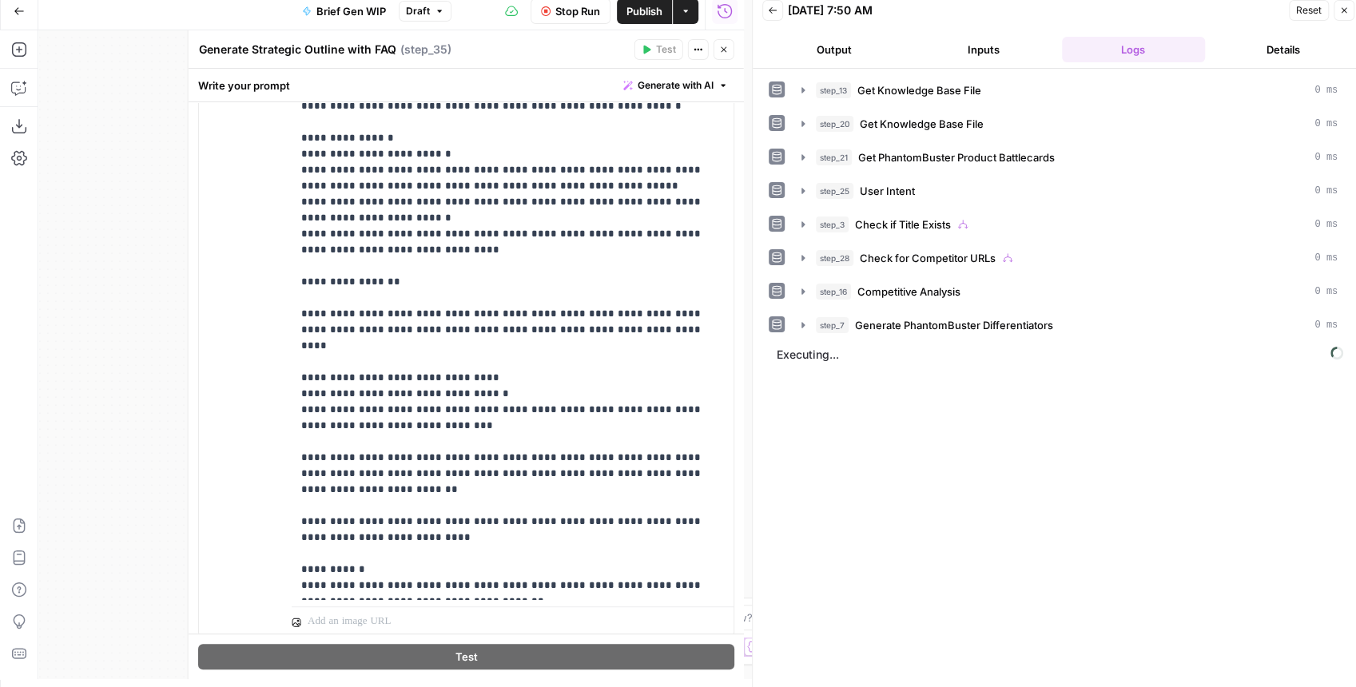
scroll to position [426, 0]
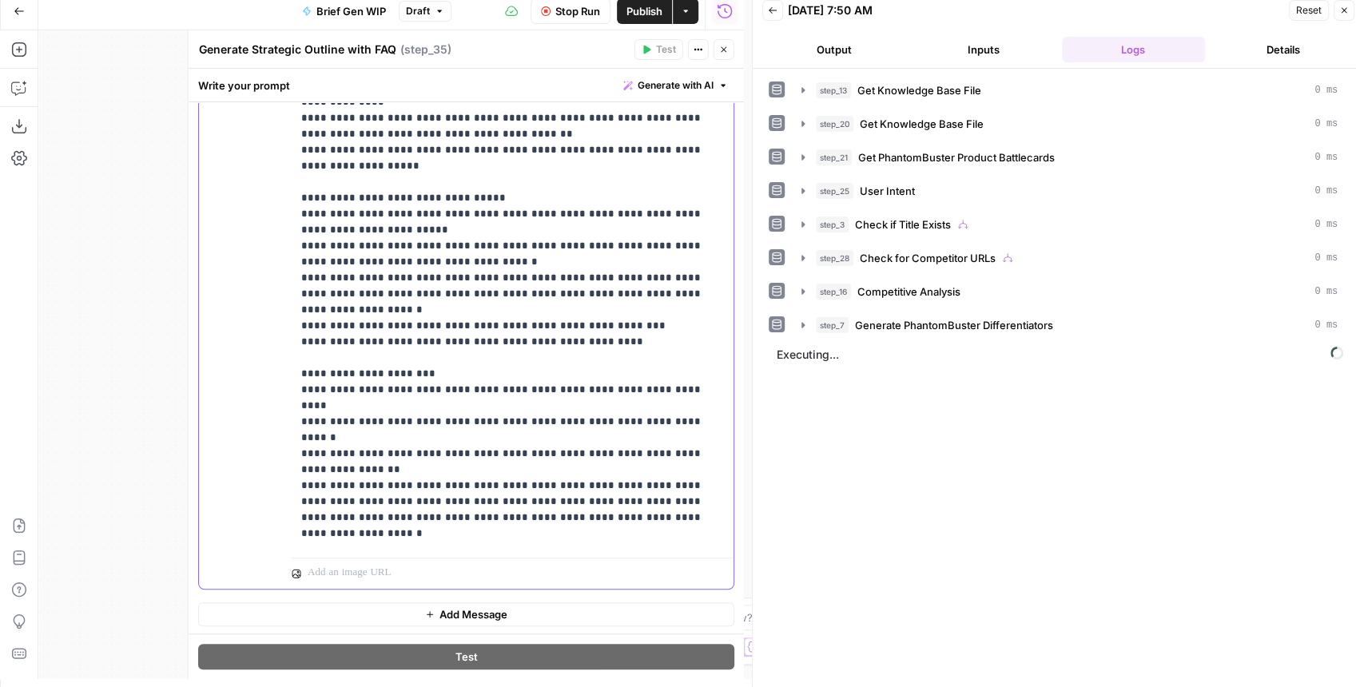
scroll to position [1215, 0]
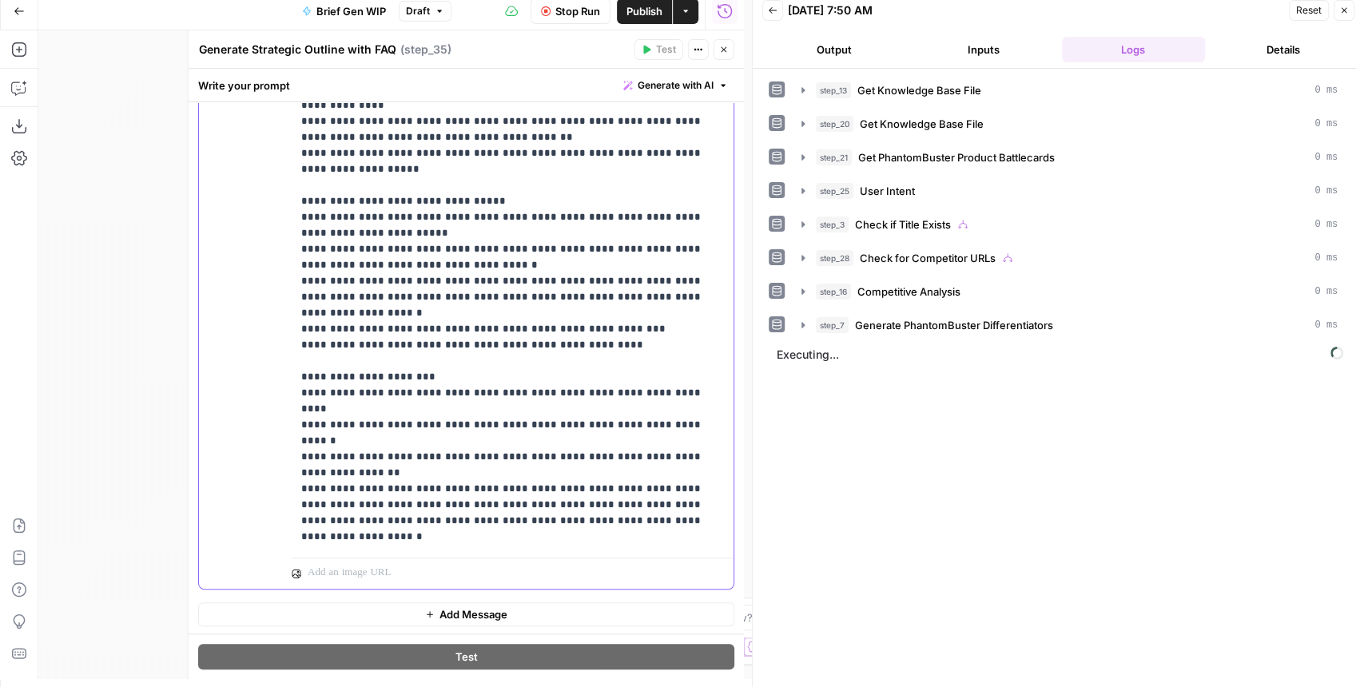
click at [377, 326] on p "**********" at bounding box center [505, 17] width 408 height 2653
click at [483, 326] on p "**********" at bounding box center [505, 17] width 408 height 2653
click at [451, 340] on p "**********" at bounding box center [505, 17] width 408 height 2653
click at [407, 364] on p "**********" at bounding box center [505, 17] width 408 height 2653
click at [366, 398] on p "**********" at bounding box center [505, 17] width 408 height 2653
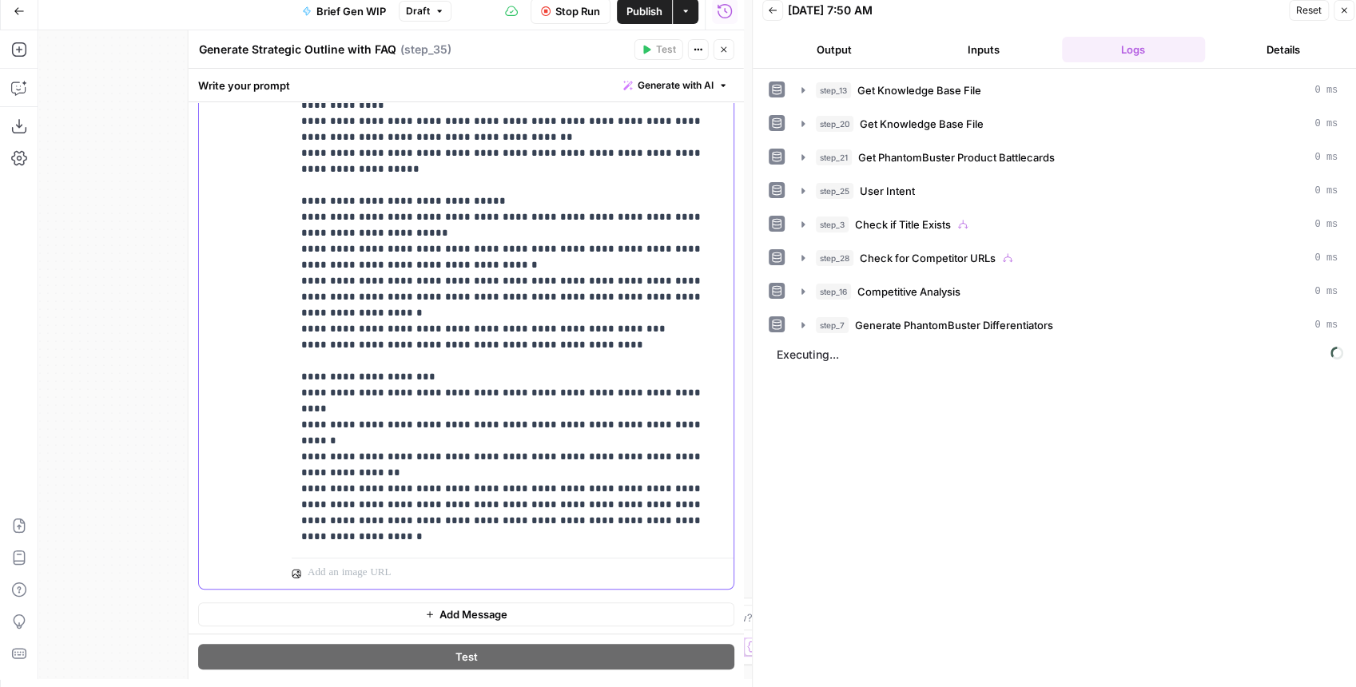
click at [642, 389] on p "**********" at bounding box center [505, 17] width 408 height 2653
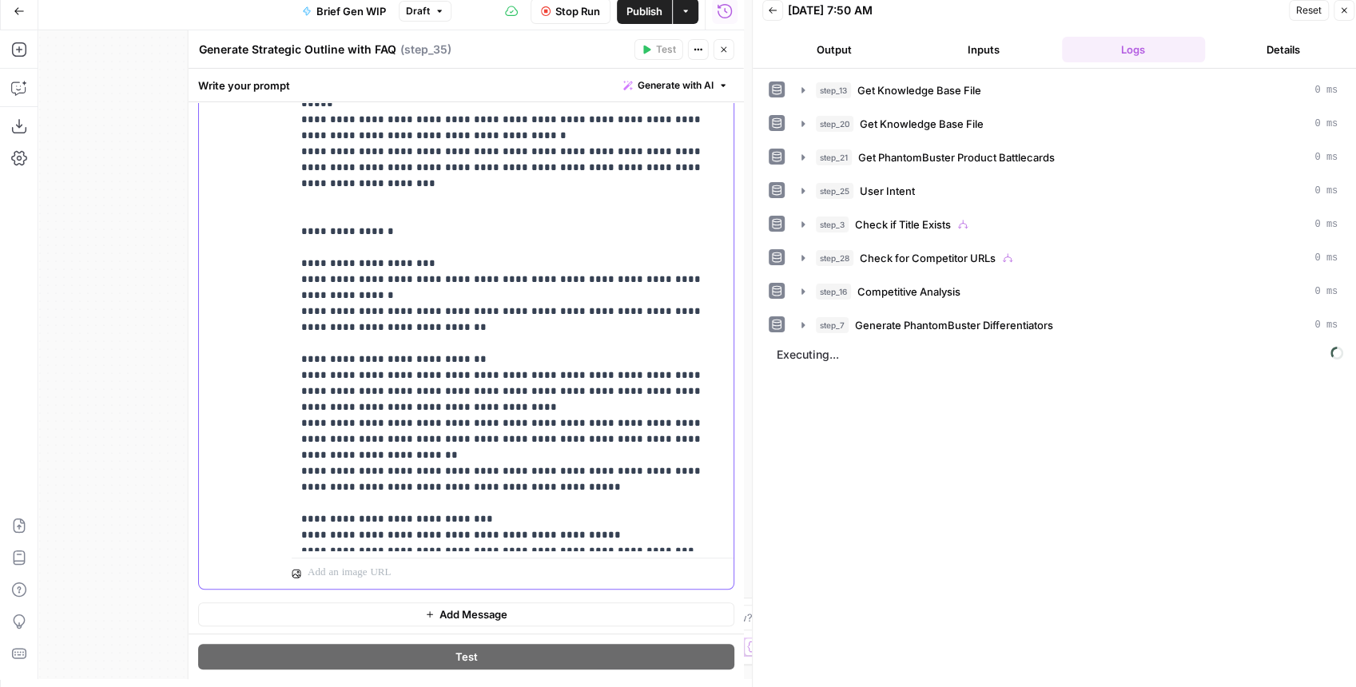
scroll to position [682, 0]
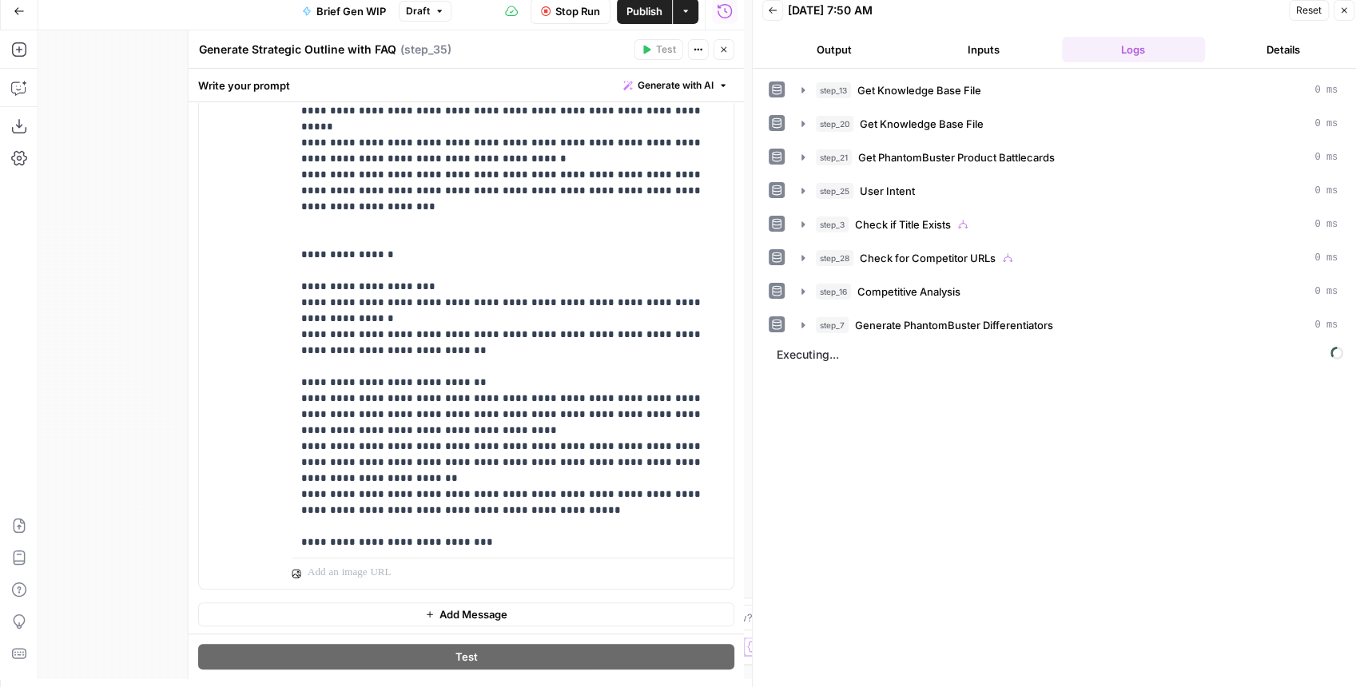
click at [634, 19] on button "Publish" at bounding box center [644, 11] width 55 height 26
click at [724, 54] on button "Close" at bounding box center [724, 49] width 21 height 21
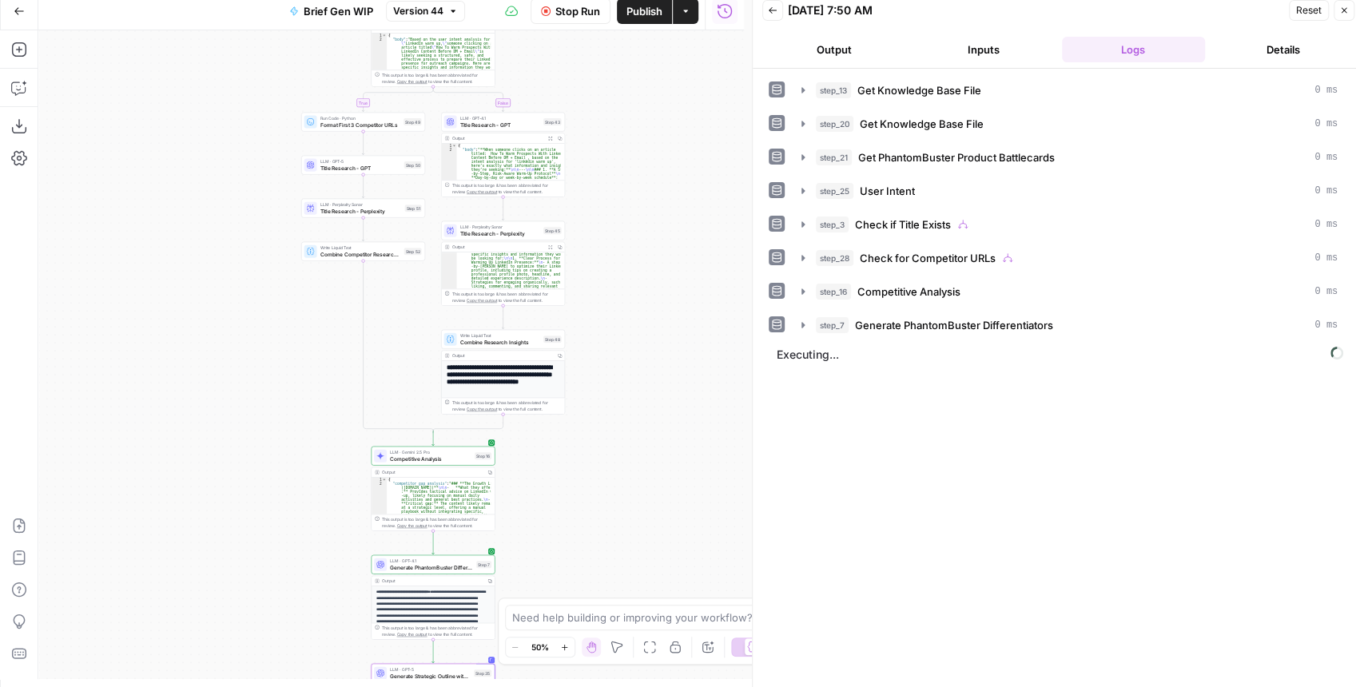
drag, startPoint x: 645, startPoint y: 126, endPoint x: 572, endPoint y: 521, distance: 401.4
click at [574, 528] on div "true false true false Workflow Input Settings Inputs Get Knowledge Base File Ge…" at bounding box center [391, 354] width 706 height 649
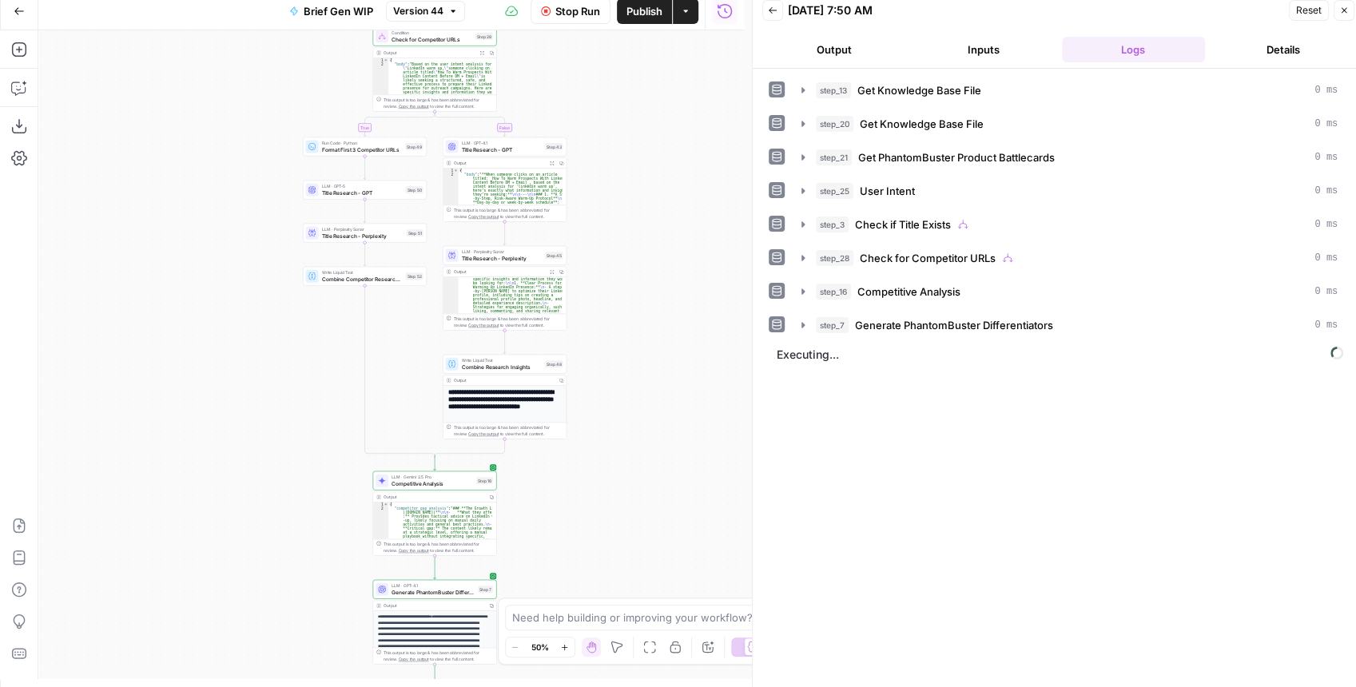
drag, startPoint x: 634, startPoint y: 260, endPoint x: 578, endPoint y: 567, distance: 312.8
click at [575, 567] on div "true false true false Workflow Input Settings Inputs Get Knowledge Base File Ge…" at bounding box center [391, 354] width 706 height 649
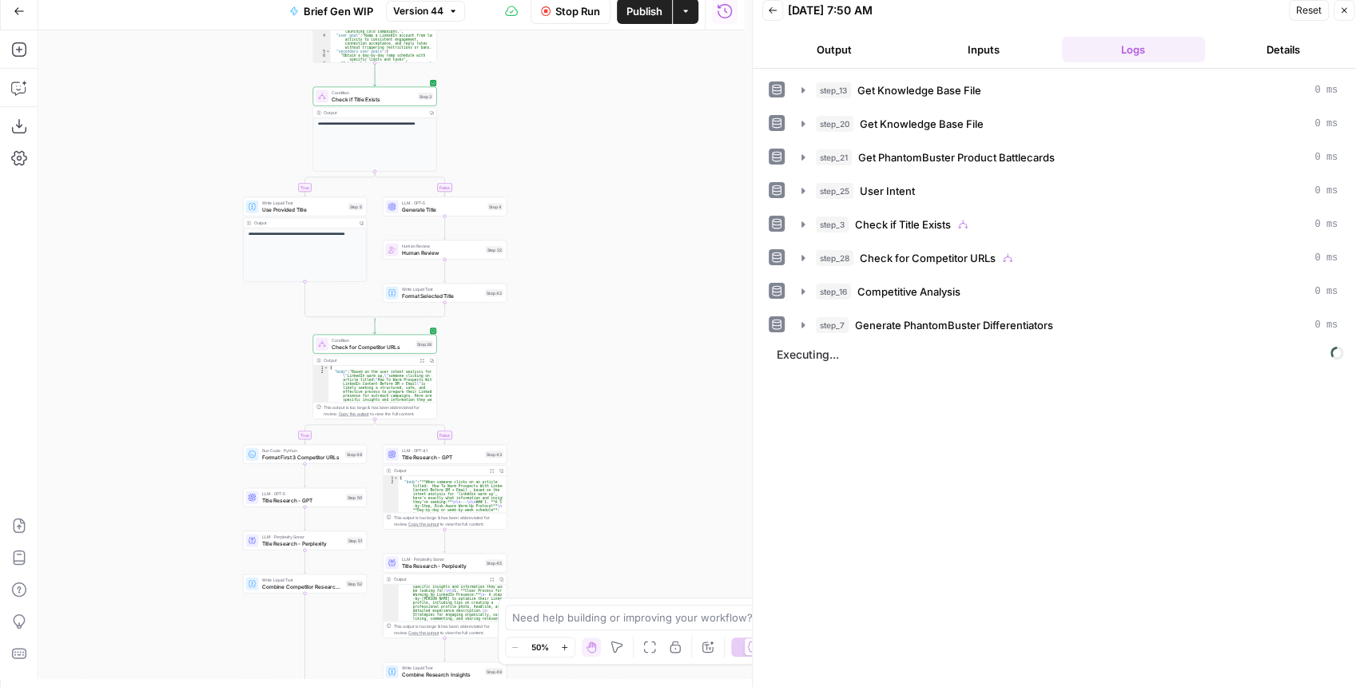
drag, startPoint x: 597, startPoint y: 374, endPoint x: 606, endPoint y: 605, distance: 231.1
click at [606, 605] on body "PhantomBuster New Home Browse Insights Opportunities Your Data Recent Grids Wri…" at bounding box center [678, 335] width 1356 height 687
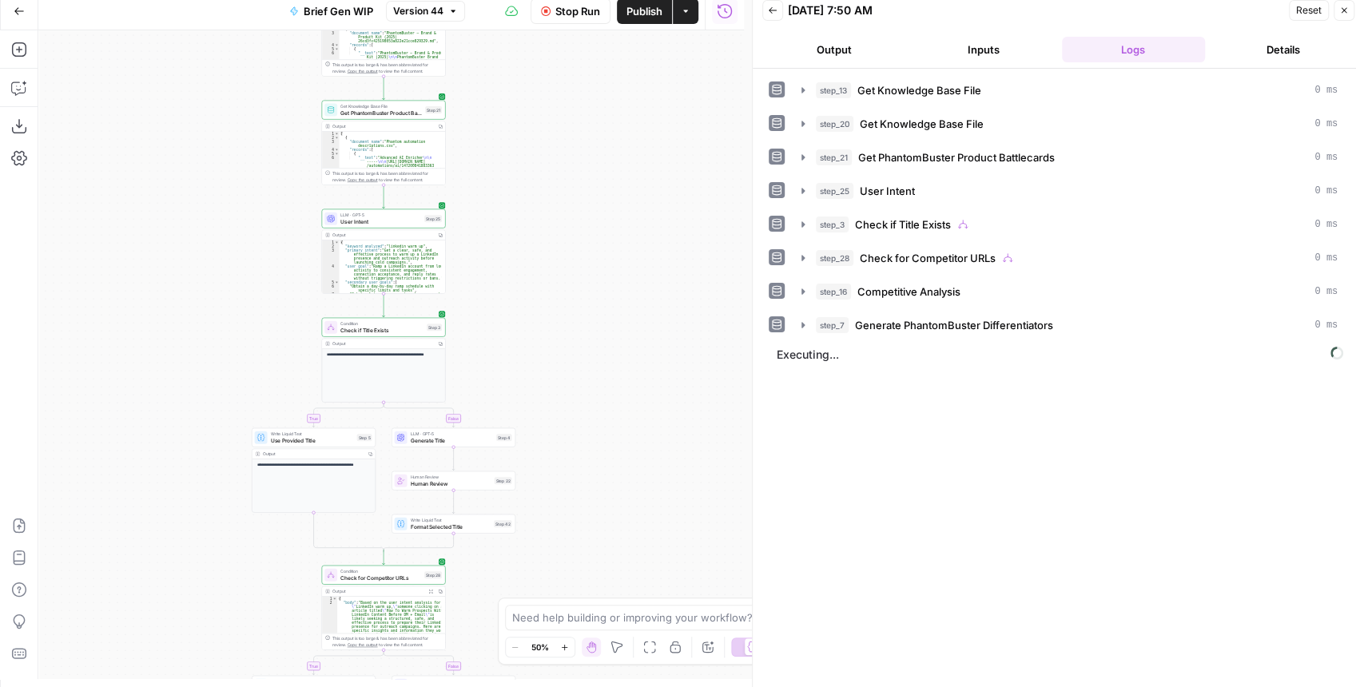
click at [595, 595] on div "true false true false Workflow Input Settings Inputs Get Knowledge Base File Ge…" at bounding box center [391, 354] width 706 height 649
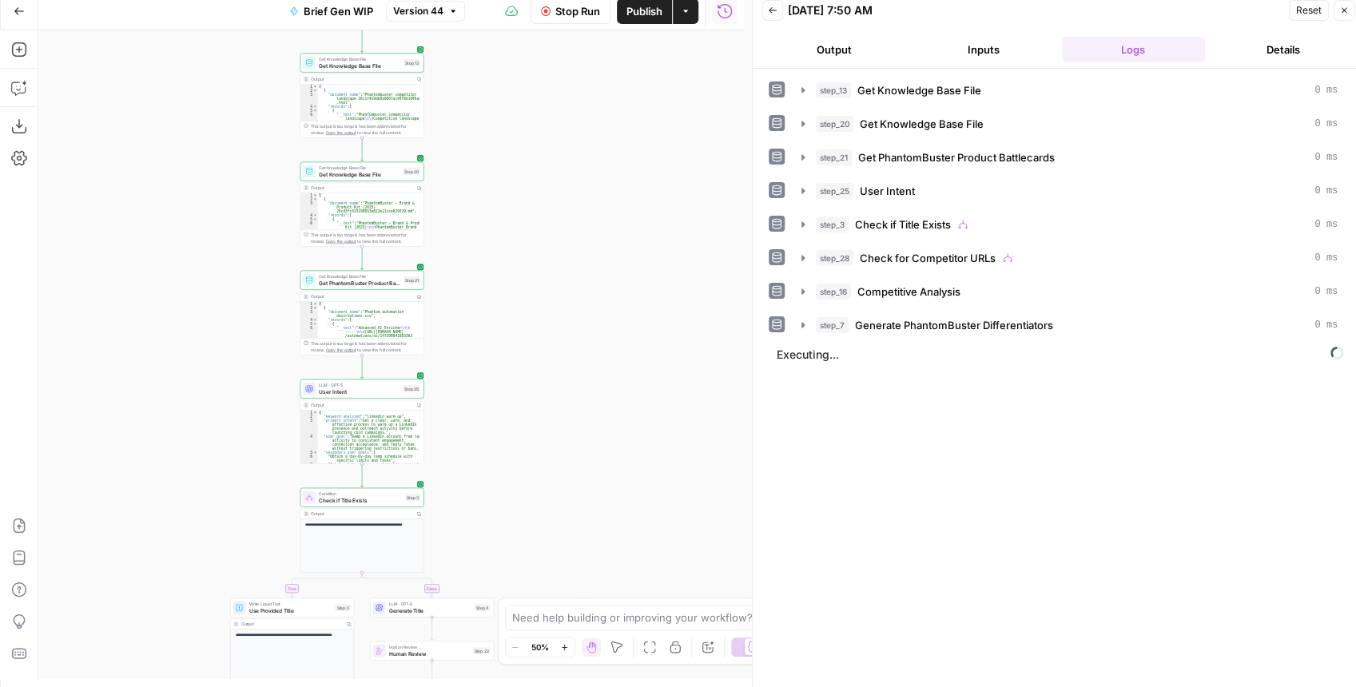
click at [575, 536] on div "true false true false Workflow Input Settings Inputs Get Knowledge Base File Ge…" at bounding box center [391, 354] width 706 height 649
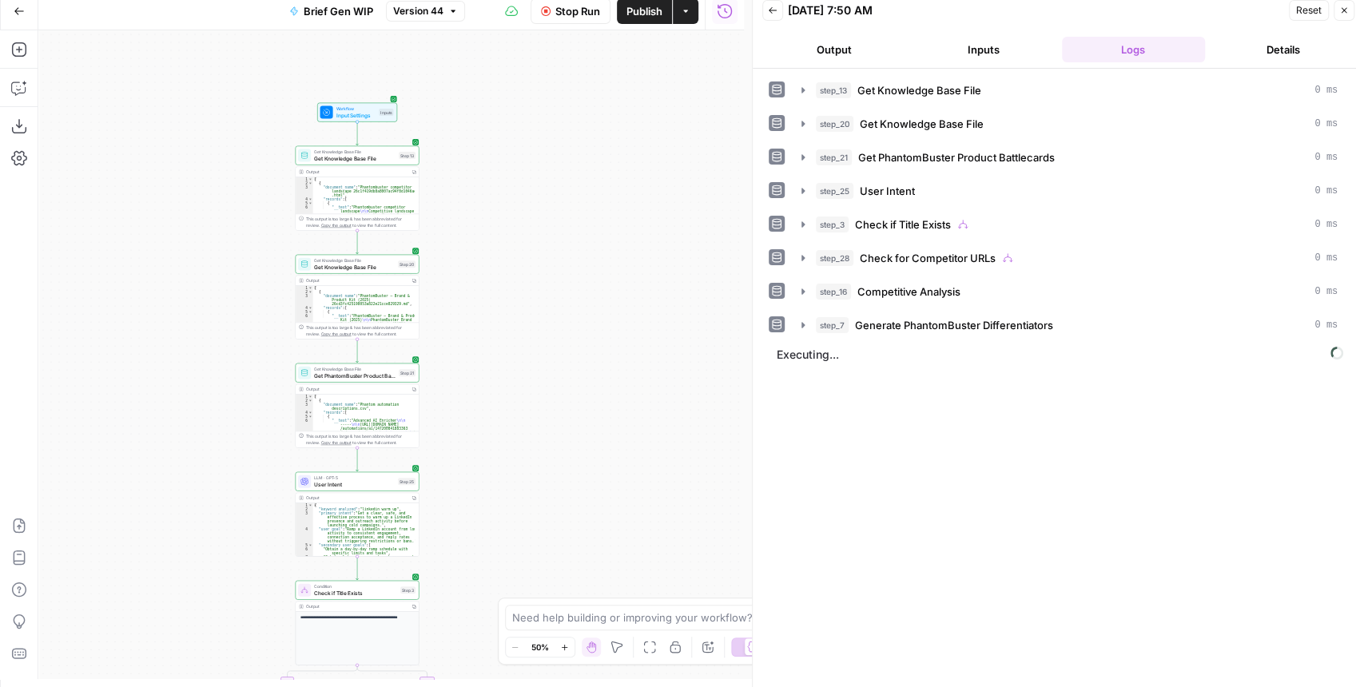
drag, startPoint x: 552, startPoint y: 531, endPoint x: 563, endPoint y: 323, distance: 208.1
click at [564, 328] on div "true false true false Workflow Input Settings Inputs Get Knowledge Base File Ge…" at bounding box center [391, 354] width 706 height 649
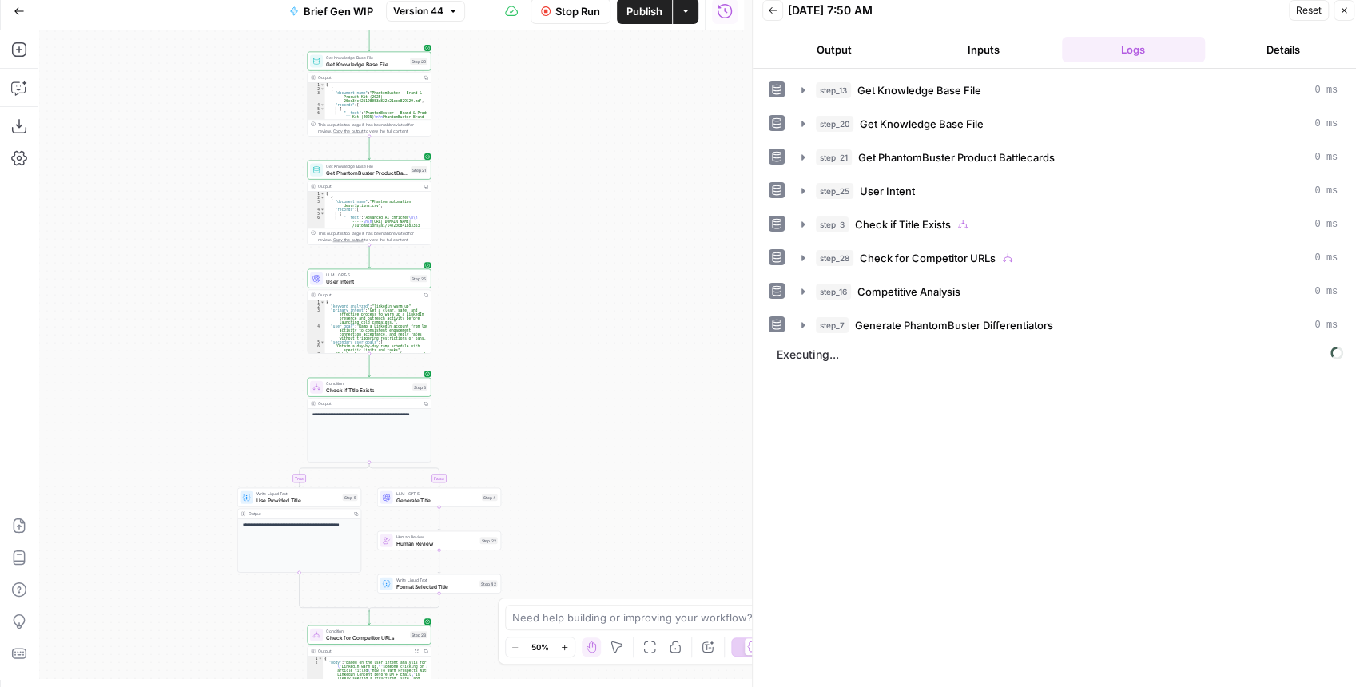
drag, startPoint x: 579, startPoint y: 459, endPoint x: 564, endPoint y: 310, distance: 150.2
click at [566, 316] on div "true false true false Workflow Input Settings Inputs Get Knowledge Base File Ge…" at bounding box center [391, 354] width 706 height 649
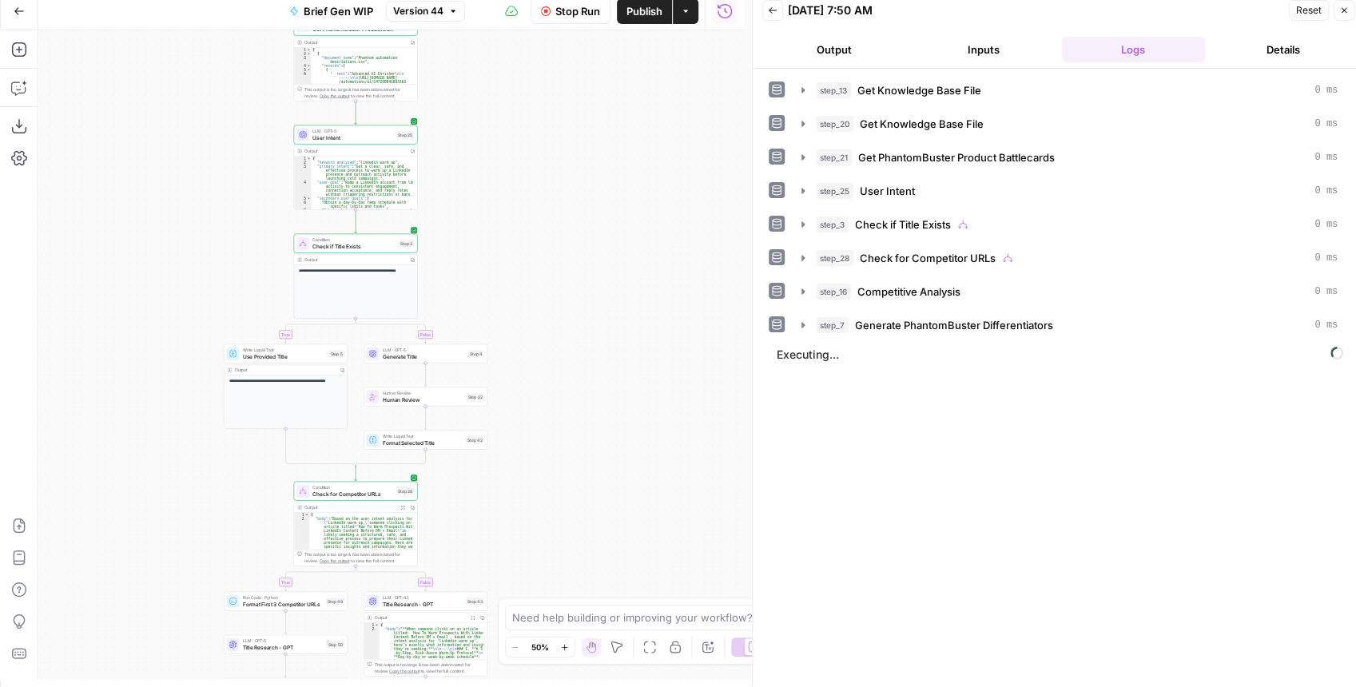
click at [563, 364] on div "true false true false Workflow Input Settings Inputs Get Knowledge Base File Ge…" at bounding box center [391, 354] width 706 height 649
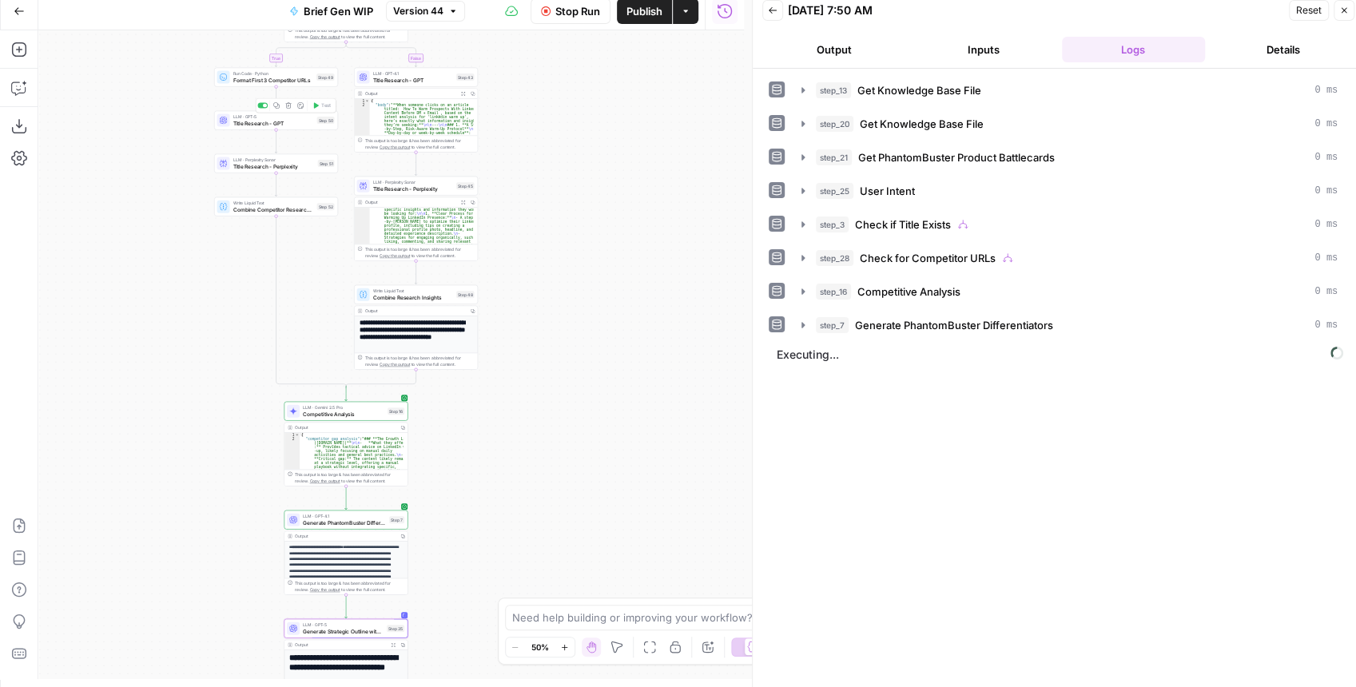
click at [255, 126] on span "Title Research - GPT" at bounding box center [273, 123] width 81 height 8
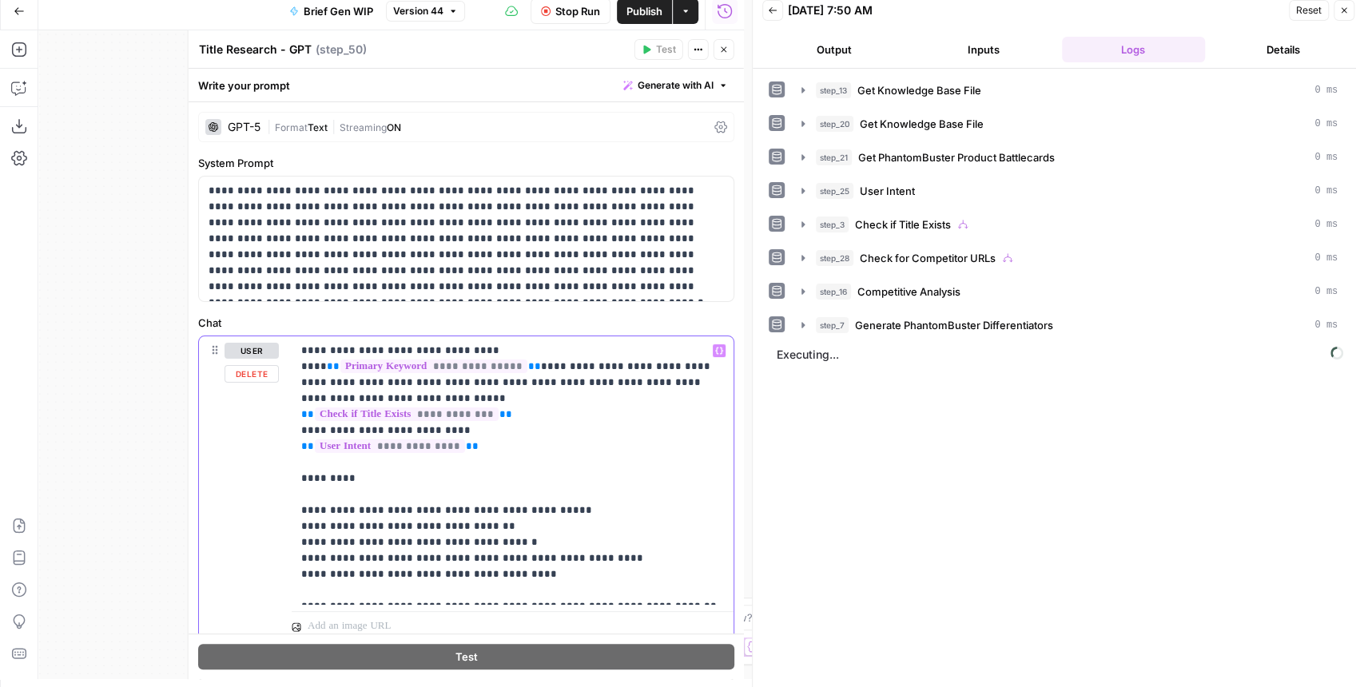
drag, startPoint x: 292, startPoint y: 457, endPoint x: 692, endPoint y: 588, distance: 420.5
click at [710, 604] on div "**********" at bounding box center [513, 489] width 442 height 307
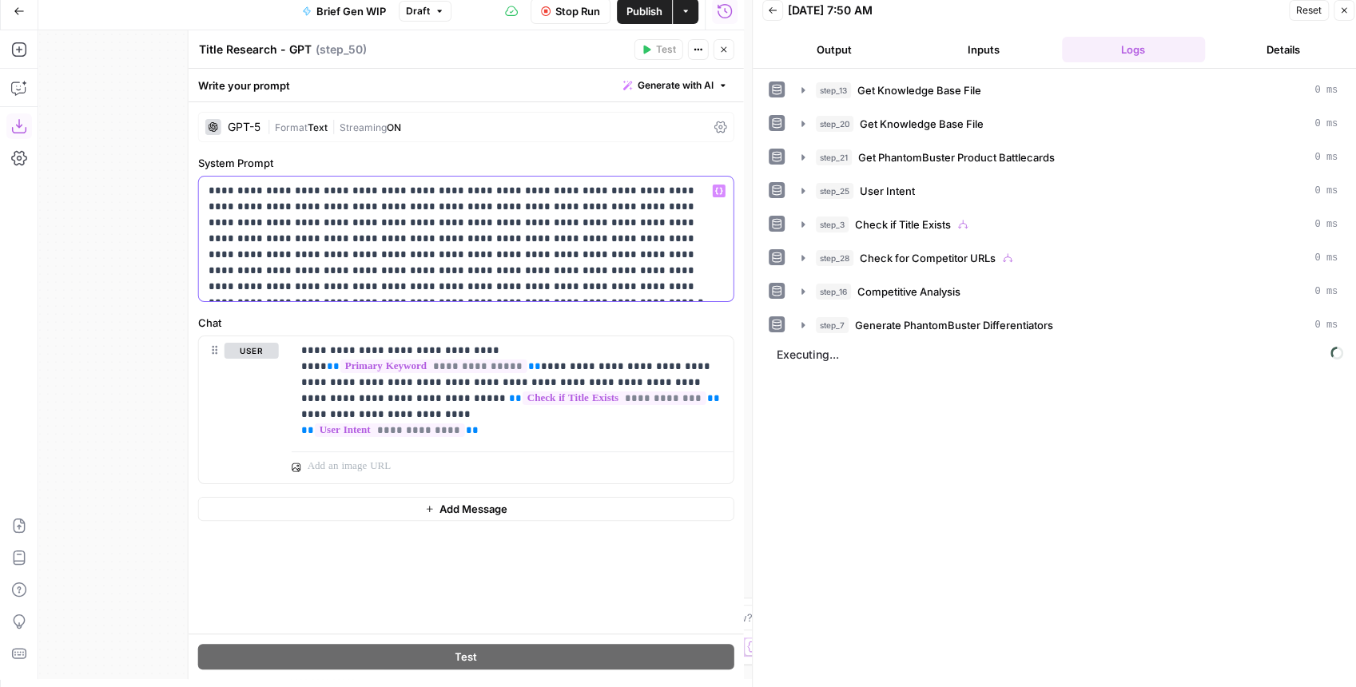
drag, startPoint x: 694, startPoint y: 278, endPoint x: 22, endPoint y: 130, distance: 688.9
click at [22, 130] on body "PhantomBuster New Home Browse Insights Opportunities Your Data Recent Grids Wri…" at bounding box center [678, 335] width 1356 height 687
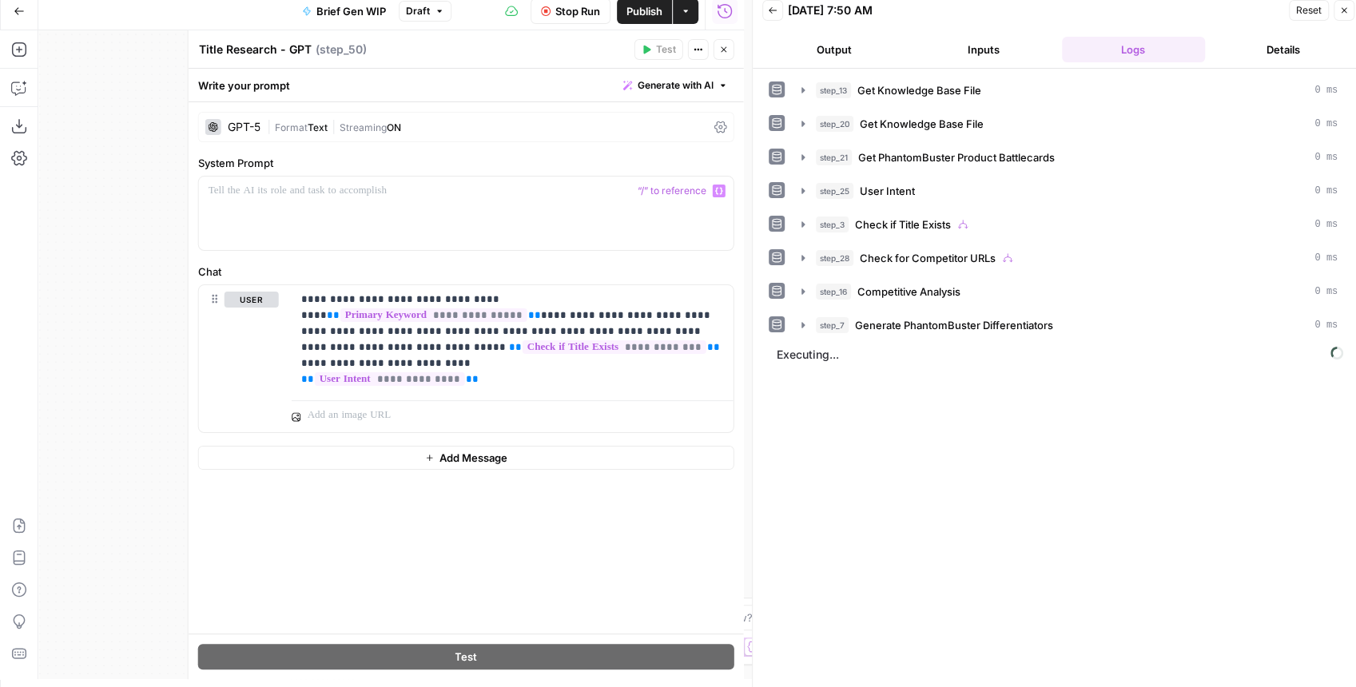
click at [649, 11] on span "Publish" at bounding box center [644, 11] width 36 height 16
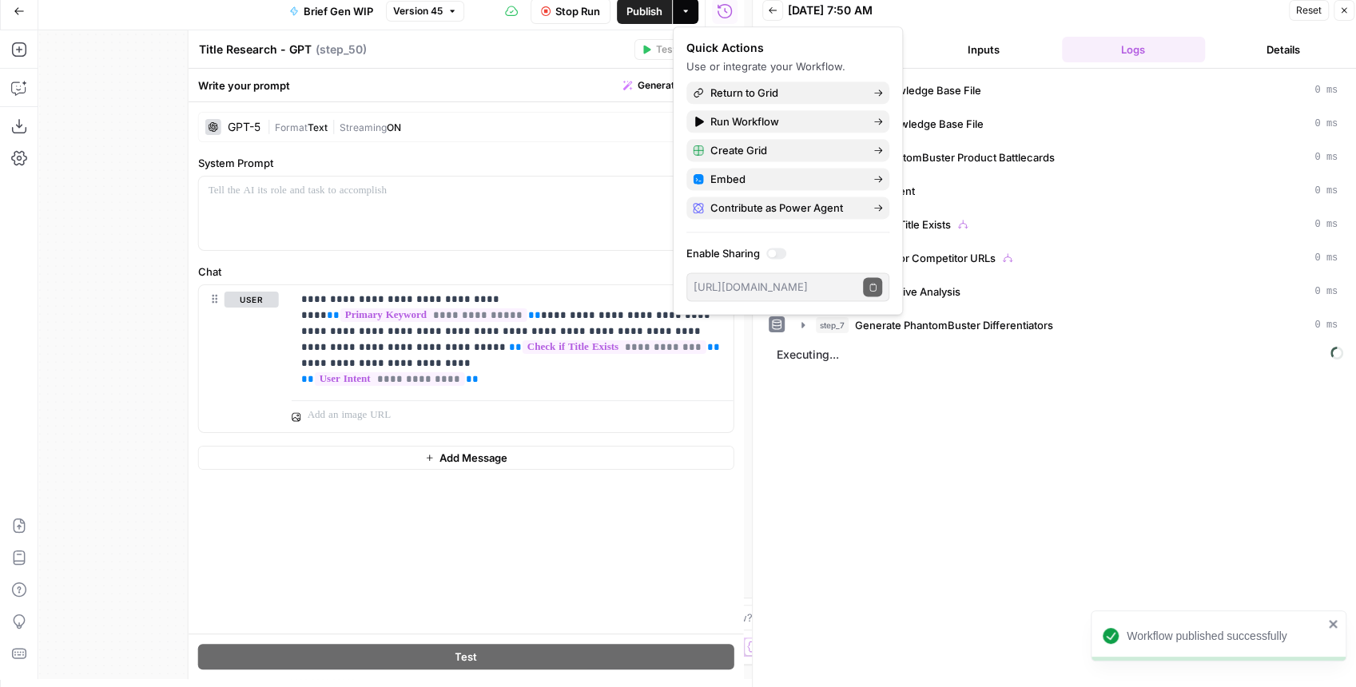
click at [539, 73] on div "Write your prompt Generate with AI" at bounding box center [466, 85] width 555 height 33
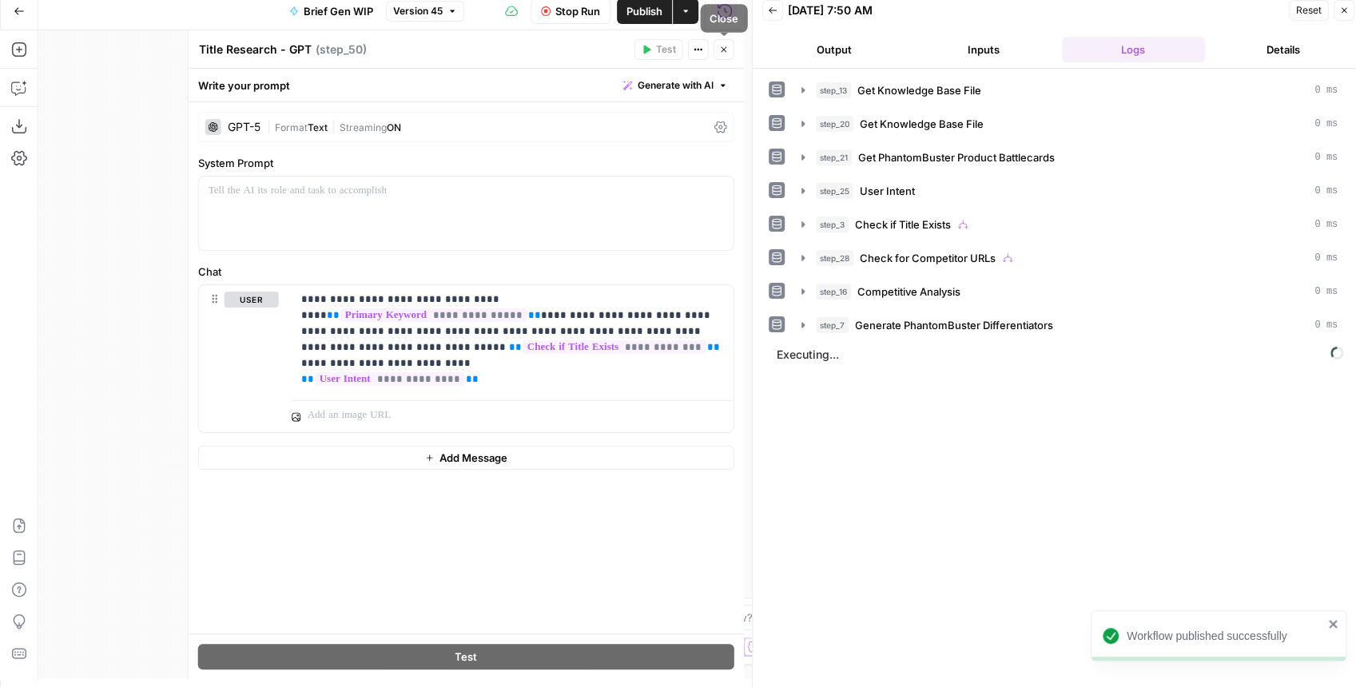
click at [723, 46] on icon "button" at bounding box center [724, 50] width 10 height 10
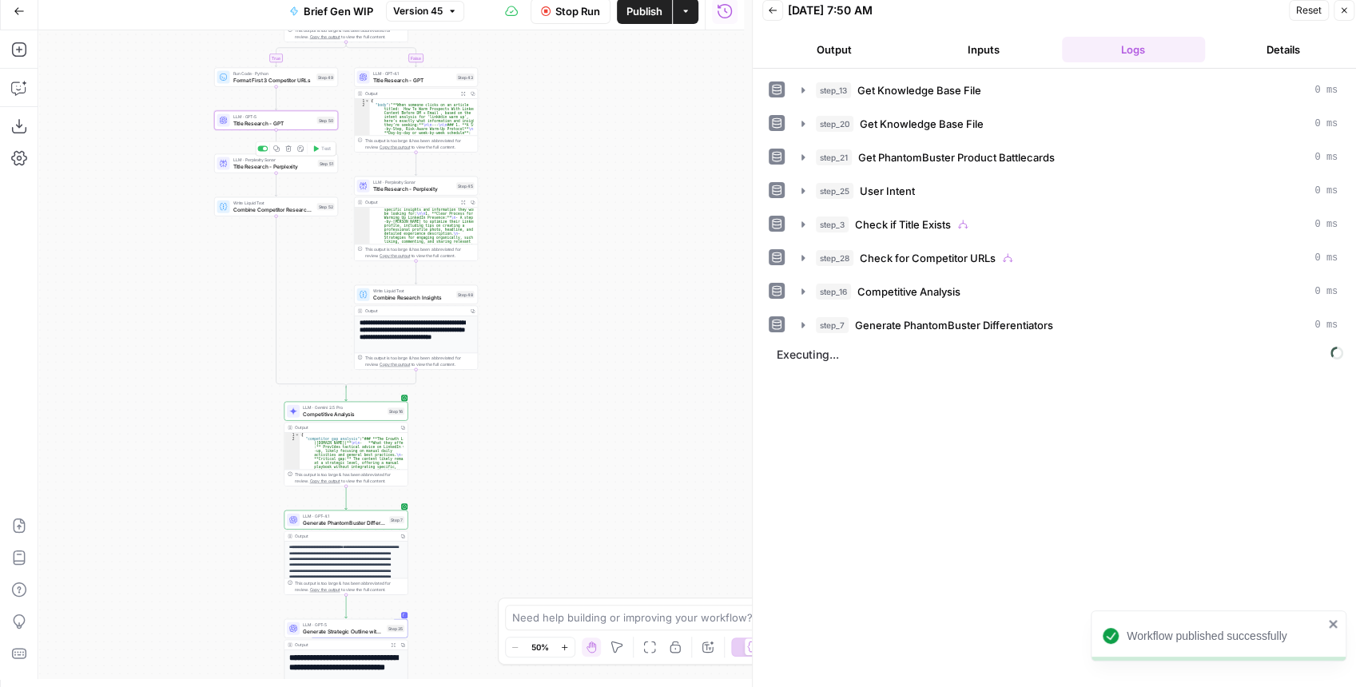
click at [284, 169] on span "Title Research - Perplexity" at bounding box center [274, 166] width 82 height 8
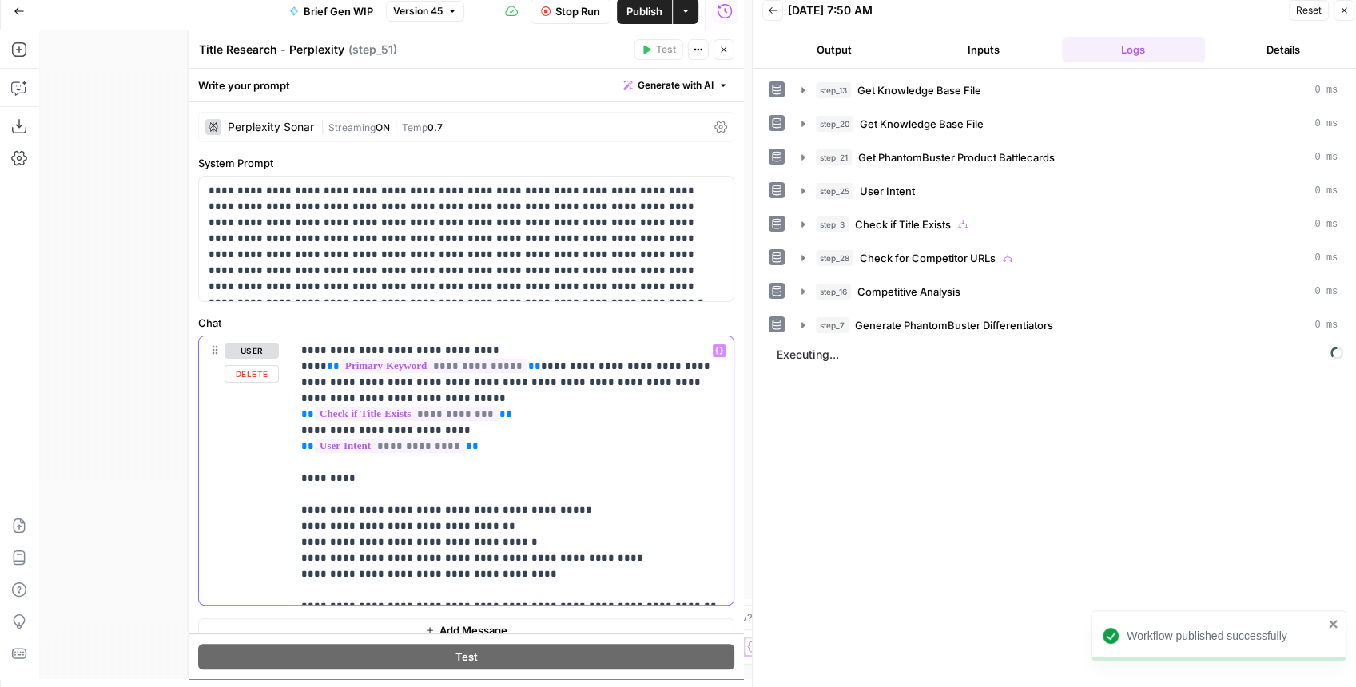
drag, startPoint x: 298, startPoint y: 446, endPoint x: 698, endPoint y: 586, distance: 424.1
click at [705, 593] on div "**********" at bounding box center [513, 470] width 442 height 268
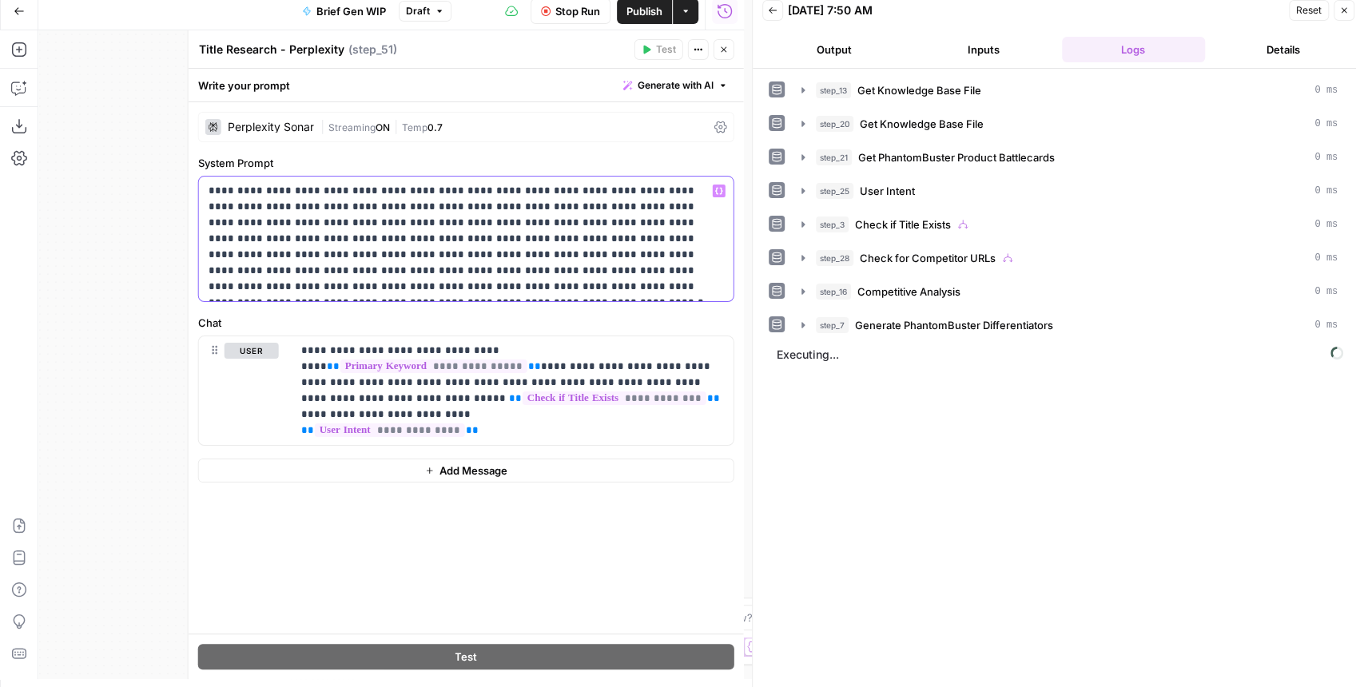
drag, startPoint x: 696, startPoint y: 286, endPoint x: 147, endPoint y: 140, distance: 568.1
click at [147, 140] on body "PhantomBuster New Home Browse Insights Opportunities Your Data Recent Grids Wri…" at bounding box center [678, 335] width 1356 height 687
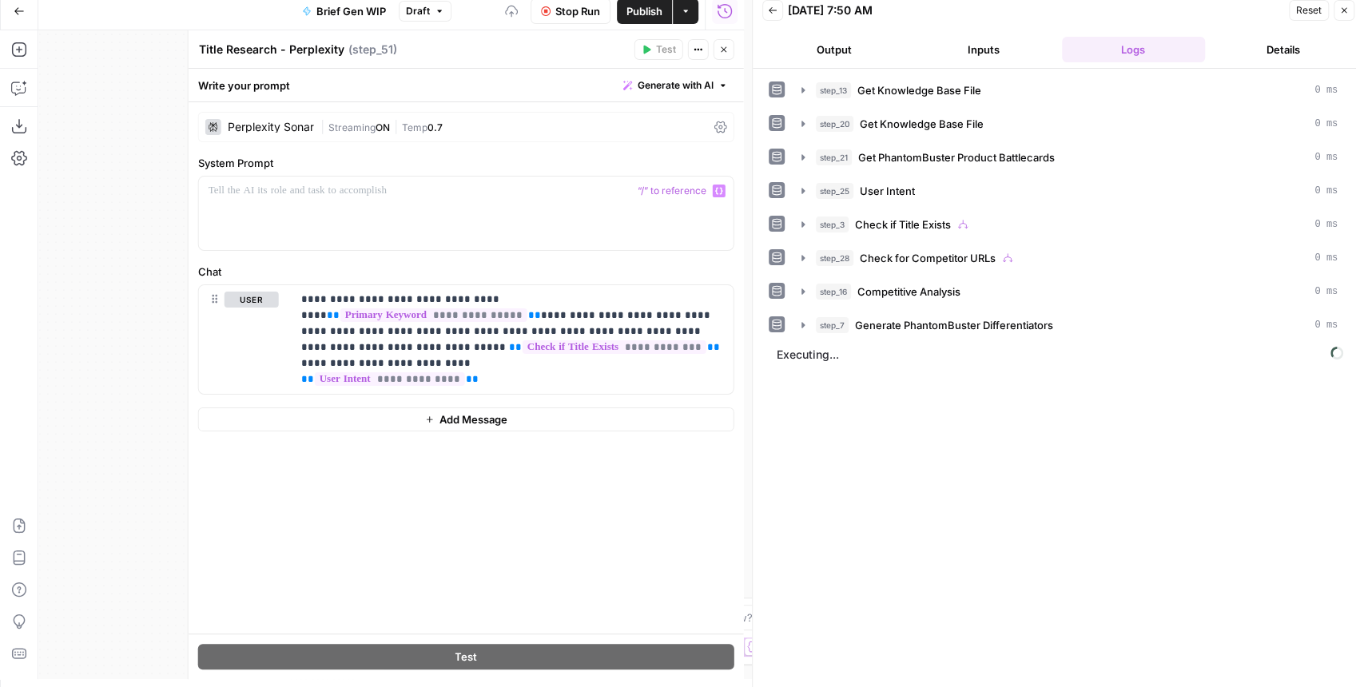
click at [635, 8] on span "Publish" at bounding box center [644, 11] width 36 height 16
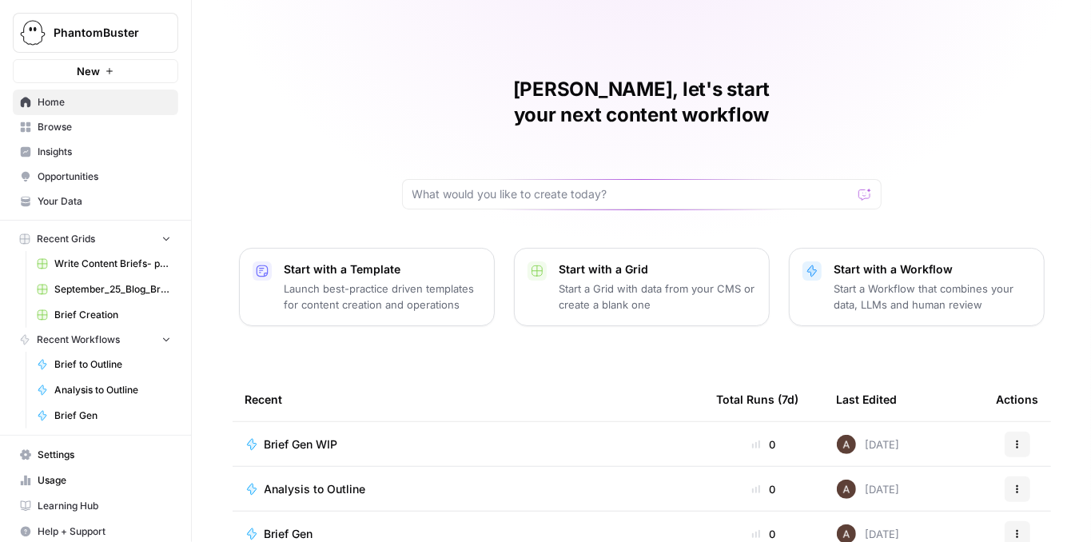
click at [74, 39] on span "PhantomBuster" at bounding box center [102, 33] width 97 height 16
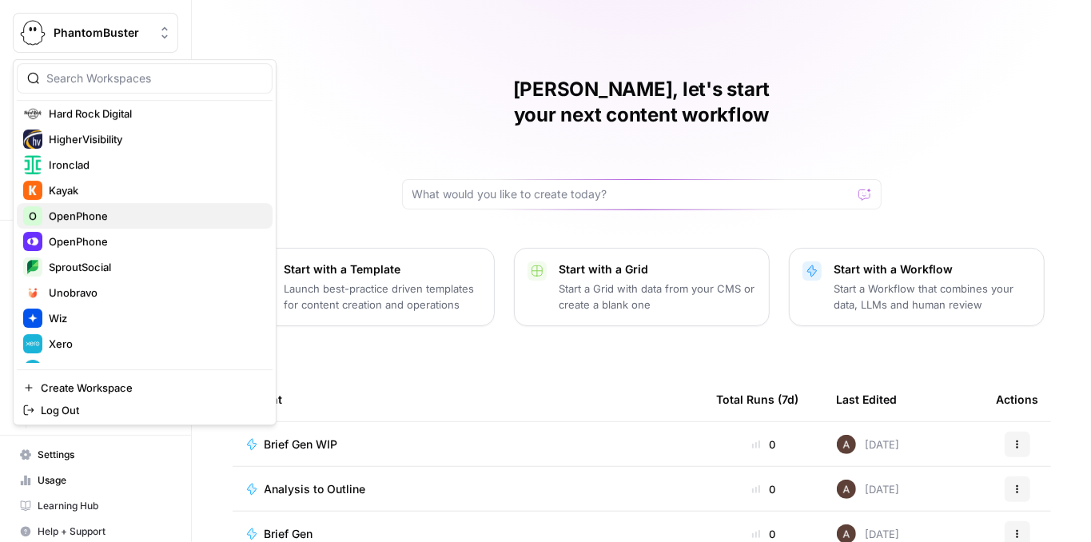
scroll to position [384, 0]
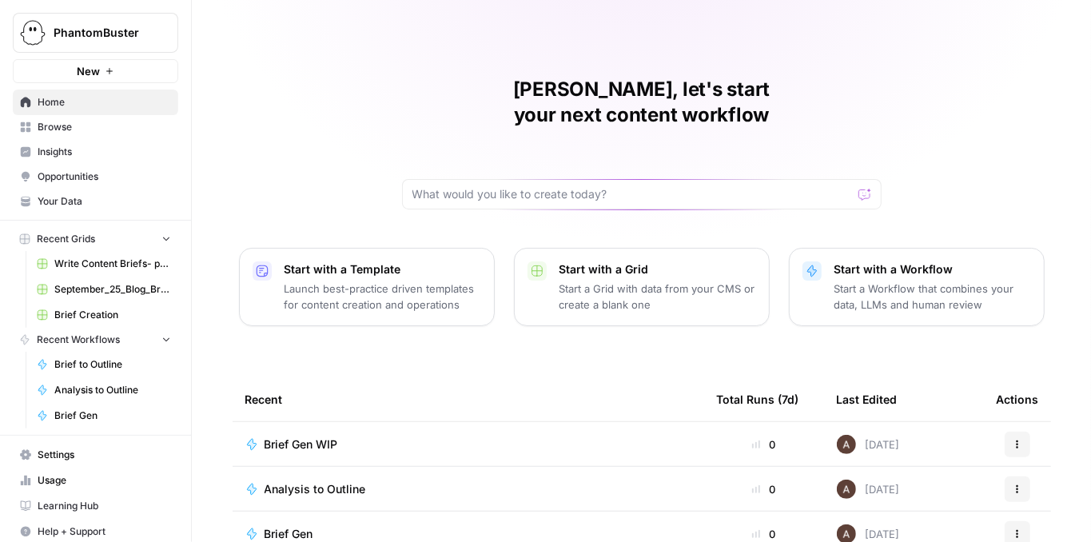
click at [309, 42] on div "Arnett, let's start your next content workflow Start with a Template Launch bes…" at bounding box center [641, 380] width 899 height 761
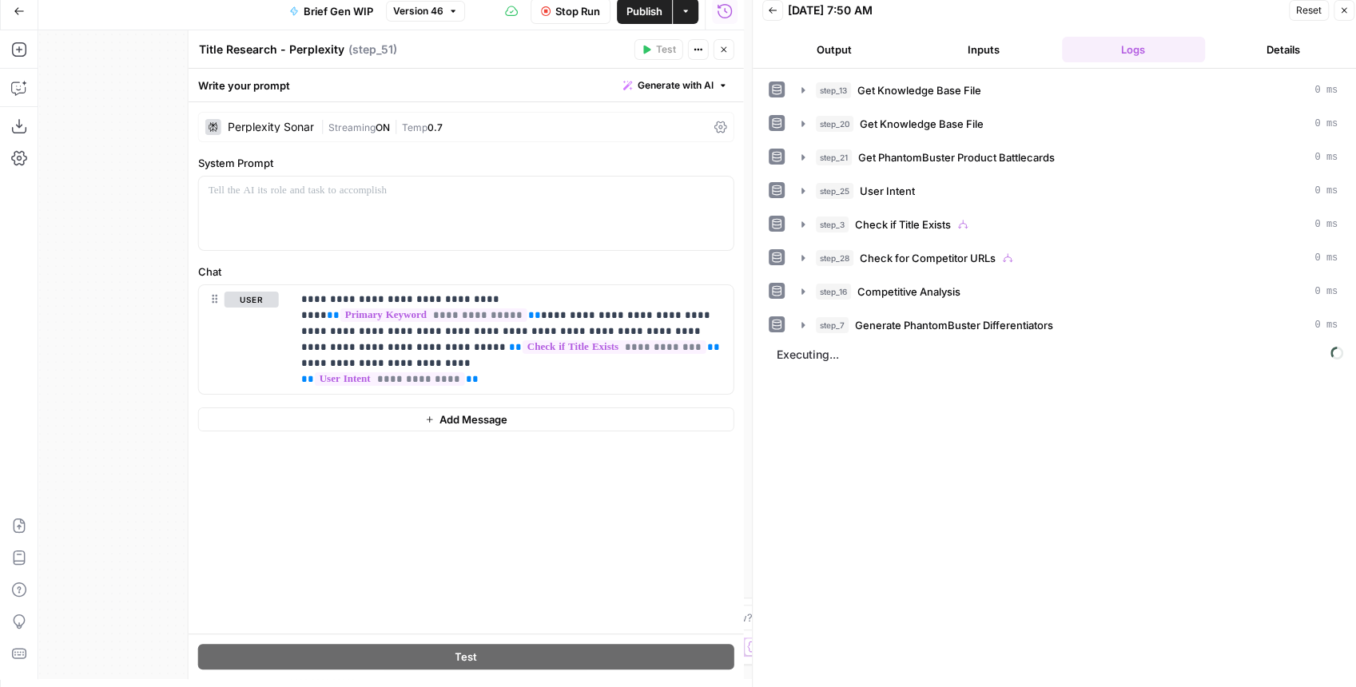
scroll to position [64, 0]
click at [722, 52] on icon "button" at bounding box center [724, 50] width 10 height 10
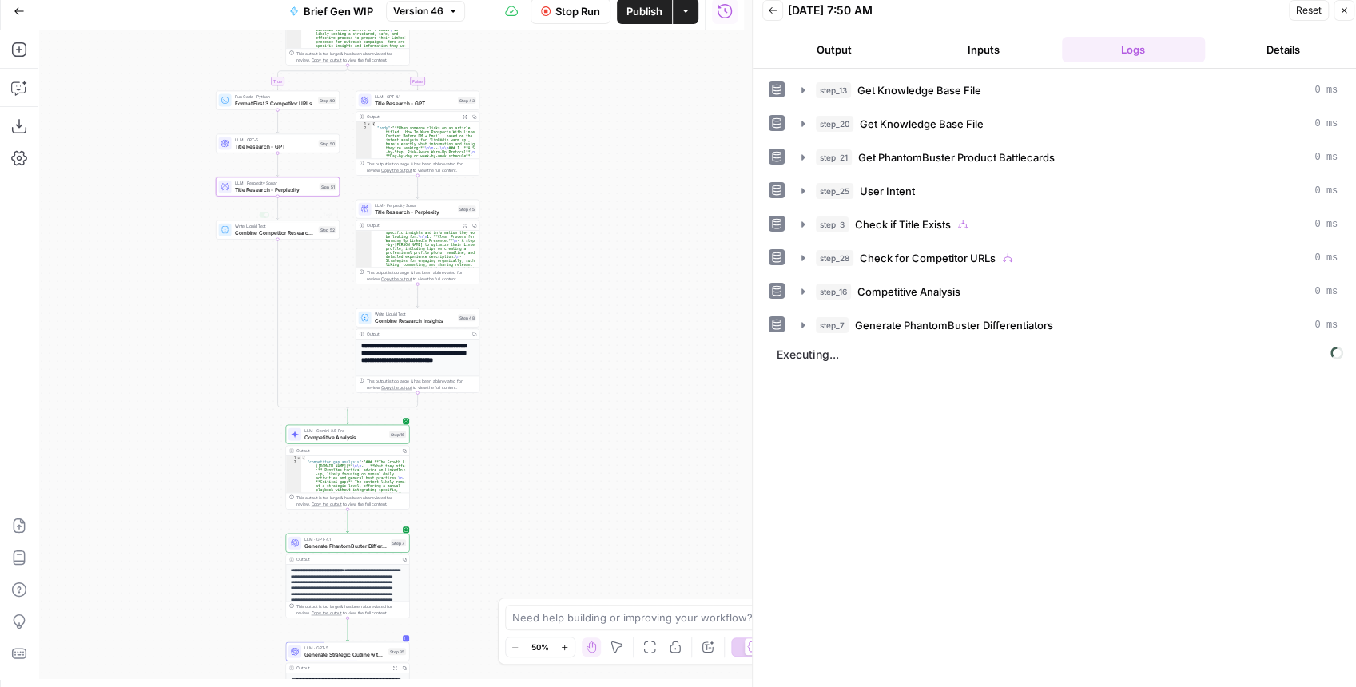
drag, startPoint x: 219, startPoint y: 262, endPoint x: 243, endPoint y: 343, distance: 84.2
click at [242, 344] on div "true false true false Workflow Input Settings Inputs Get Knowledge Base File Ge…" at bounding box center [391, 354] width 706 height 649
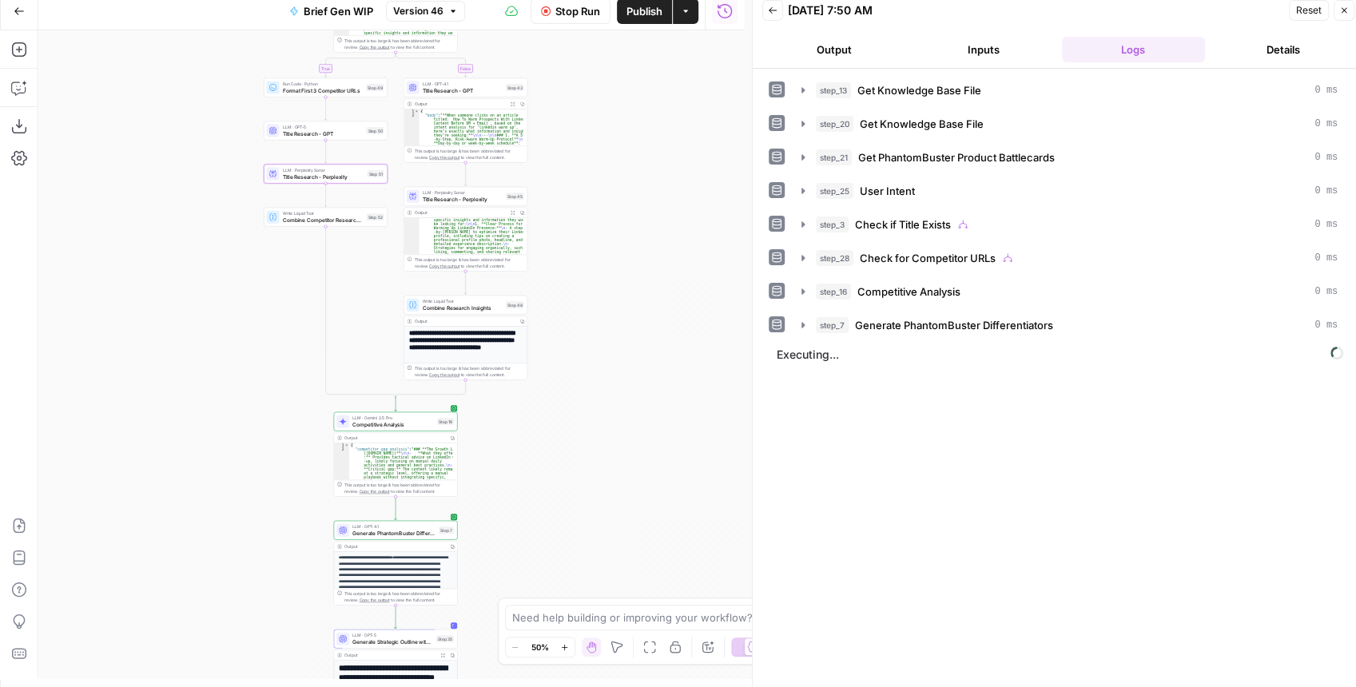
drag, startPoint x: 205, startPoint y: 258, endPoint x: 228, endPoint y: 134, distance: 126.0
click at [228, 134] on div "true false true false Workflow Input Settings Inputs Get Knowledge Base File Ge…" at bounding box center [391, 354] width 706 height 649
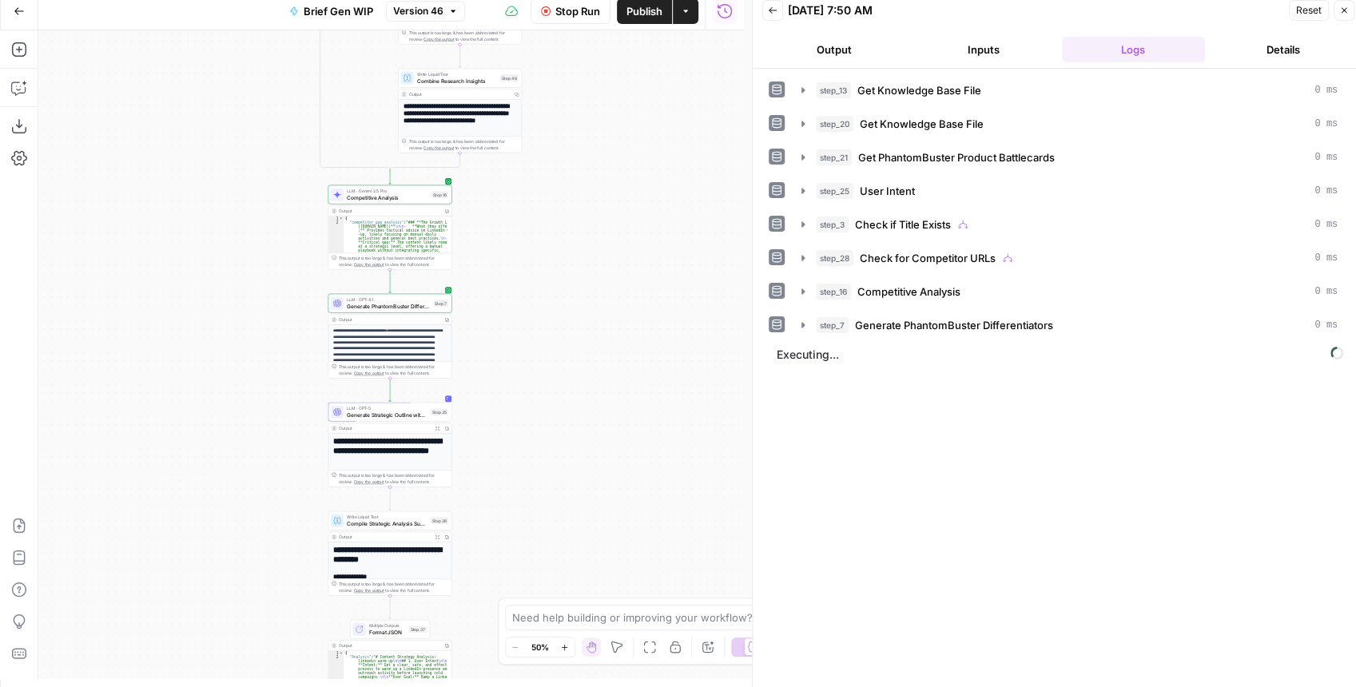
drag, startPoint x: 221, startPoint y: 261, endPoint x: 216, endPoint y: 411, distance: 149.5
click at [216, 415] on div "true false true false Workflow Input Settings Inputs Get Knowledge Base File Ge…" at bounding box center [391, 354] width 706 height 649
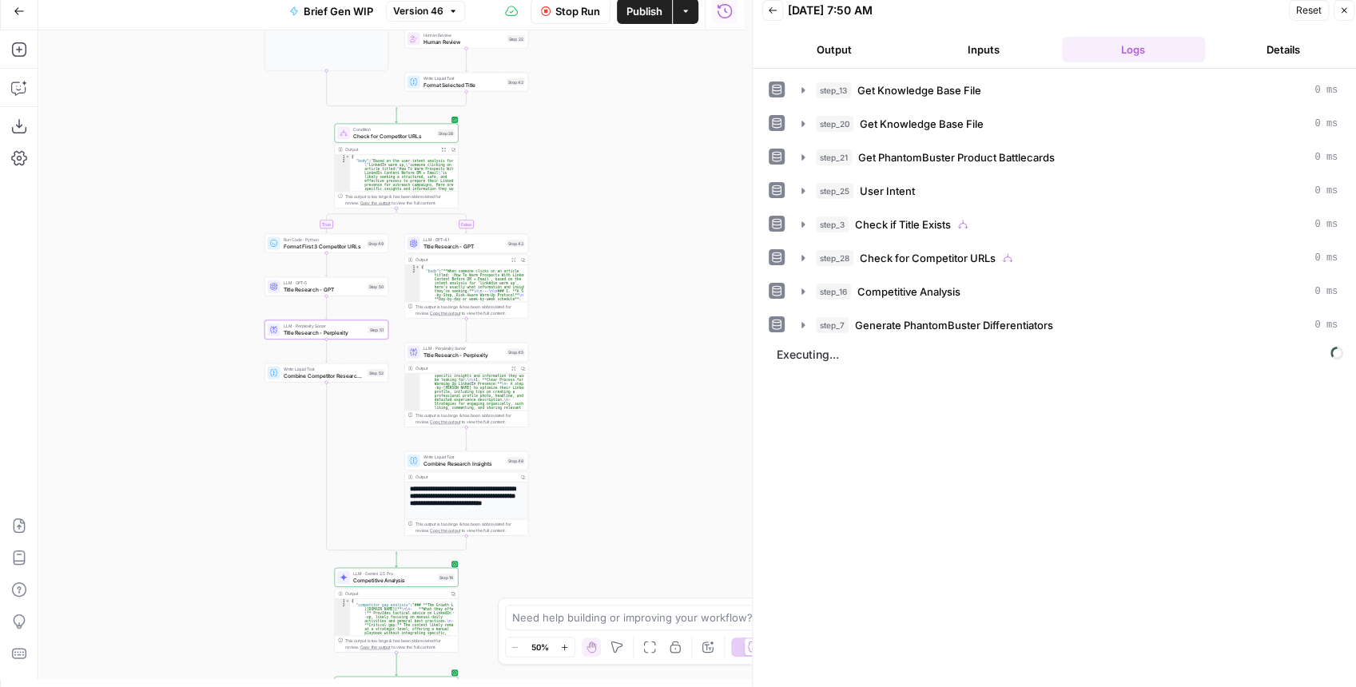
drag, startPoint x: 219, startPoint y: 222, endPoint x: 229, endPoint y: 461, distance: 239.1
click at [229, 481] on div "true false true false Workflow Input Settings Inputs Get Knowledge Base File Ge…" at bounding box center [391, 354] width 706 height 649
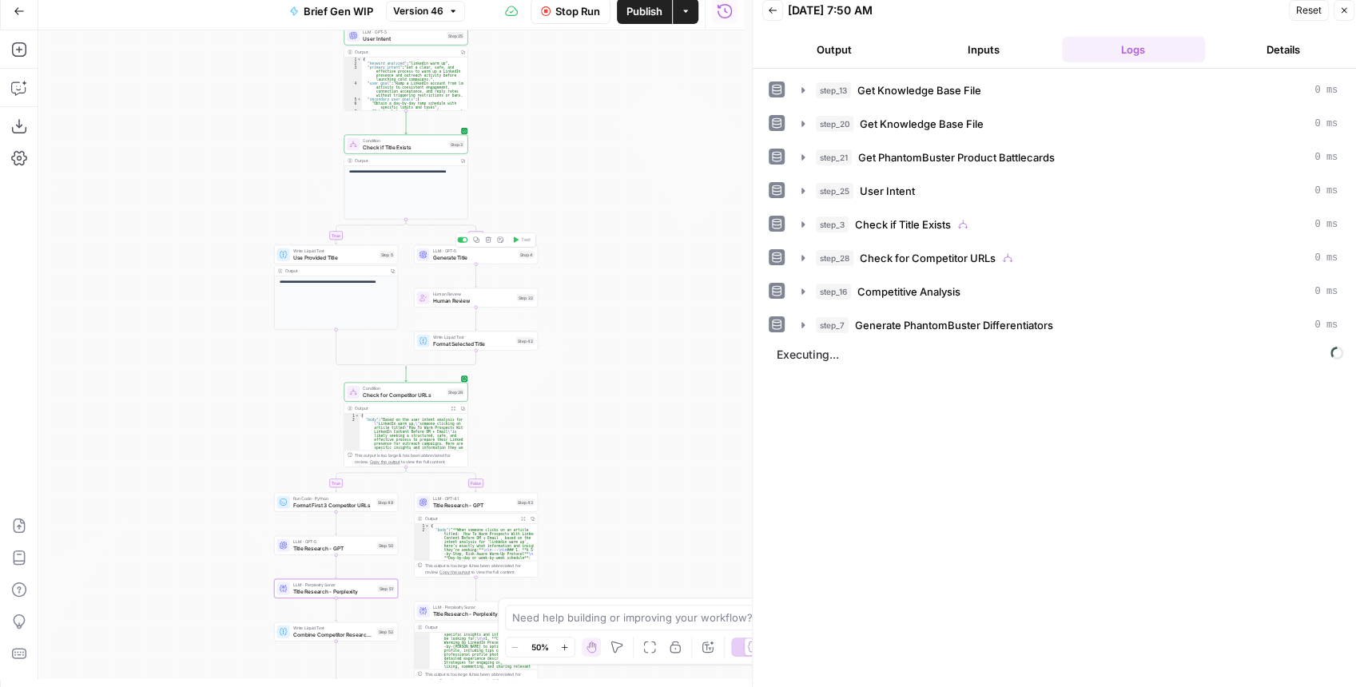
click at [439, 257] on span "Generate Title" at bounding box center [474, 257] width 83 height 8
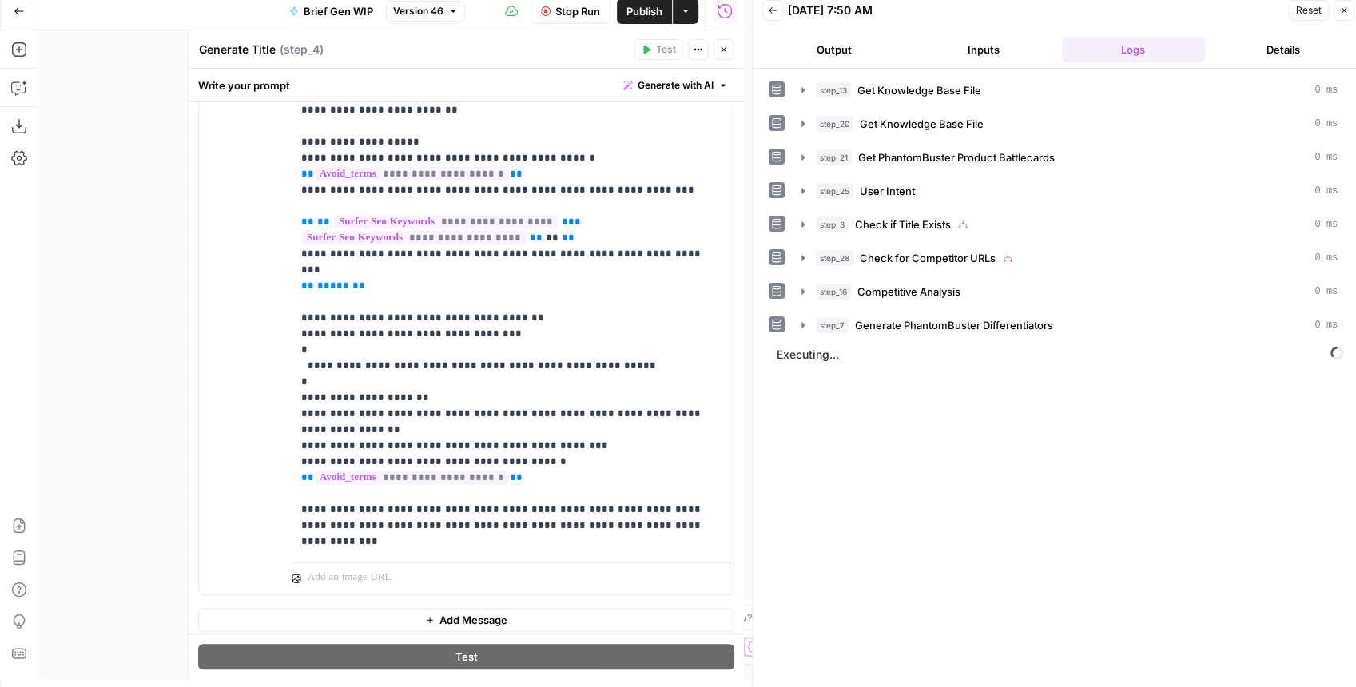
scroll to position [385, 0]
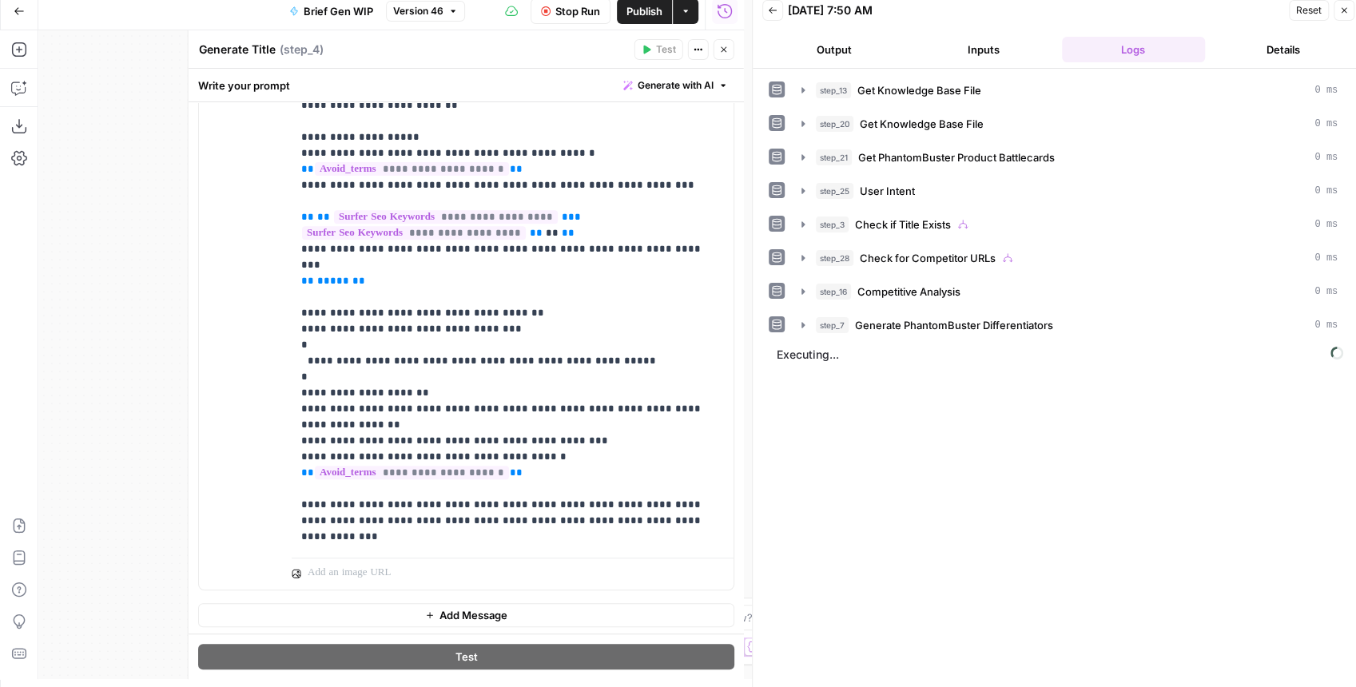
click at [726, 53] on icon "button" at bounding box center [724, 50] width 10 height 10
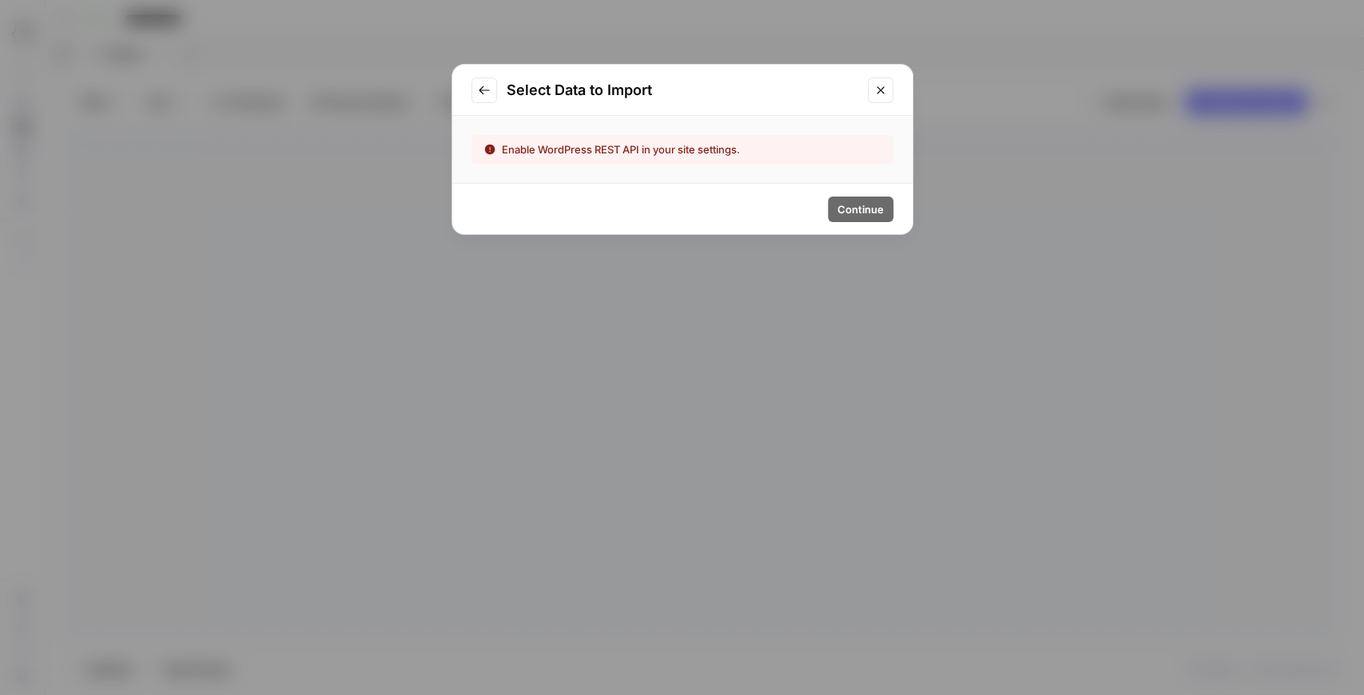
click at [877, 86] on icon "Close modal" at bounding box center [880, 89] width 7 height 7
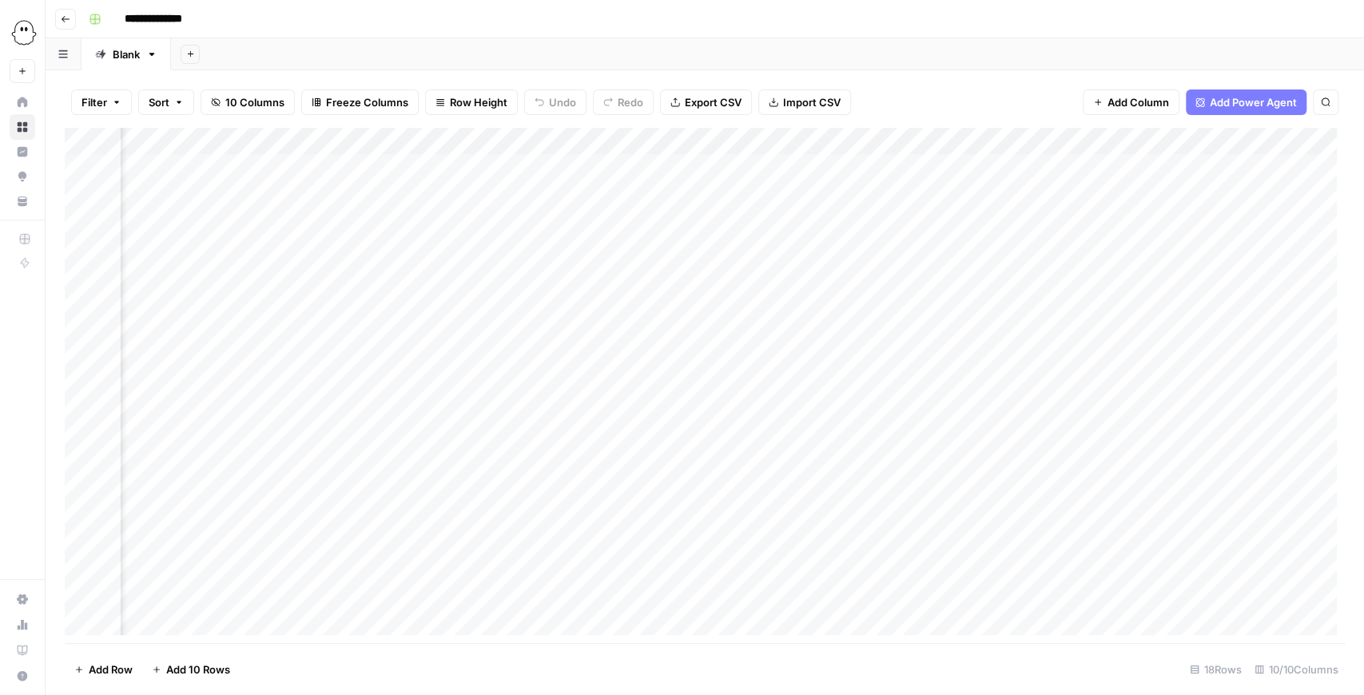
scroll to position [0, 400]
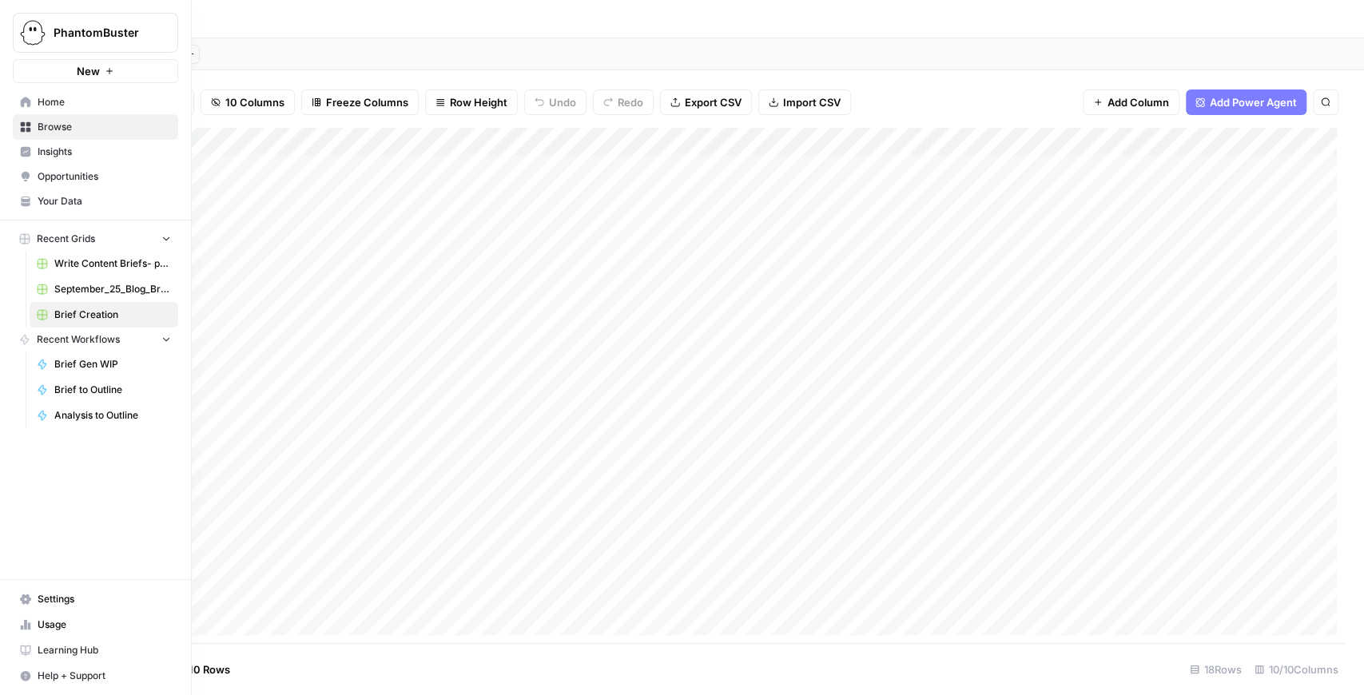
click at [86, 606] on span "Settings" at bounding box center [104, 599] width 133 height 14
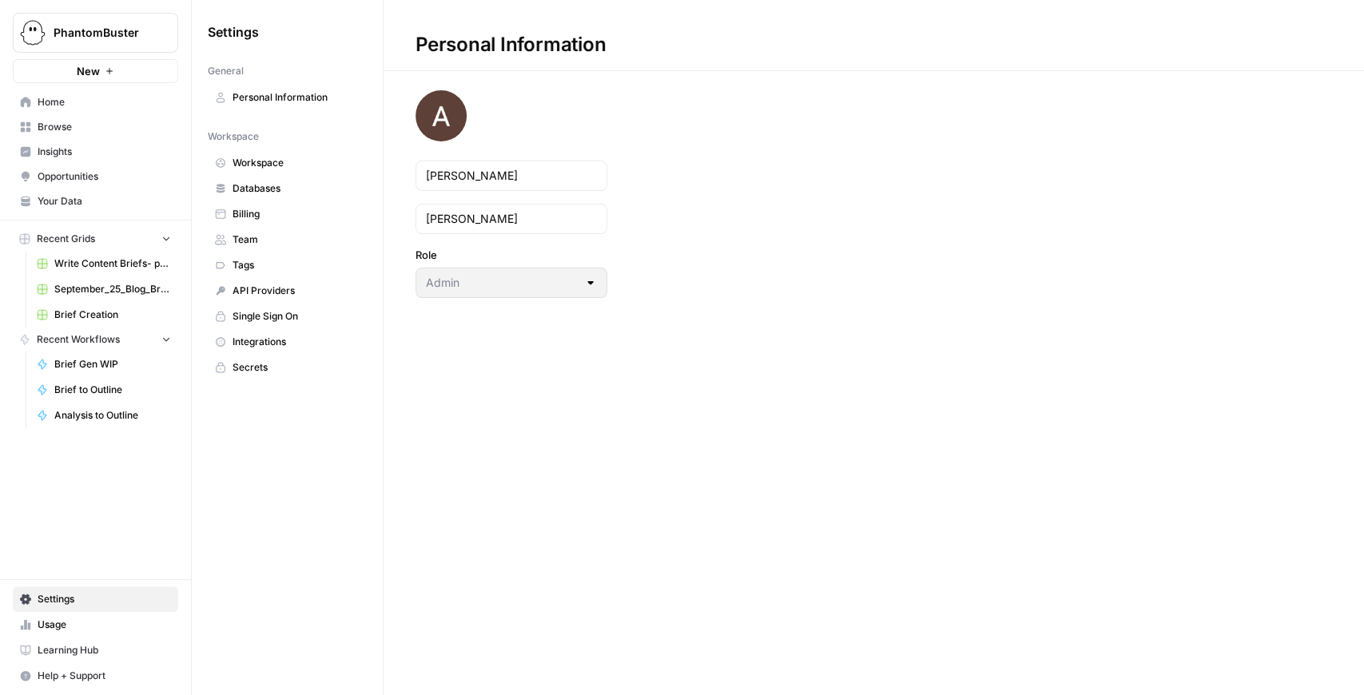
click at [305, 337] on span "Integrations" at bounding box center [296, 342] width 127 height 14
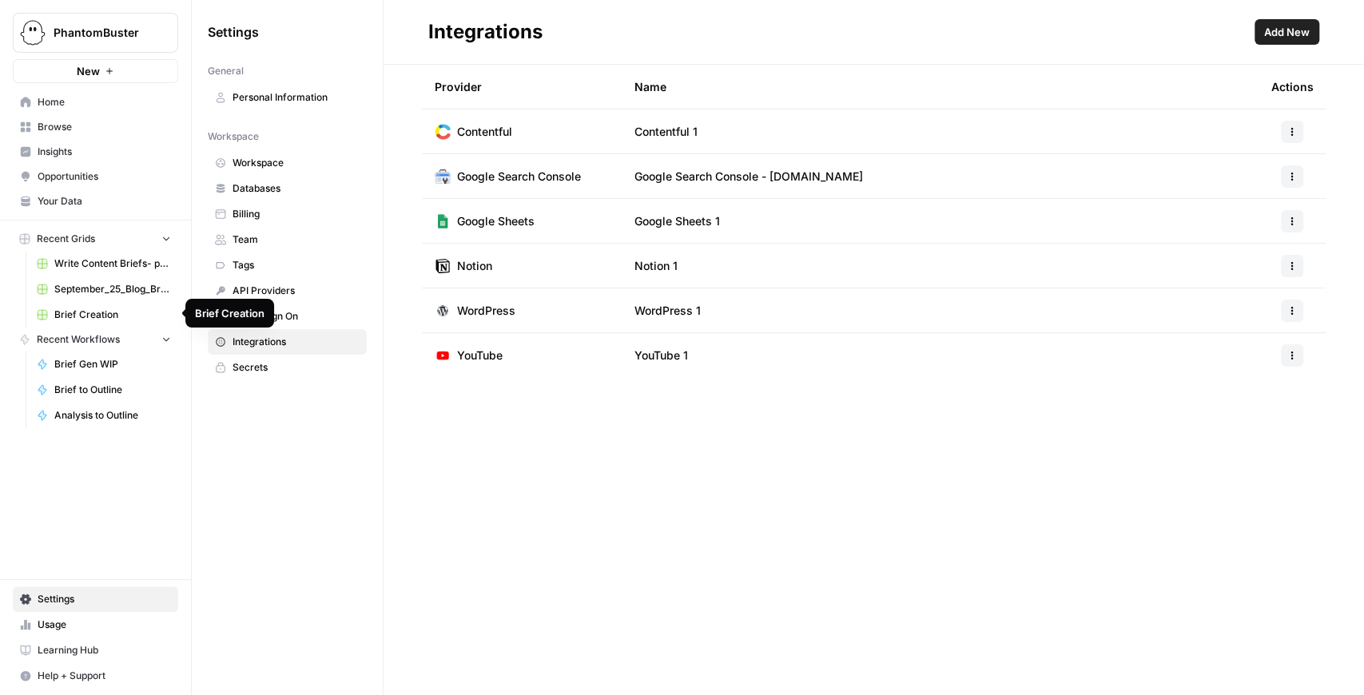
click at [98, 314] on span "Brief Creation" at bounding box center [112, 315] width 117 height 14
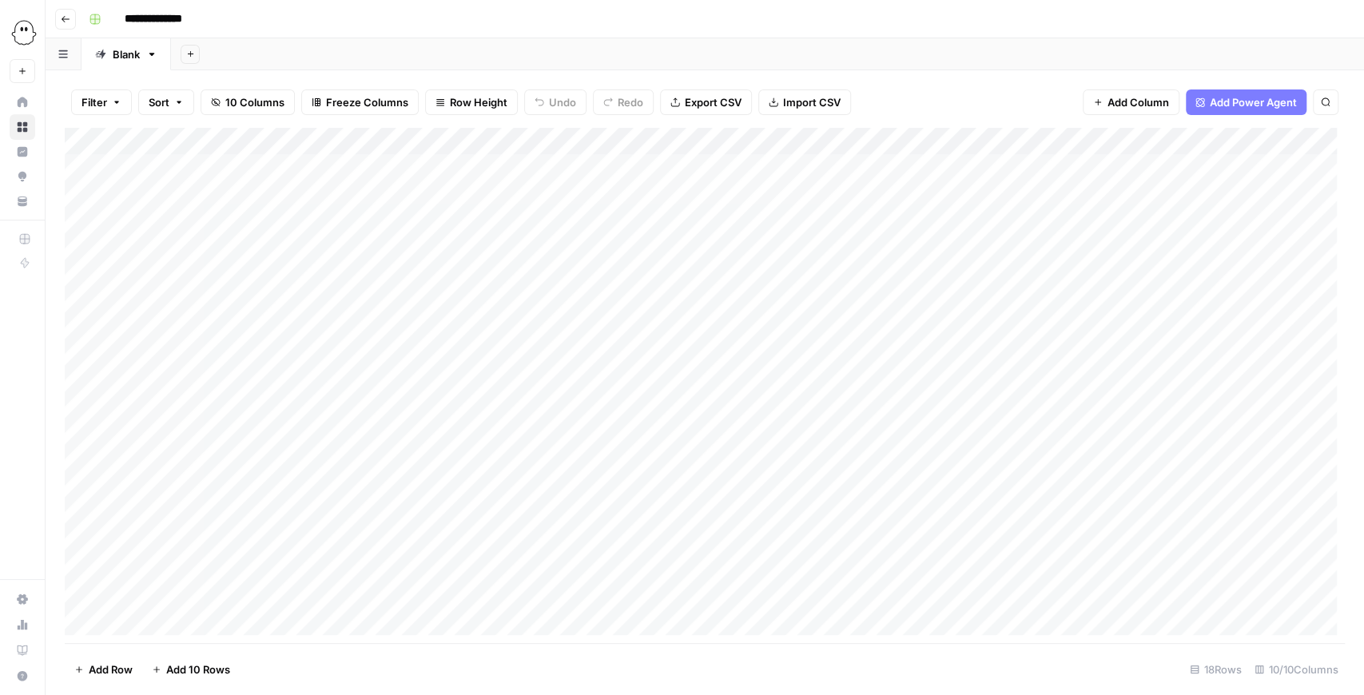
scroll to position [0, 670]
click at [1302, 143] on span "Add Column" at bounding box center [1308, 141] width 56 height 14
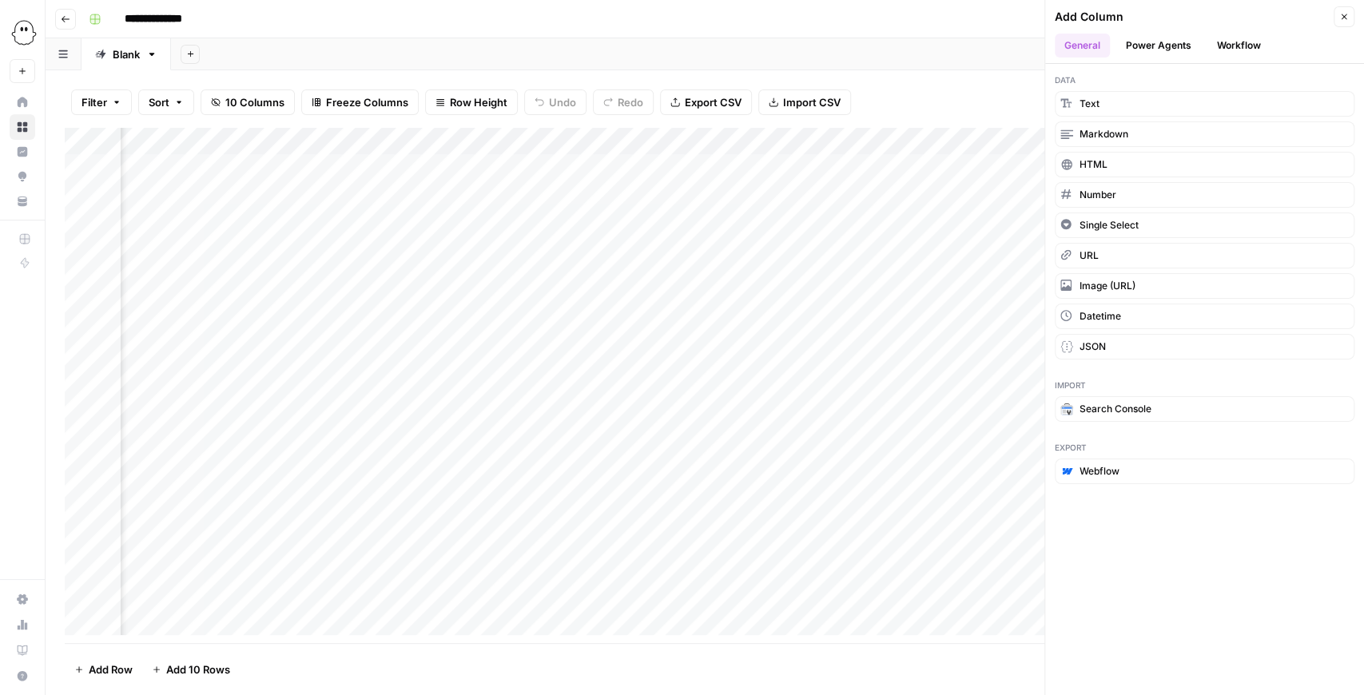
click at [1227, 45] on button "Workflow" at bounding box center [1238, 46] width 63 height 24
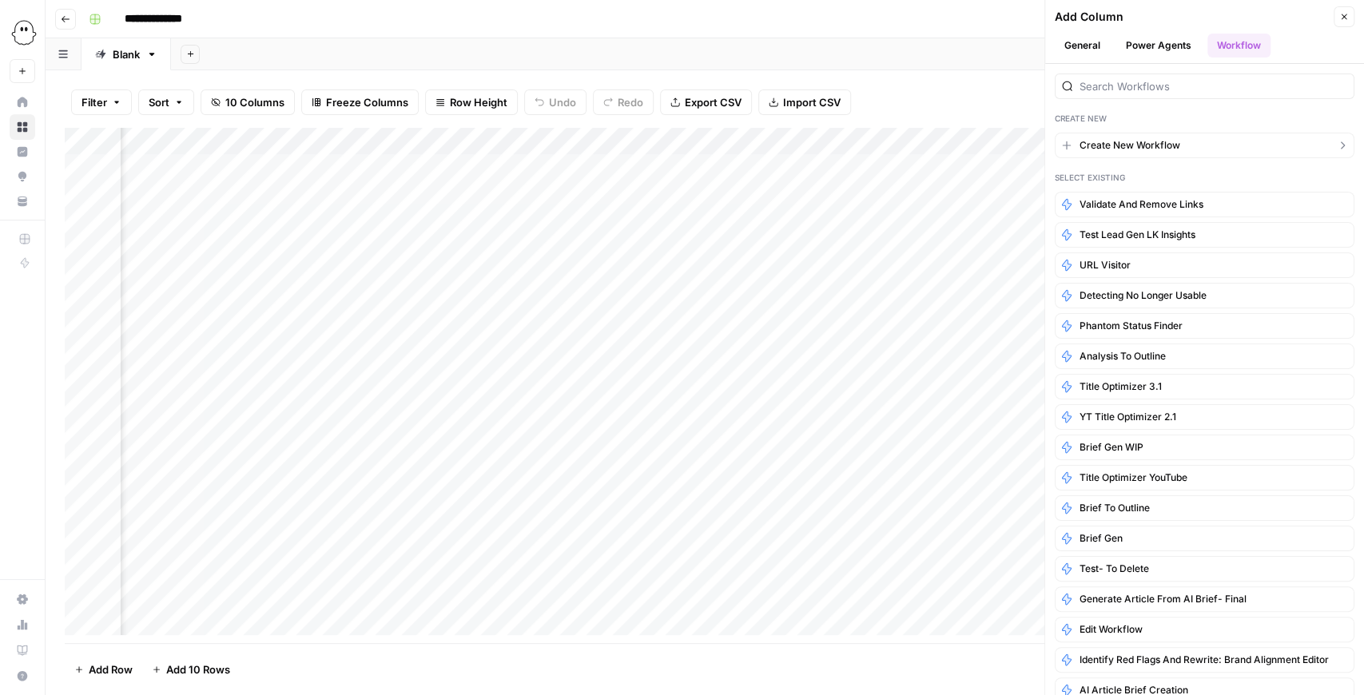
click at [1135, 148] on span "Create New Workflow" at bounding box center [1130, 145] width 101 height 14
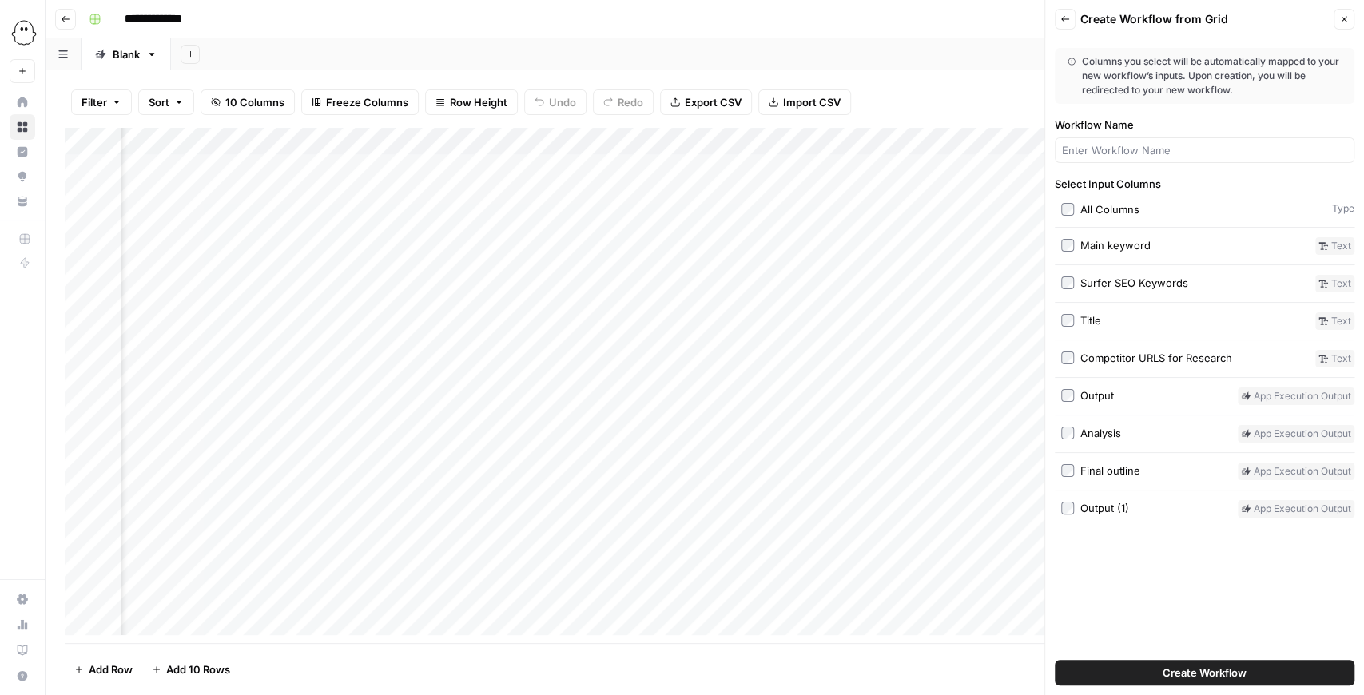
click at [1073, 467] on label "Final outline" at bounding box center [1146, 472] width 170 height 18
click at [1160, 673] on button "Create Workflow" at bounding box center [1205, 673] width 300 height 26
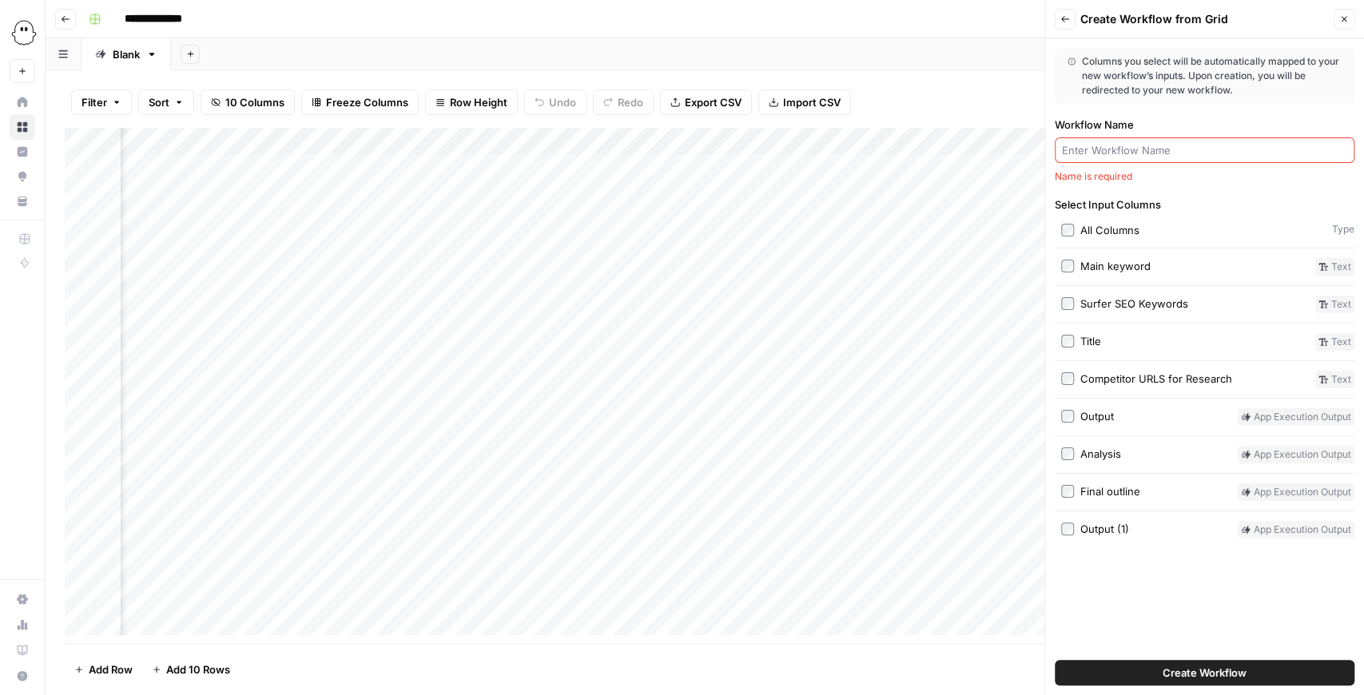
click at [1197, 152] on input "Workflow Name" at bounding box center [1204, 150] width 285 height 16
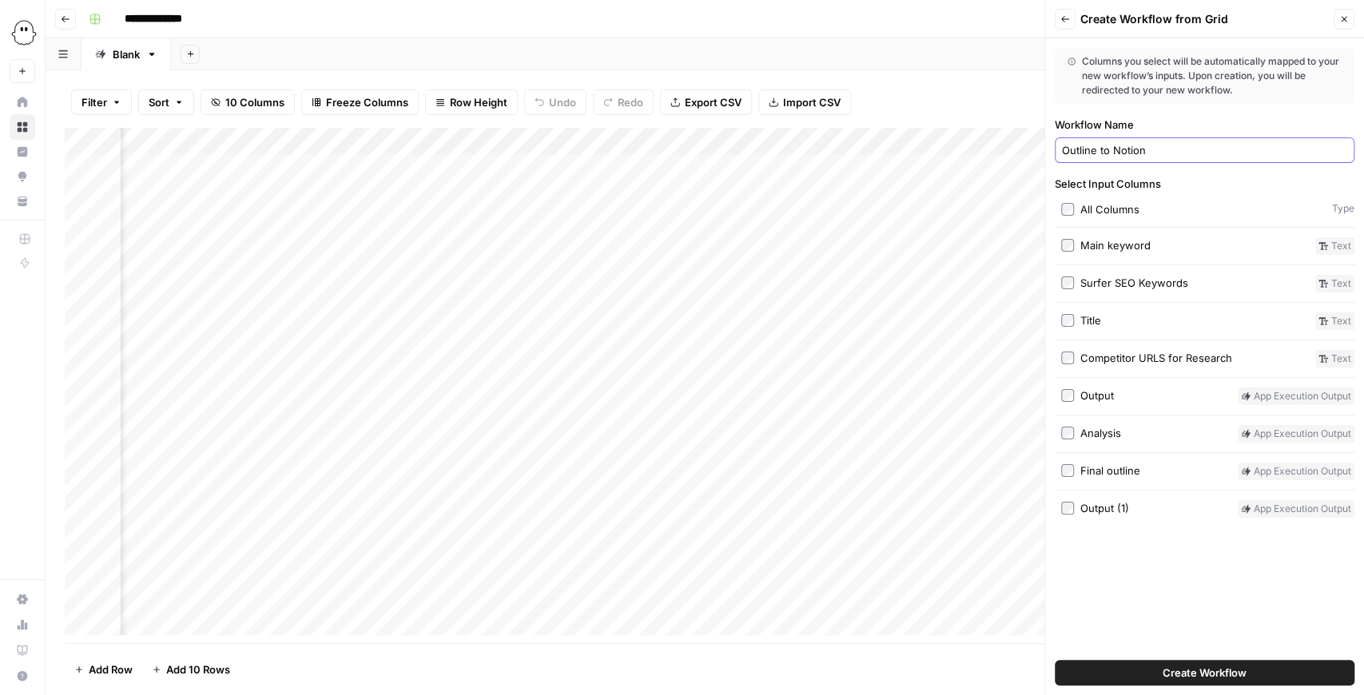
type input "Outline to Notion"
click at [1211, 680] on button "Create Workflow" at bounding box center [1205, 673] width 300 height 26
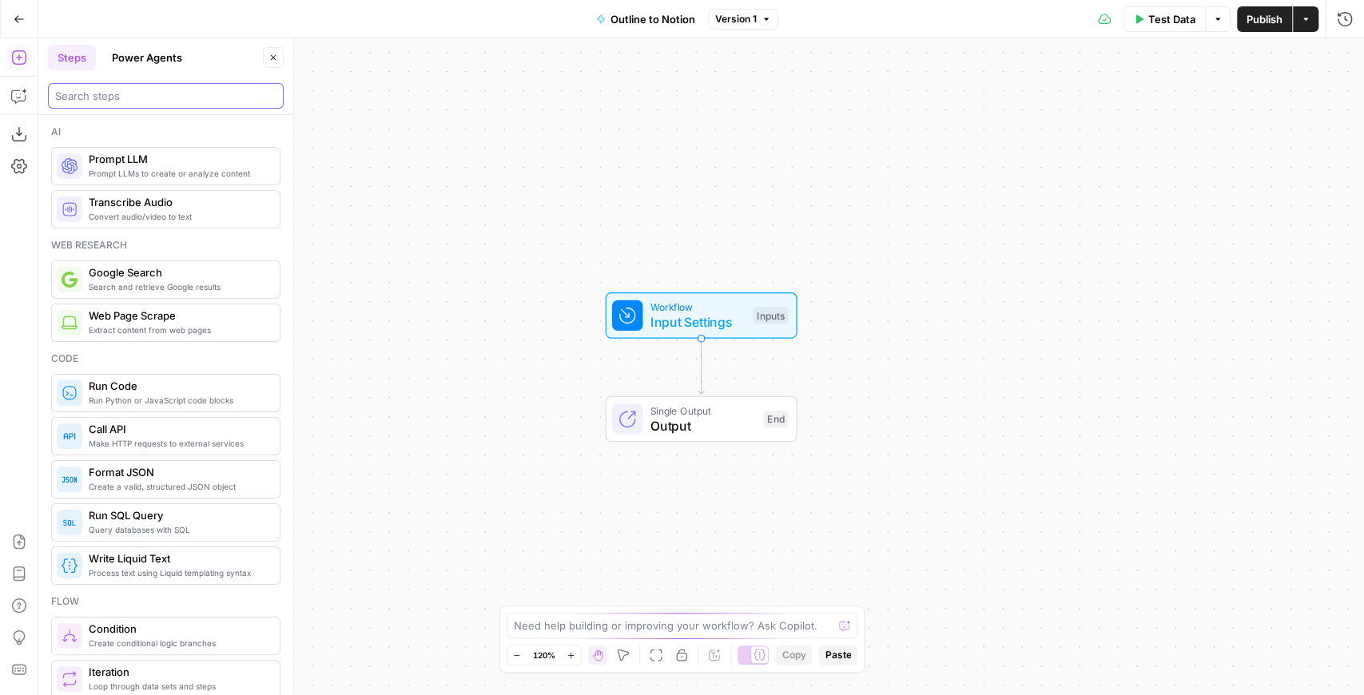
click at [219, 102] on input "search" at bounding box center [165, 96] width 221 height 16
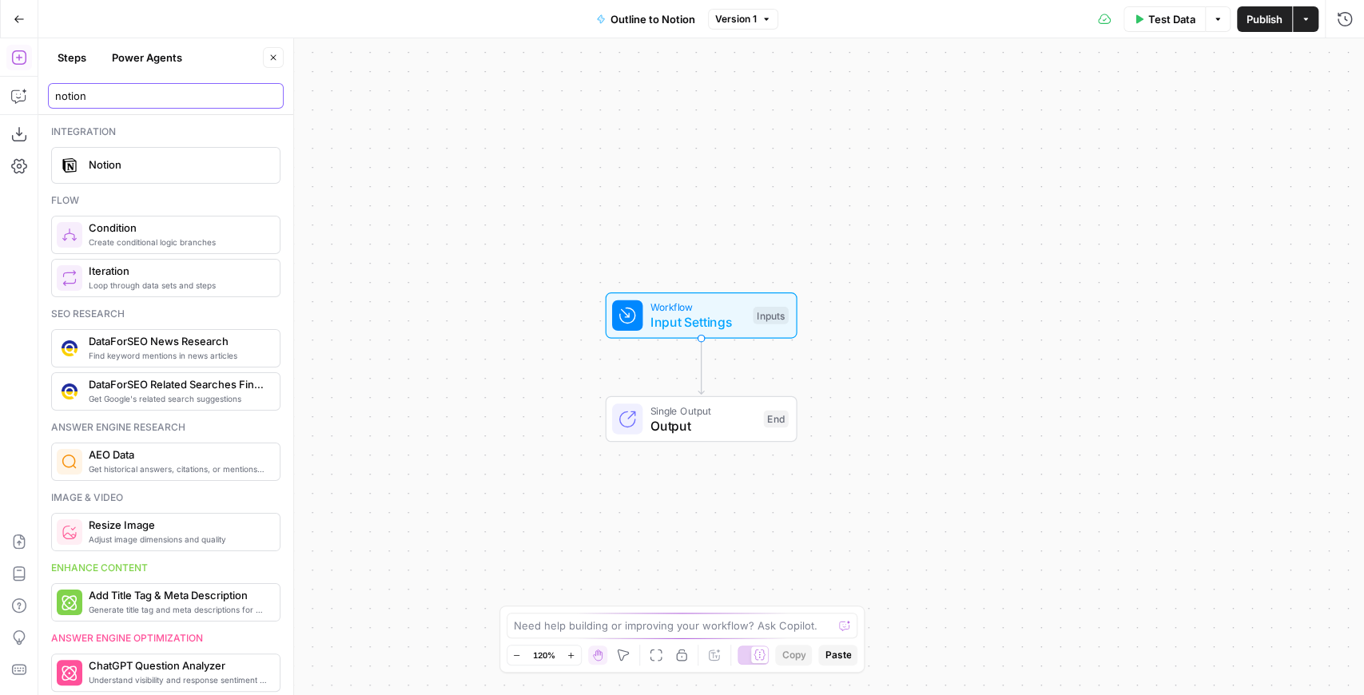
type input "notion"
click at [154, 182] on div "Notion" at bounding box center [165, 165] width 229 height 37
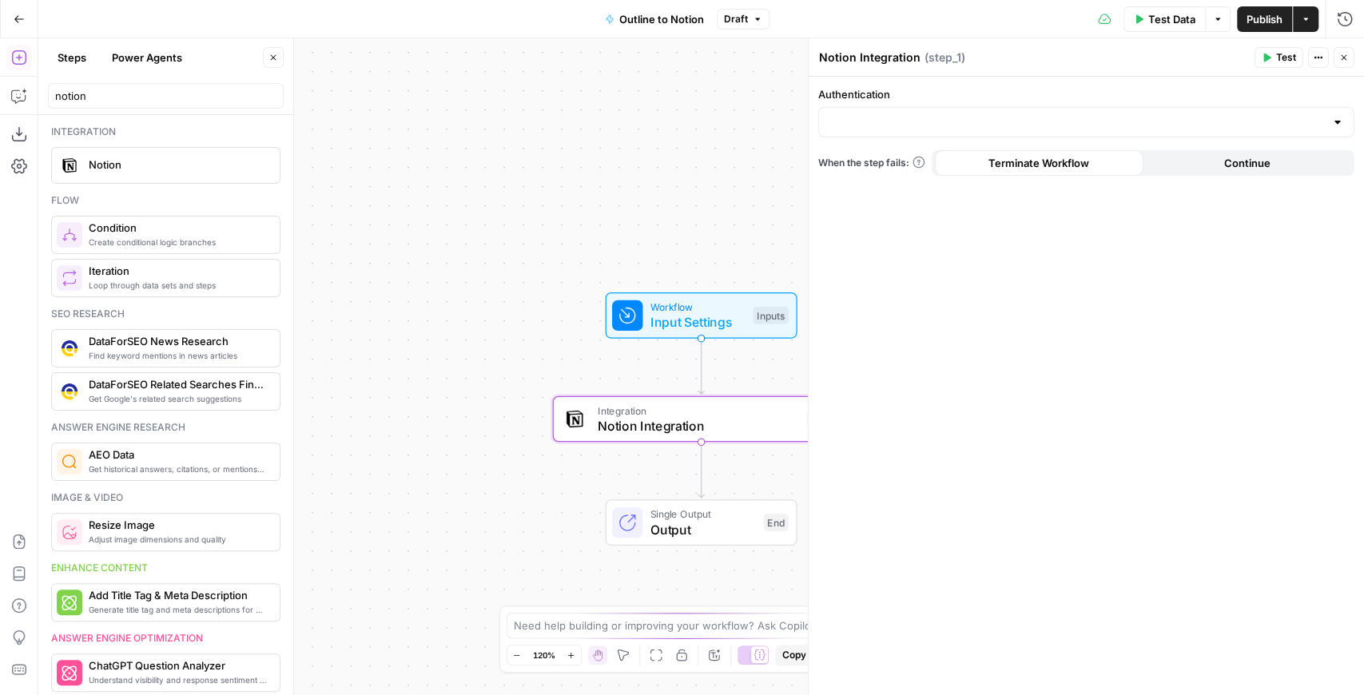
click at [1164, 106] on div "Authentication" at bounding box center [1086, 111] width 536 height 51
click at [1138, 117] on input "Authentication" at bounding box center [1077, 122] width 496 height 16
click at [944, 161] on span "Notion 1" at bounding box center [1082, 161] width 503 height 16
type input "Notion 1"
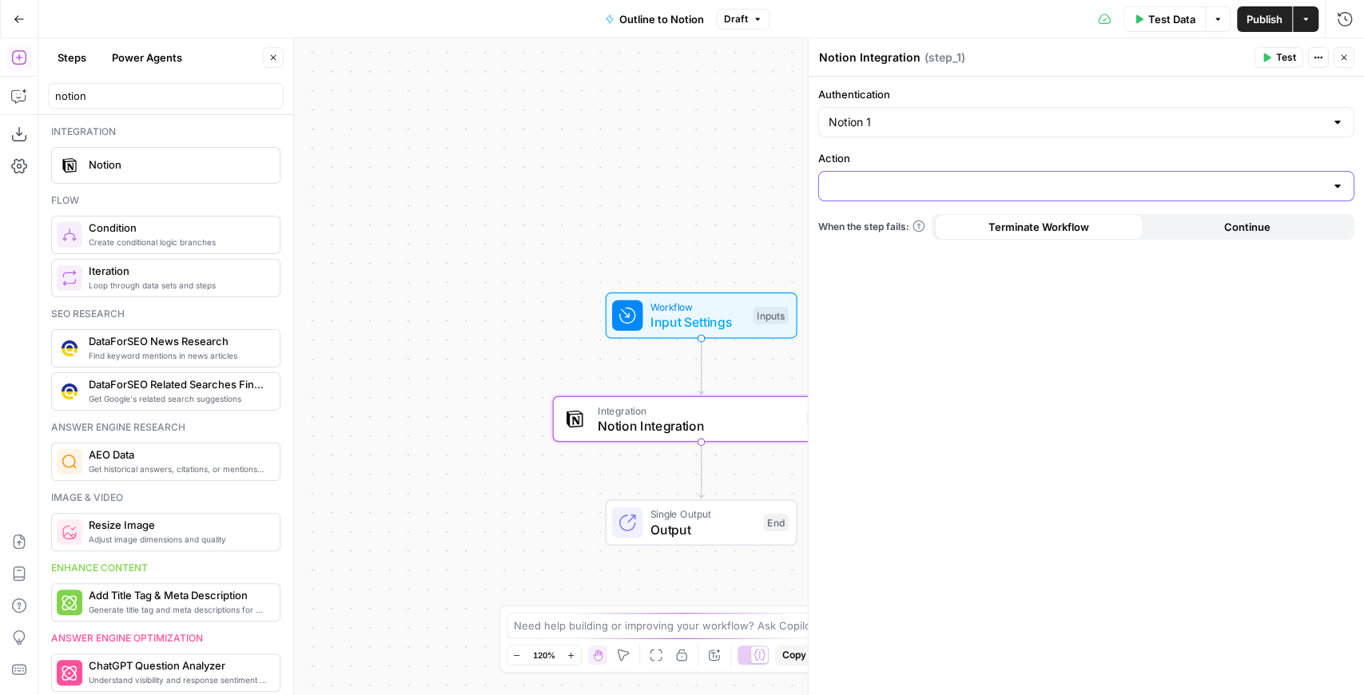
click at [940, 185] on input "Action" at bounding box center [1077, 186] width 496 height 16
click at [885, 223] on span "Create Page" at bounding box center [1082, 225] width 503 height 16
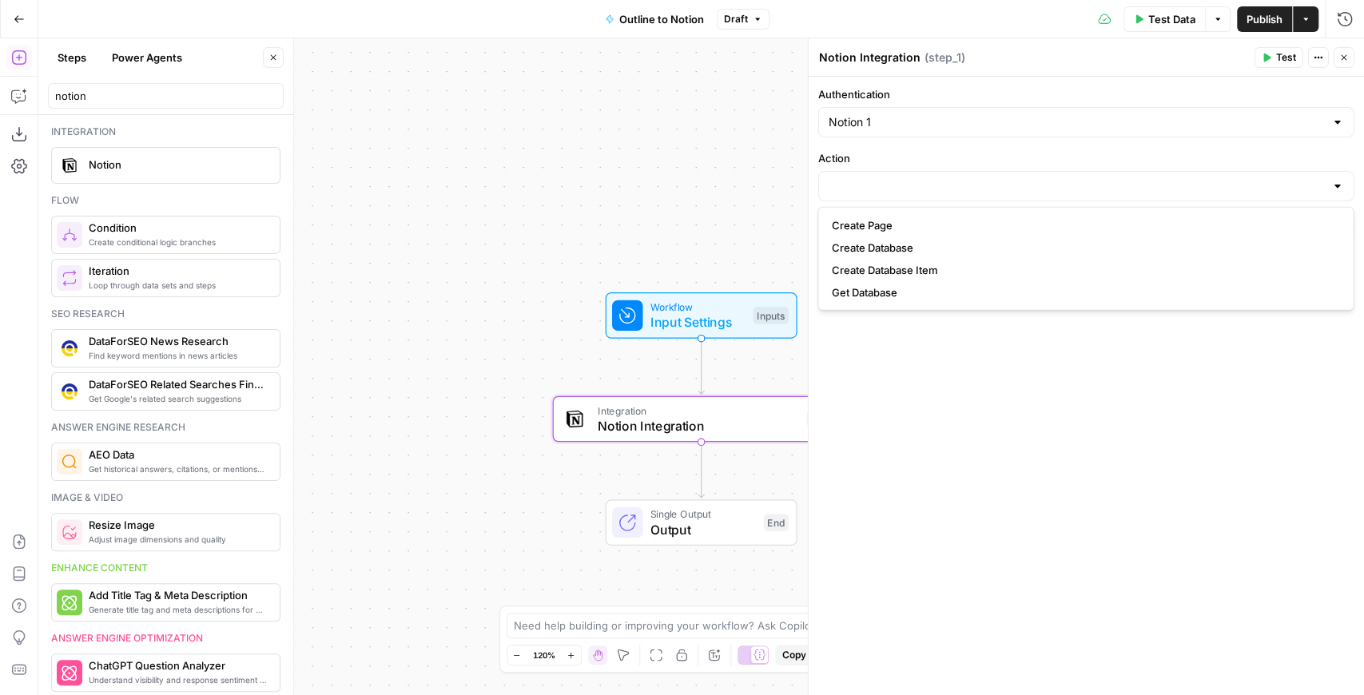
type input "Create Page"
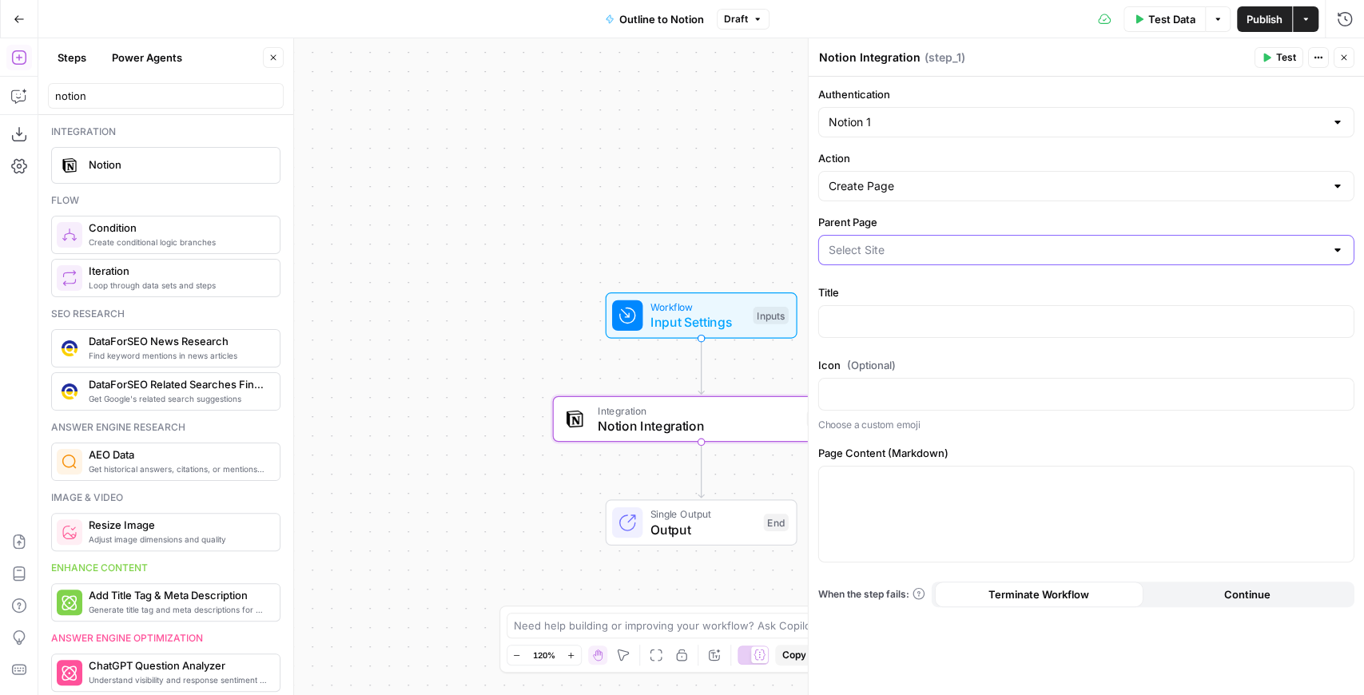
click at [896, 246] on input "Parent Page" at bounding box center [1077, 250] width 496 height 16
click at [911, 225] on label "Parent Page" at bounding box center [1086, 222] width 536 height 16
click at [911, 242] on input "Parent Page" at bounding box center [1077, 250] width 496 height 16
click at [971, 205] on div "Authentication Notion 1 Action Create Page Parent Page Title Icon (Optional) Ch…" at bounding box center [1086, 386] width 555 height 618
click at [862, 316] on p at bounding box center [1086, 320] width 515 height 16
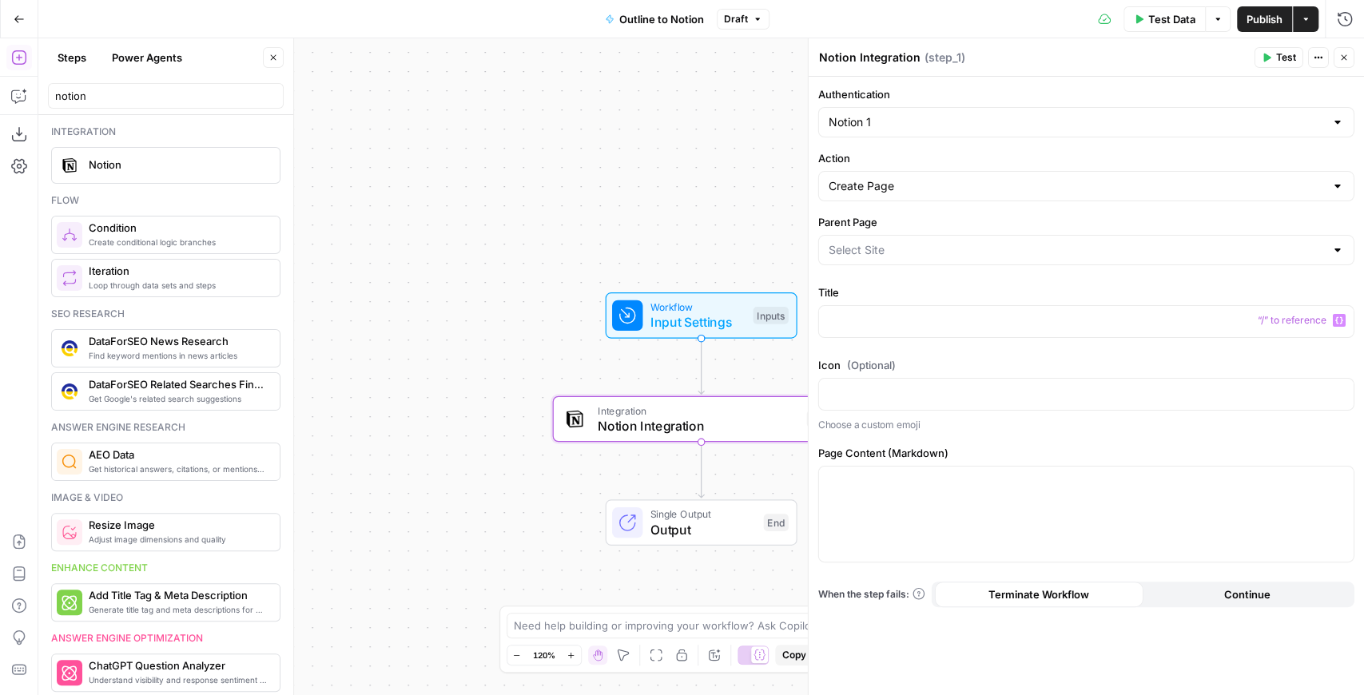
click at [1009, 176] on div "Create Page" at bounding box center [1086, 186] width 536 height 30
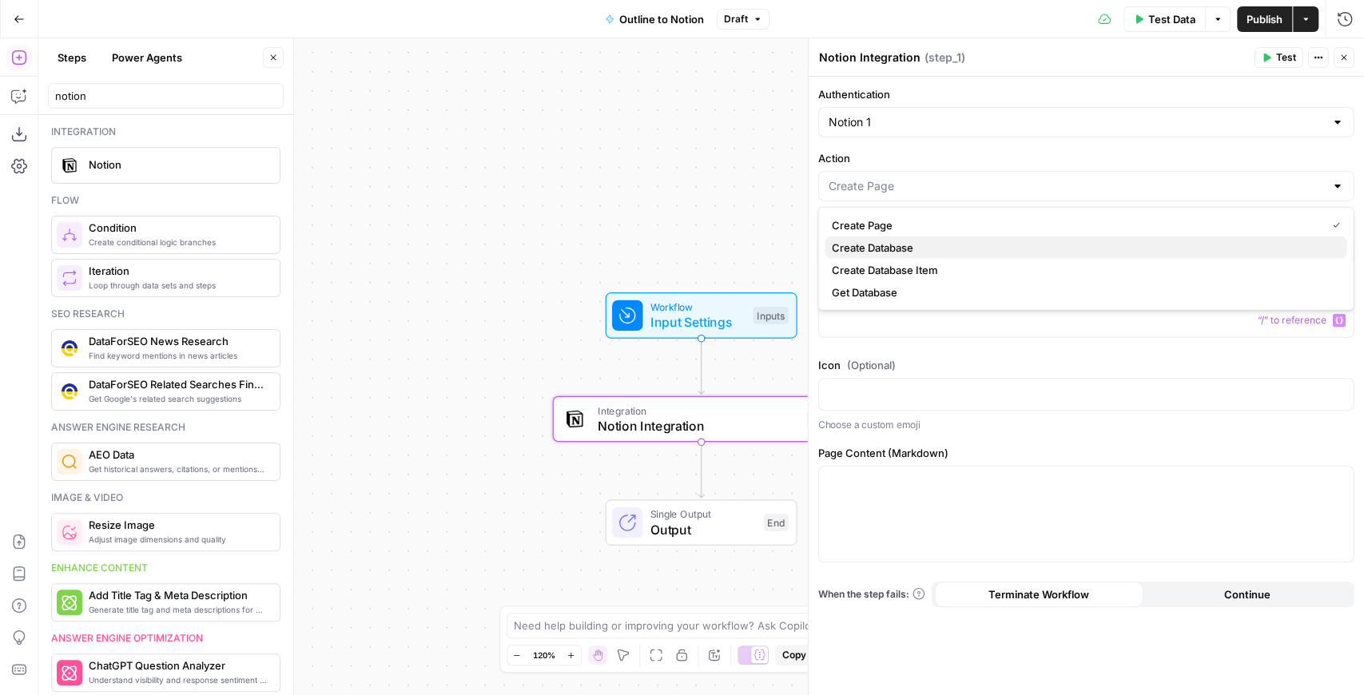
click at [922, 240] on span "Create Database" at bounding box center [1082, 248] width 503 height 16
type input "Create Database"
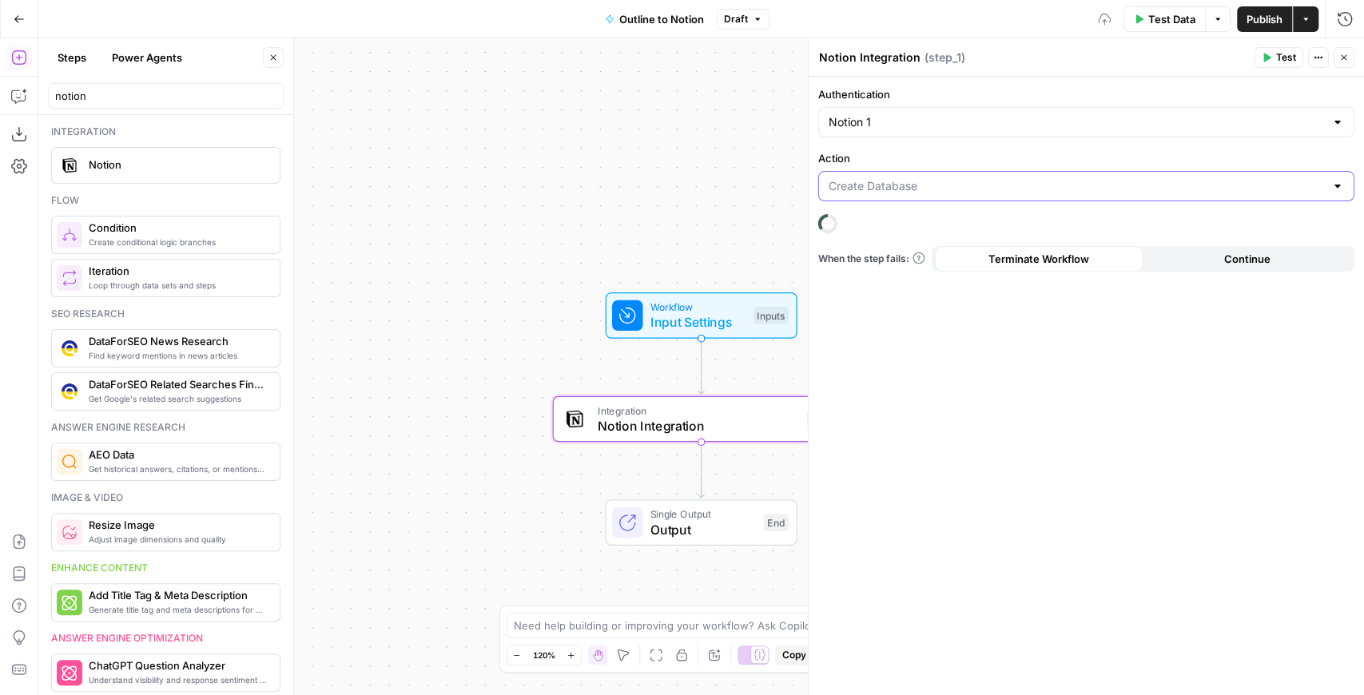
click at [941, 194] on div at bounding box center [1086, 186] width 536 height 30
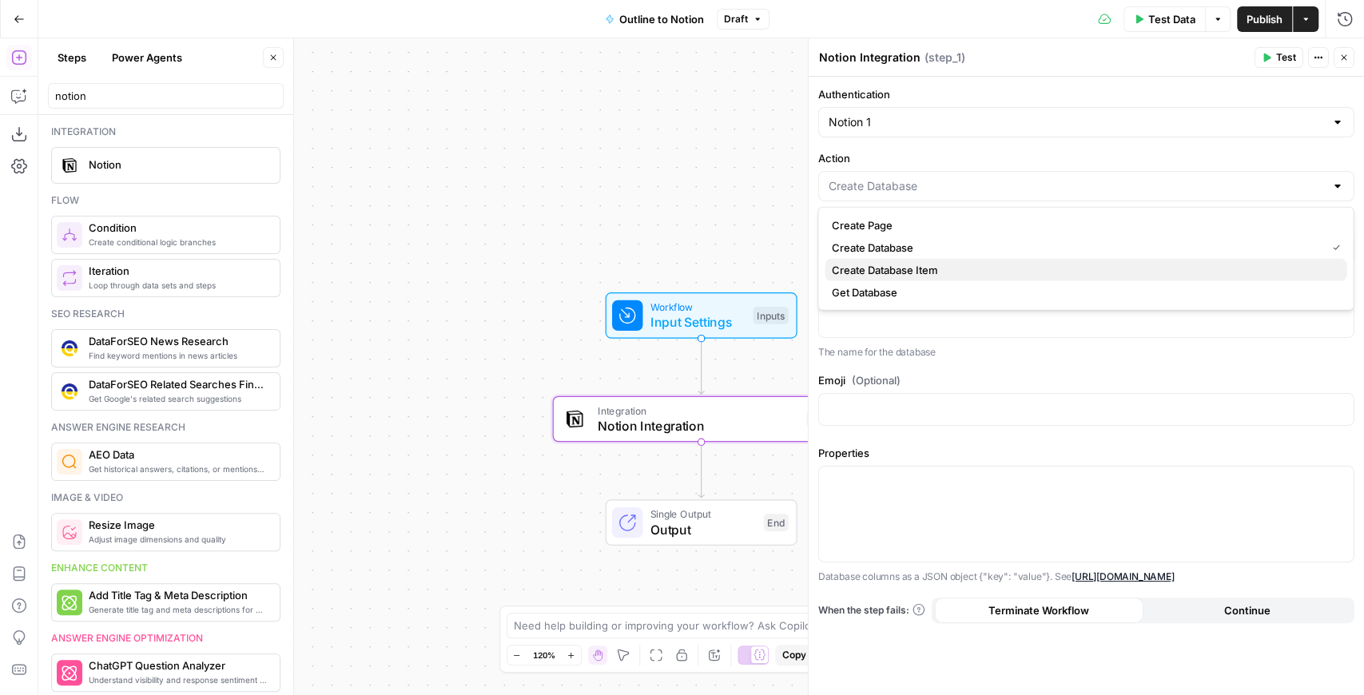
click at [910, 272] on span "Create Database Item" at bounding box center [1082, 270] width 503 height 16
type input "Create Database Item"
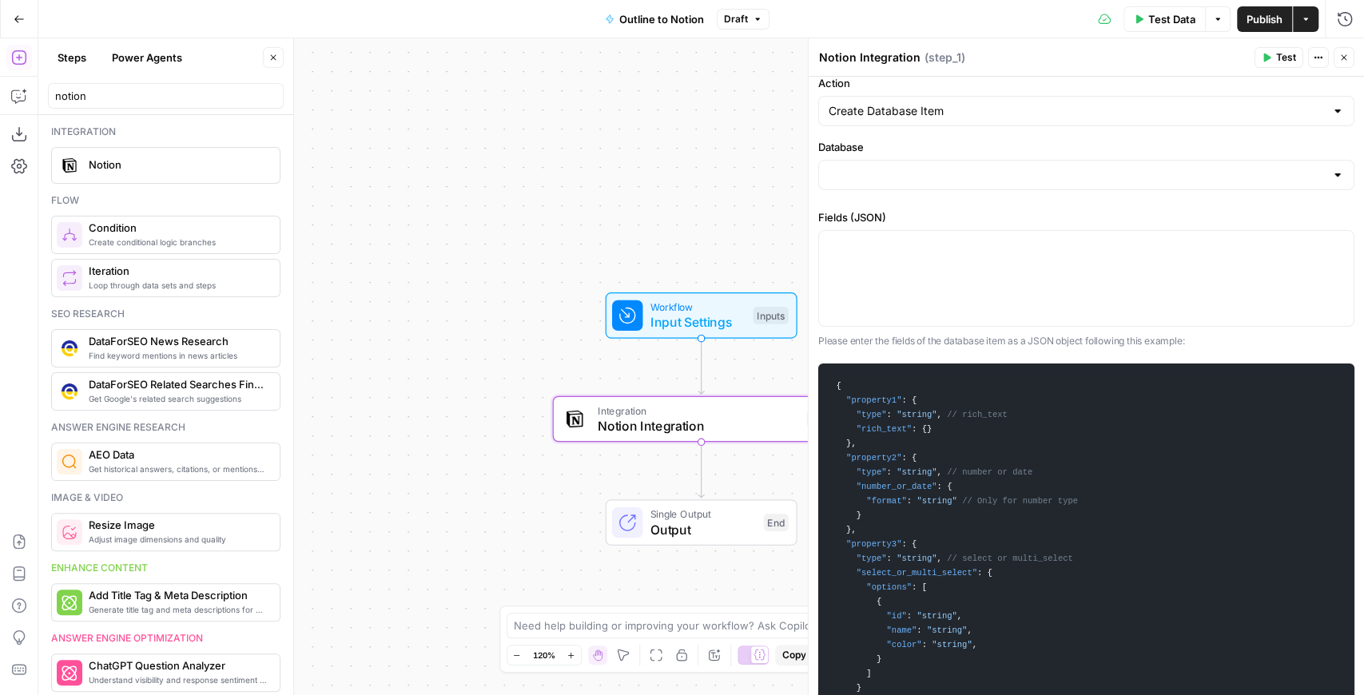
scroll to position [106, 0]
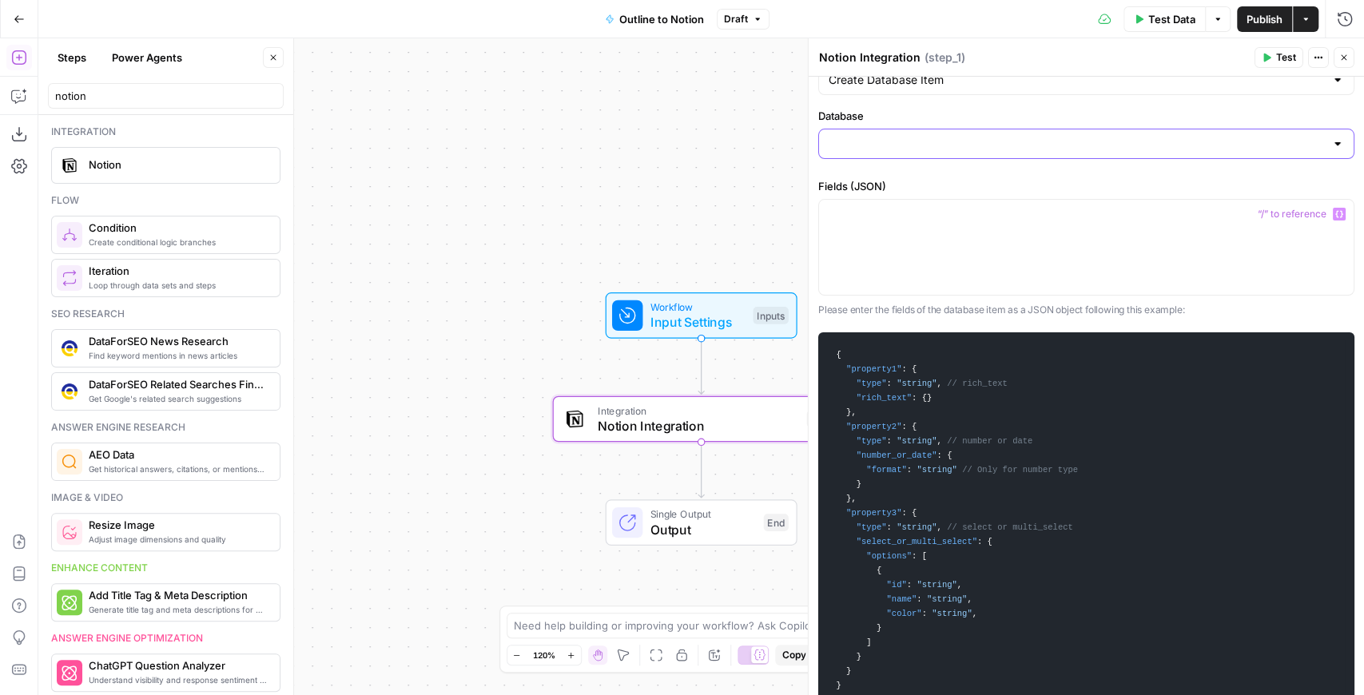
click at [973, 149] on input "Database" at bounding box center [1077, 144] width 496 height 16
click at [1004, 109] on label "Database" at bounding box center [1086, 116] width 536 height 16
click at [1004, 136] on input "Database" at bounding box center [1077, 144] width 496 height 16
click at [998, 275] on div at bounding box center [1086, 247] width 535 height 95
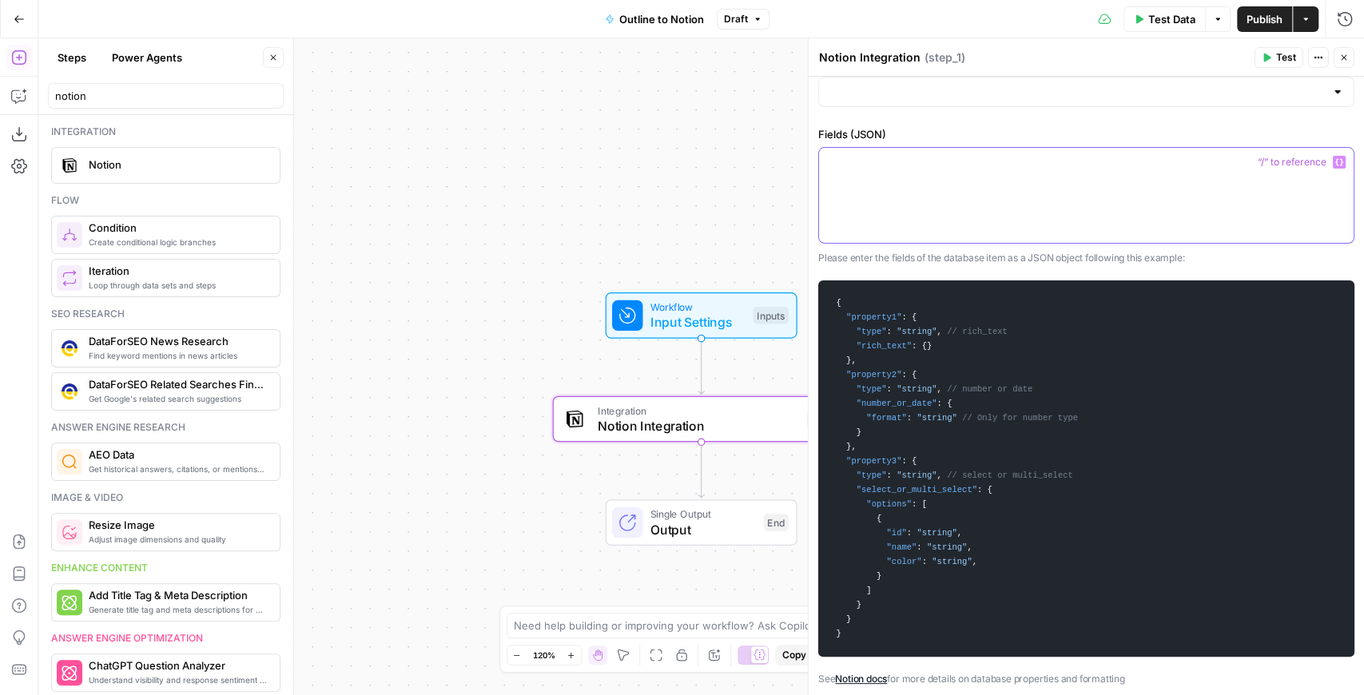
scroll to position [0, 0]
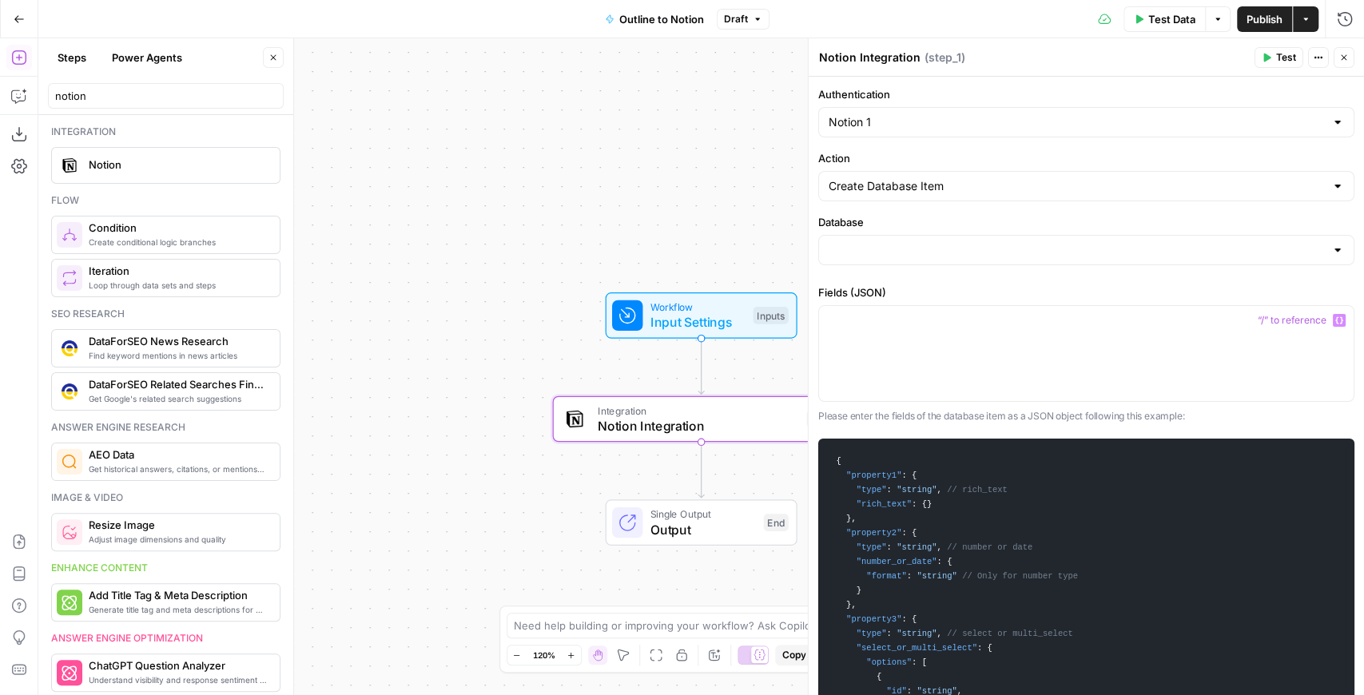
click at [935, 227] on label "Database" at bounding box center [1086, 222] width 536 height 16
click at [935, 242] on input "Database" at bounding box center [1077, 250] width 496 height 16
click at [925, 256] on div at bounding box center [1086, 250] width 536 height 30
click at [1044, 214] on label "Database" at bounding box center [1086, 222] width 536 height 16
click at [1044, 242] on input "Database" at bounding box center [1077, 250] width 496 height 16
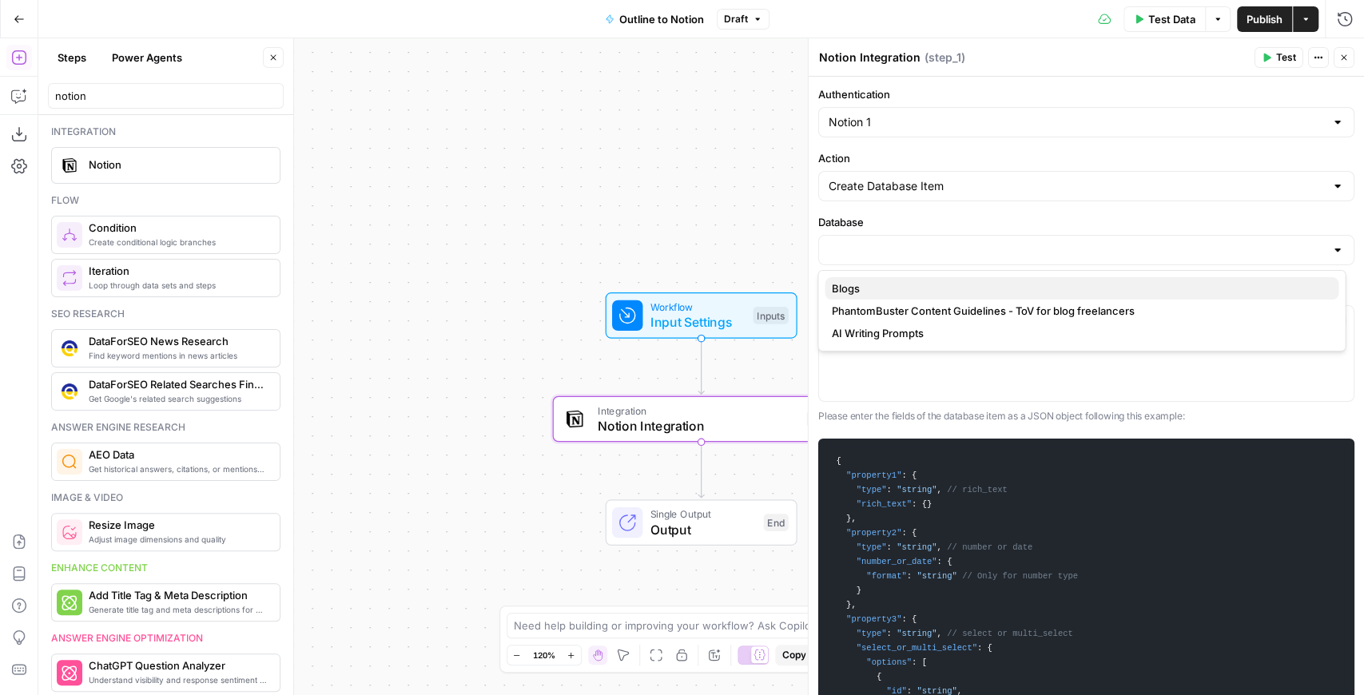
click at [917, 290] on span "Blogs" at bounding box center [1078, 288] width 495 height 16
type input "Blogs"
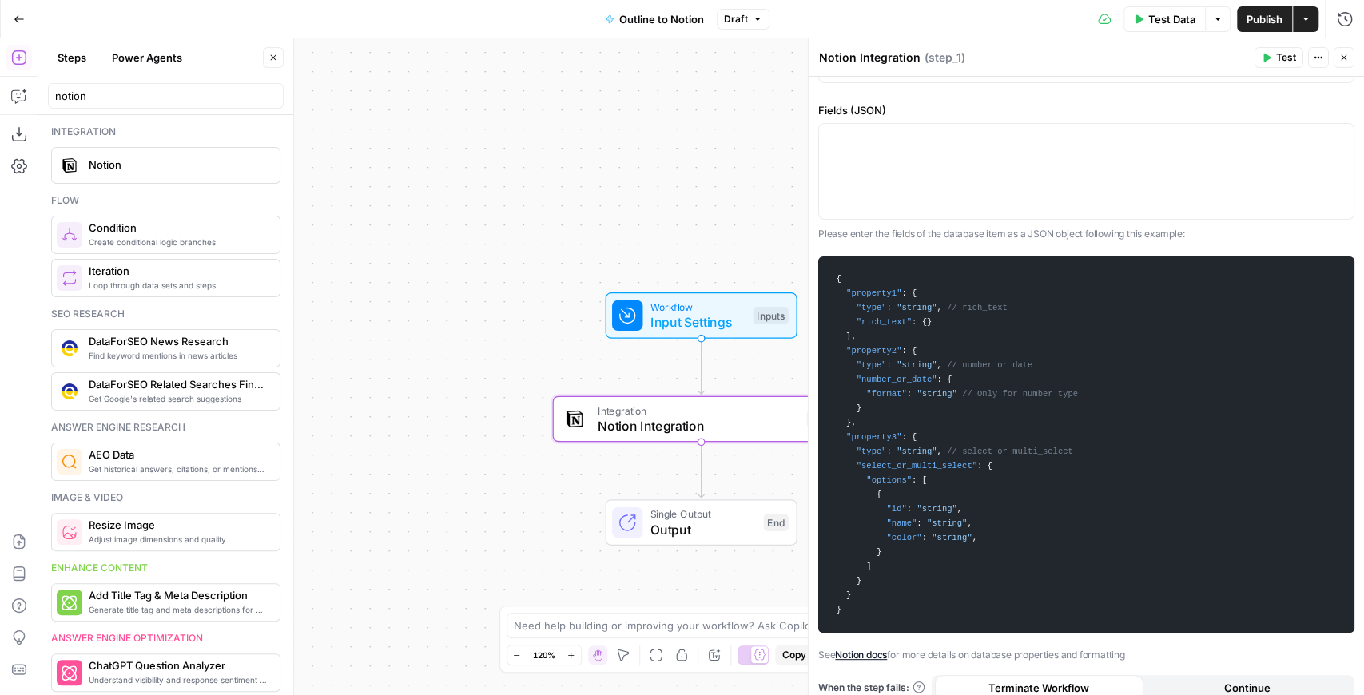
scroll to position [195, 0]
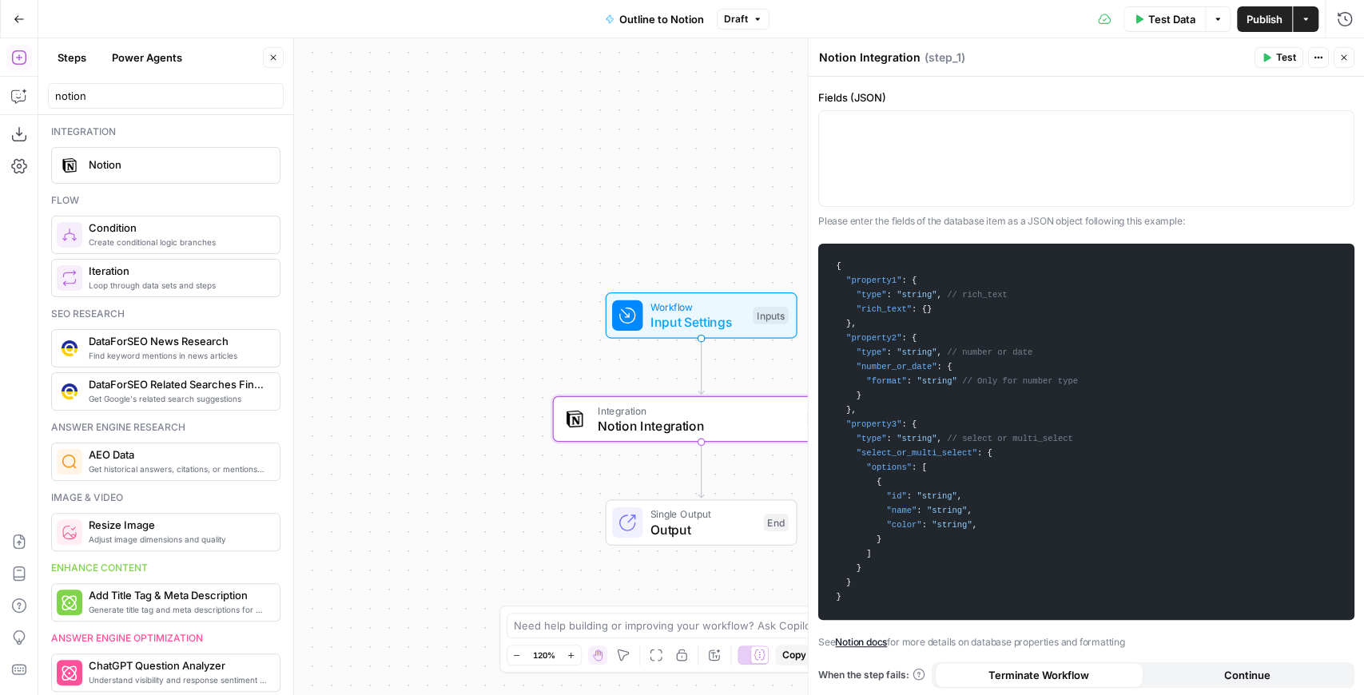
drag, startPoint x: 837, startPoint y: 273, endPoint x: 986, endPoint y: 532, distance: 298.9
click at [986, 532] on code "{ "property1" : { "type" : "string" , // rich_text "rich_text" : { } } , "prope…" at bounding box center [1086, 432] width 517 height 362
drag, startPoint x: 102, startPoint y: 93, endPoint x: 37, endPoint y: 102, distance: 66.2
click at [37, 102] on body "PhantomBuster New Home Browse Insights Opportunities Your Data Recent Grids Wri…" at bounding box center [682, 347] width 1364 height 695
type input "n"
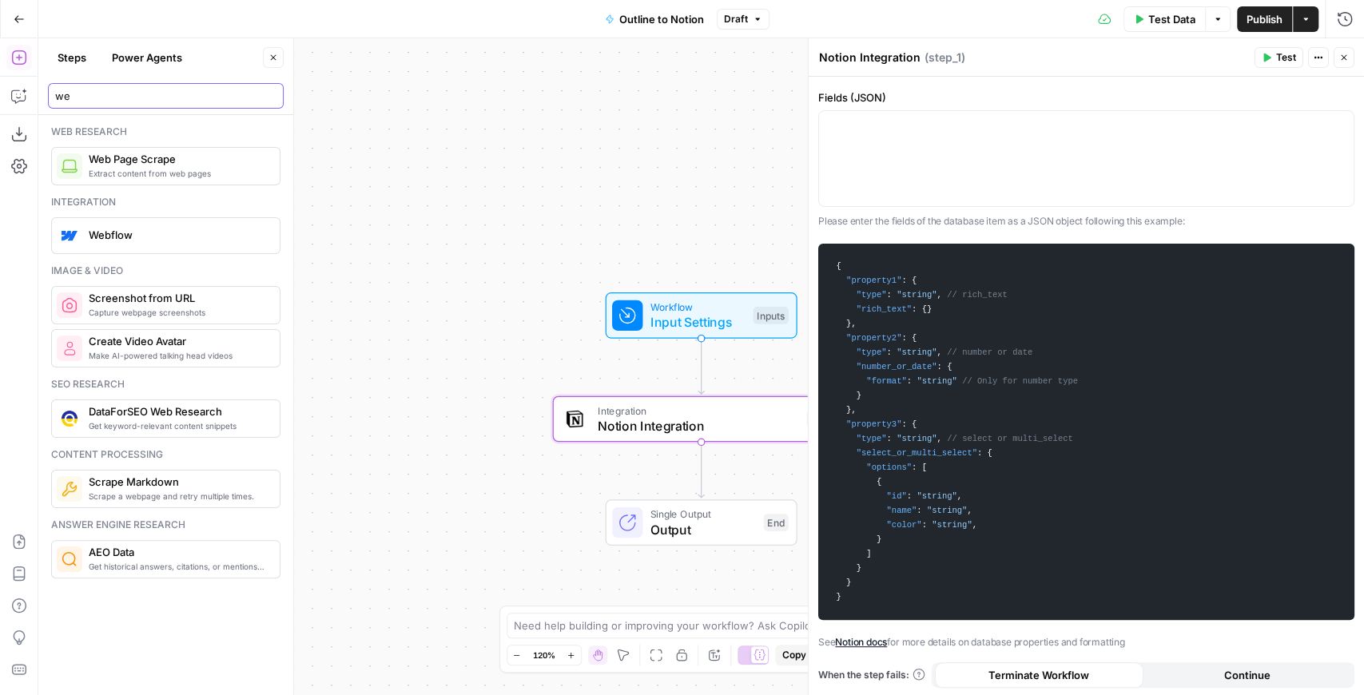
type input "w"
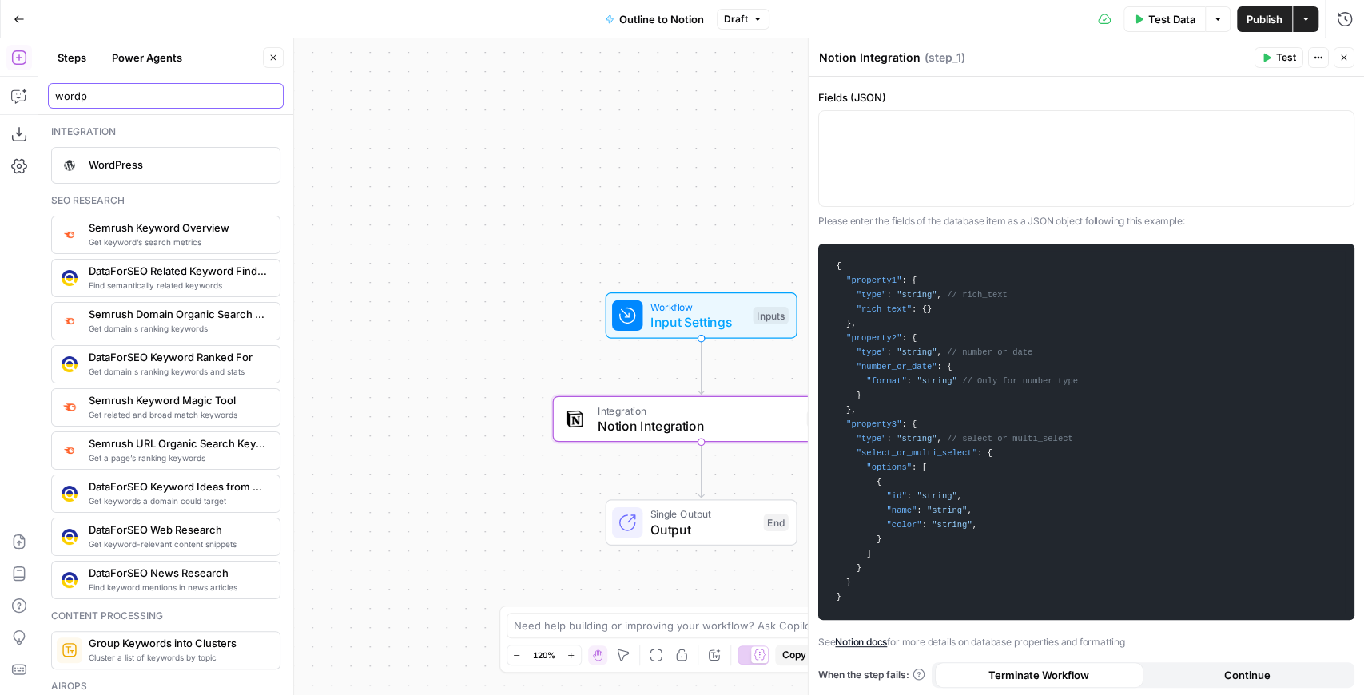
type input "wordp"
click at [145, 167] on span "WordPress" at bounding box center [178, 165] width 178 height 16
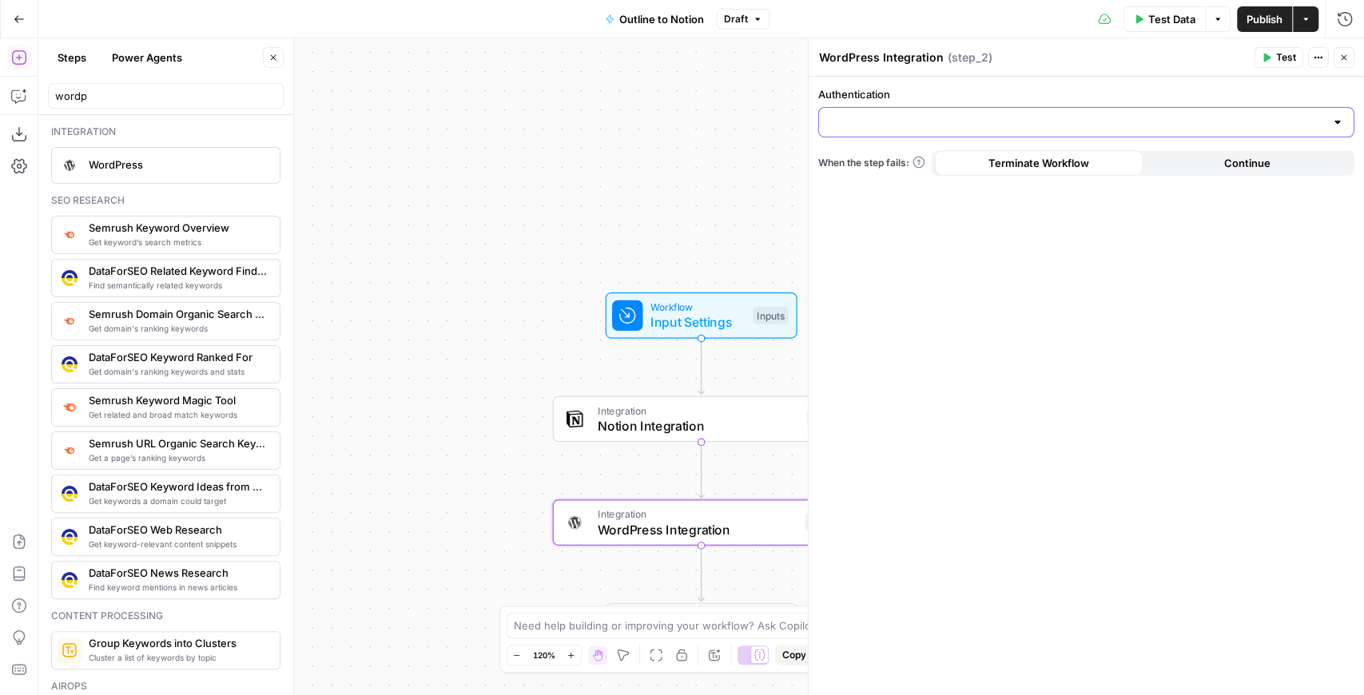
click at [1004, 125] on input "Authentication" at bounding box center [1077, 122] width 496 height 16
click at [897, 161] on span "WordPress 1" at bounding box center [1082, 161] width 503 height 16
type input "WordPress 1"
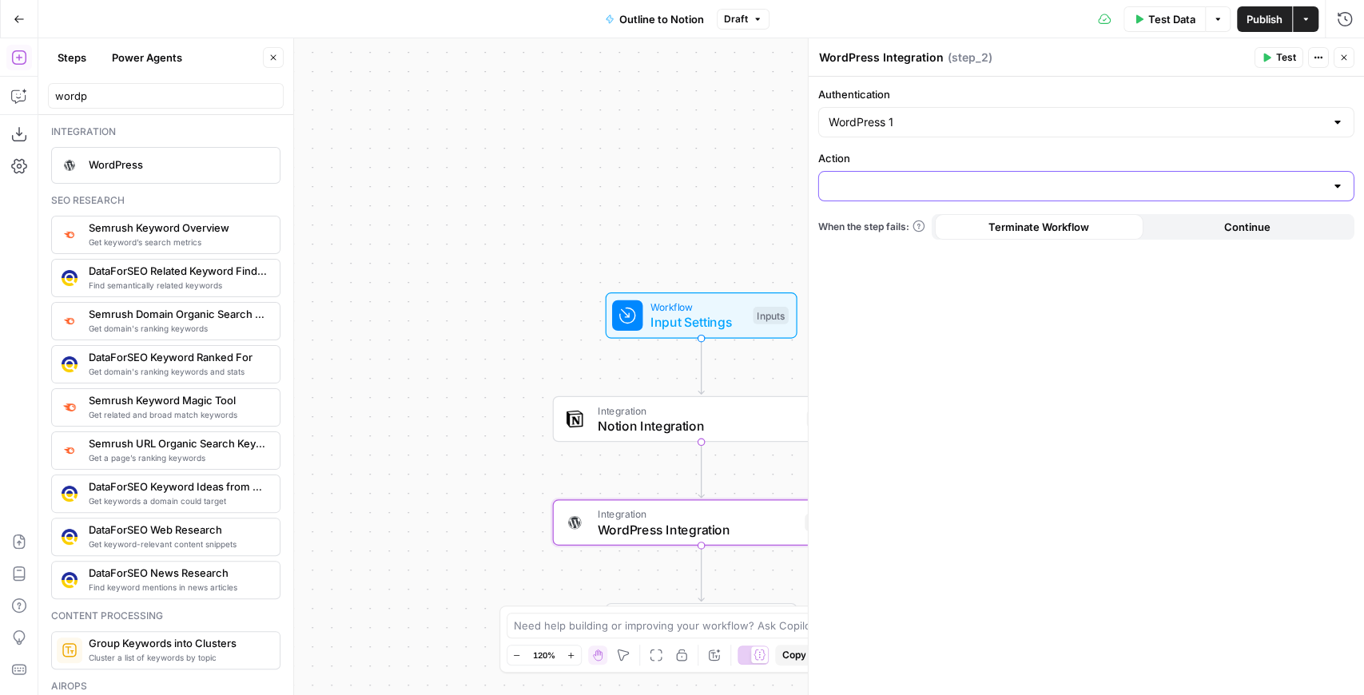
click at [911, 185] on input "Action" at bounding box center [1077, 186] width 496 height 16
click at [876, 217] on span "Create Post" at bounding box center [1082, 225] width 503 height 16
type input "Create Post"
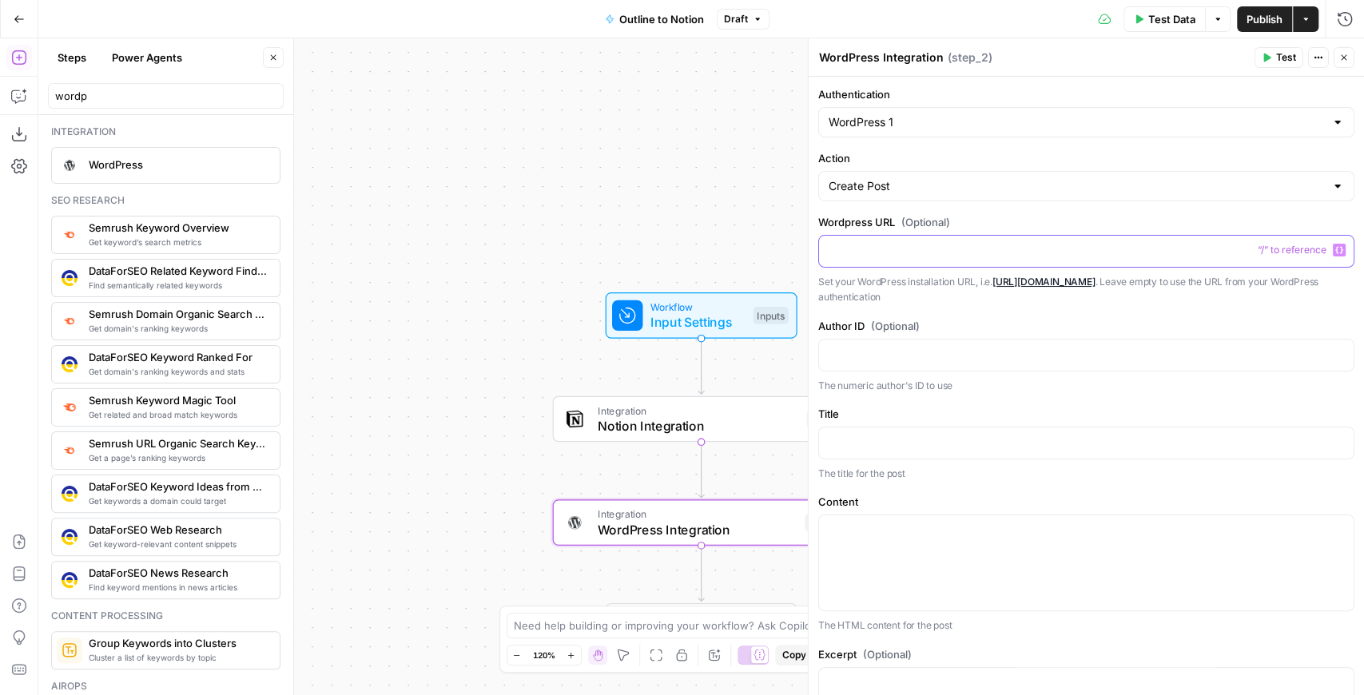
click at [927, 256] on p at bounding box center [1086, 250] width 515 height 16
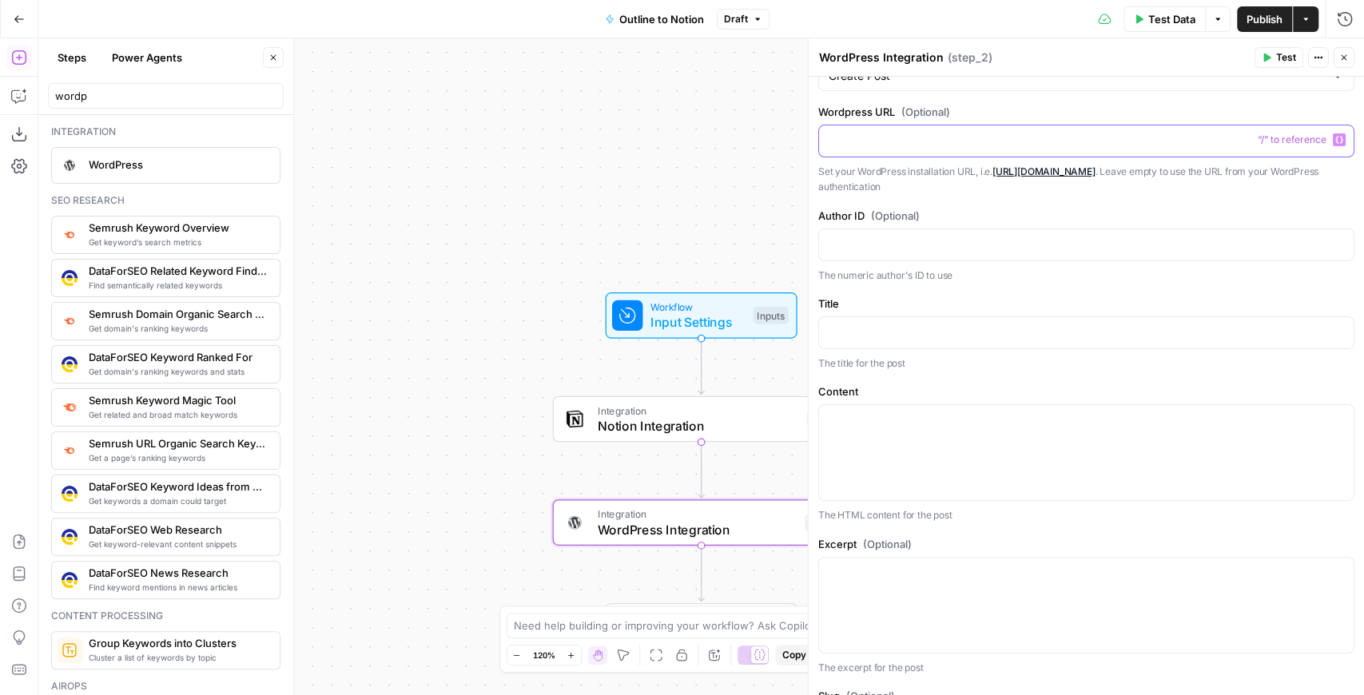
scroll to position [106, 0]
click at [1344, 61] on icon "button" at bounding box center [1344, 58] width 10 height 10
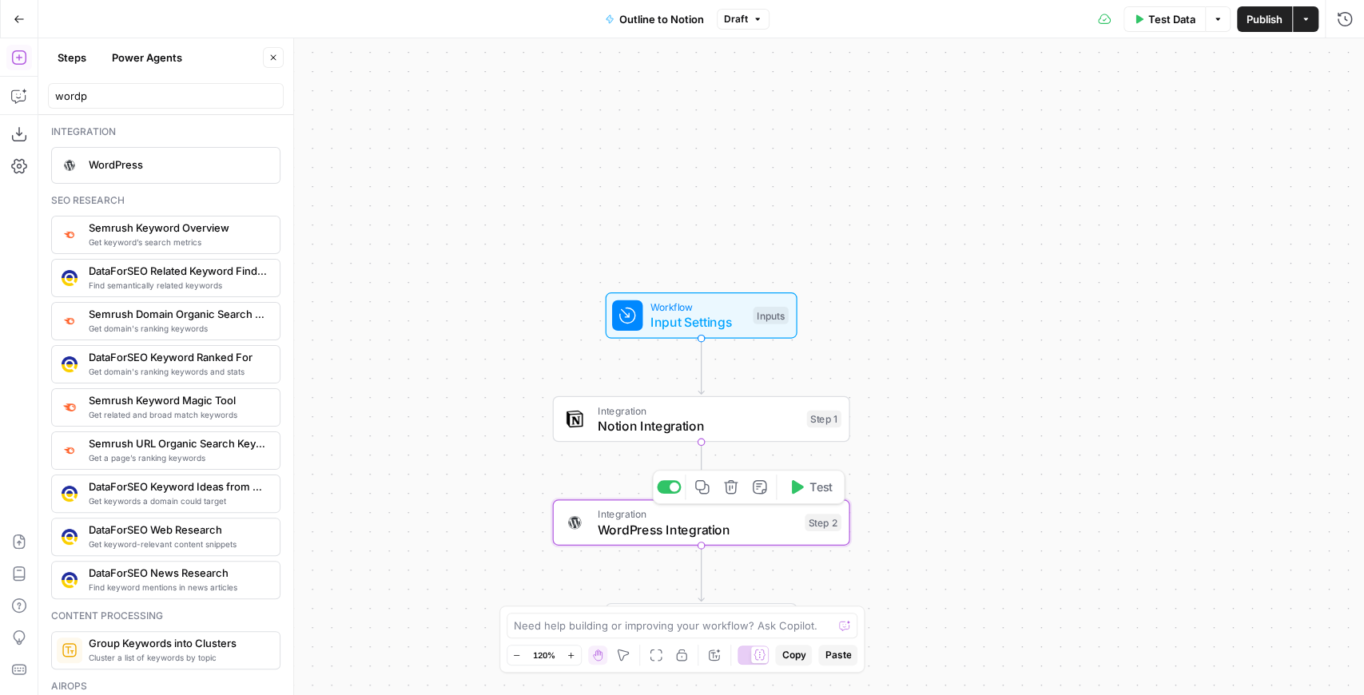
click at [738, 485] on icon "button" at bounding box center [730, 486] width 15 height 15
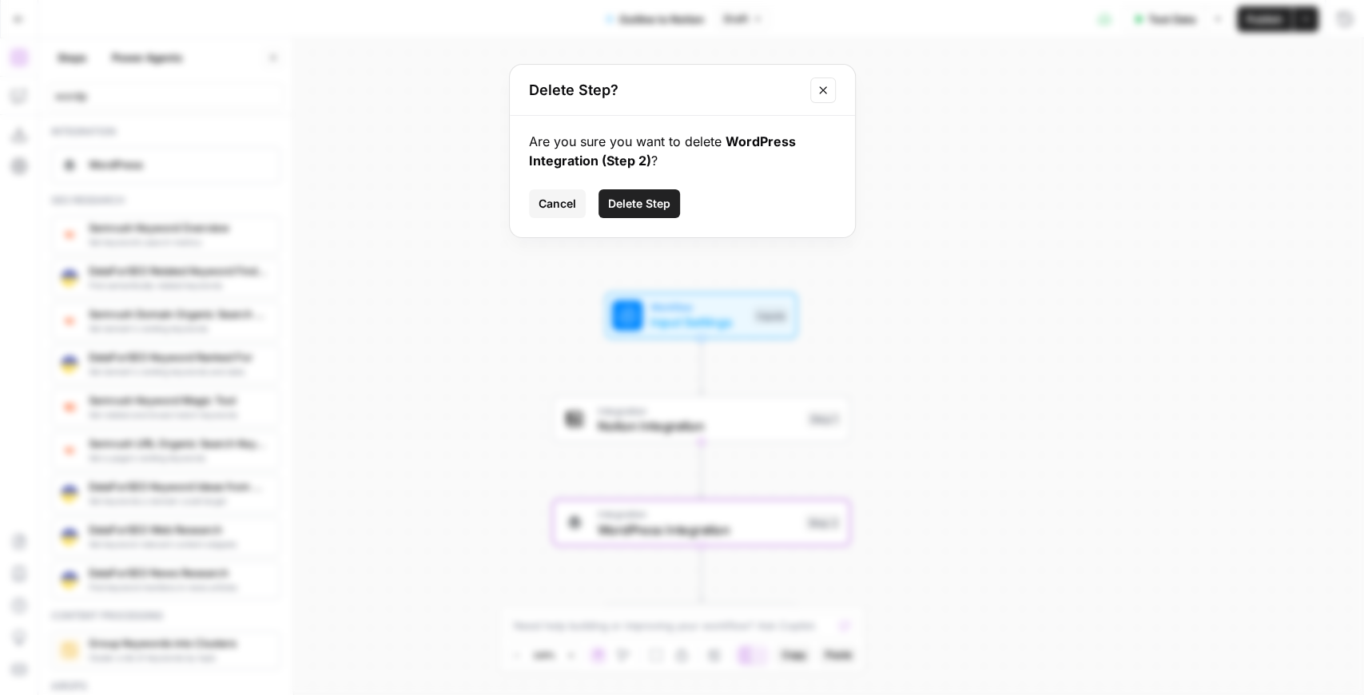
click at [642, 206] on span "Delete Step" at bounding box center [639, 204] width 62 height 16
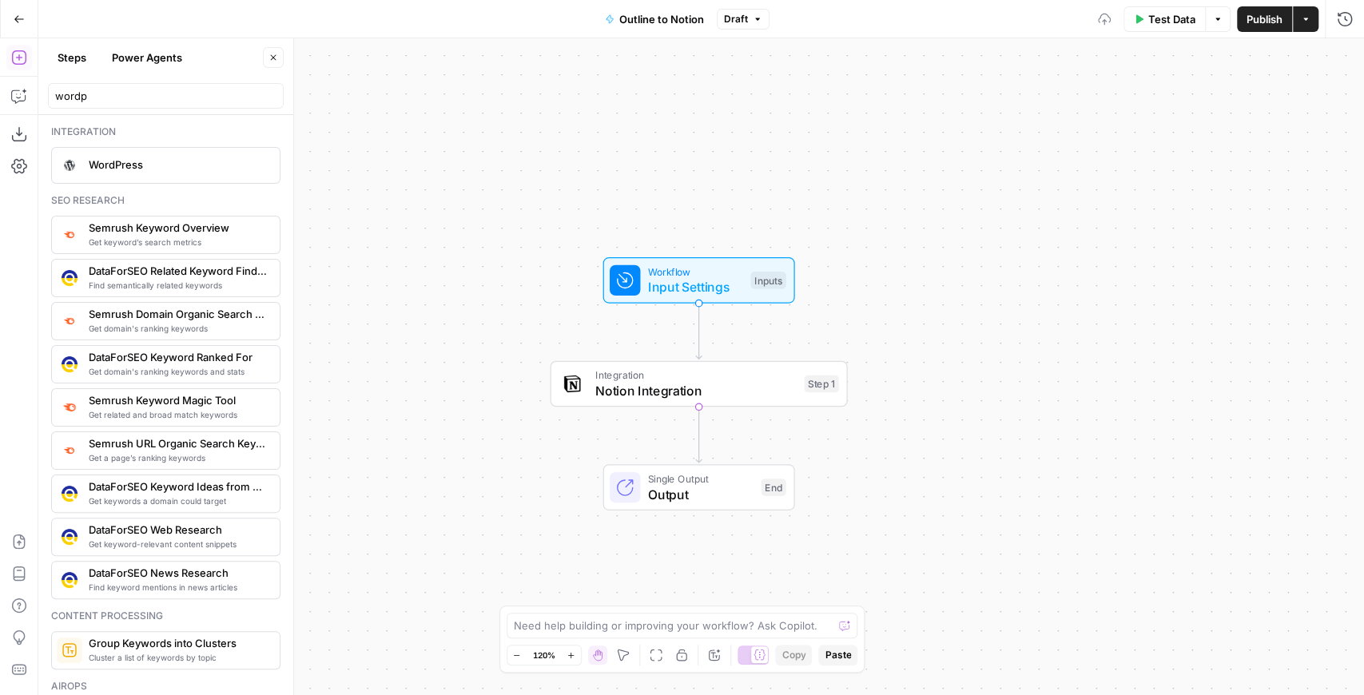
drag, startPoint x: 944, startPoint y: 365, endPoint x: 941, endPoint y: 346, distance: 19.4
click at [941, 346] on div "Workflow Input Settings Inputs Integration Notion Integration Step 1 Single Out…" at bounding box center [701, 366] width 1326 height 657
click at [1251, 22] on span "Publish" at bounding box center [1265, 19] width 36 height 16
click at [21, 16] on icon "button" at bounding box center [19, 19] width 11 height 11
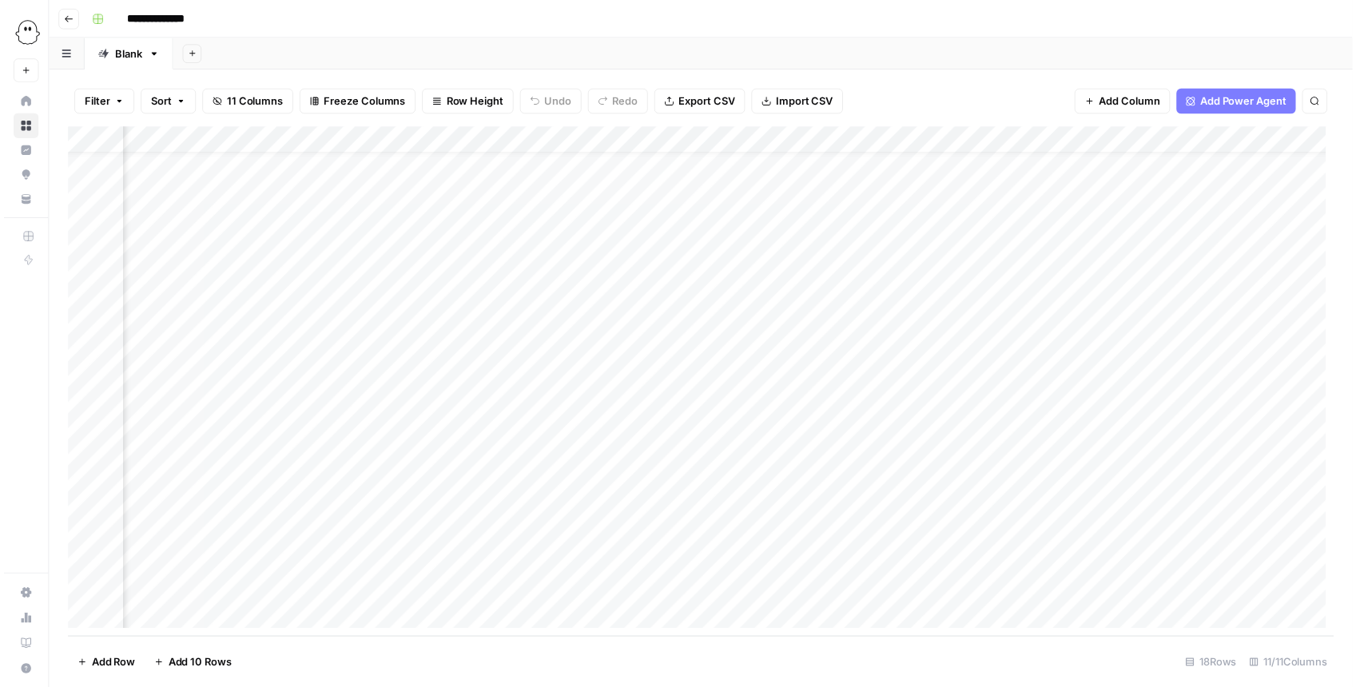
scroll to position [34, 482]
click at [1025, 434] on div "Add Column" at bounding box center [705, 385] width 1280 height 515
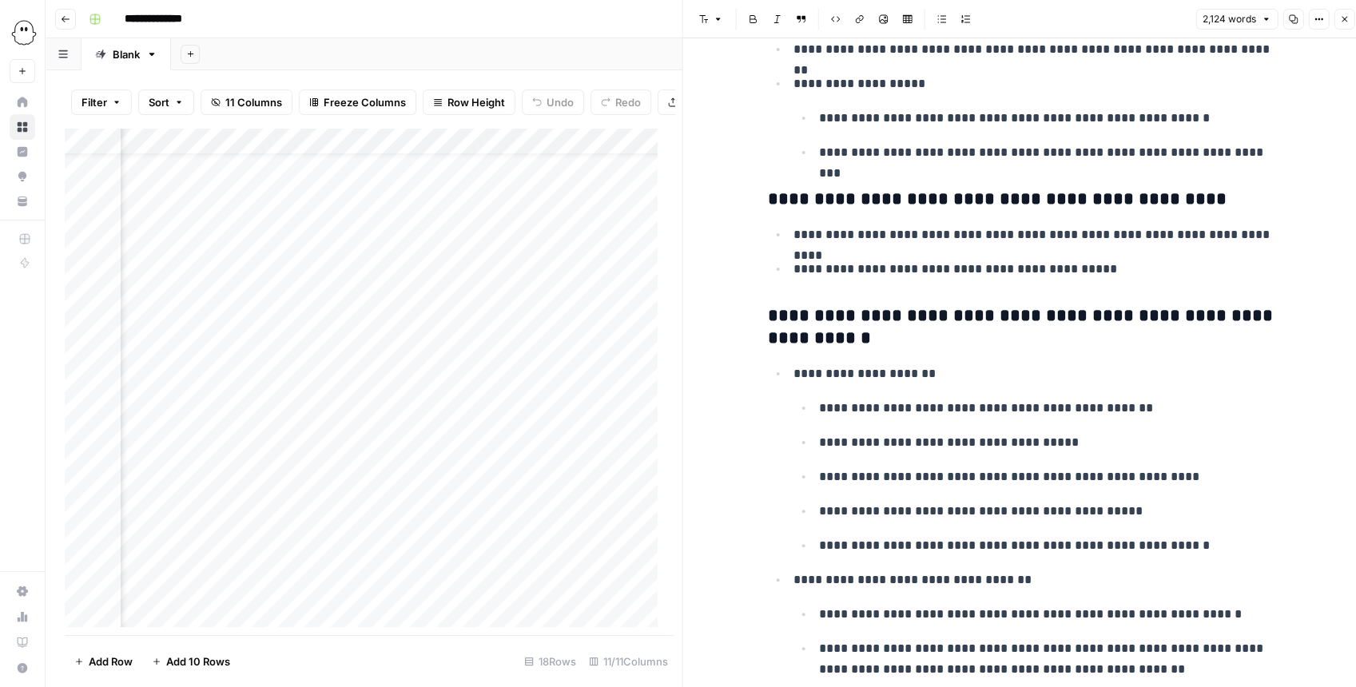
scroll to position [2397, 0]
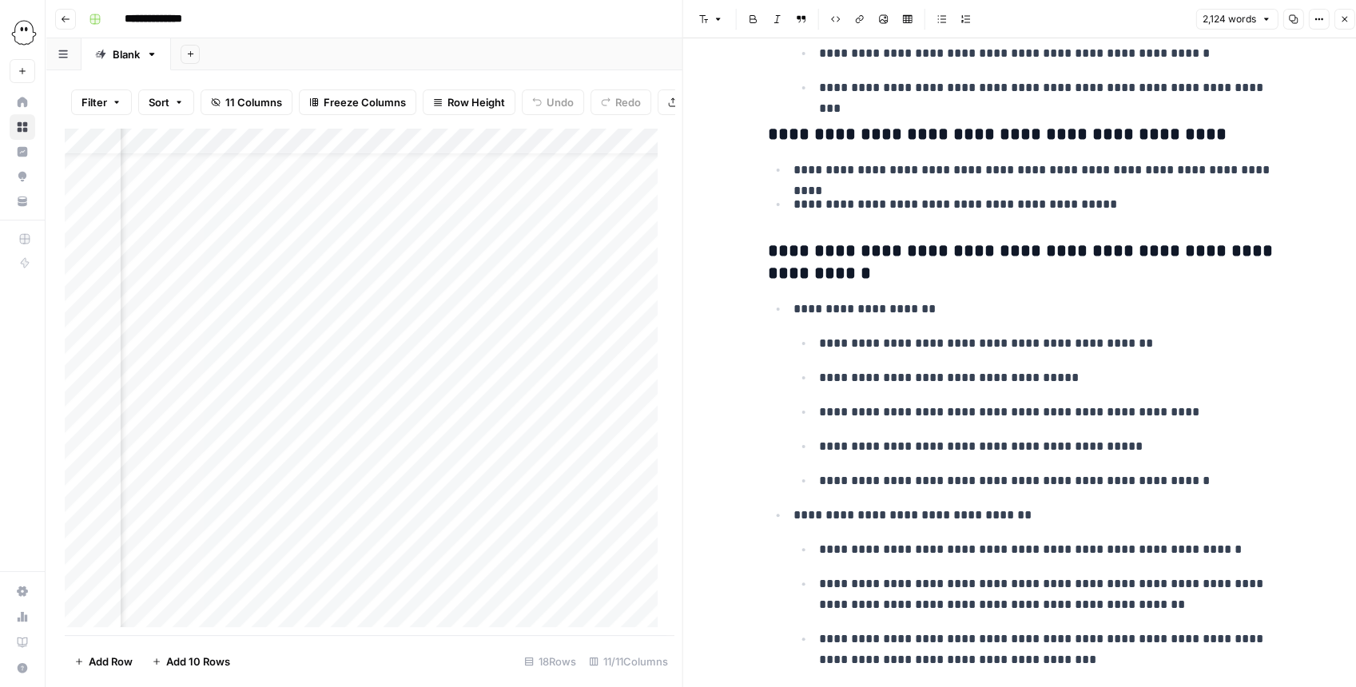
click at [1338, 19] on button "Close" at bounding box center [1344, 19] width 21 height 21
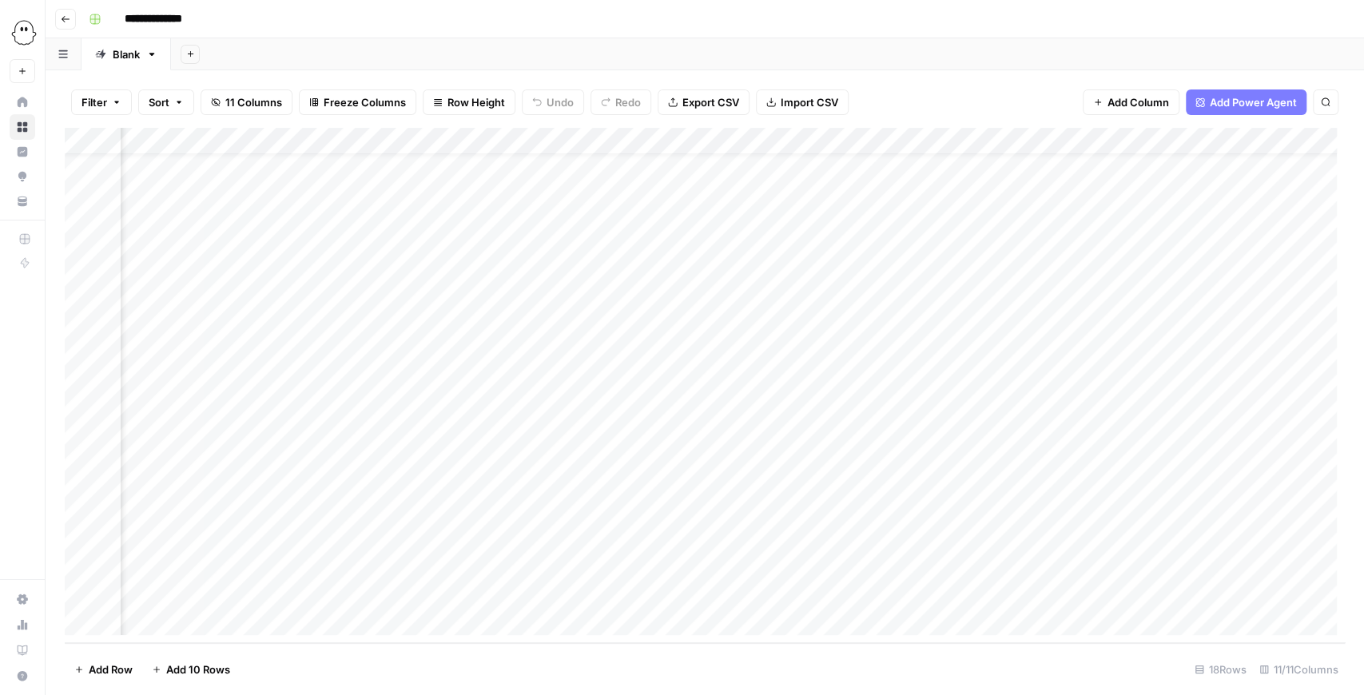
click at [1026, 460] on div "Add Column" at bounding box center [705, 385] width 1280 height 515
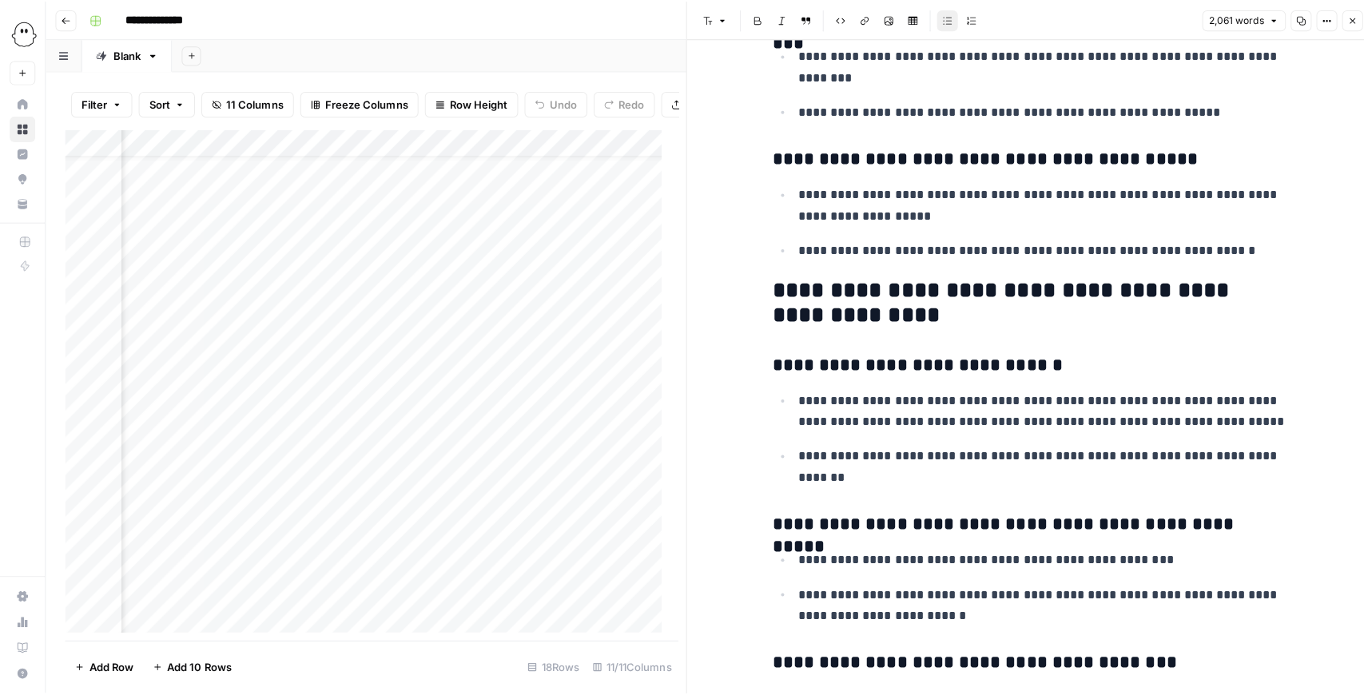
scroll to position [4261, 0]
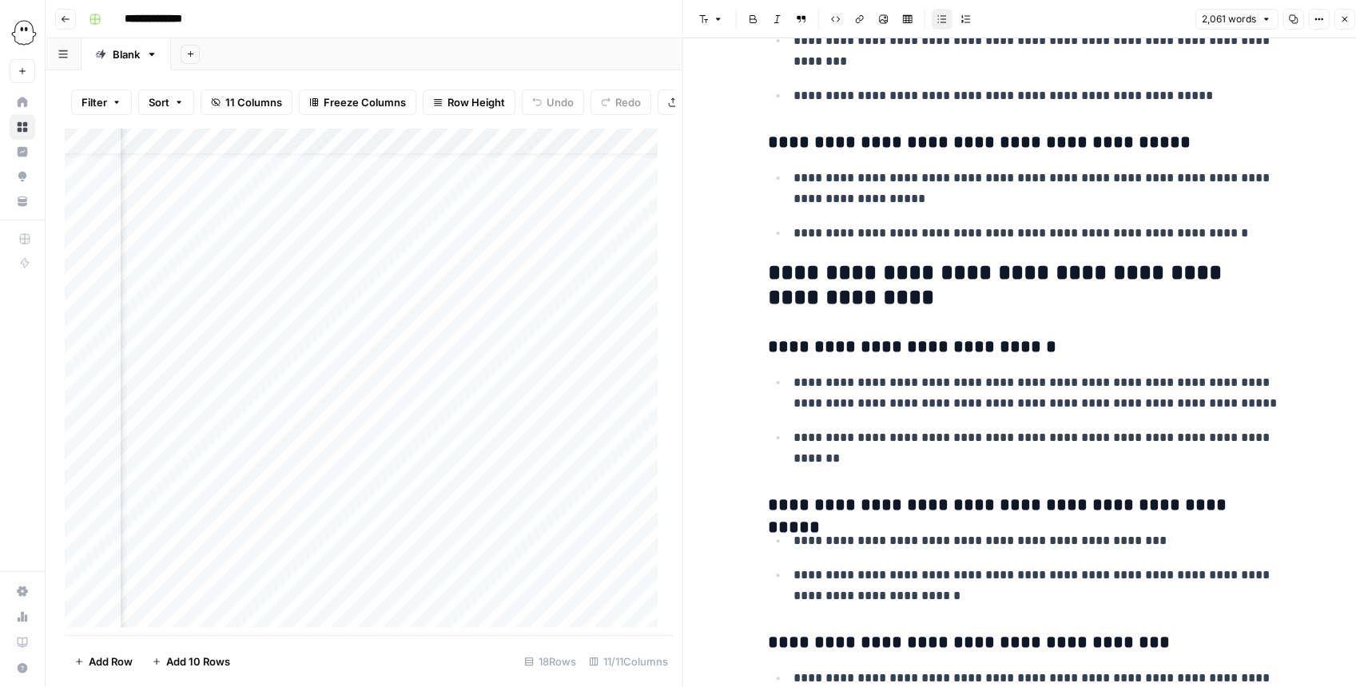
click at [1344, 24] on button "Close" at bounding box center [1344, 19] width 21 height 21
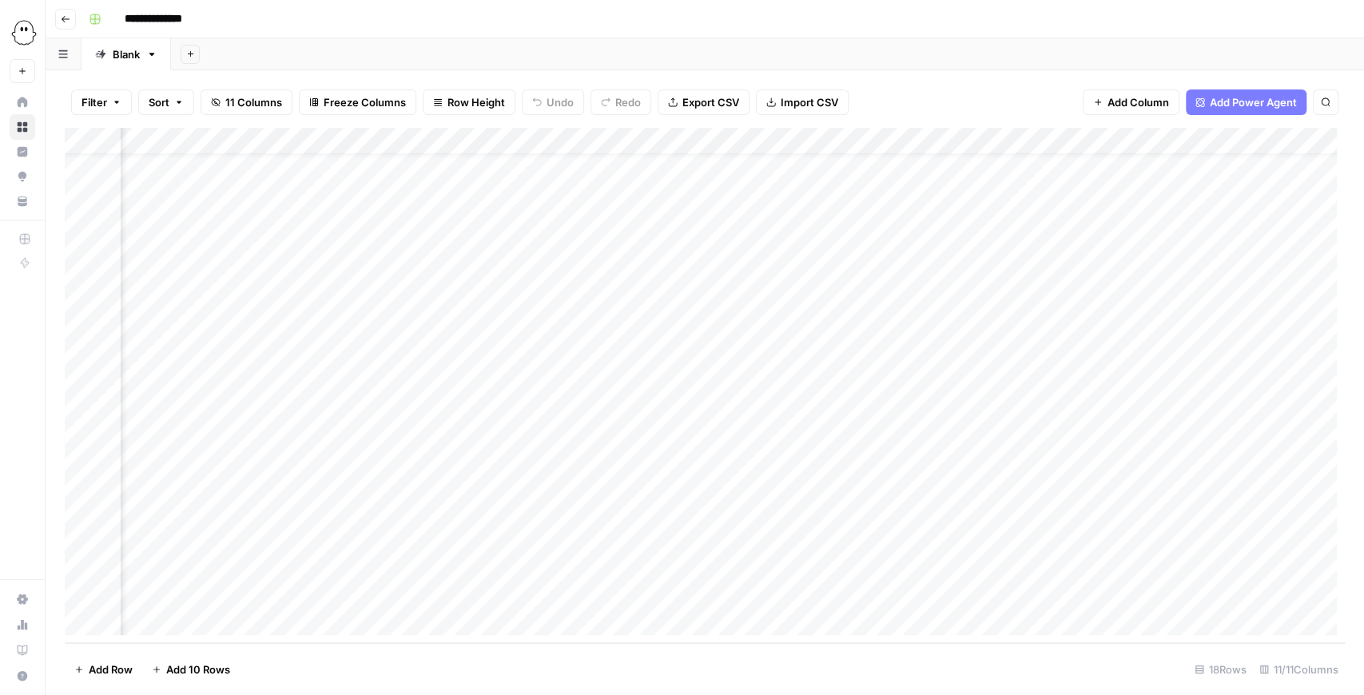
click at [573, 460] on div "Add Column" at bounding box center [705, 385] width 1280 height 515
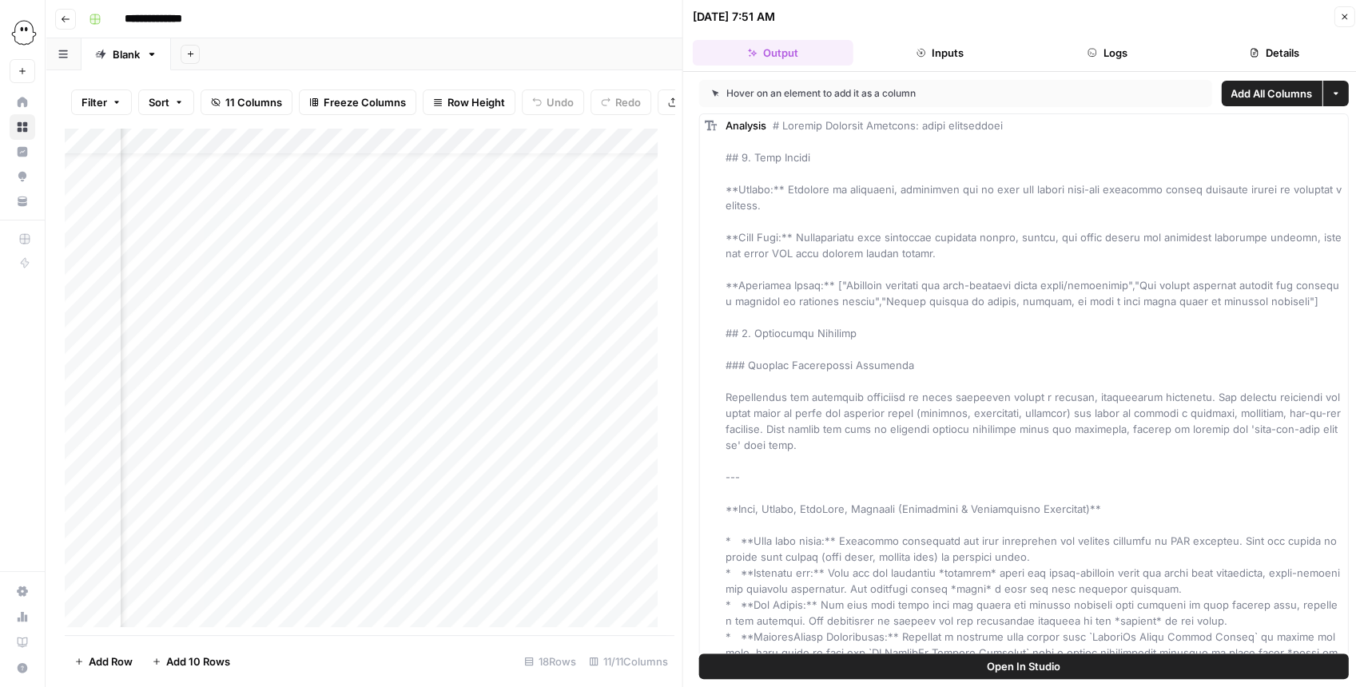
click at [1087, 672] on button "Open In Studio" at bounding box center [1024, 667] width 650 height 26
click at [1342, 17] on icon "button" at bounding box center [1344, 17] width 10 height 10
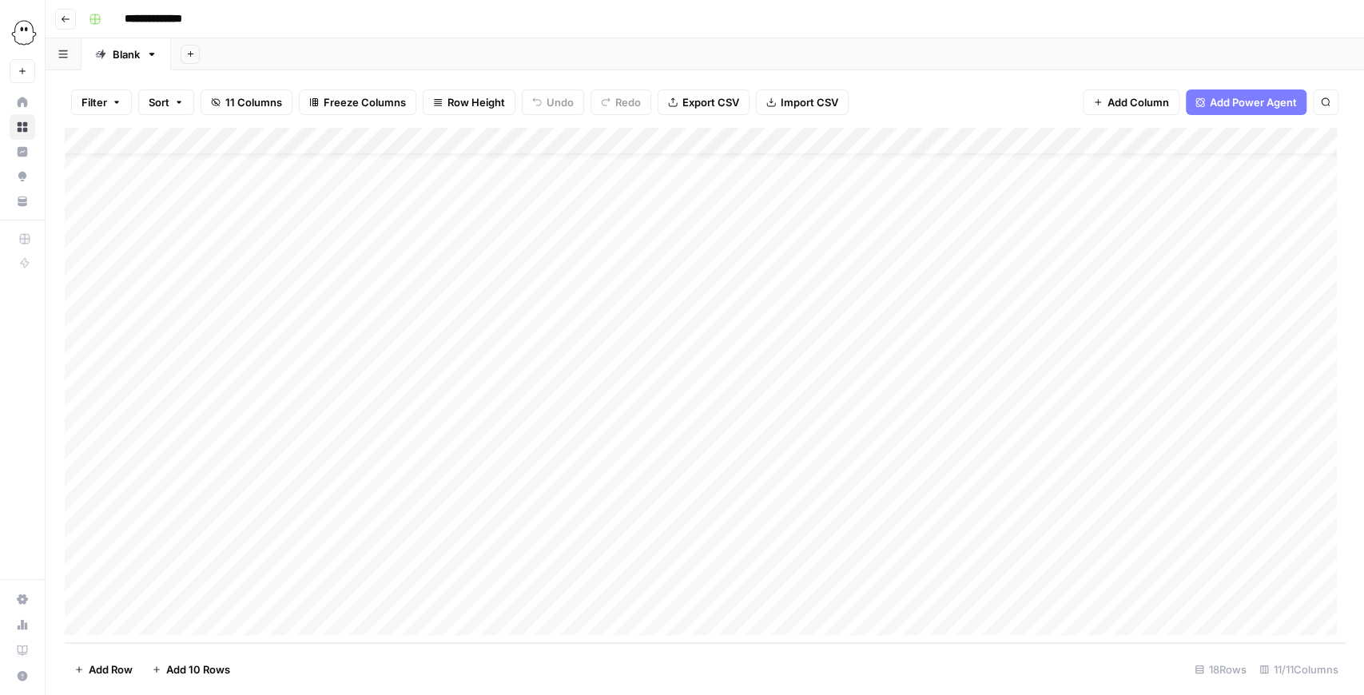
scroll to position [34, 2]
click at [14, 30] on button "PhantomBuster" at bounding box center [23, 33] width 26 height 40
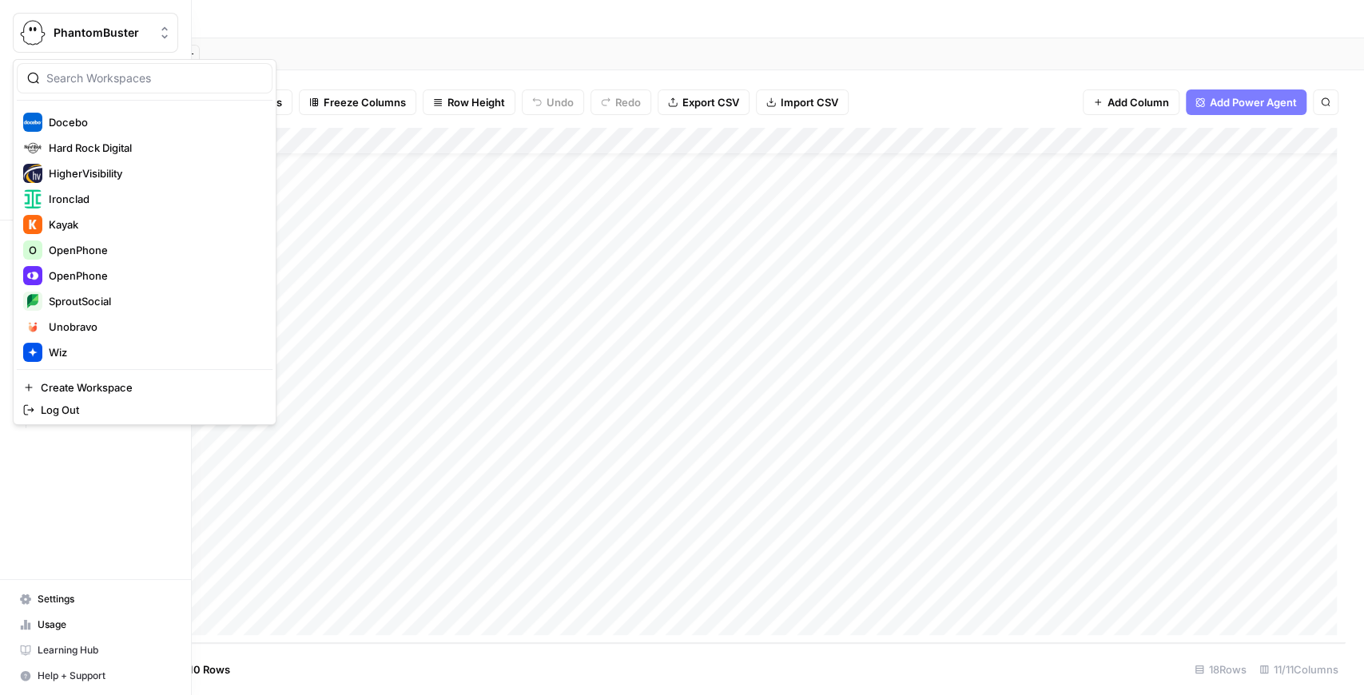
scroll to position [384, 0]
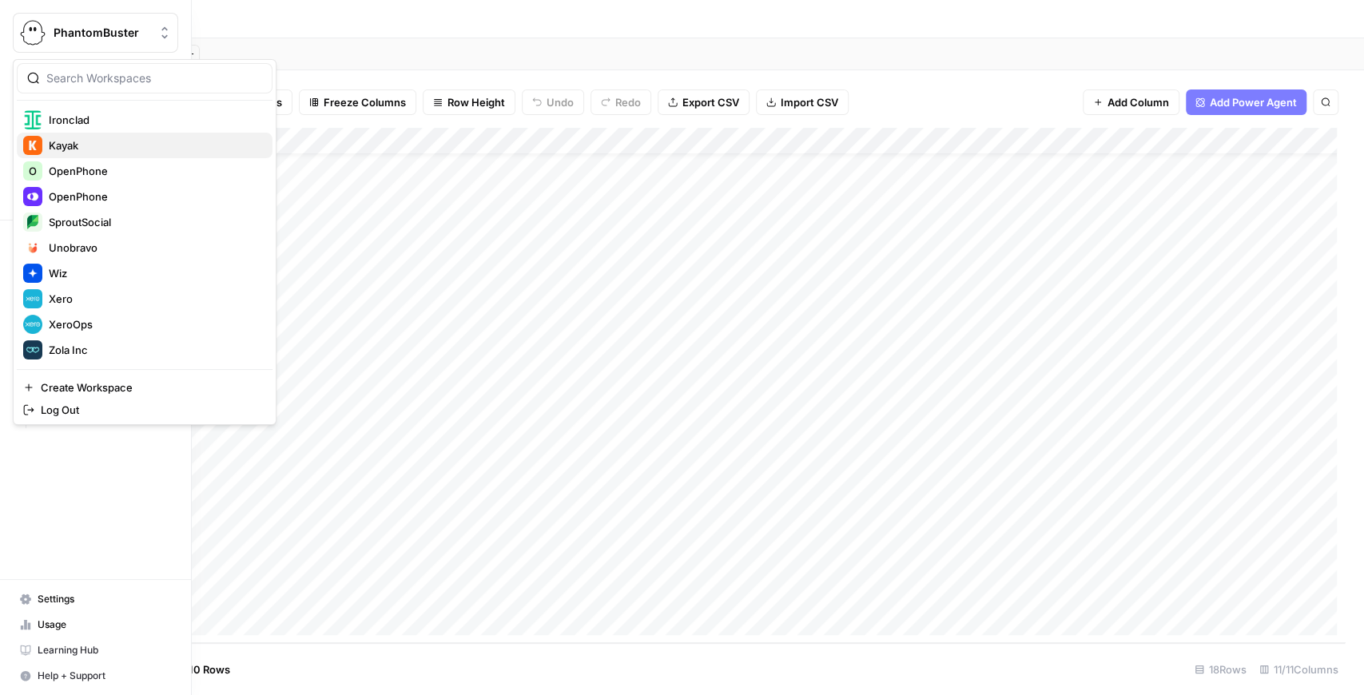
click at [103, 153] on div "Kayak" at bounding box center [144, 145] width 243 height 19
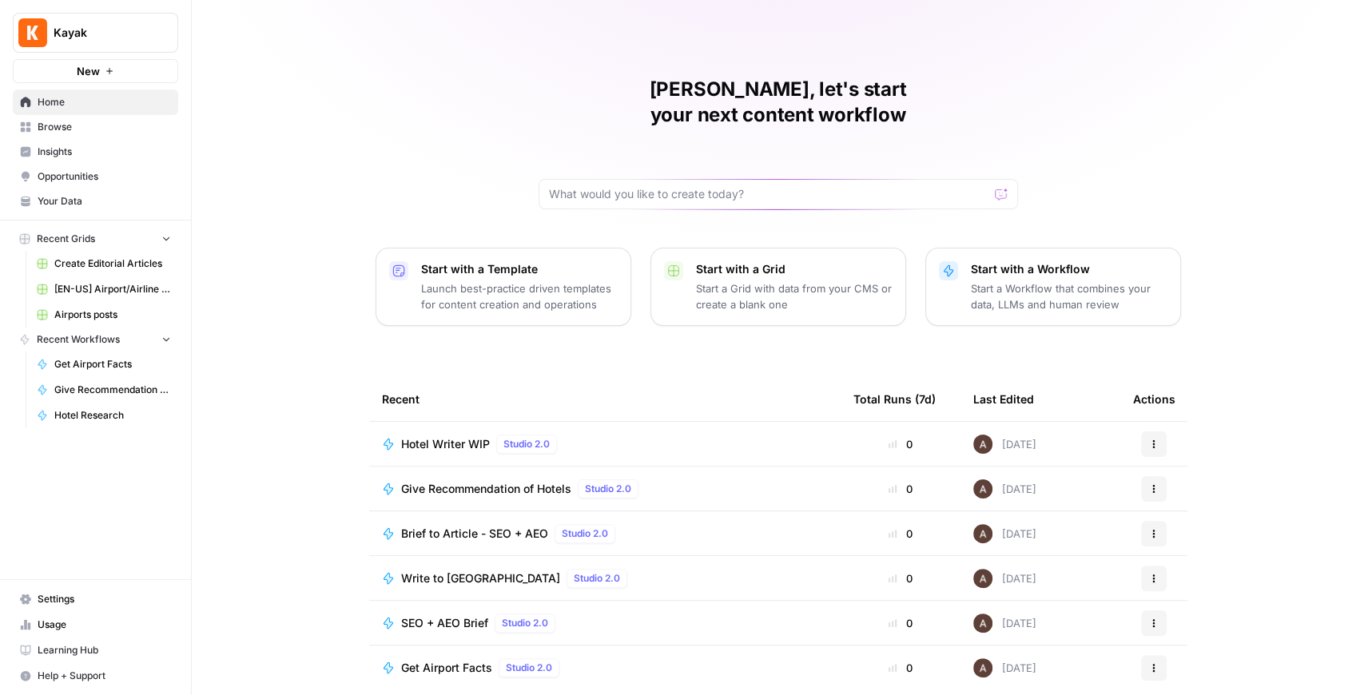
click at [110, 38] on span "Kayak" at bounding box center [102, 33] width 97 height 16
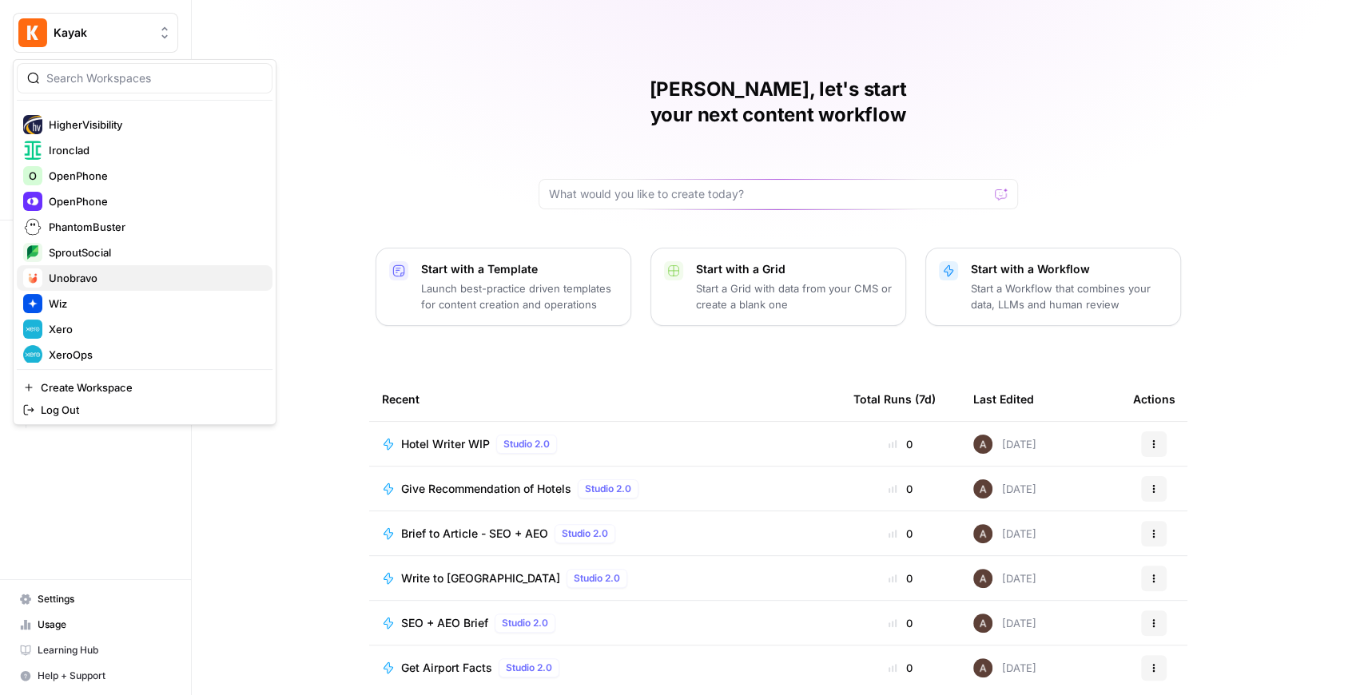
scroll to position [384, 0]
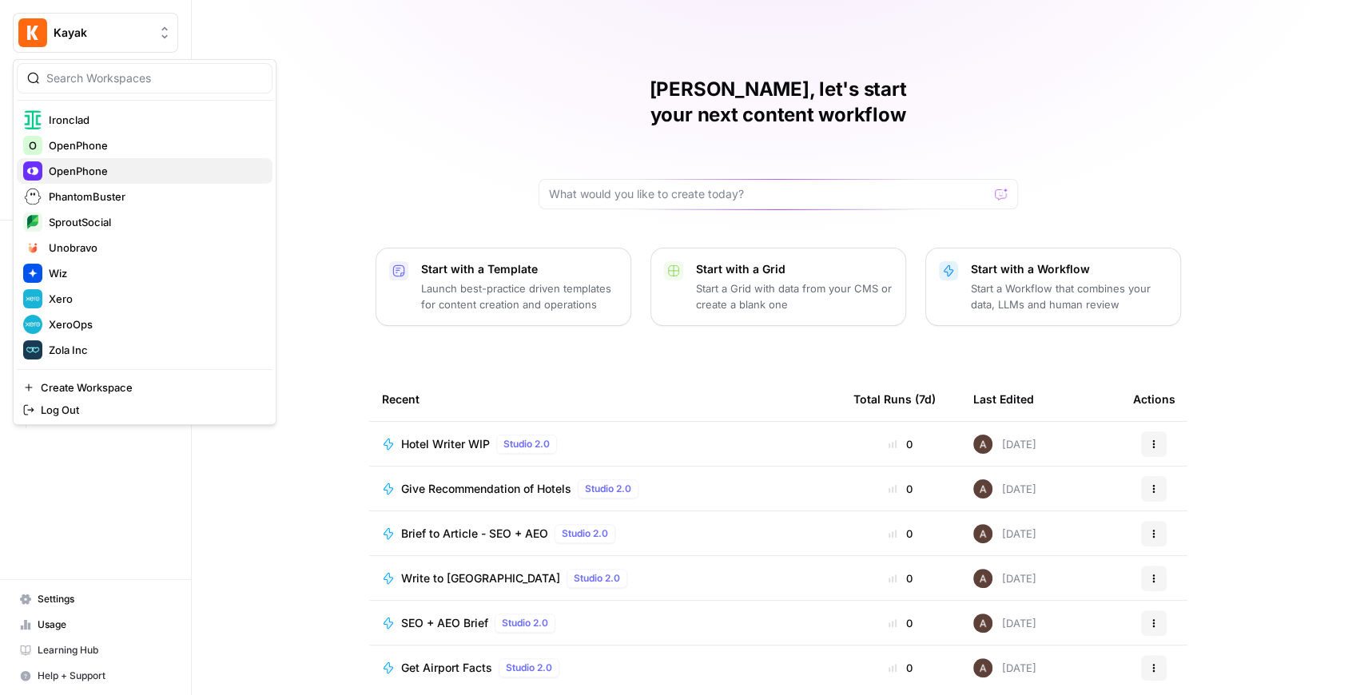
click at [113, 168] on span "OpenPhone" at bounding box center [154, 171] width 211 height 16
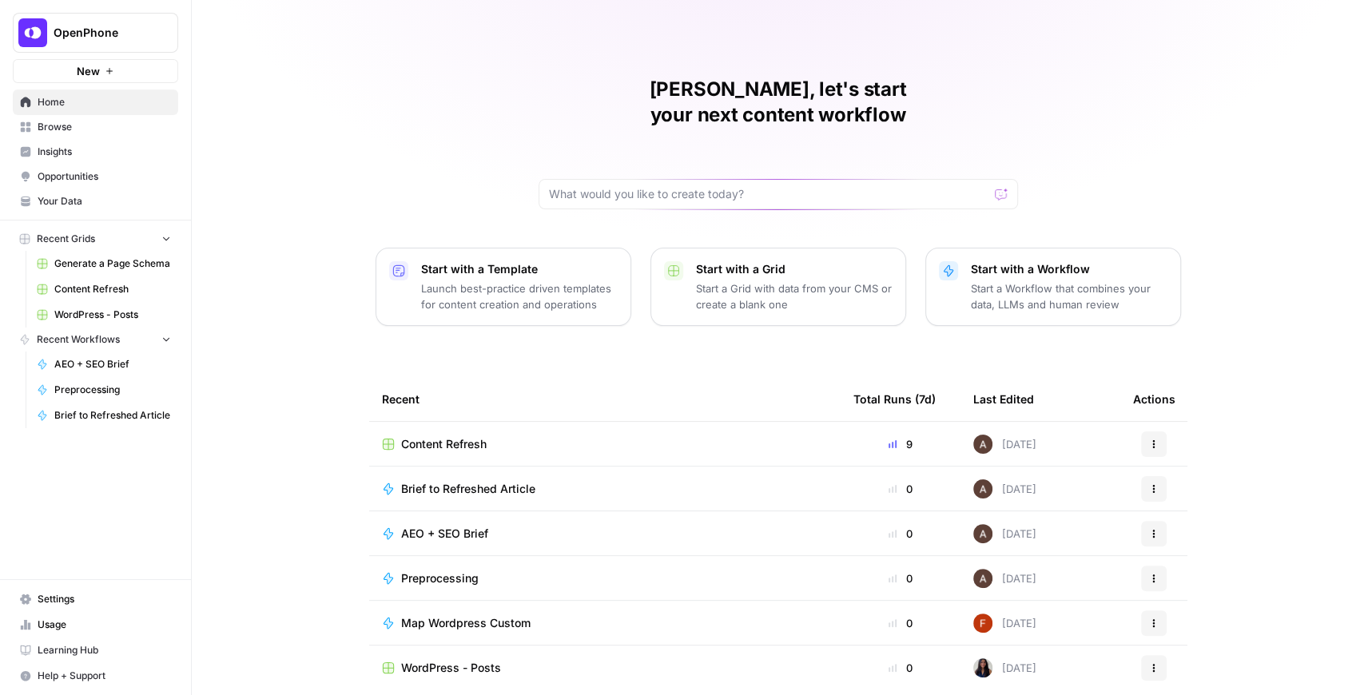
click at [120, 291] on span "Content Refresh" at bounding box center [112, 289] width 117 height 14
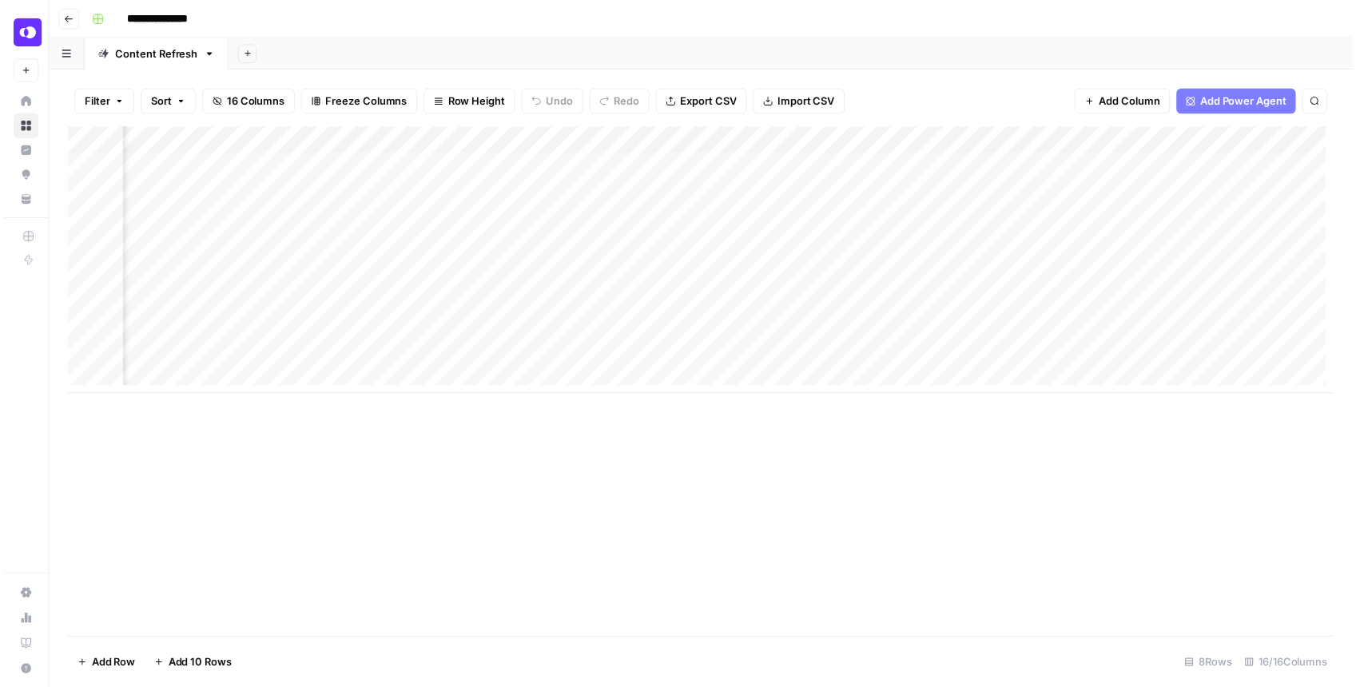
scroll to position [0, 1363]
click at [969, 247] on div "Add Column" at bounding box center [705, 263] width 1280 height 270
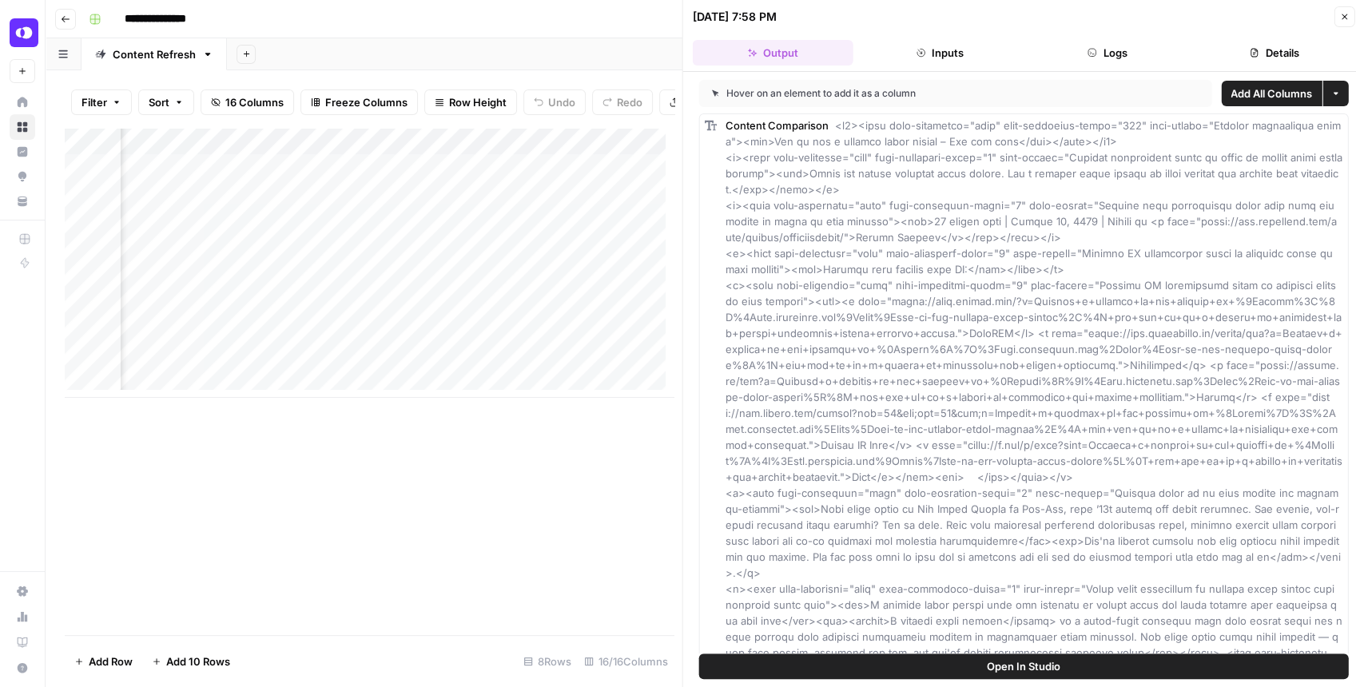
click at [996, 664] on span "Open In Studio" at bounding box center [1024, 666] width 74 height 16
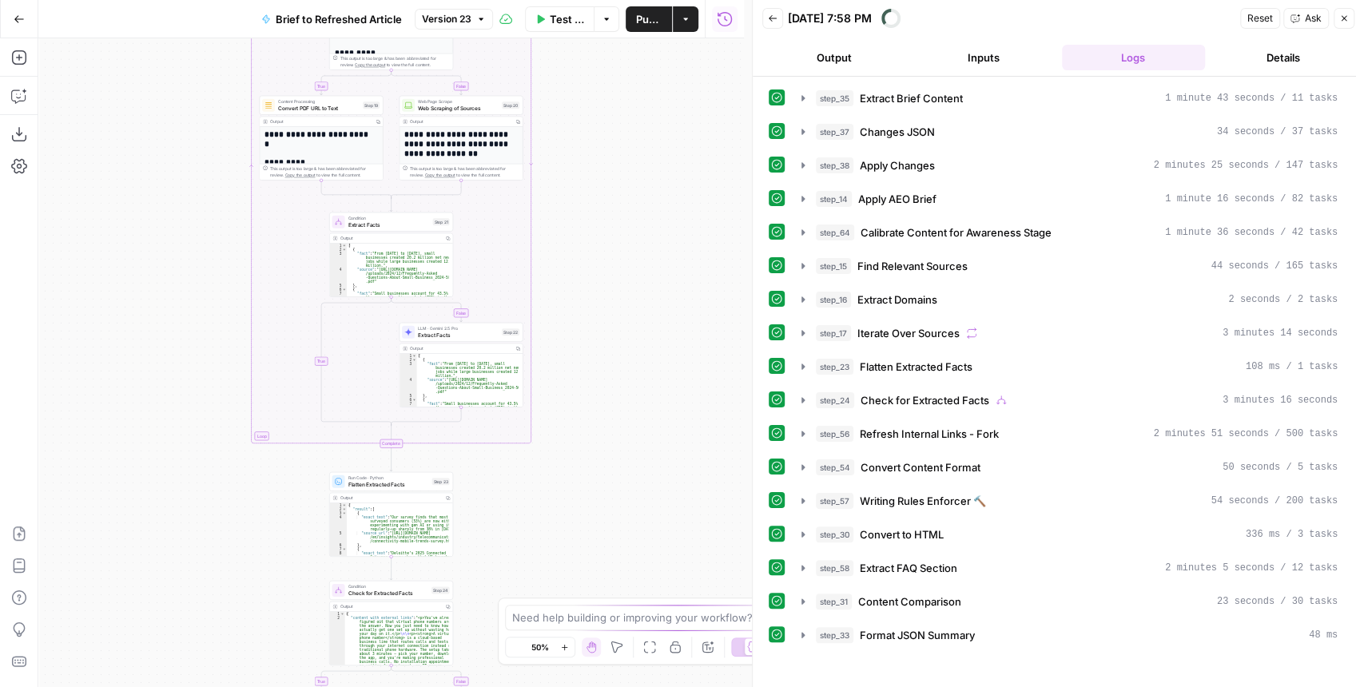
click at [591, 471] on div "true false true false true false Workflow Input Settings Inputs LLM · GPT-4.1 E…" at bounding box center [391, 362] width 706 height 649
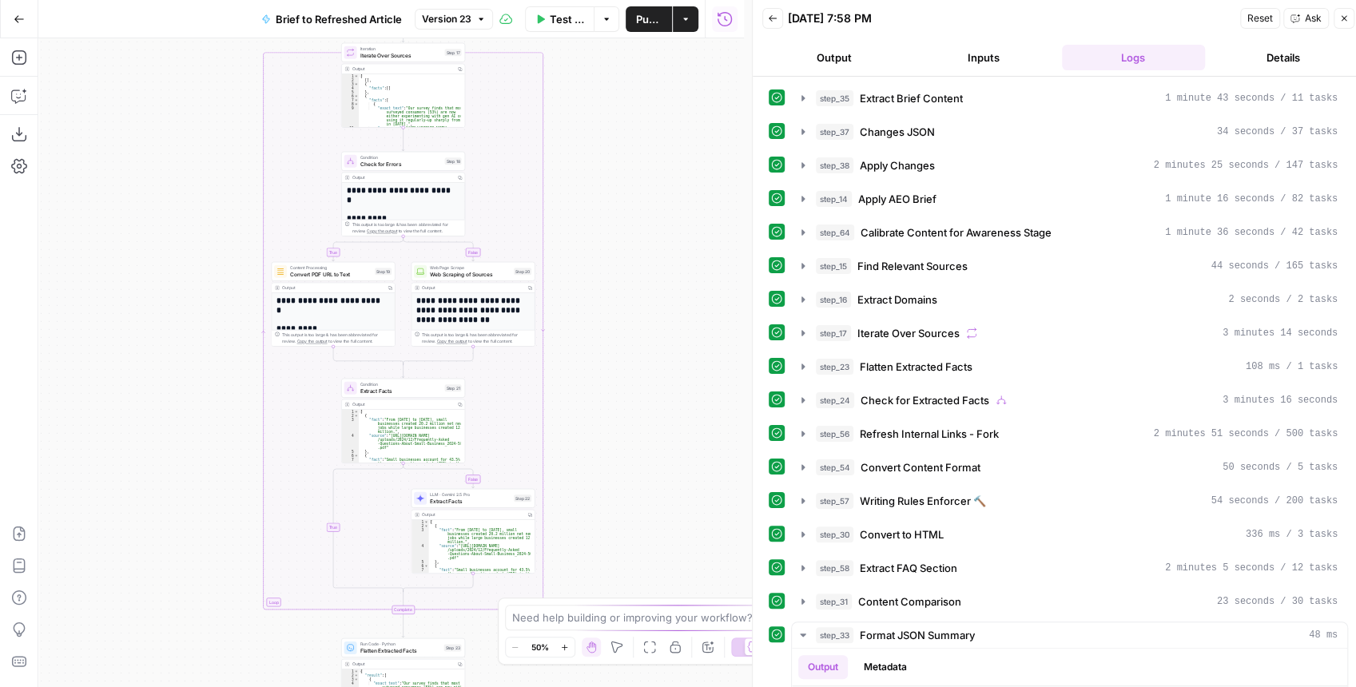
click at [600, 569] on div "true false true false true false Workflow Input Settings Inputs LLM · GPT-4.1 E…" at bounding box center [391, 362] width 706 height 649
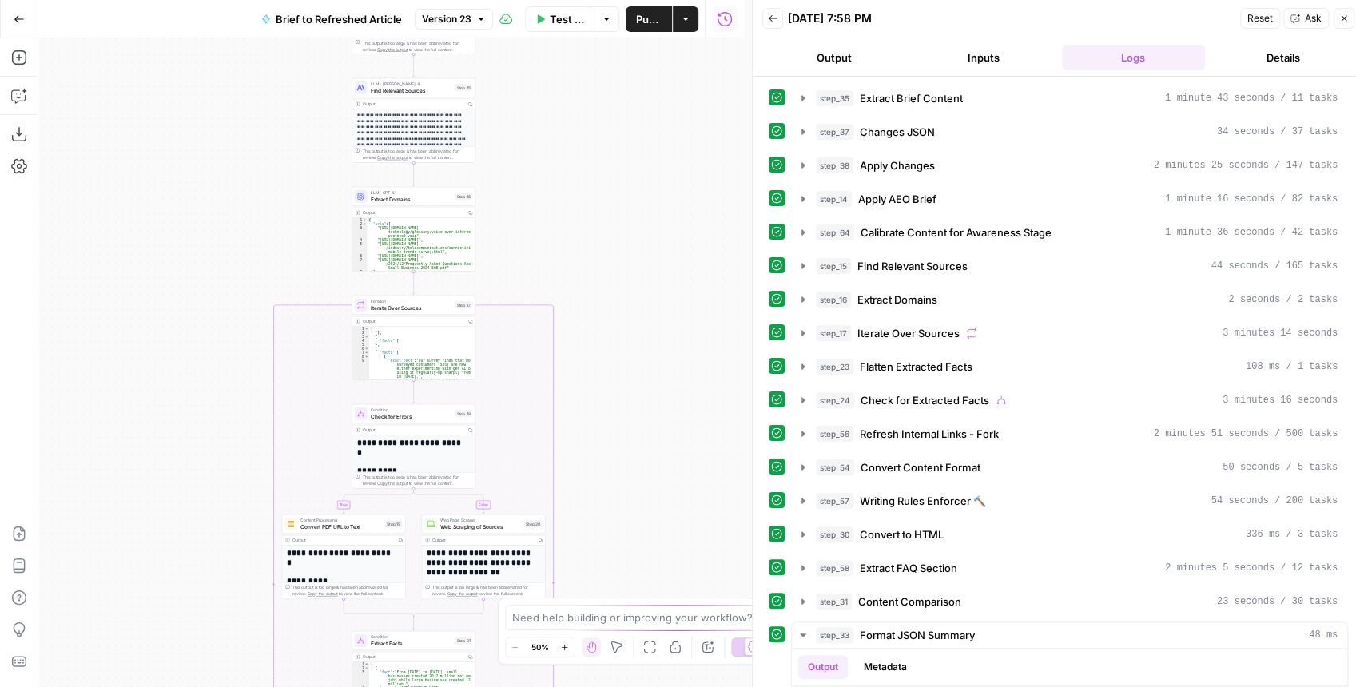
drag, startPoint x: 619, startPoint y: 291, endPoint x: 638, endPoint y: 559, distance: 268.3
click at [637, 553] on div "true false true false true false Workflow Input Settings Inputs LLM · GPT-4.1 E…" at bounding box center [391, 362] width 706 height 649
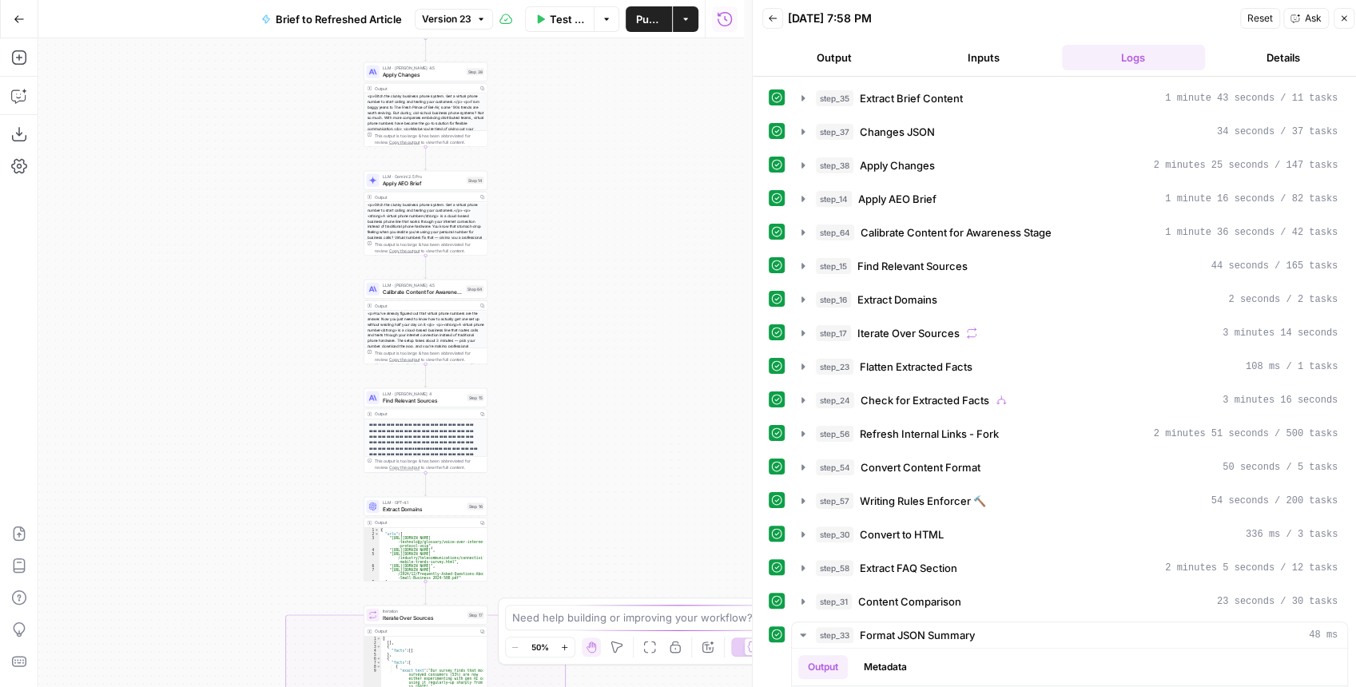
drag, startPoint x: 622, startPoint y: 326, endPoint x: 617, endPoint y: 447, distance: 121.6
click at [617, 447] on div "true false true false true false Workflow Input Settings Inputs LLM · GPT-4.1 E…" at bounding box center [391, 362] width 706 height 649
click at [805, 227] on icon "button" at bounding box center [803, 232] width 13 height 13
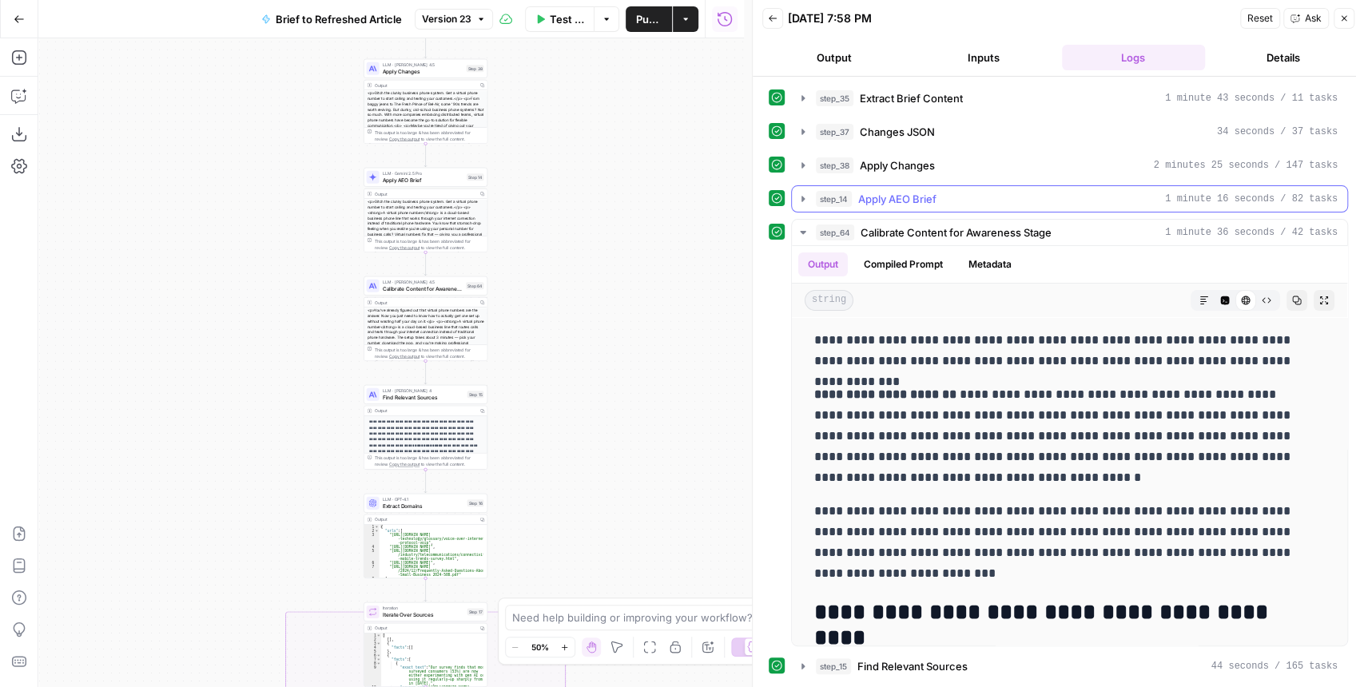
click at [801, 198] on icon "button" at bounding box center [803, 199] width 13 height 13
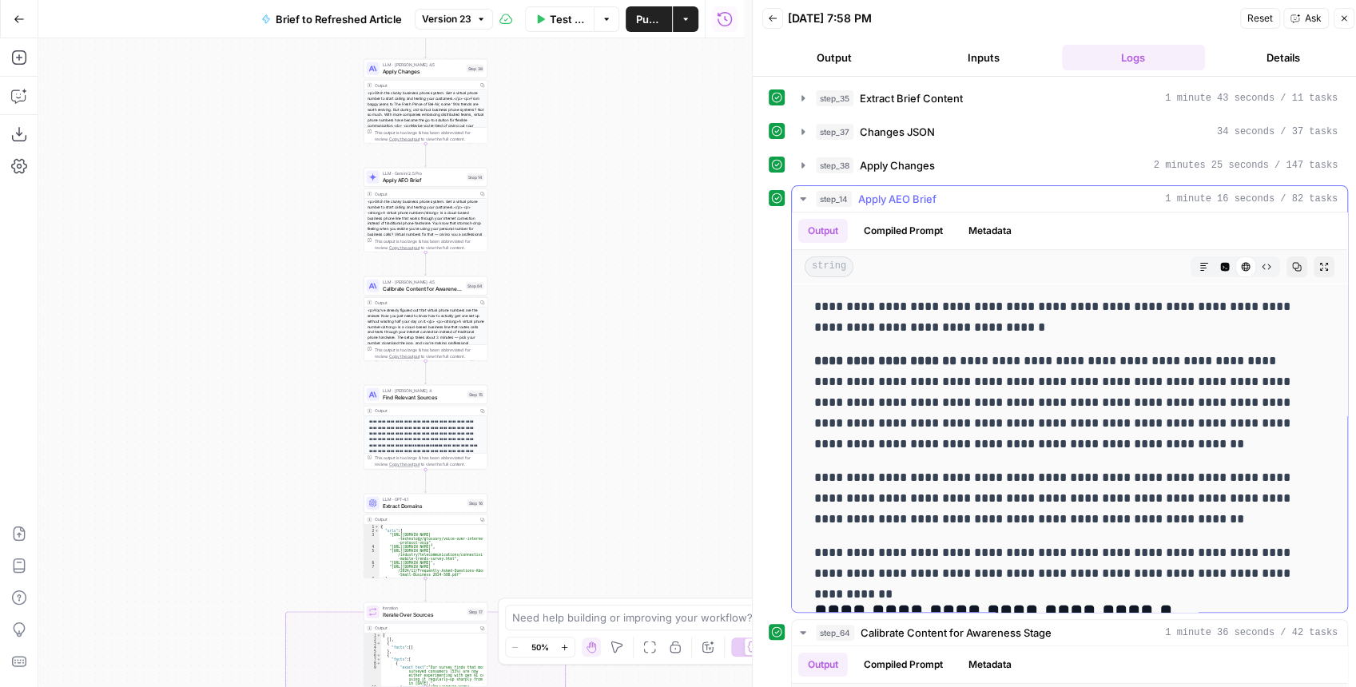
click at [801, 198] on icon "button" at bounding box center [803, 199] width 13 height 13
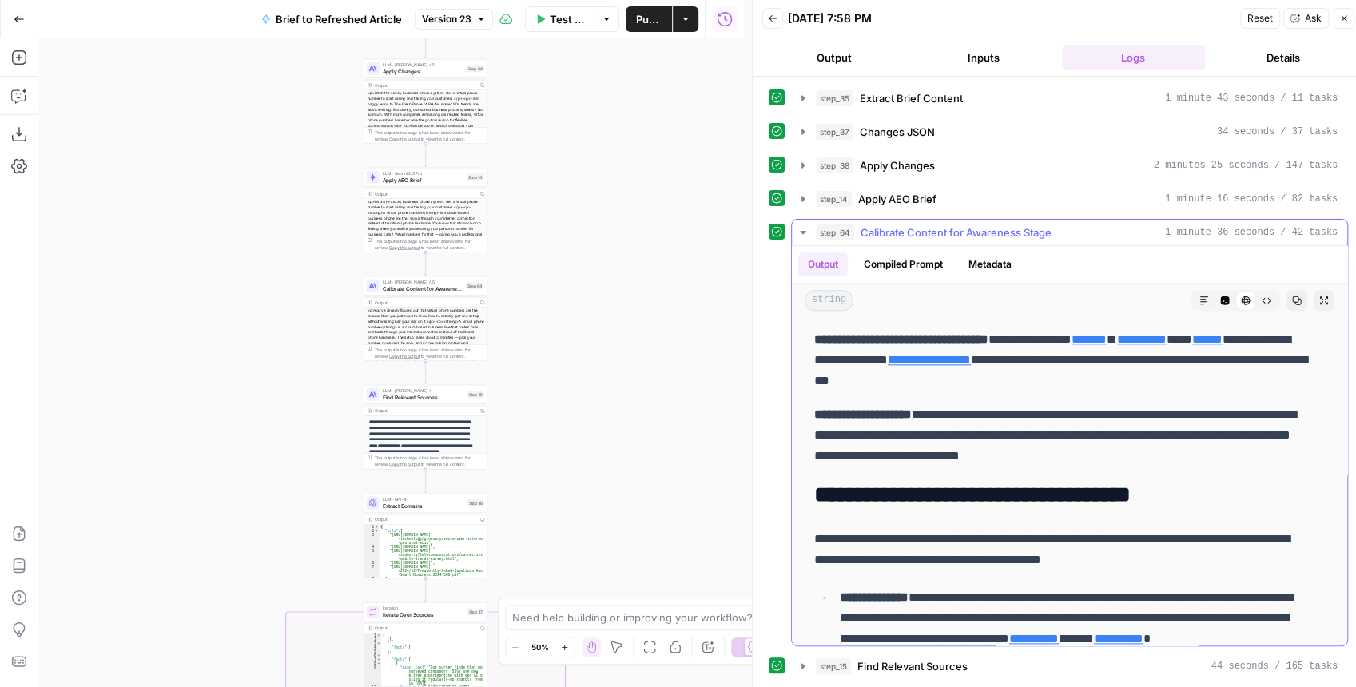
scroll to position [1171, 0]
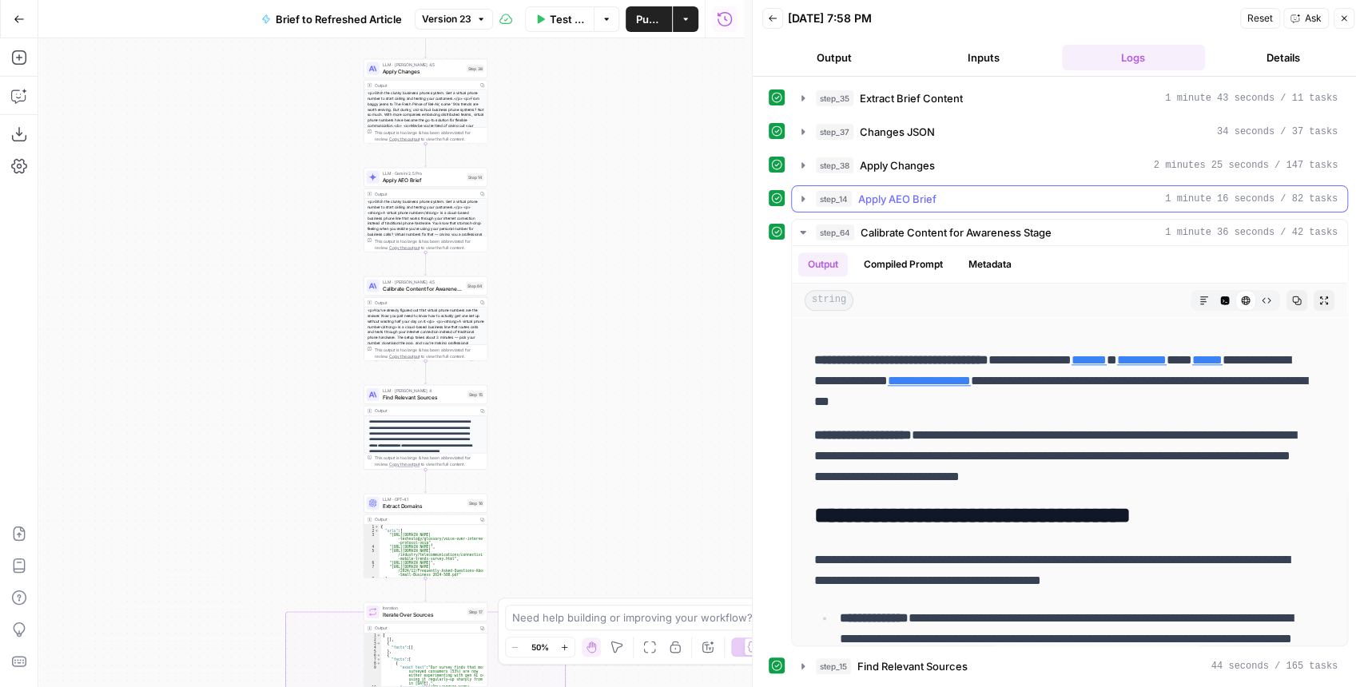
click at [797, 200] on icon "button" at bounding box center [803, 199] width 13 height 13
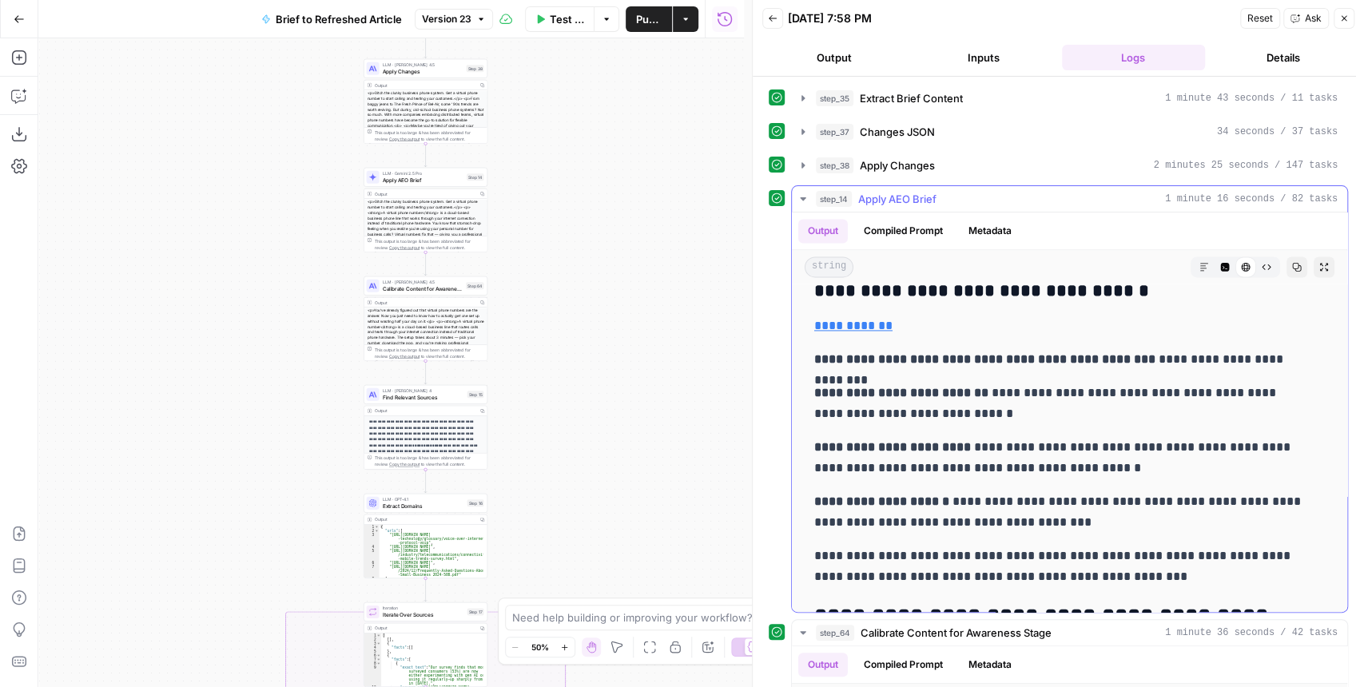
scroll to position [1545, 0]
click at [801, 197] on icon "button" at bounding box center [803, 198] width 6 height 3
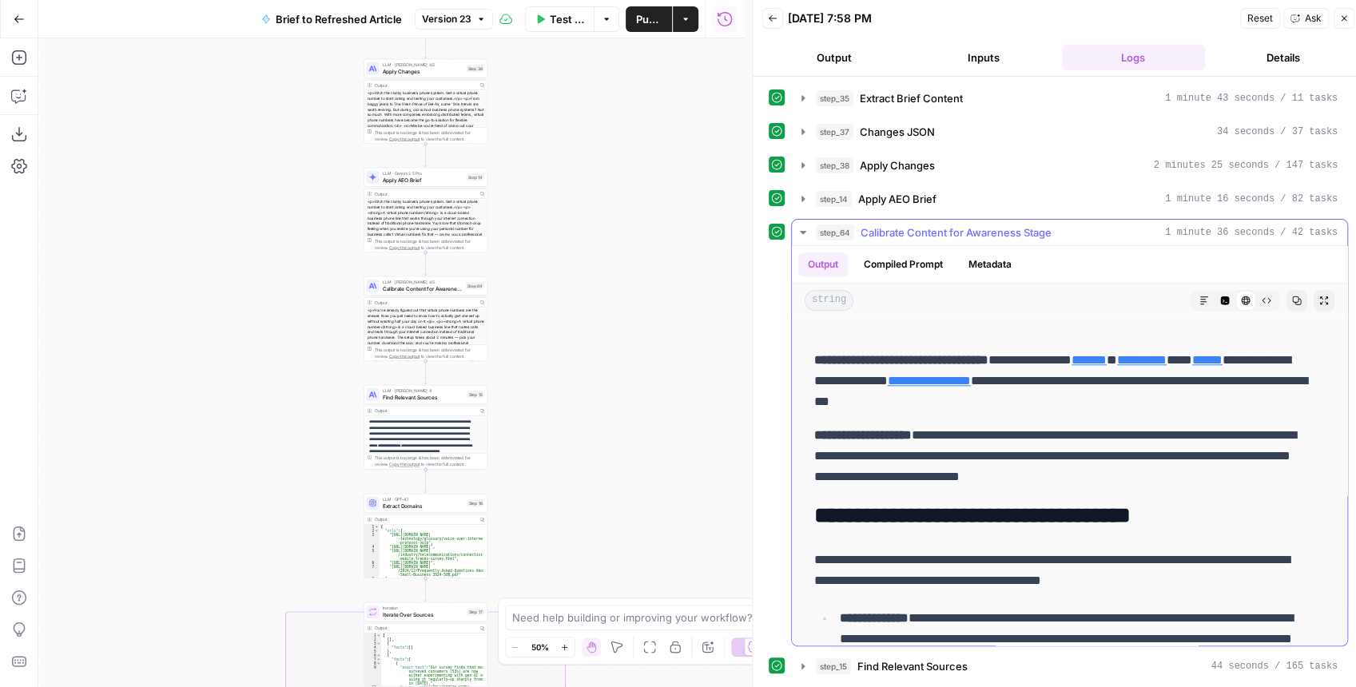
click at [803, 231] on icon "button" at bounding box center [803, 232] width 6 height 3
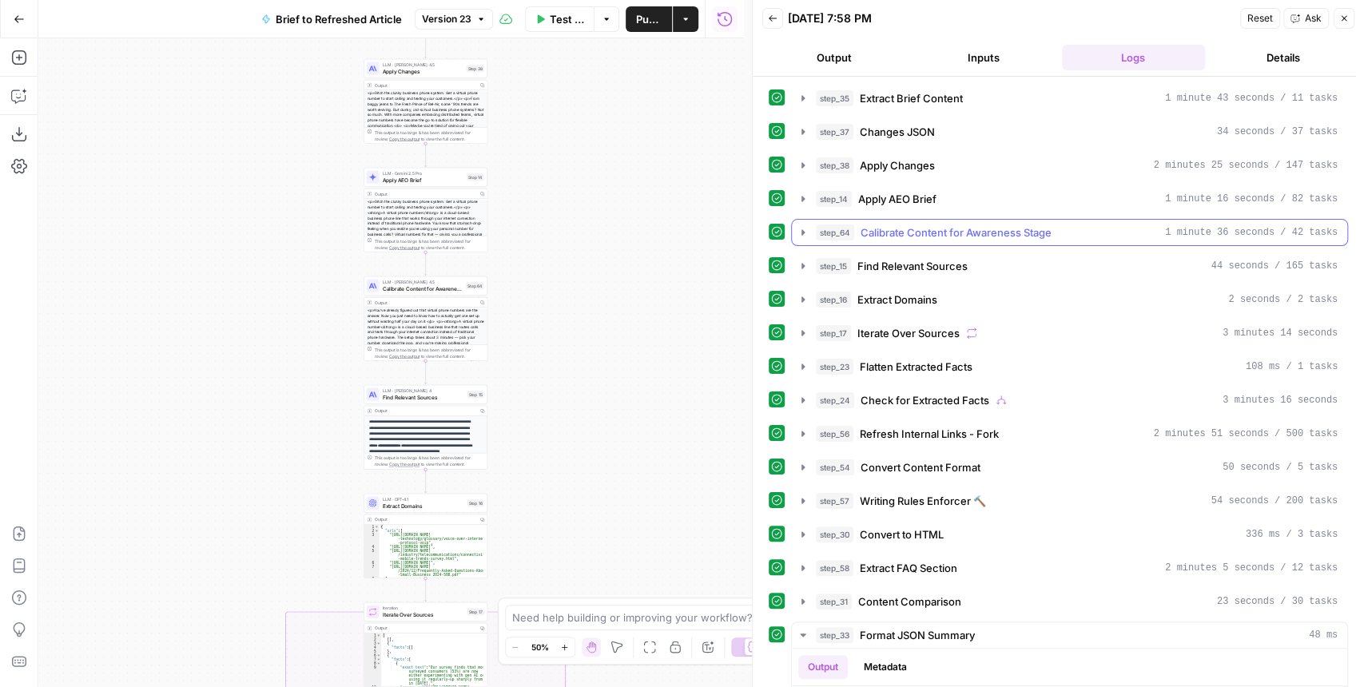
click at [803, 229] on icon "button" at bounding box center [803, 232] width 4 height 6
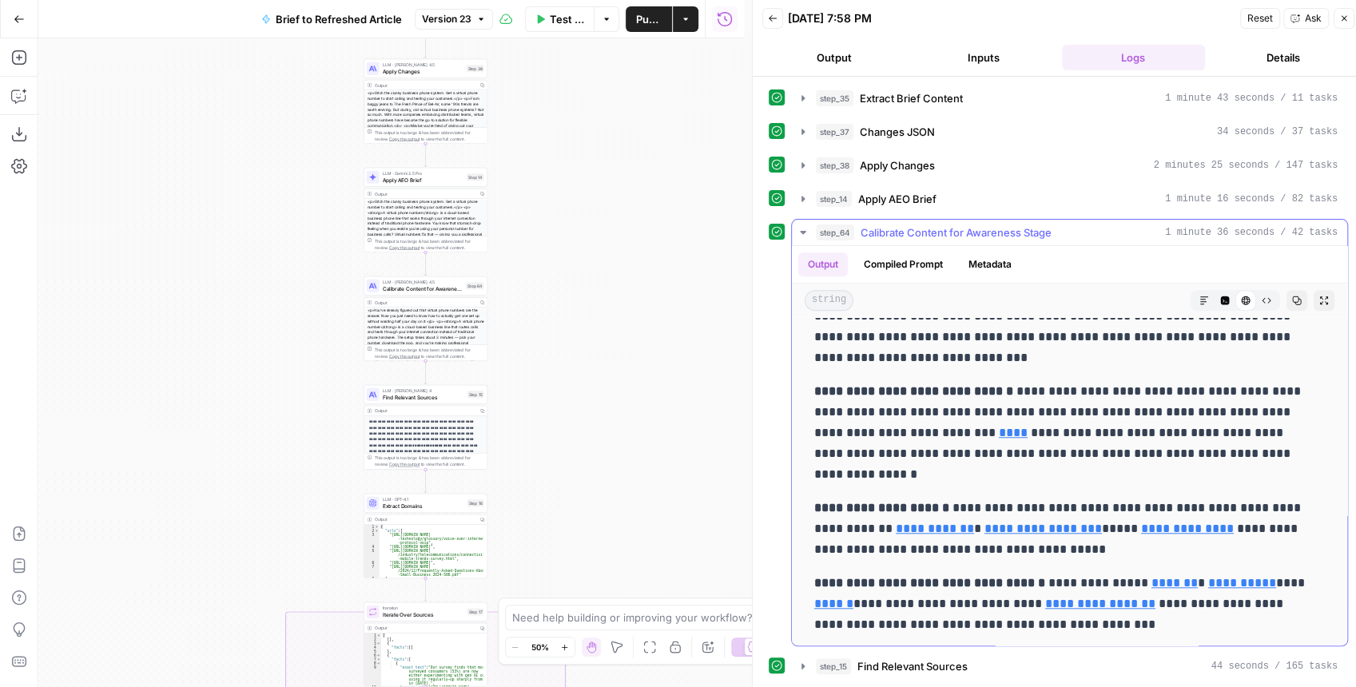
scroll to position [959, 0]
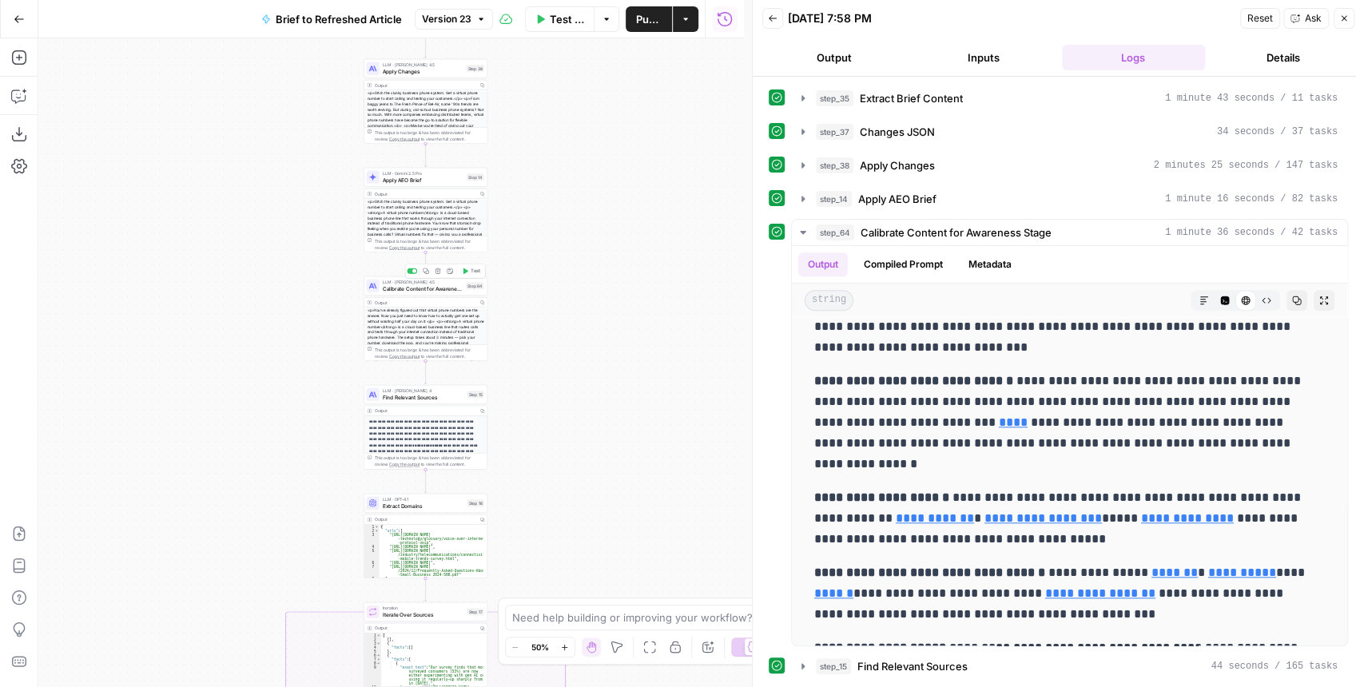
click at [439, 291] on span "Calibrate Content for Awareness Stage" at bounding box center [423, 288] width 81 height 8
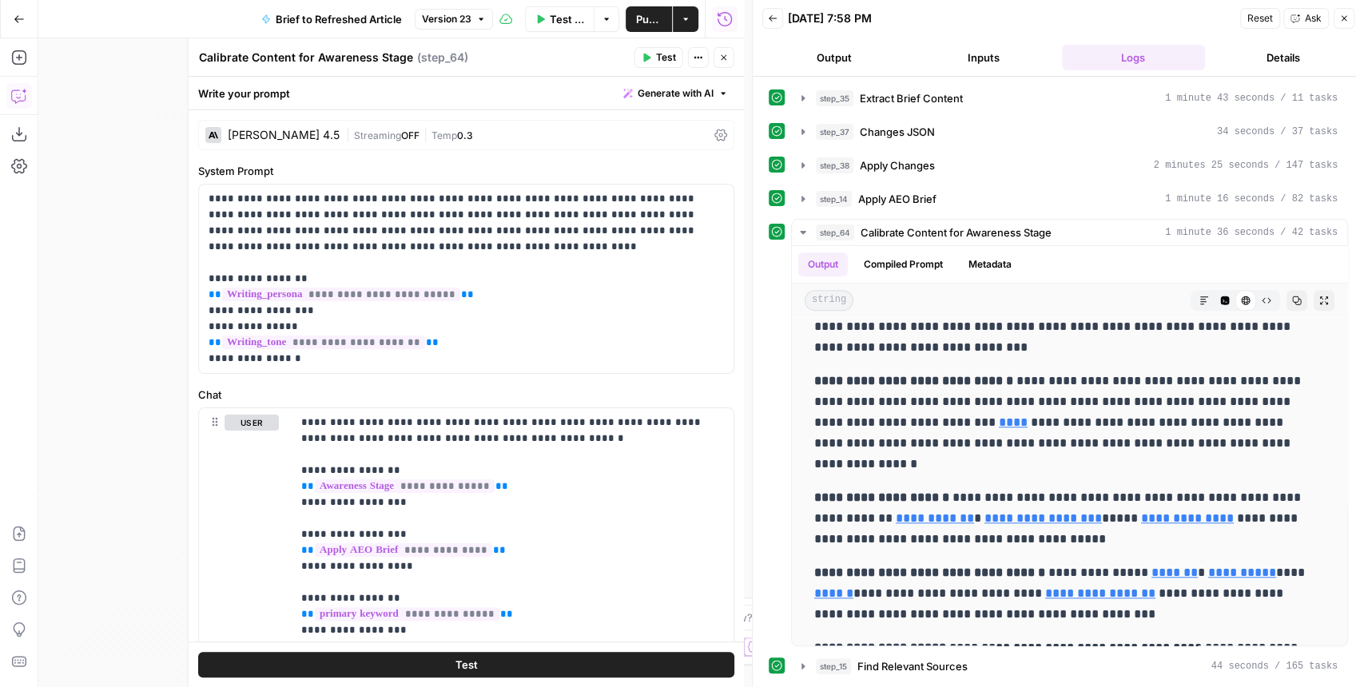
click at [22, 99] on icon "button" at bounding box center [19, 96] width 16 height 16
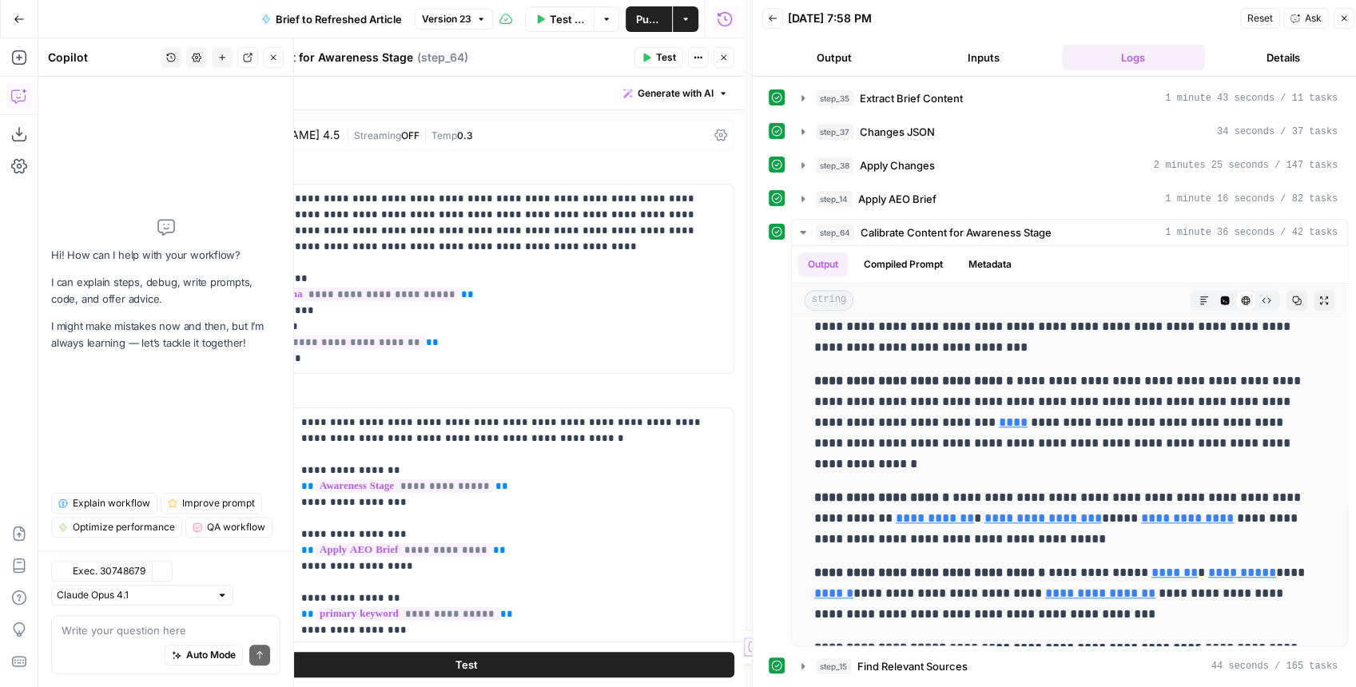
click at [101, 638] on div "Auto Mode Send" at bounding box center [166, 655] width 209 height 35
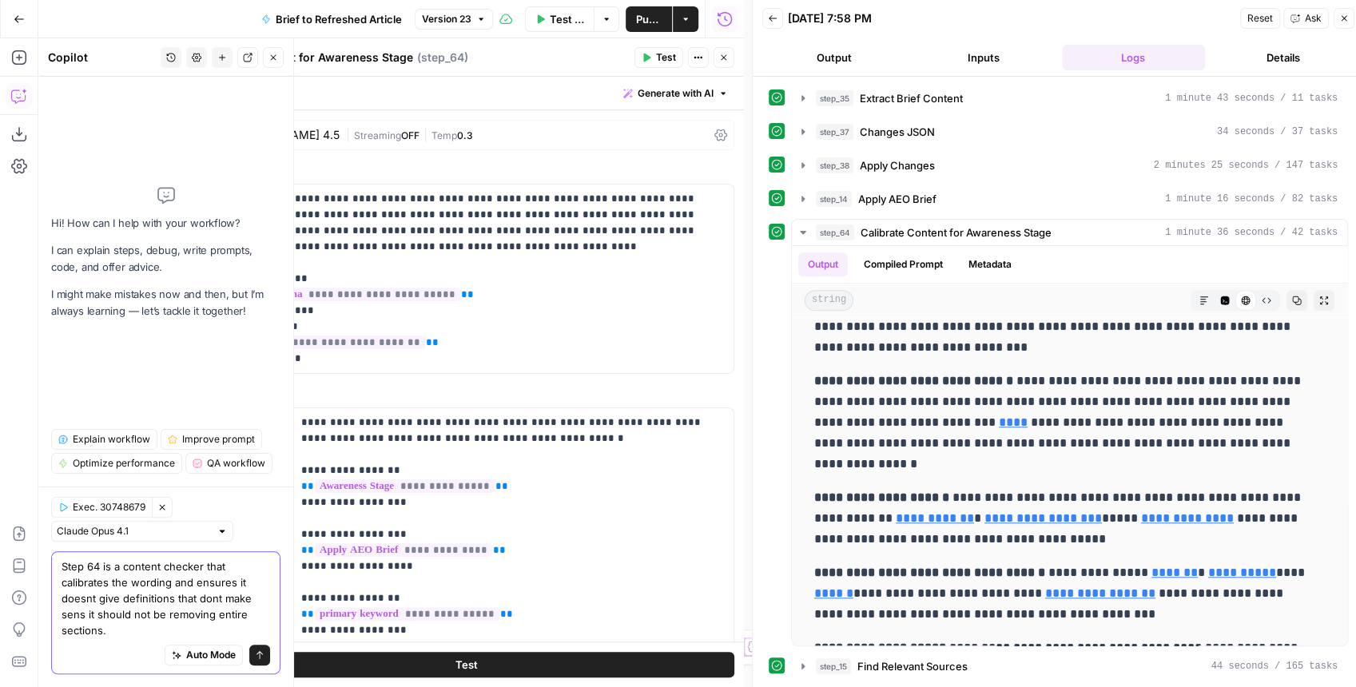
type textarea "Step 64 is a content checker that calibrates the wording and ensures it doesnt …"
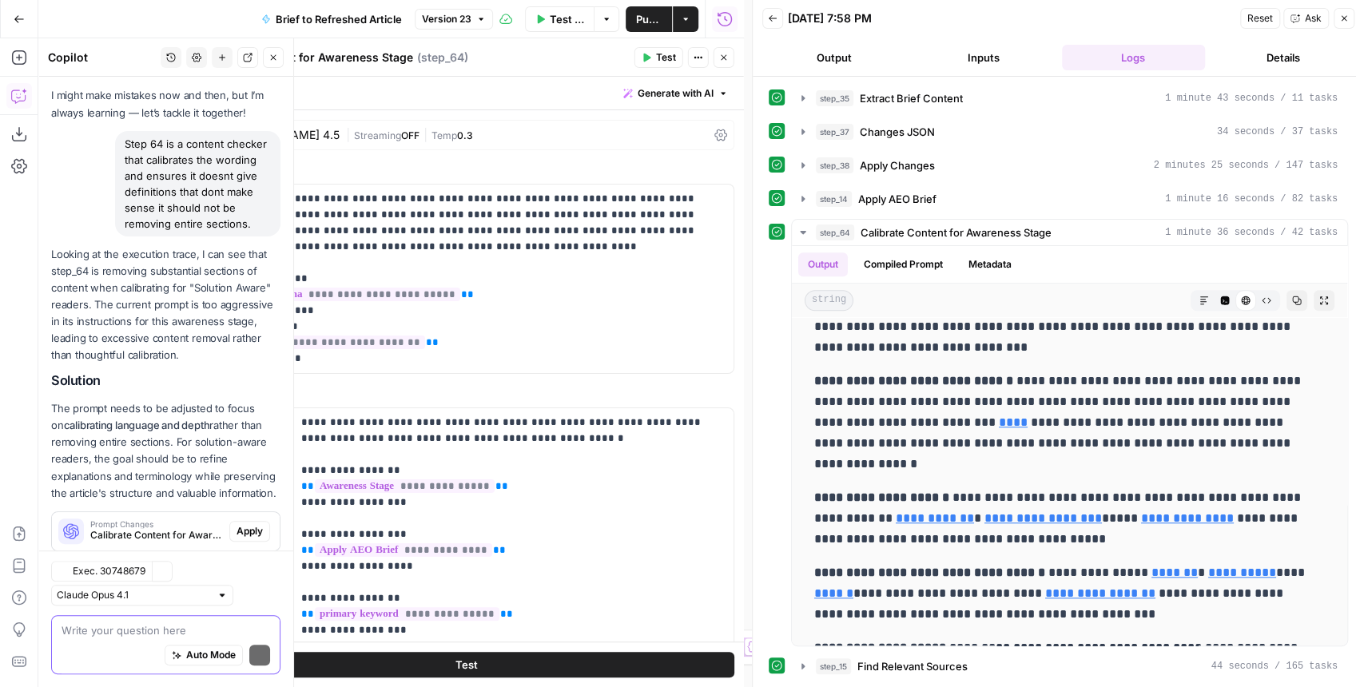
scroll to position [142, 0]
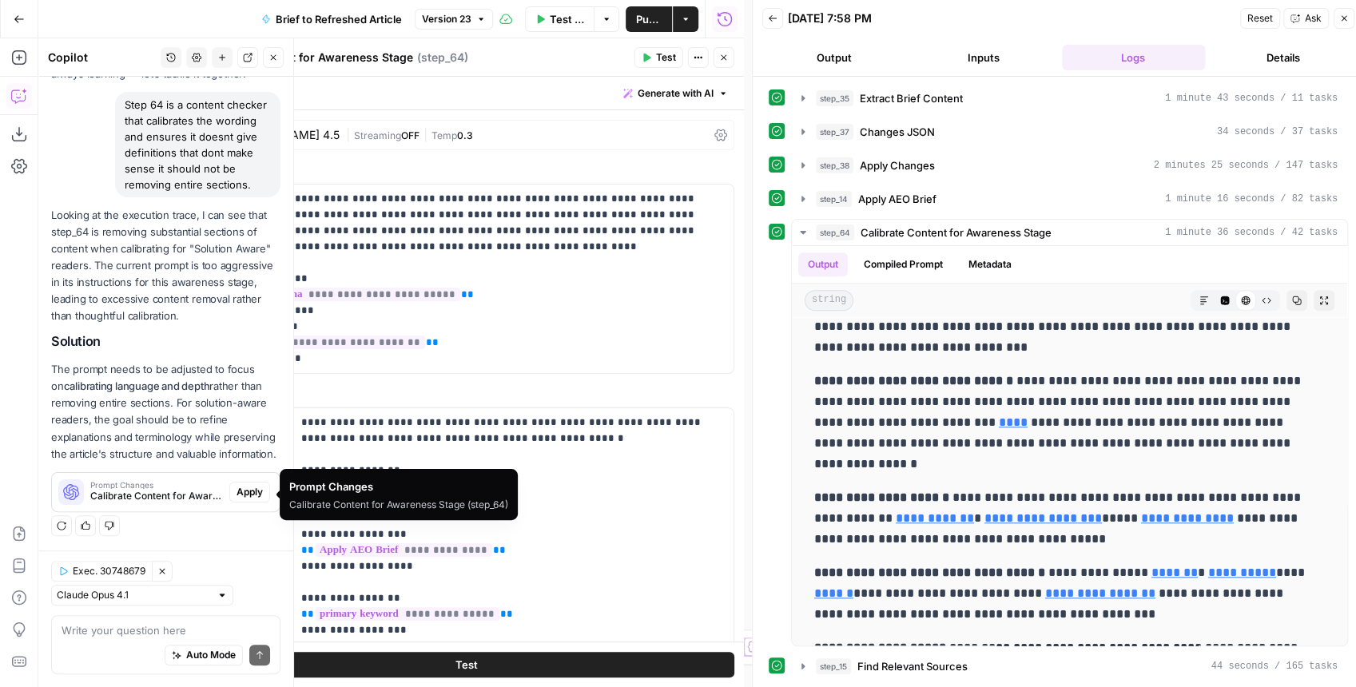
click at [238, 495] on span "Apply" at bounding box center [250, 492] width 26 height 14
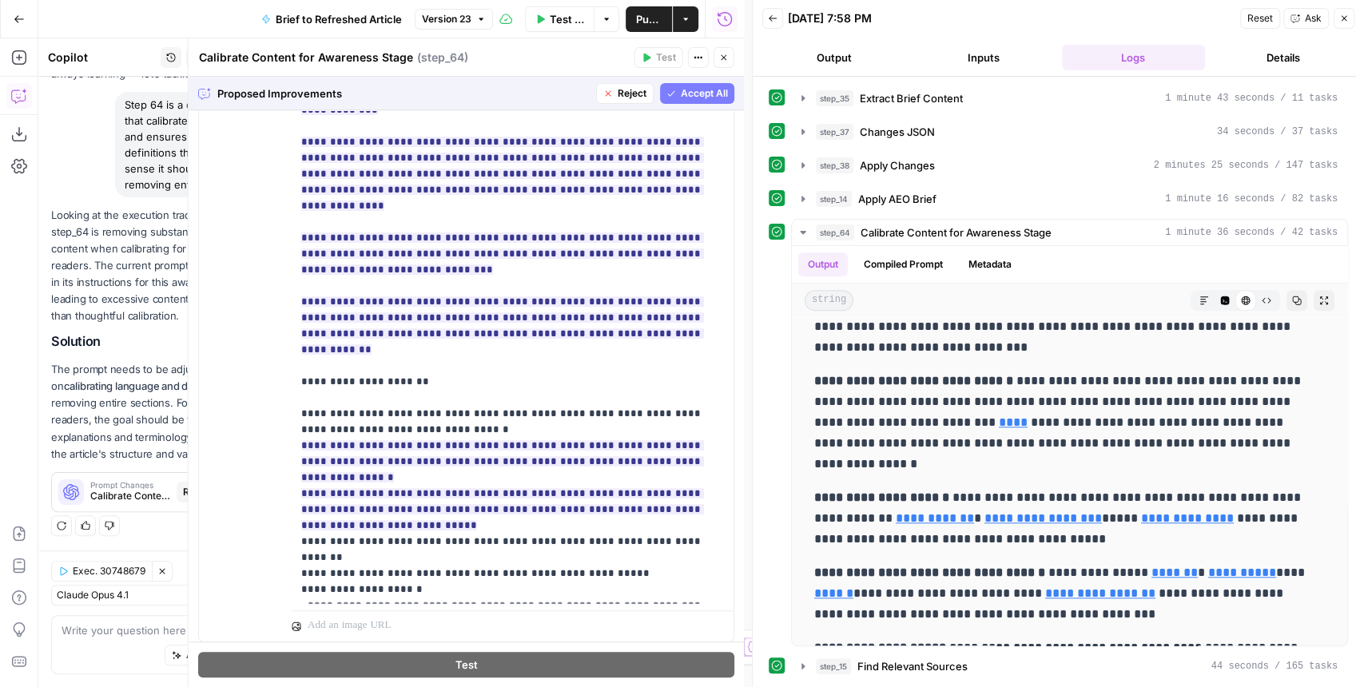
scroll to position [500, 0]
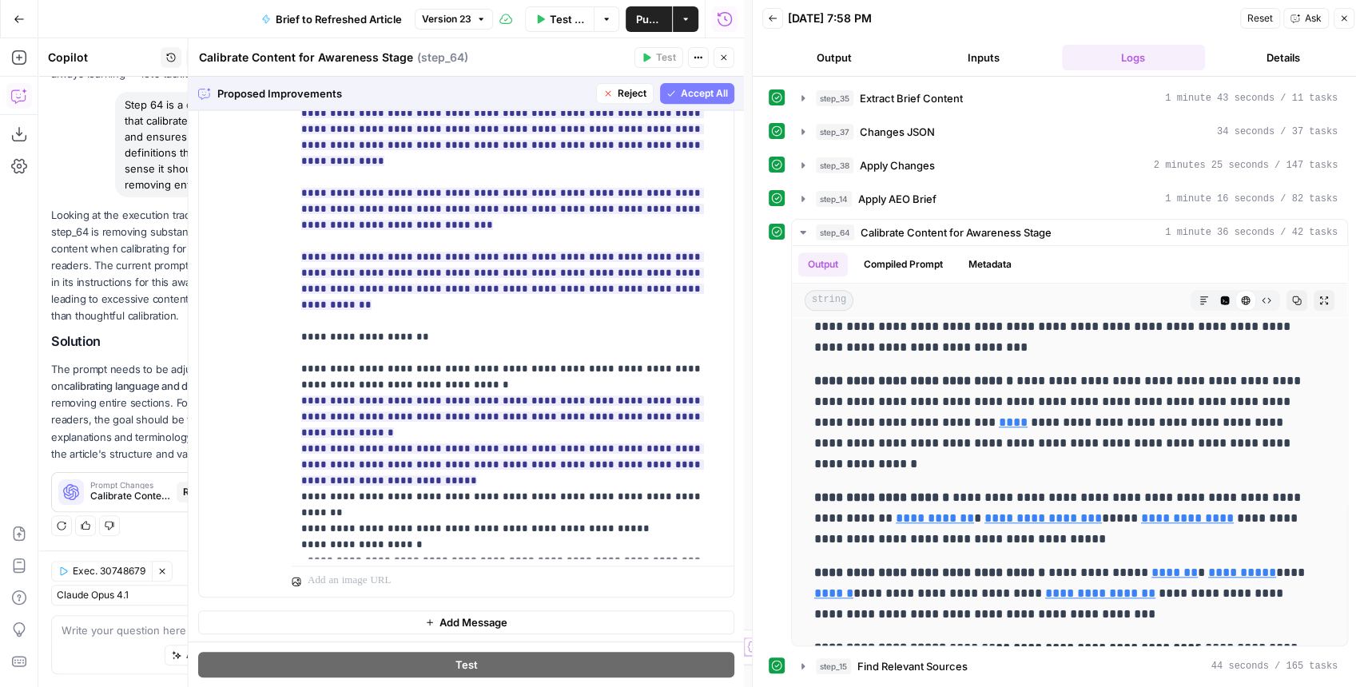
click at [681, 97] on span "Accept All" at bounding box center [704, 93] width 47 height 14
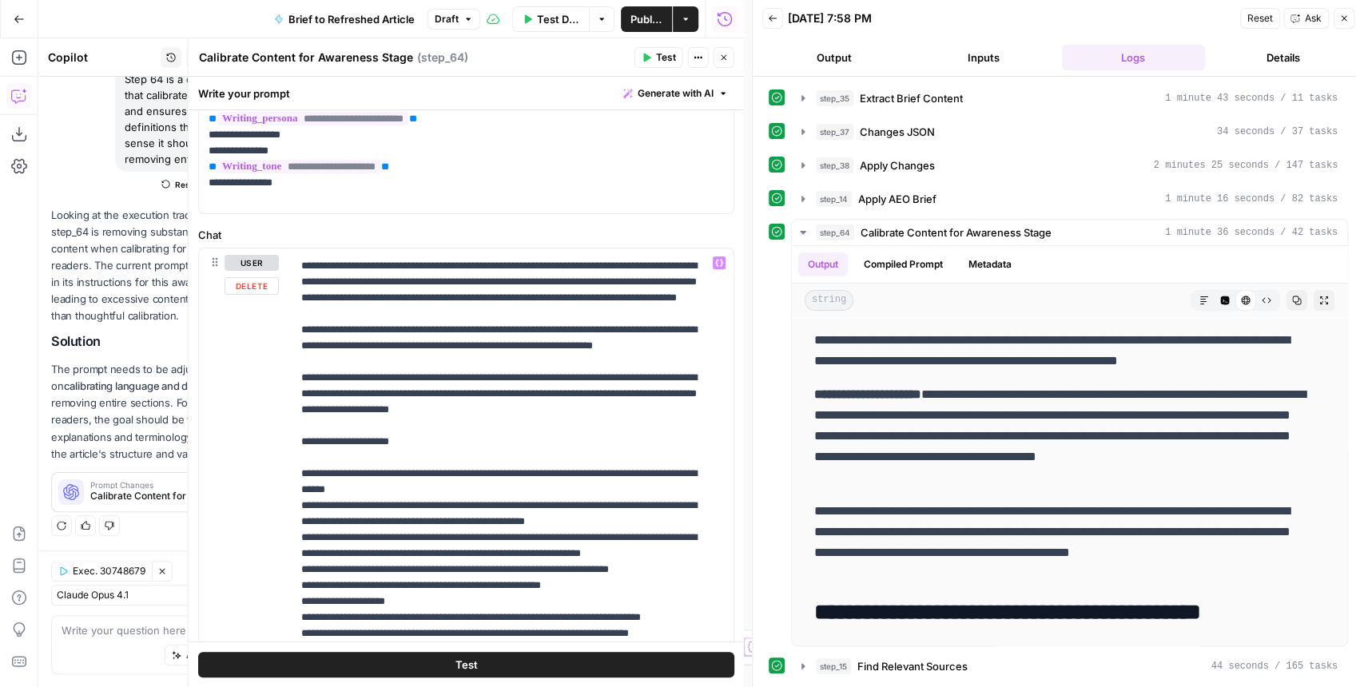
scroll to position [1438, 0]
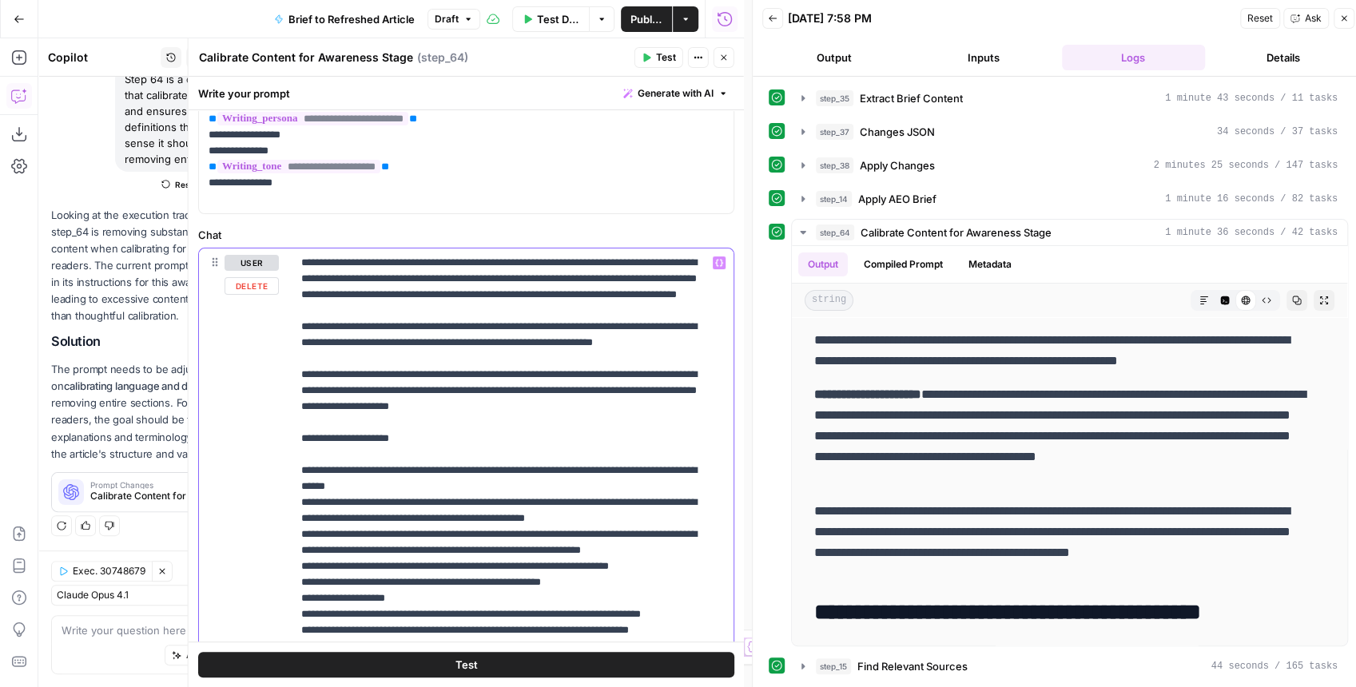
drag, startPoint x: 361, startPoint y: 519, endPoint x: 272, endPoint y: 484, distance: 95.4
click at [272, 484] on div "**********" at bounding box center [466, 593] width 535 height 689
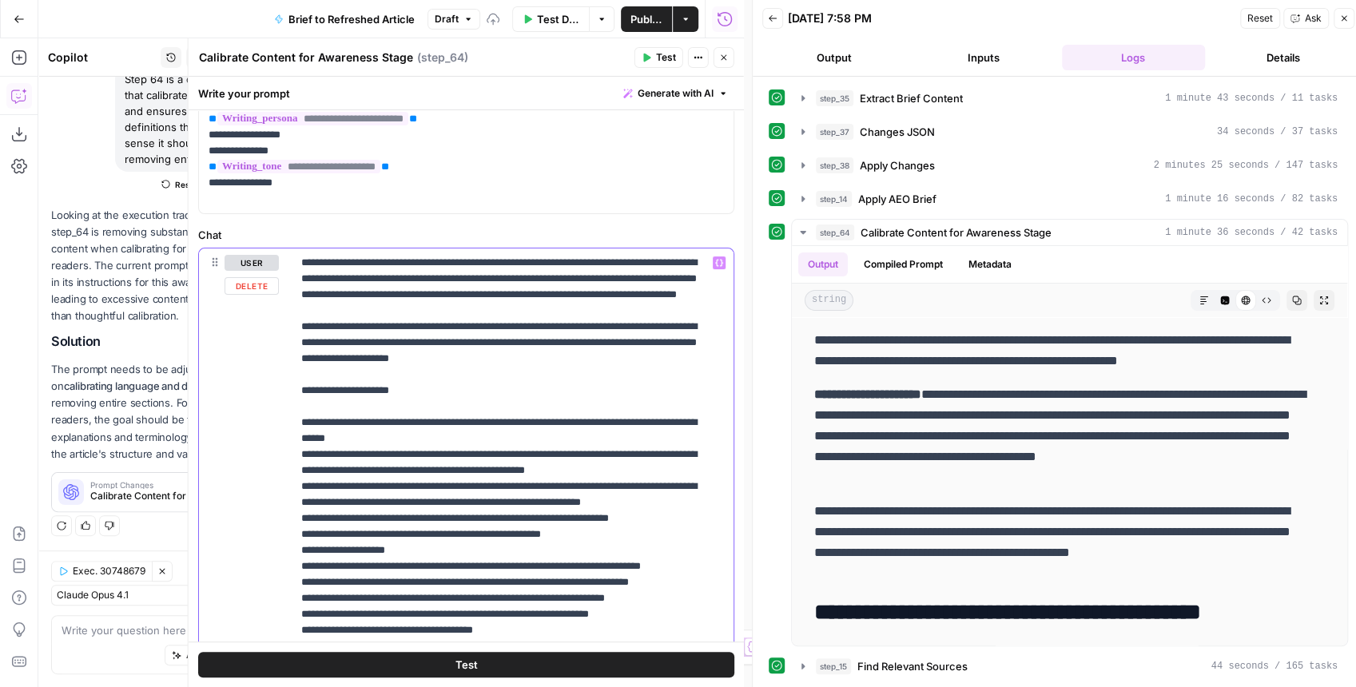
drag, startPoint x: 638, startPoint y: 519, endPoint x: 268, endPoint y: 483, distance: 371.7
click at [268, 483] on div "**********" at bounding box center [466, 593] width 535 height 689
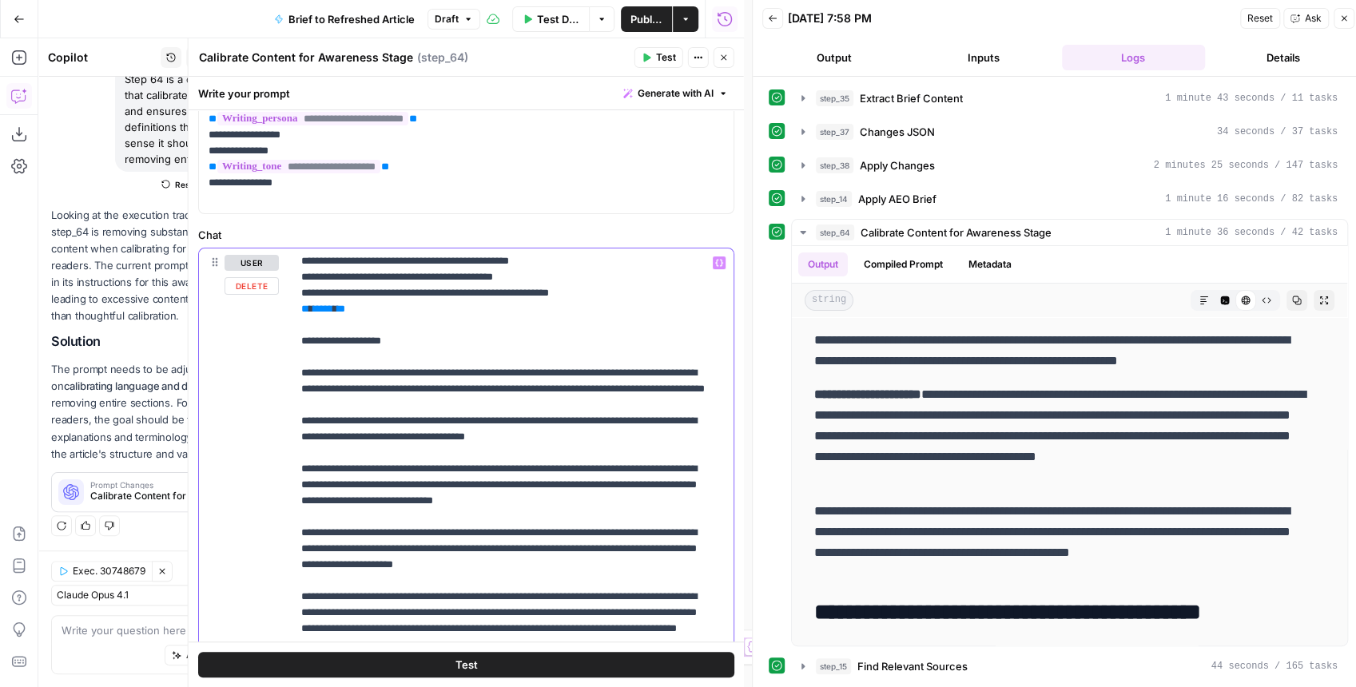
scroll to position [1104, 0]
click at [422, 500] on p "**********" at bounding box center [505, 182] width 408 height 2062
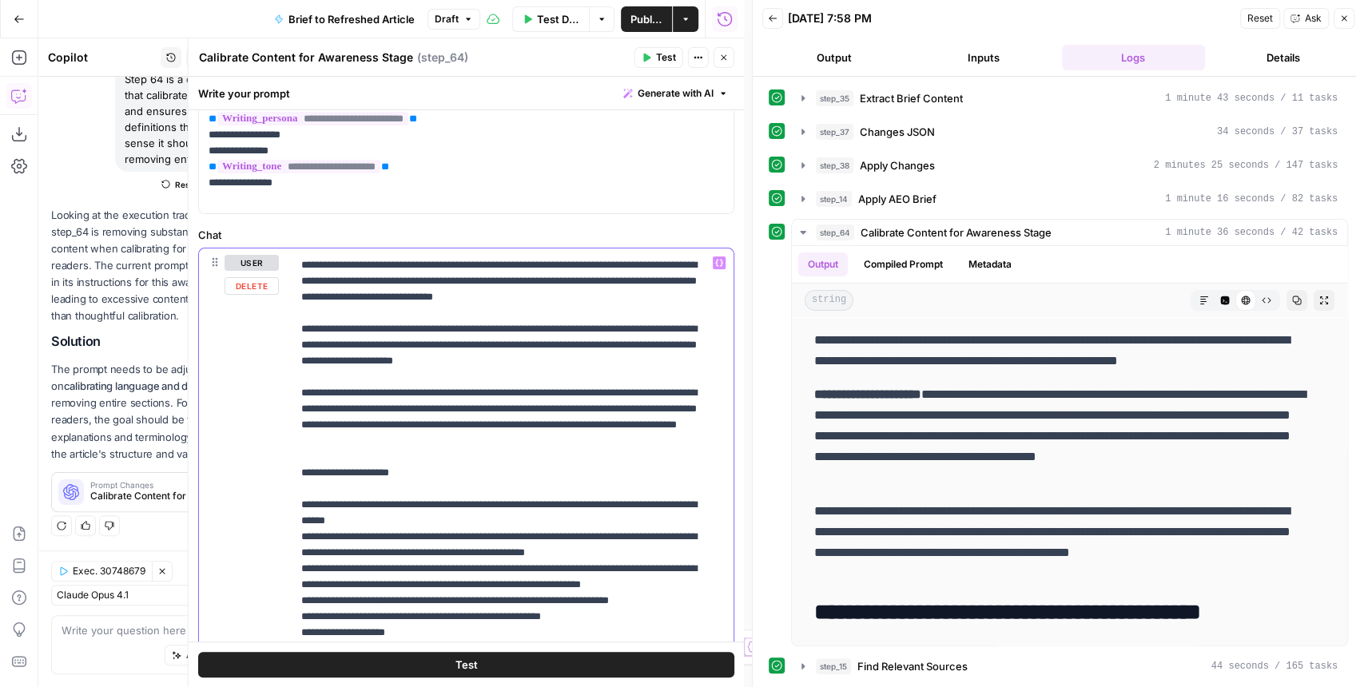
scroll to position [1317, 0]
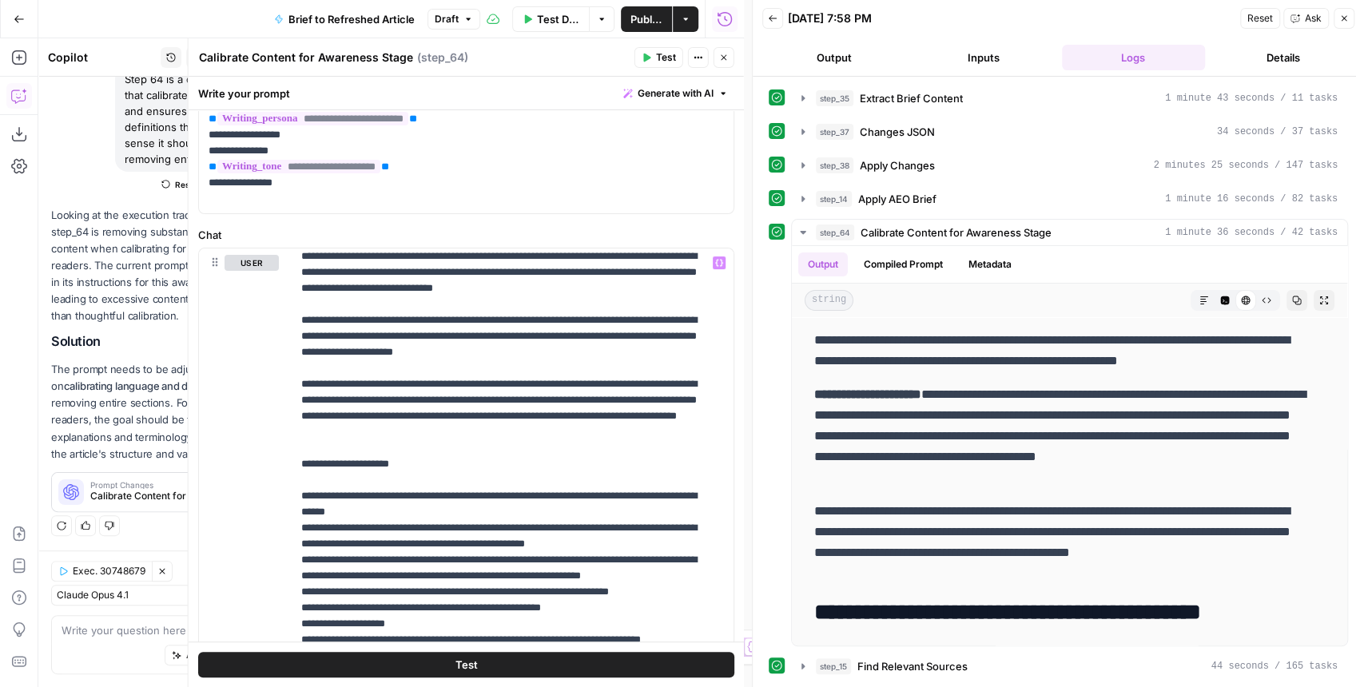
click at [662, 62] on span "Test" at bounding box center [666, 57] width 20 height 14
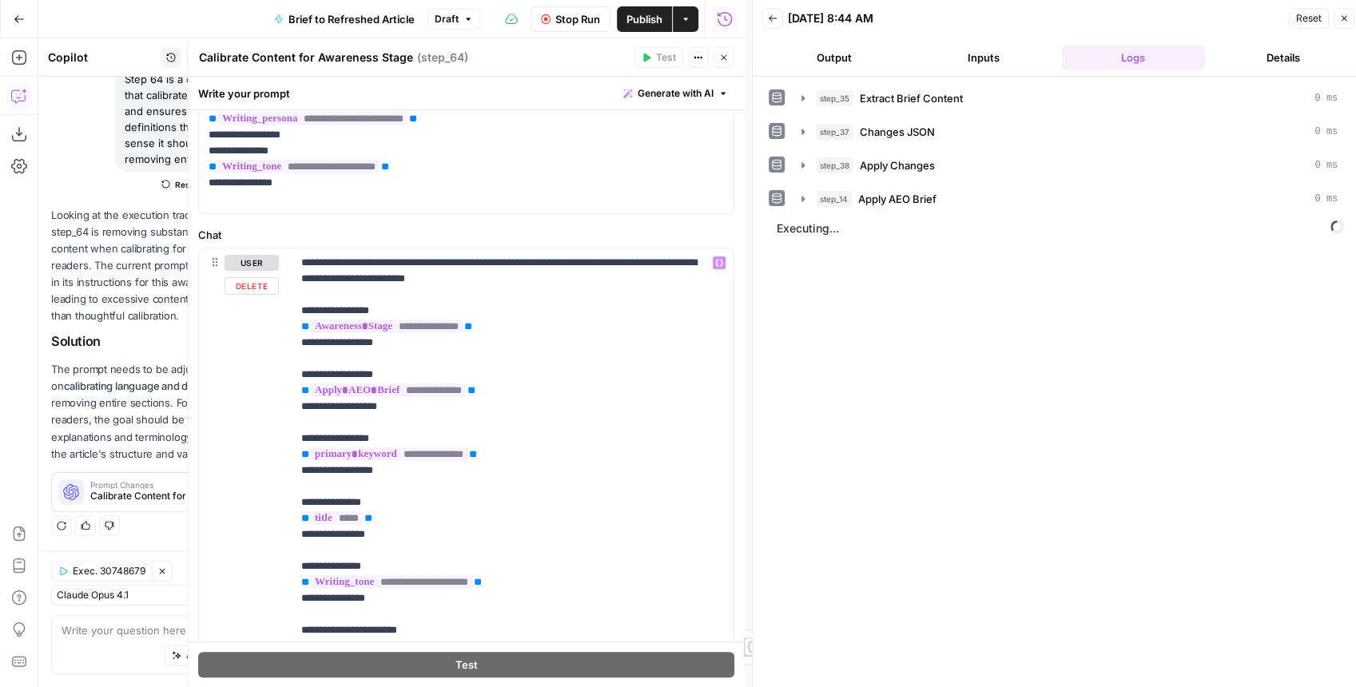
scroll to position [0, 0]
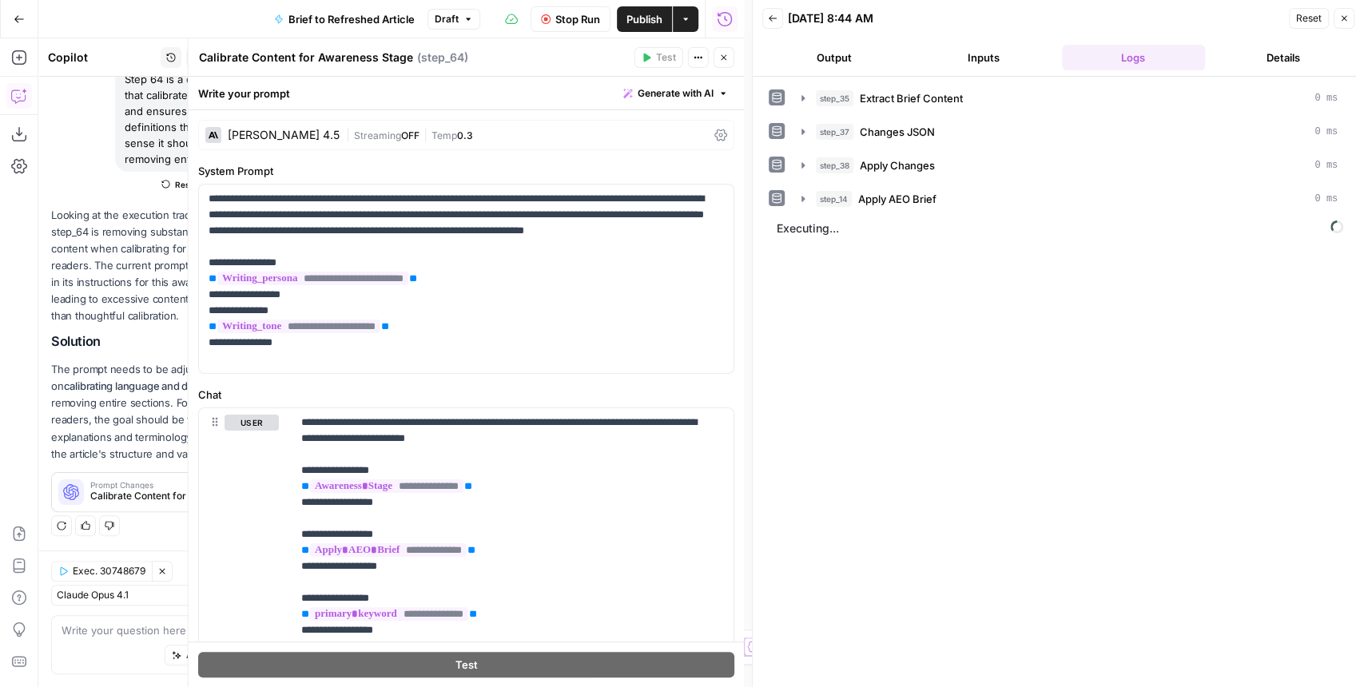
click at [582, 30] on button "Stop Run" at bounding box center [571, 19] width 80 height 26
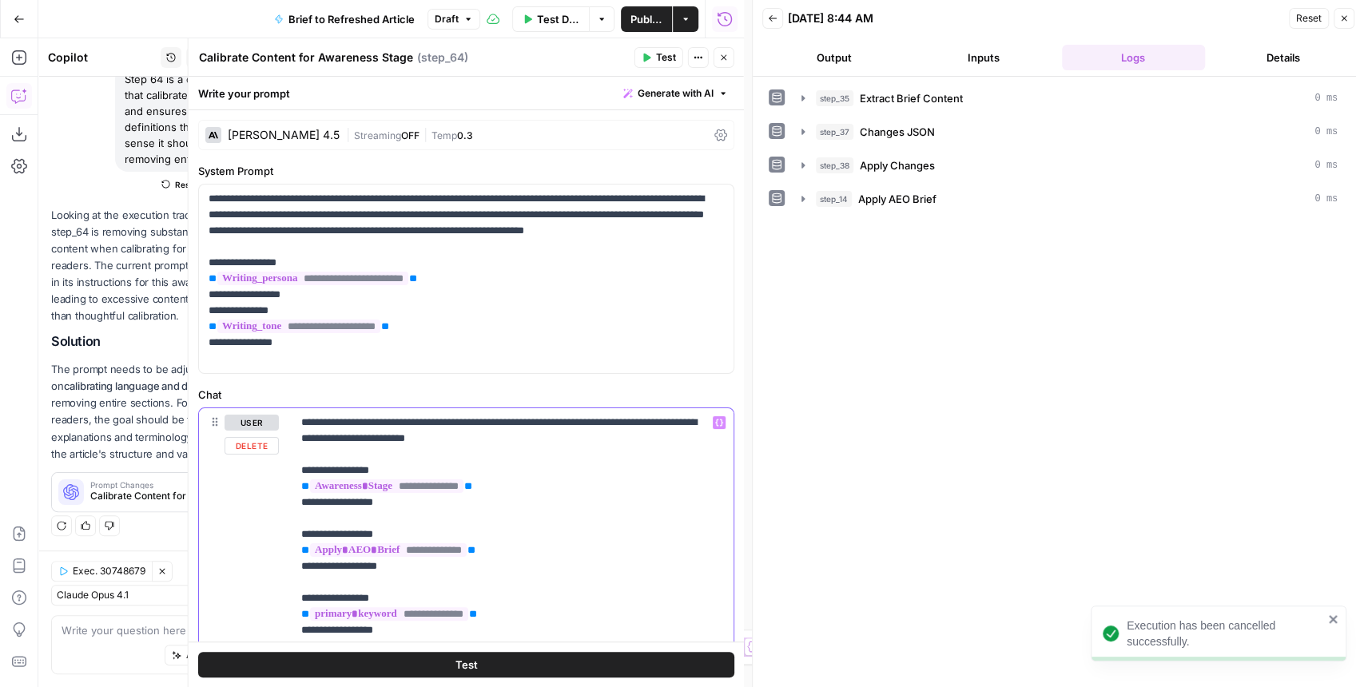
drag, startPoint x: 631, startPoint y: 424, endPoint x: 585, endPoint y: 424, distance: 46.4
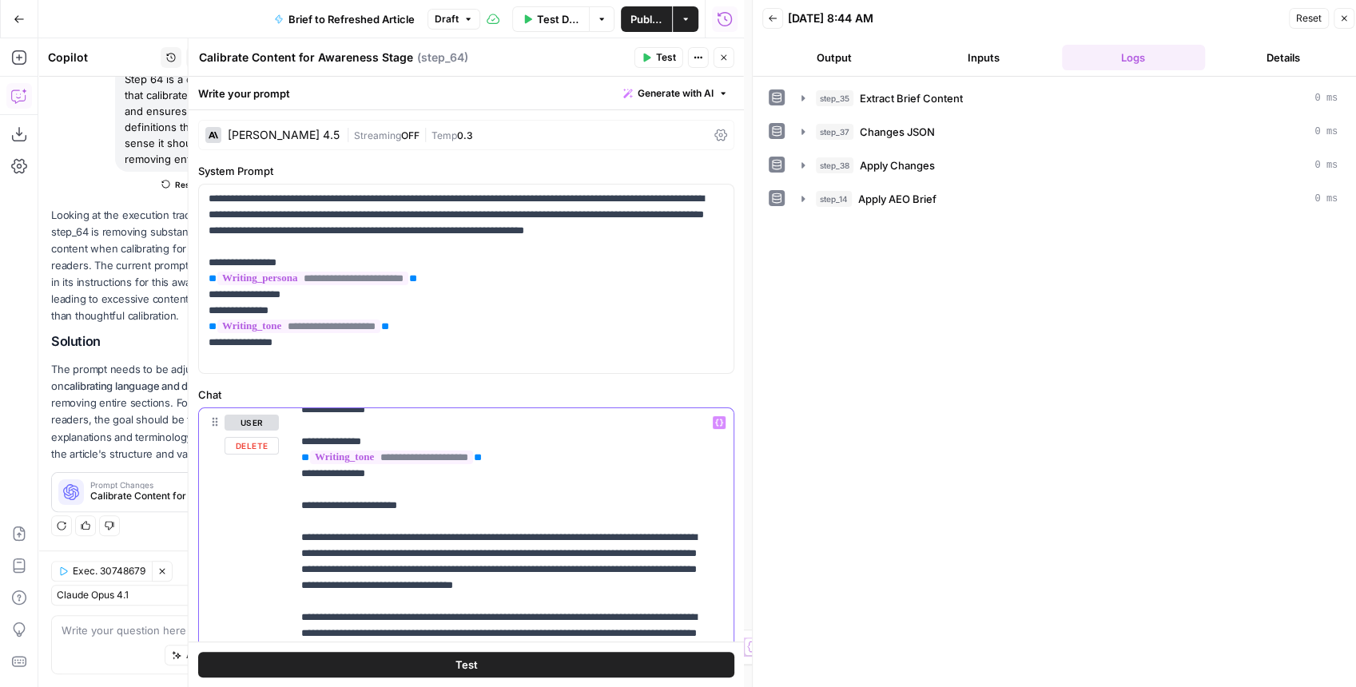
scroll to position [320, 0]
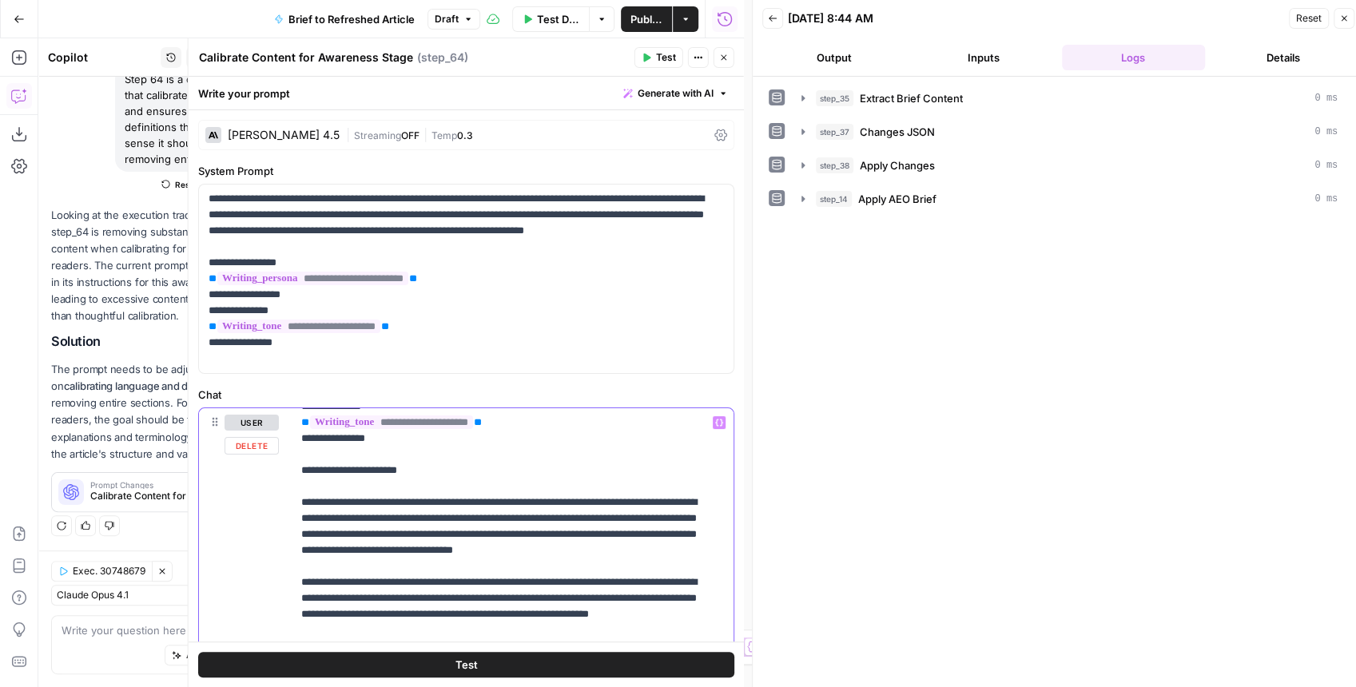
drag, startPoint x: 506, startPoint y: 500, endPoint x: 461, endPoint y: 500, distance: 44.7
click at [658, 50] on span "Test" at bounding box center [666, 57] width 20 height 14
